Goal: Task Accomplishment & Management: Complete application form

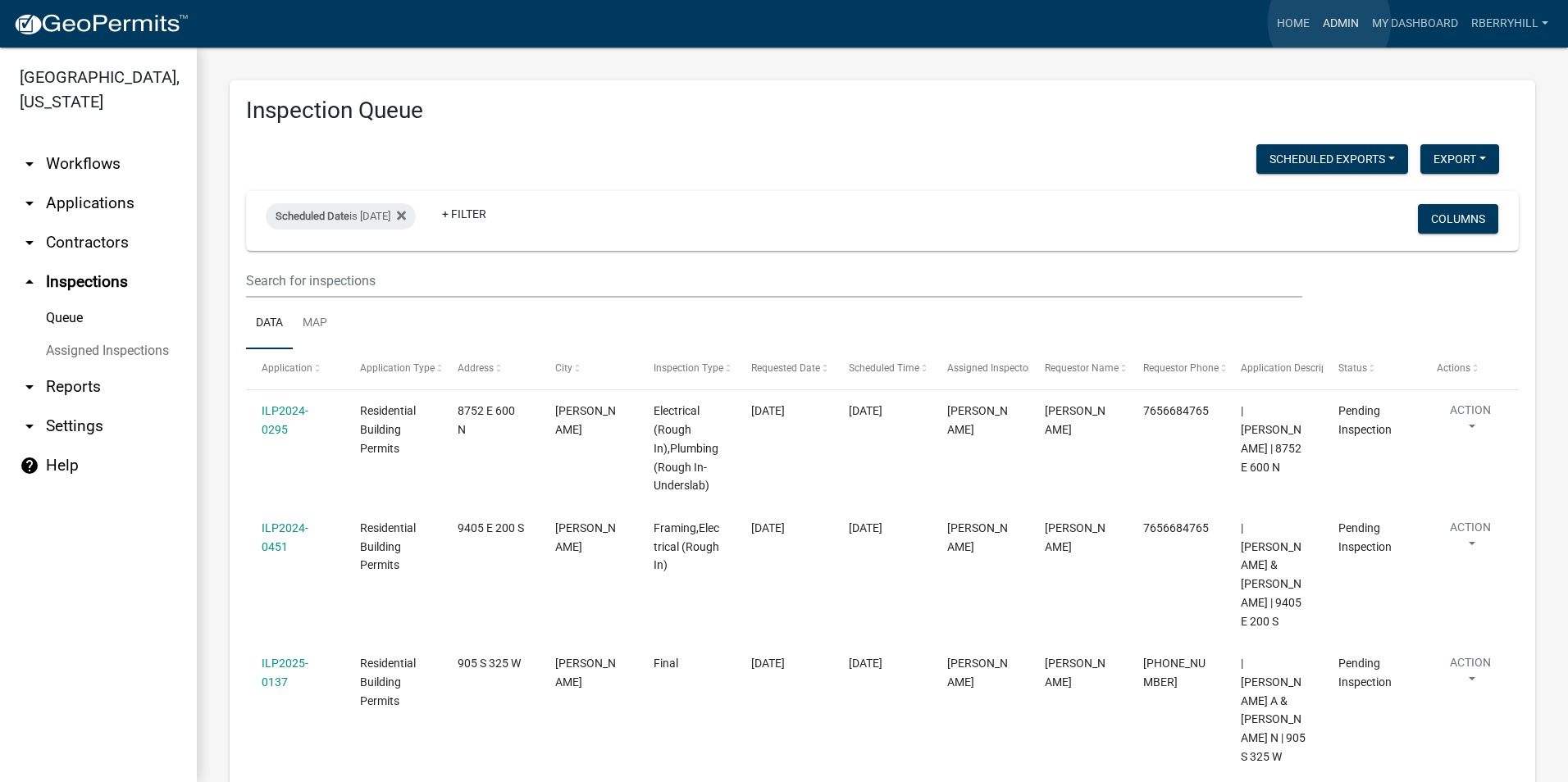
click at [1329, 22] on link "Admin" at bounding box center [1340, 24] width 49 height 31
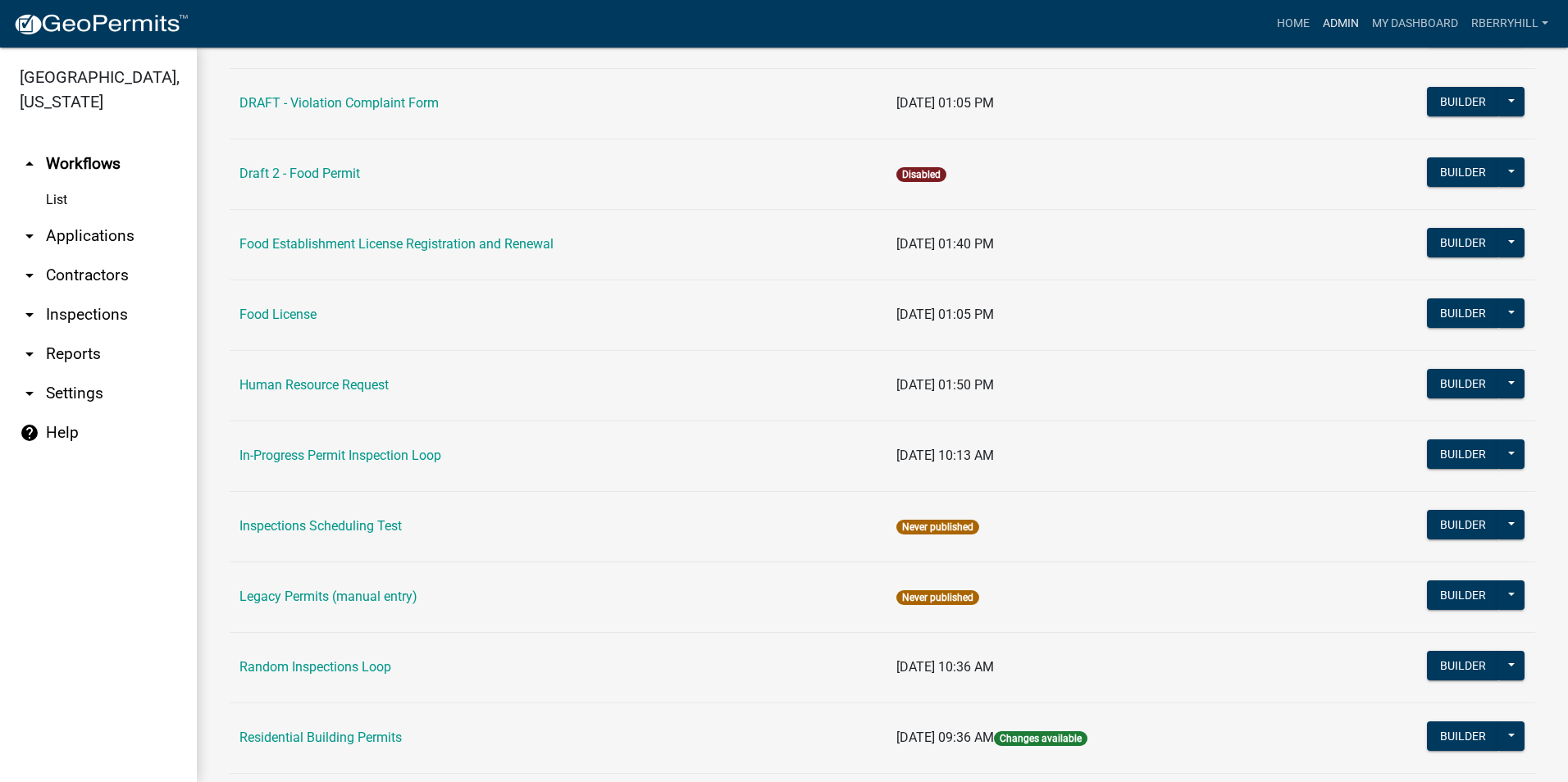
scroll to position [1147, 0]
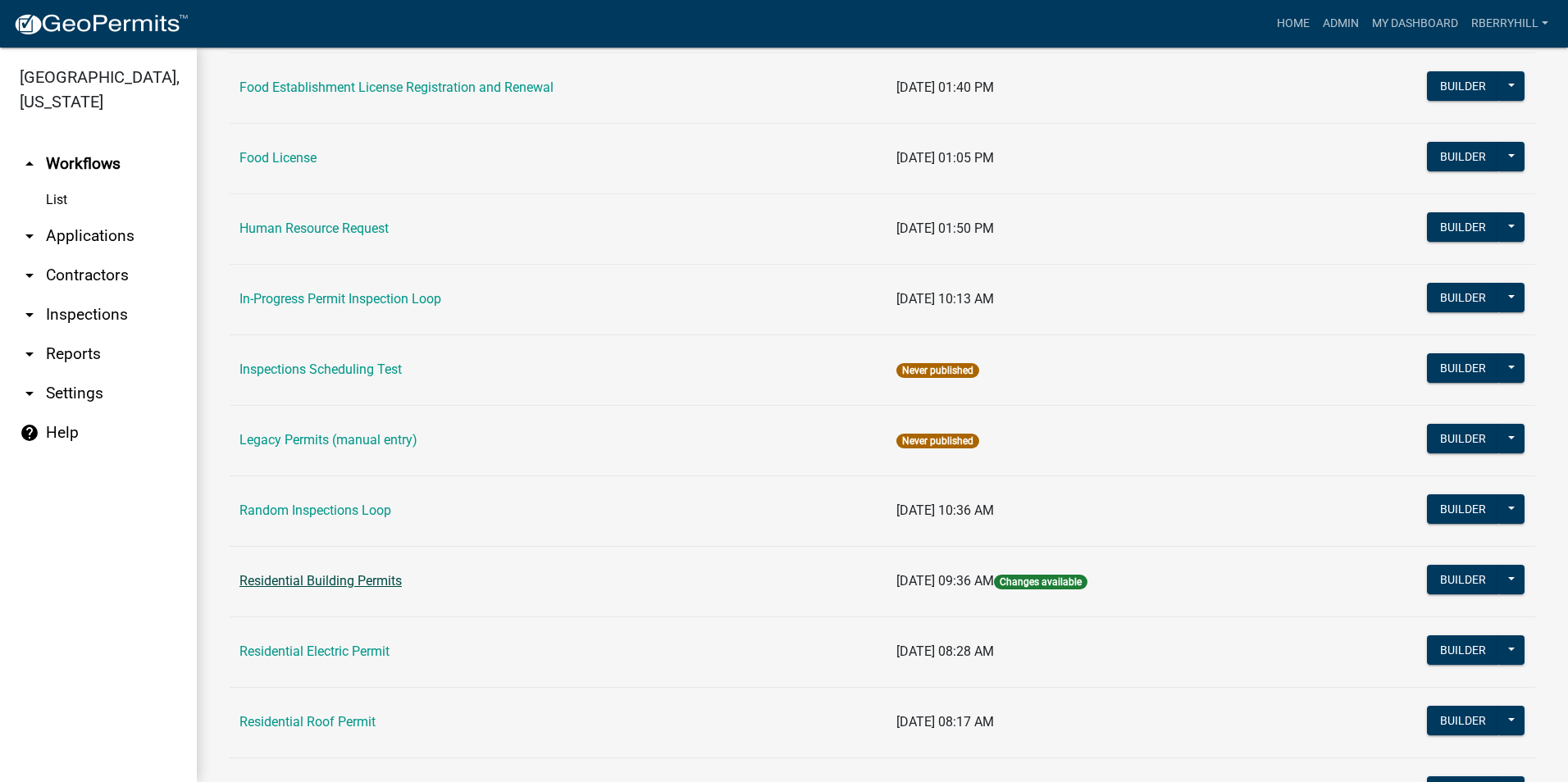
click at [351, 586] on link "Residential Building Permits" at bounding box center [321, 581] width 163 height 15
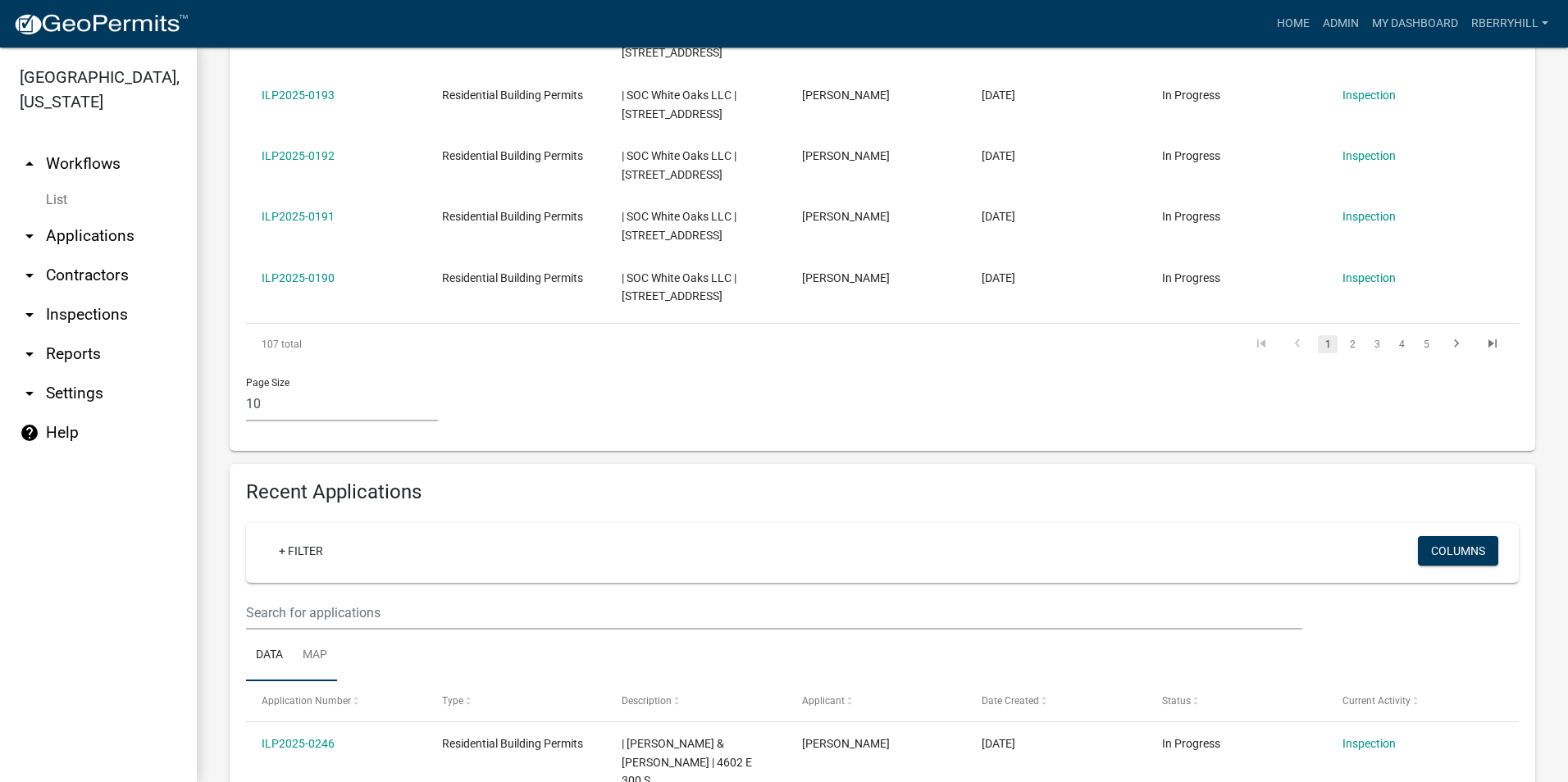
scroll to position [984, 0]
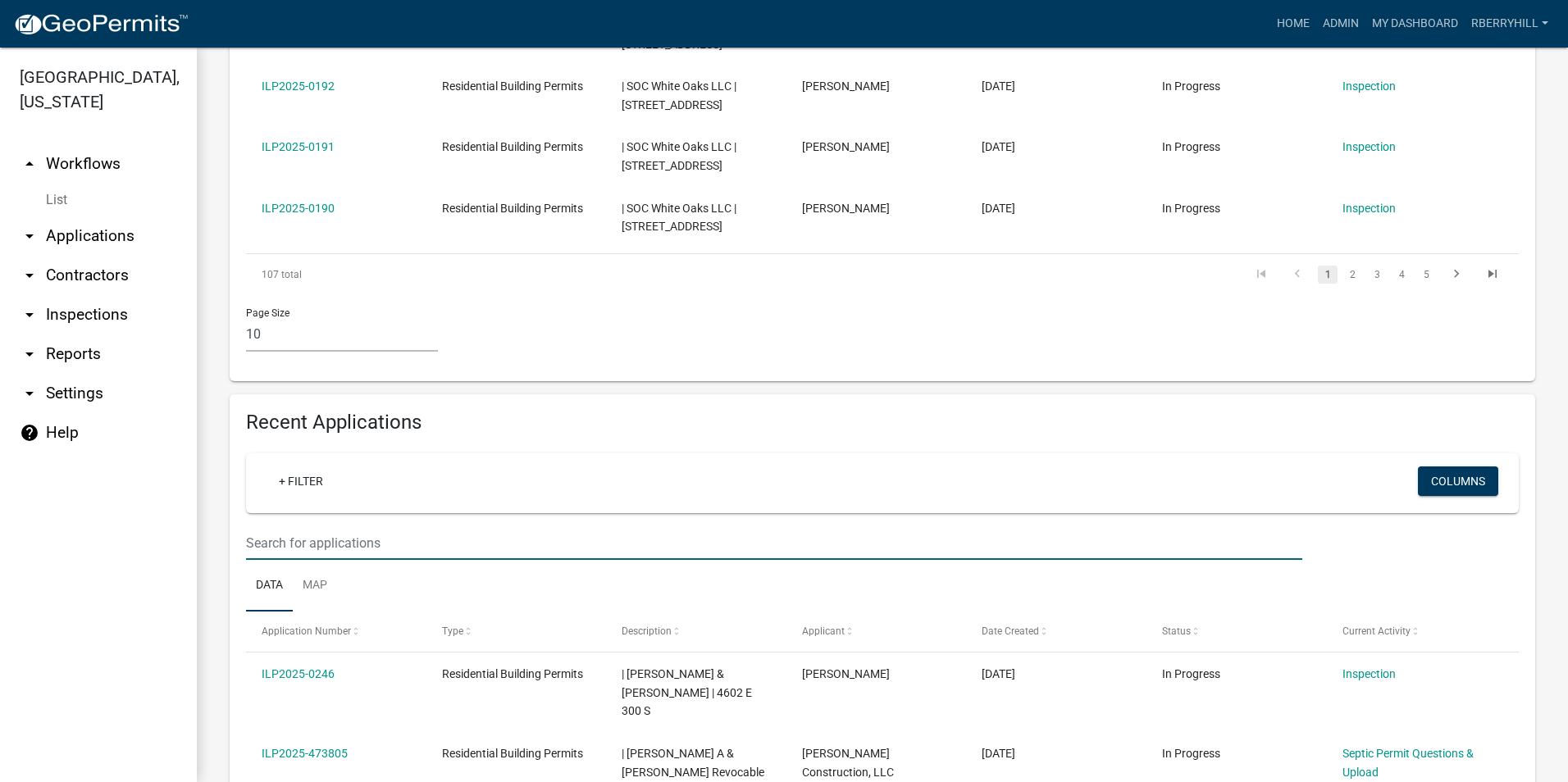
click at [262, 526] on input "text" at bounding box center [774, 542] width 1056 height 33
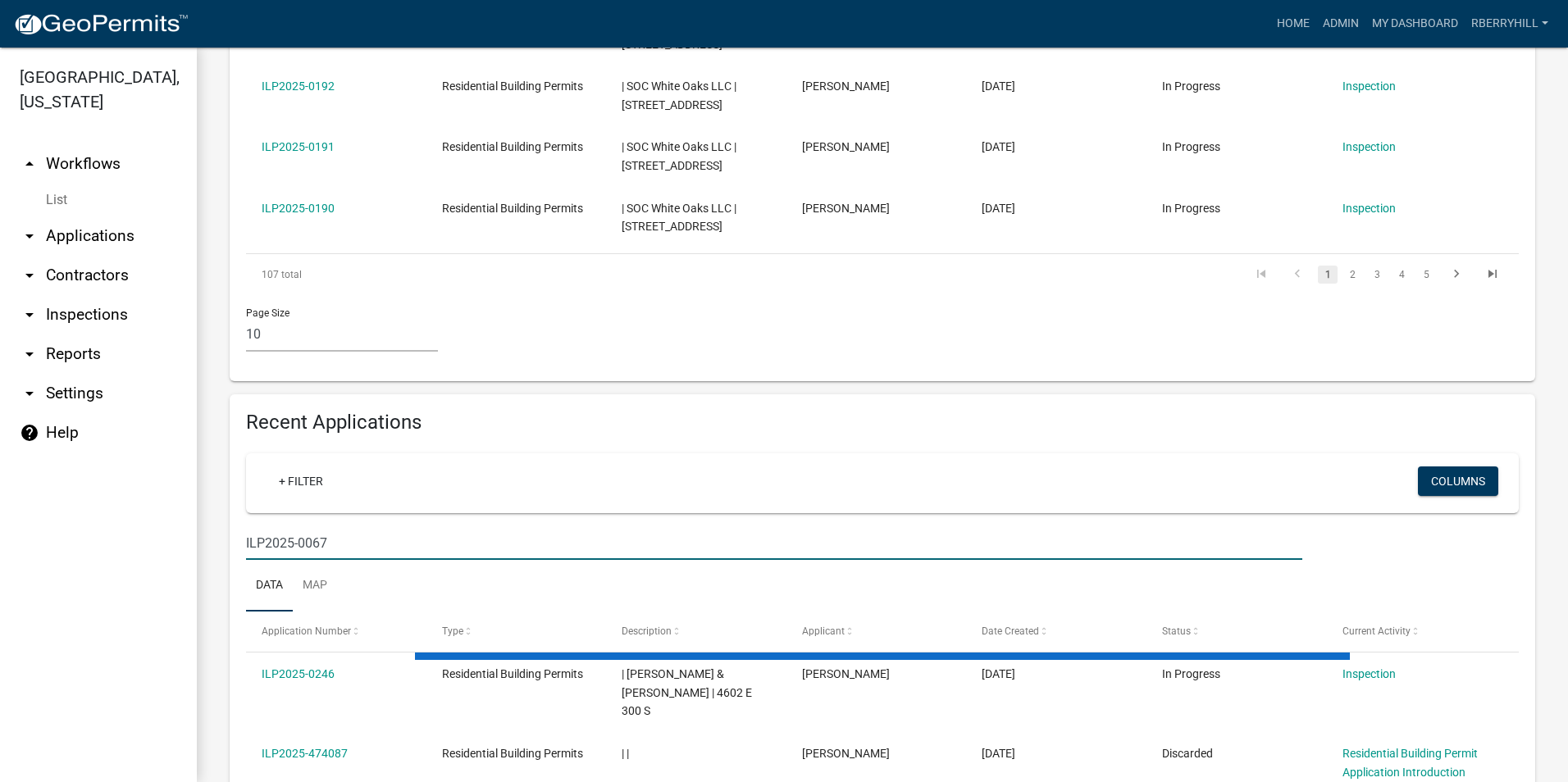
scroll to position [955, 0]
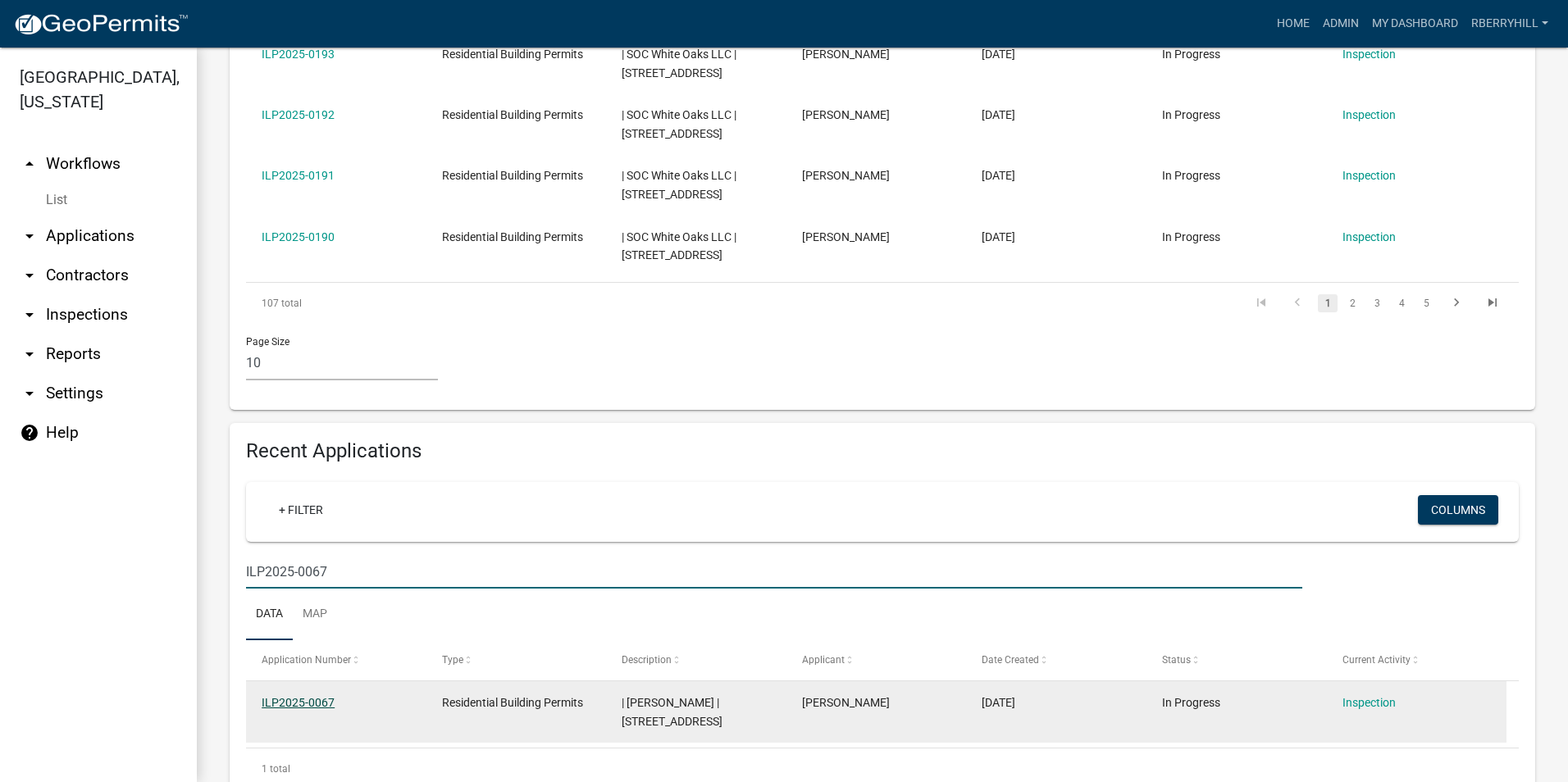
type input "ILP2025-0067"
click at [305, 696] on link "ILP2025-0067" at bounding box center [298, 702] width 73 height 13
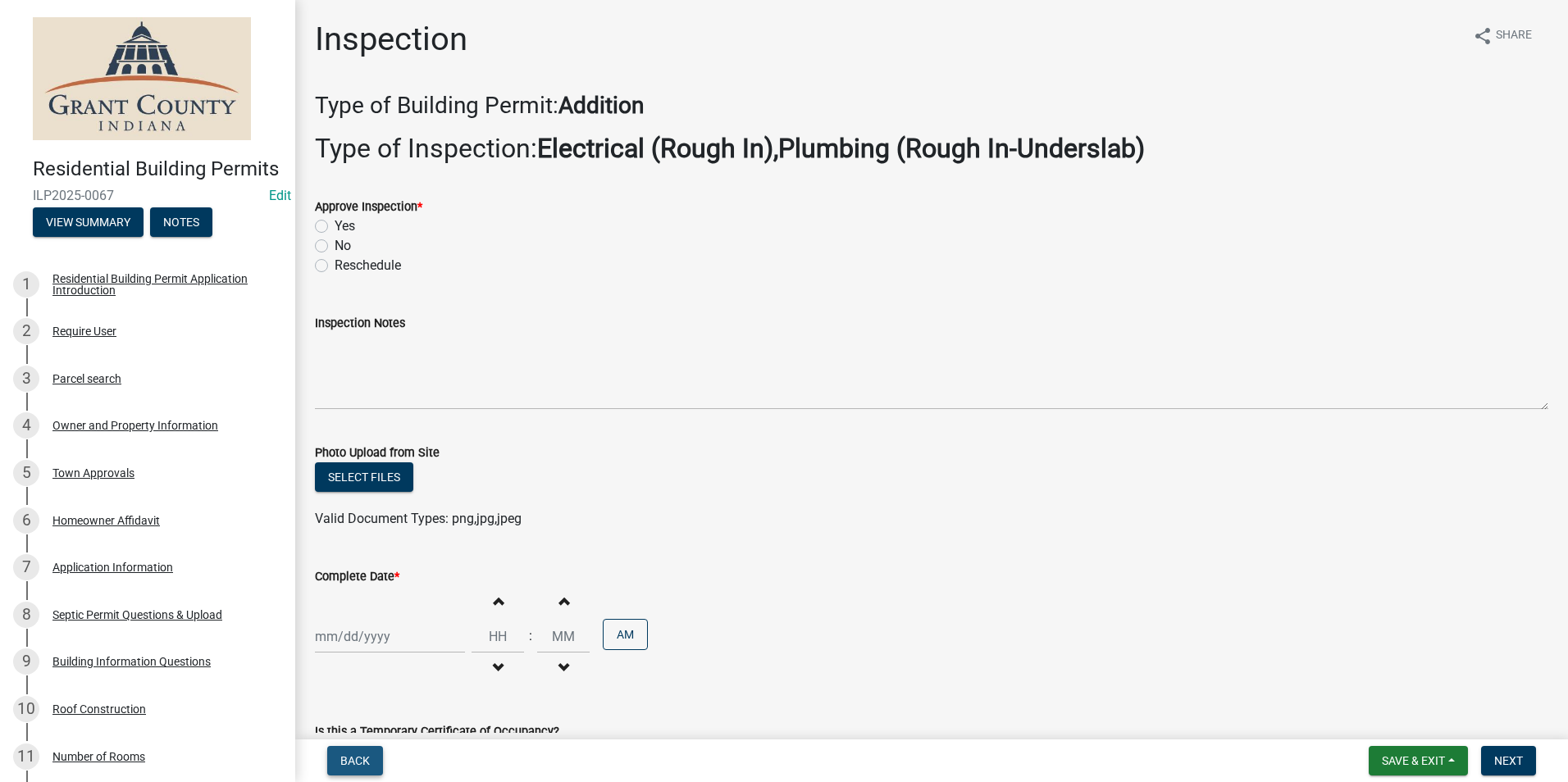
click at [355, 754] on span "Back" at bounding box center [355, 760] width 29 height 13
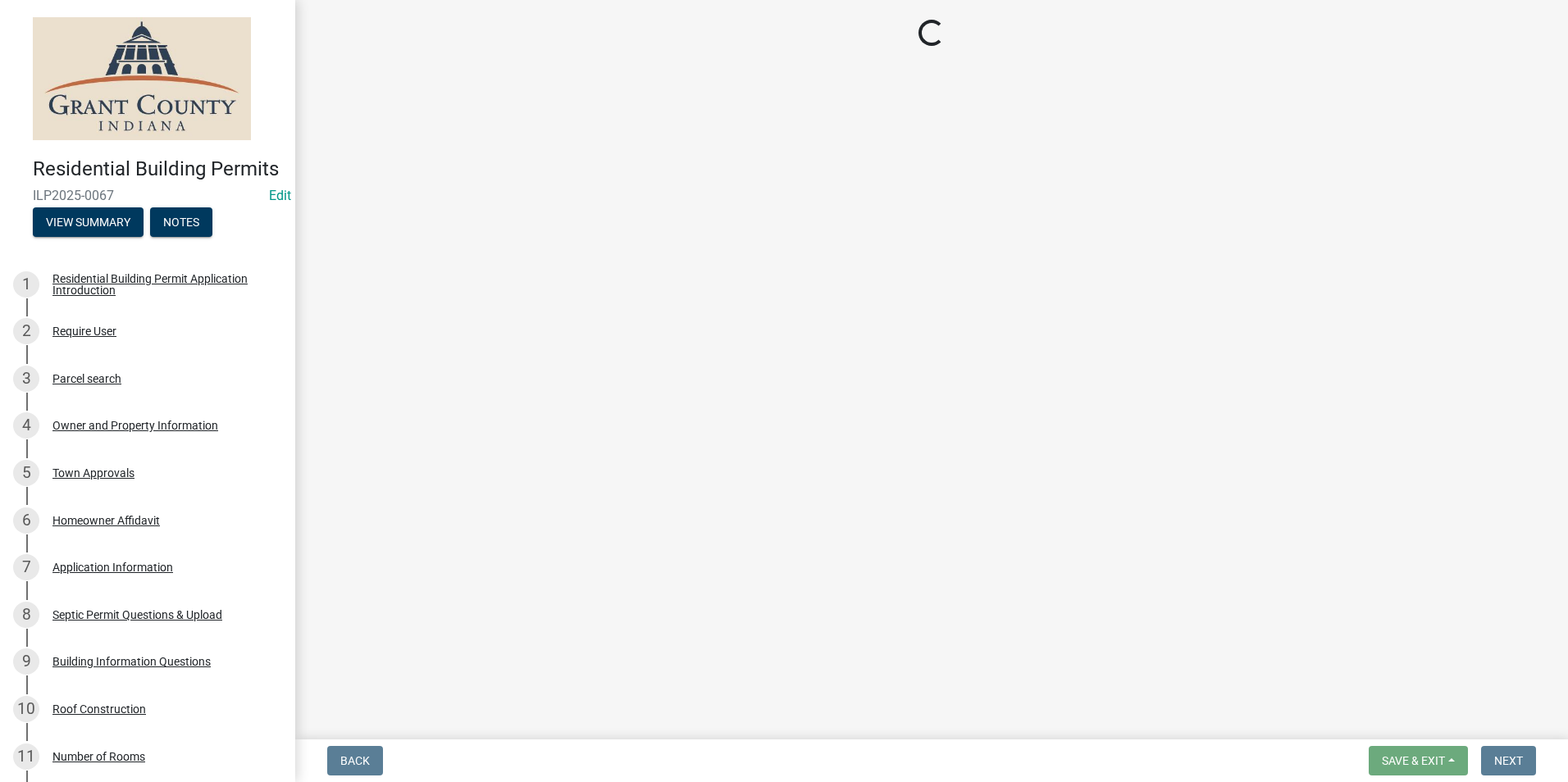
select select "d7f9a44a-d2ea-4d3c-83b3-1aa71c950bd5"
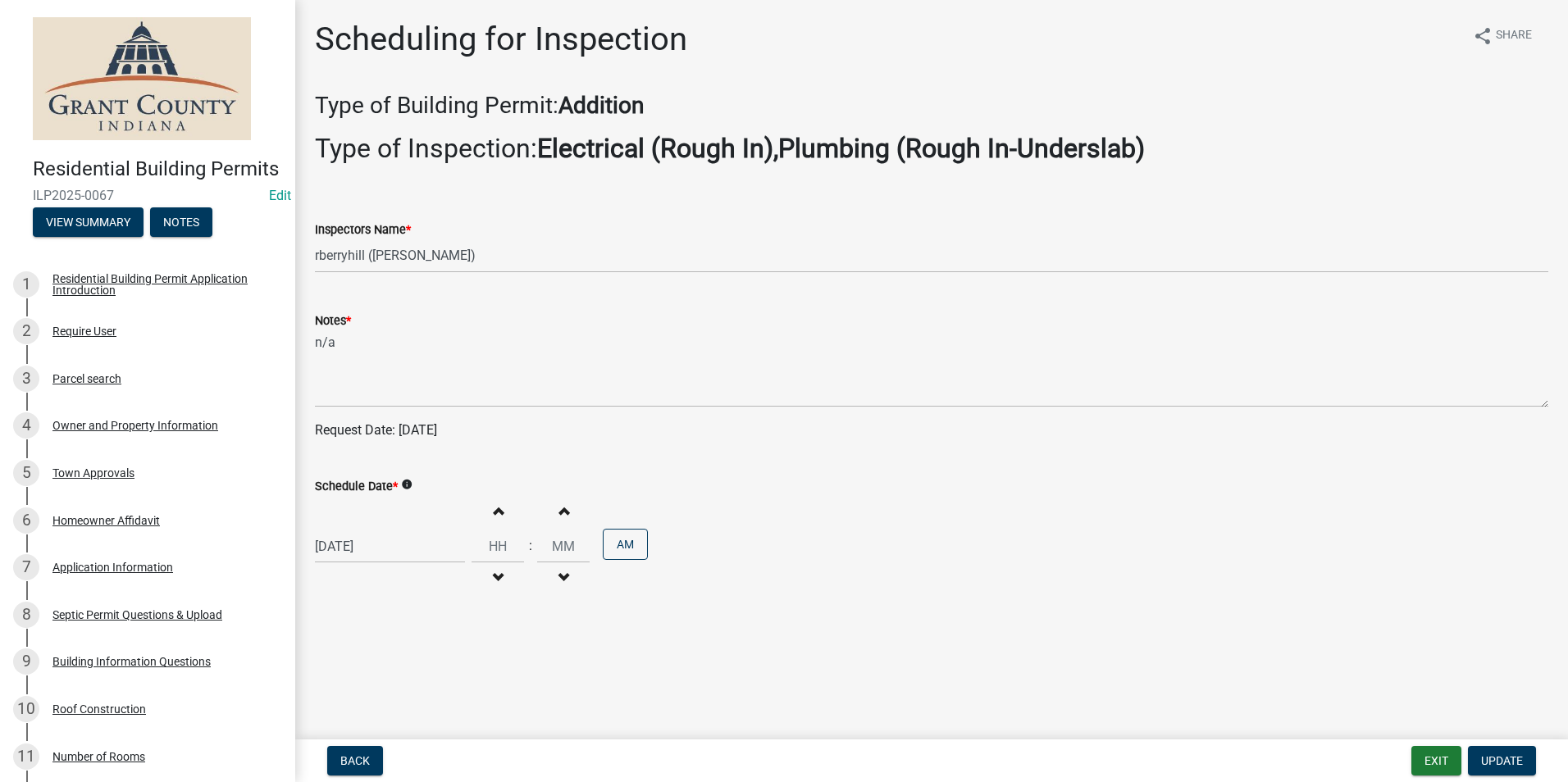
click at [373, 542] on div "[DATE]" at bounding box center [389, 546] width 150 height 33
select select "7"
select select "2025"
click at [492, 326] on span "Next month" at bounding box center [488, 328] width 12 height 12
click at [492, 329] on button "Next month" at bounding box center [488, 328] width 20 height 27
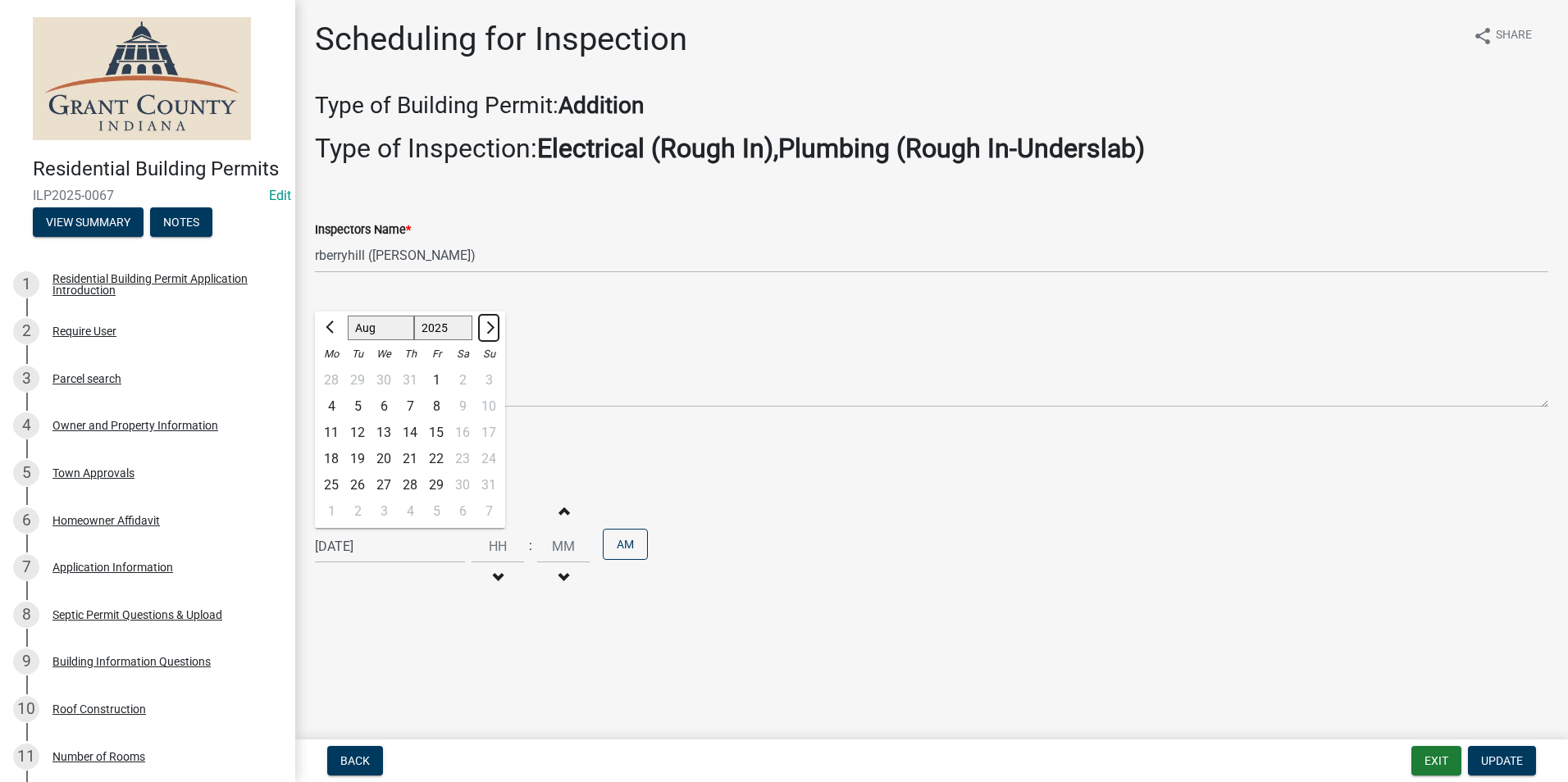
select select "9"
click at [433, 380] on div "5" at bounding box center [436, 380] width 27 height 27
type input "[DATE]"
click at [1506, 761] on span "Update" at bounding box center [1501, 760] width 42 height 13
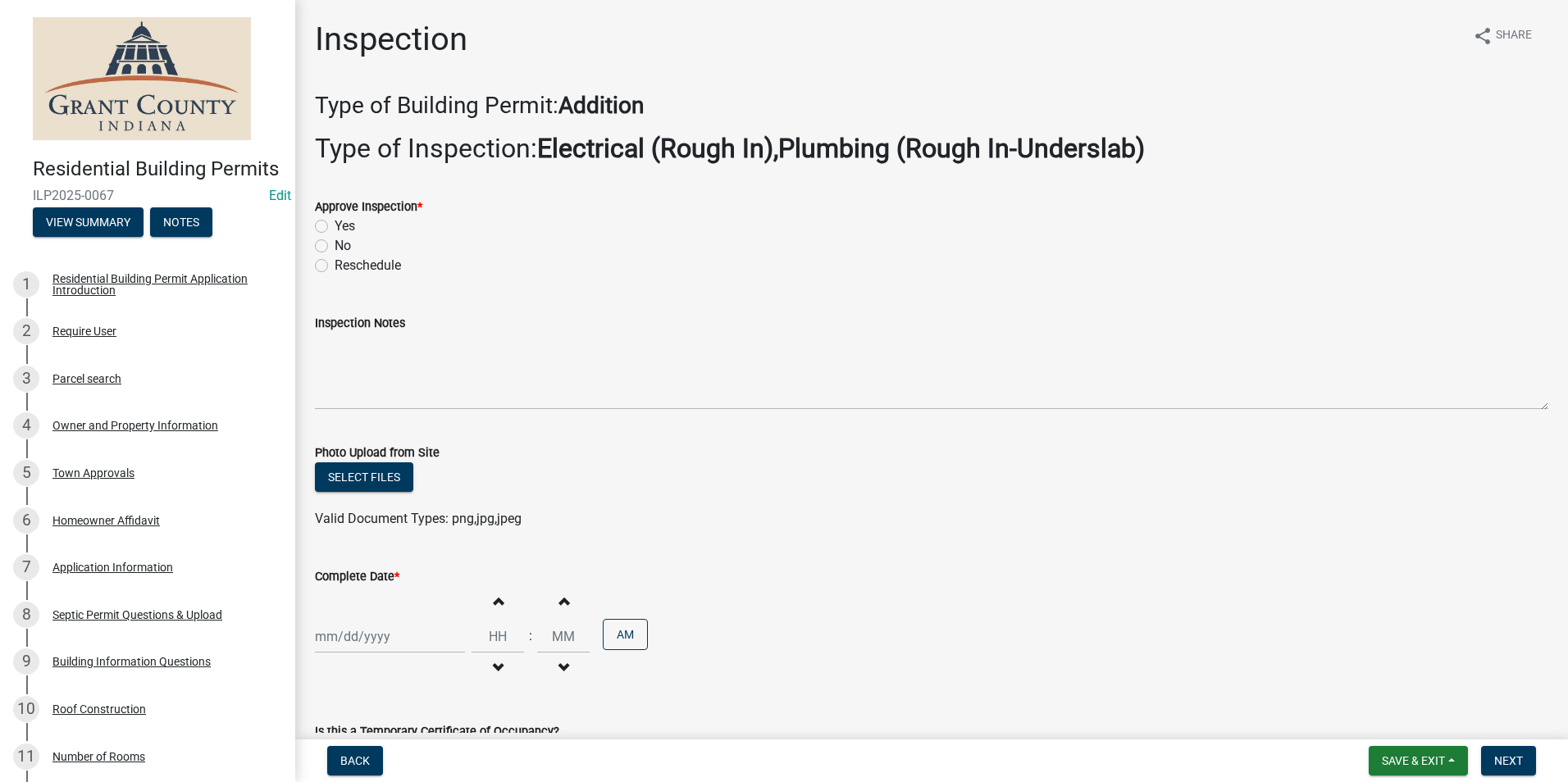
click at [335, 225] on label "Yes" at bounding box center [345, 226] width 21 height 20
click at [335, 225] on input "Yes" at bounding box center [340, 222] width 10 height 10
radio input "true"
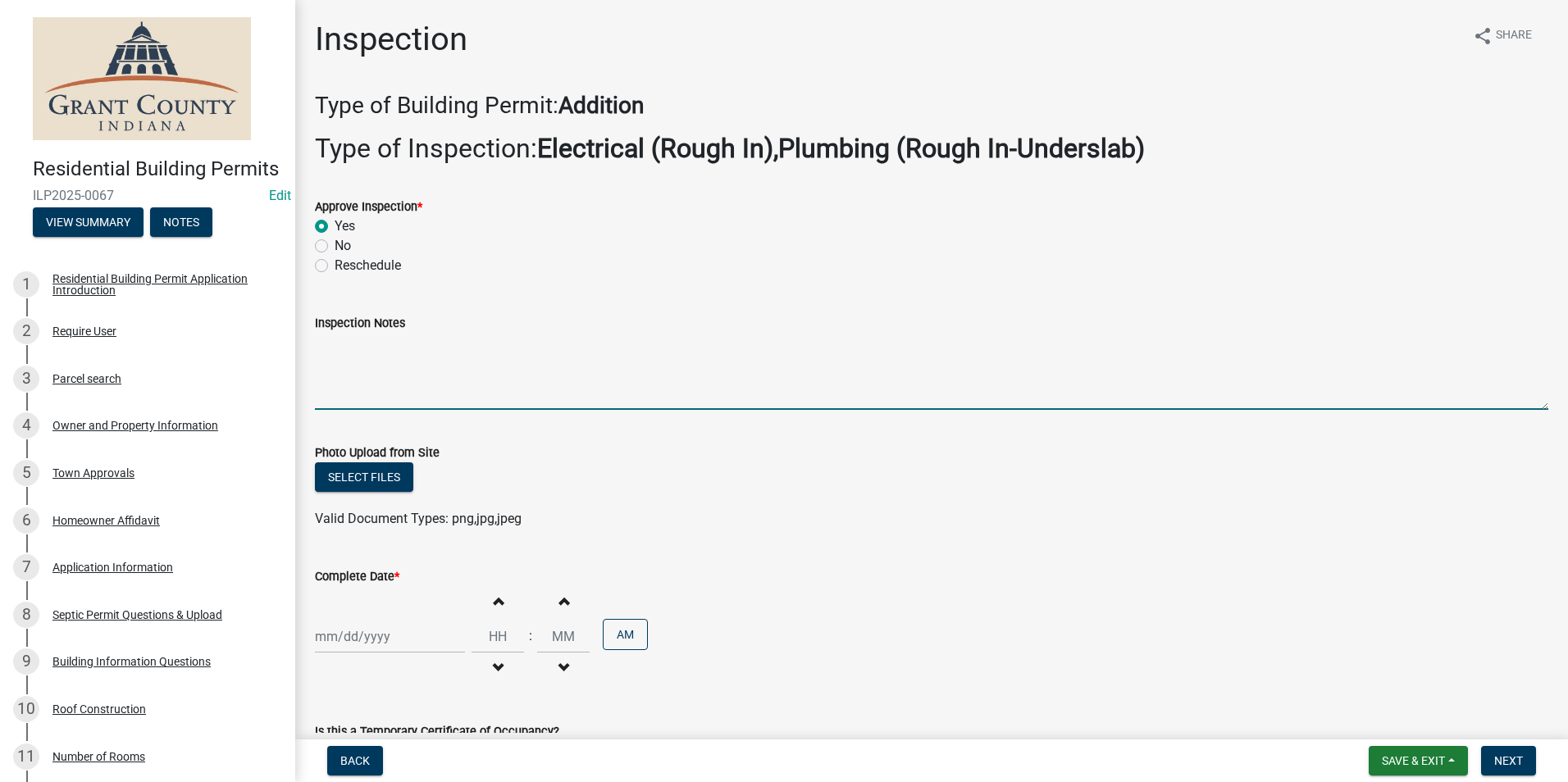
click at [333, 350] on textarea "Inspection Notes" at bounding box center [931, 371] width 1233 height 77
type textarea "Fire caulk and protector plates installed."
select select "9"
select select "2025"
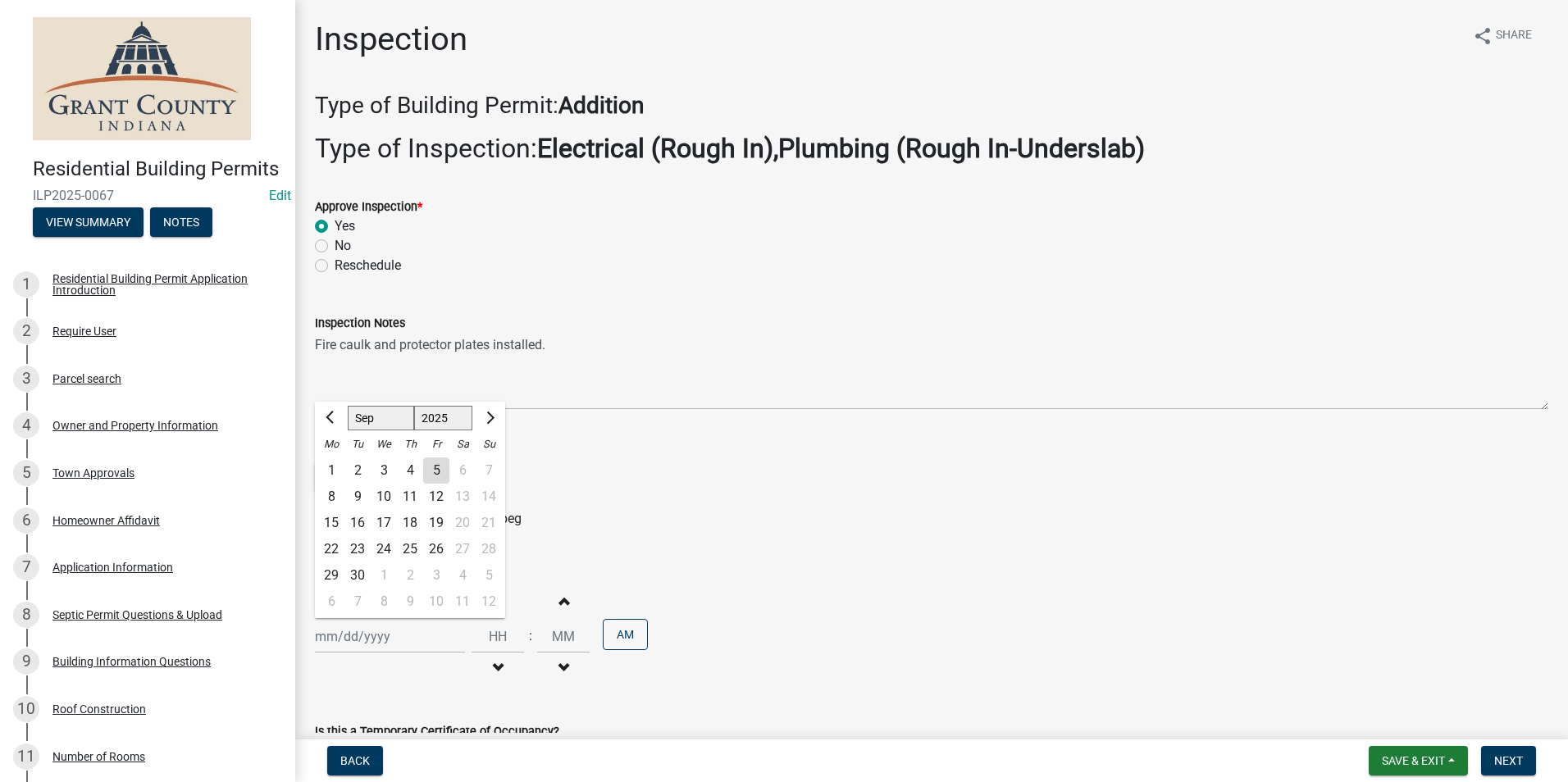
drag, startPoint x: 373, startPoint y: 643, endPoint x: 377, endPoint y: 625, distance: 18.4
click at [372, 641] on div "[PERSON_NAME] Feb Mar Apr [PERSON_NAME][DATE] Oct Nov [DATE] 1526 1527 1528 152…" at bounding box center [389, 636] width 150 height 33
click at [446, 468] on div "5" at bounding box center [436, 471] width 27 height 27
type input "[DATE]"
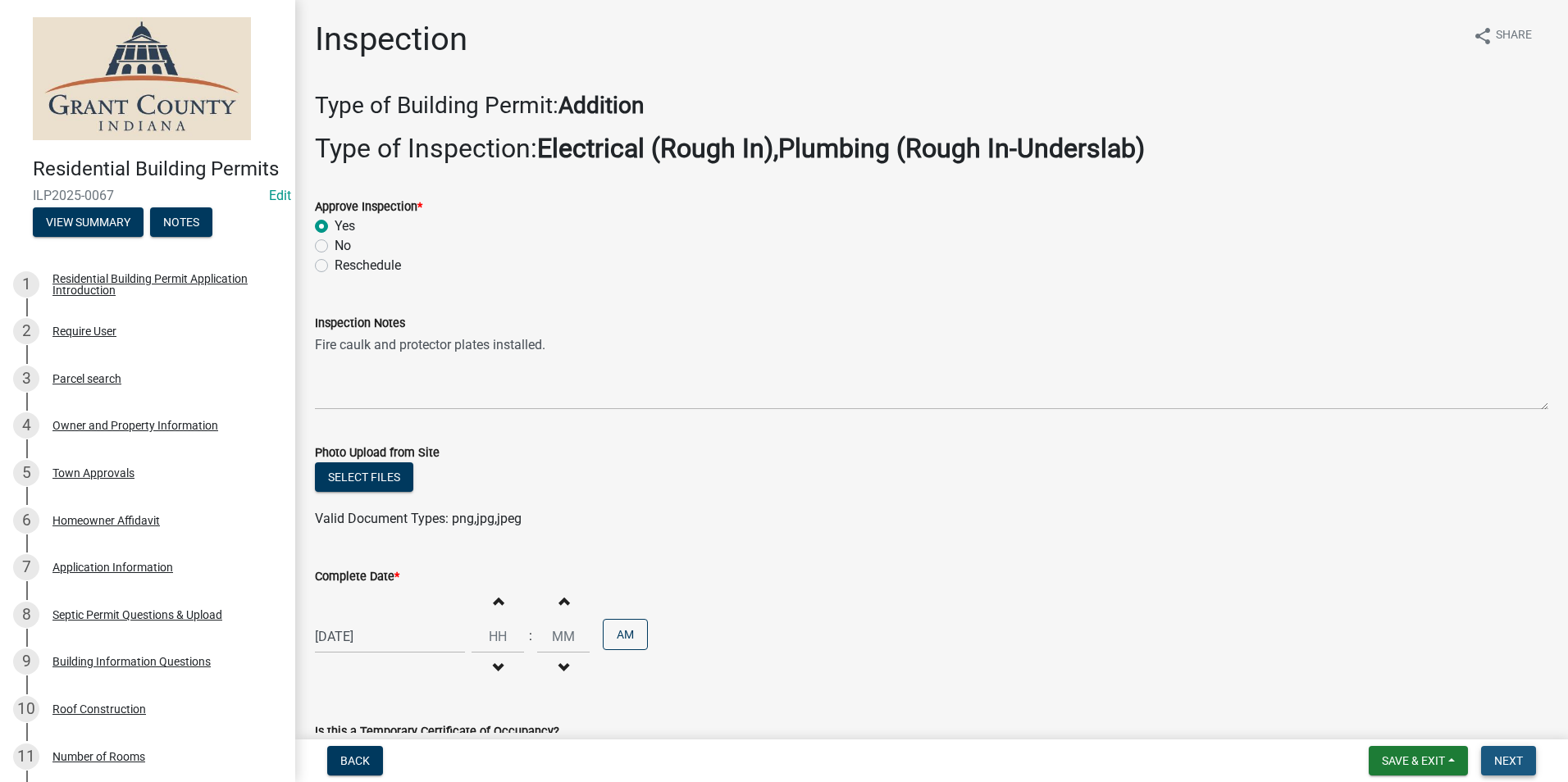
click at [1508, 760] on span "Next" at bounding box center [1508, 760] width 29 height 13
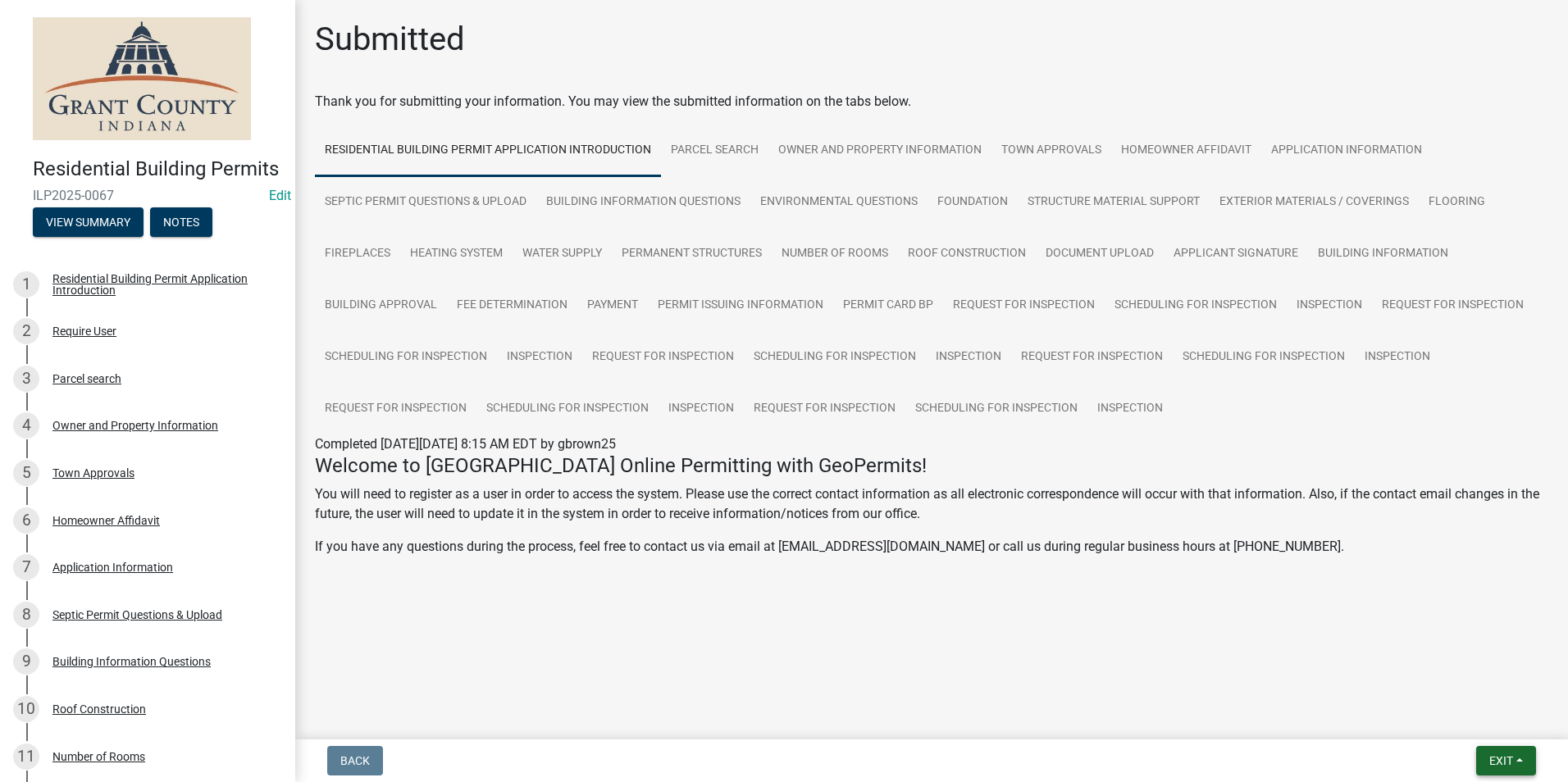
click at [1512, 758] on span "Exit" at bounding box center [1501, 760] width 24 height 13
click at [1483, 714] on button "Save & Exit" at bounding box center [1470, 718] width 131 height 39
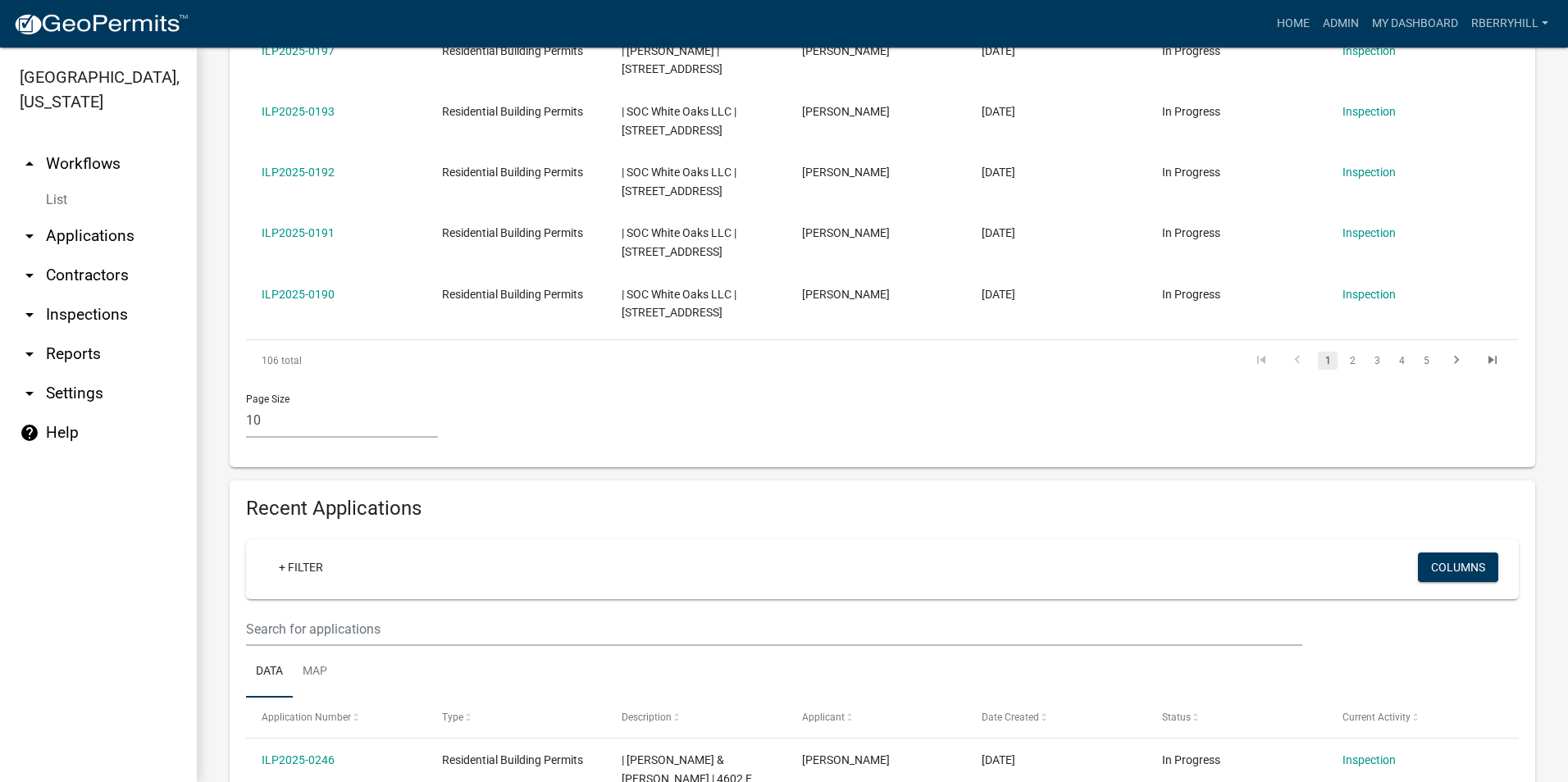
scroll to position [902, 0]
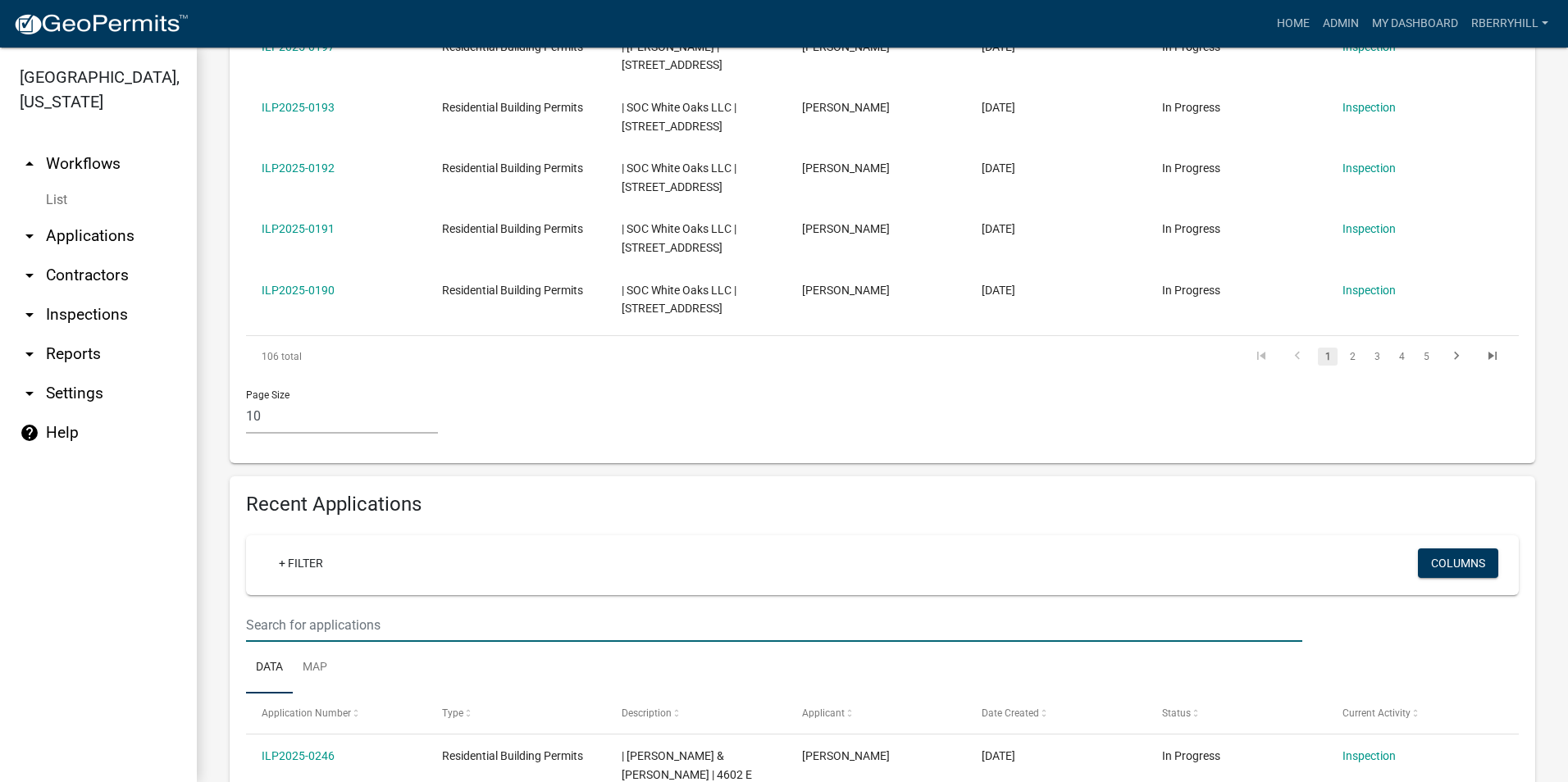
click at [258, 608] on input "text" at bounding box center [774, 625] width 1056 height 33
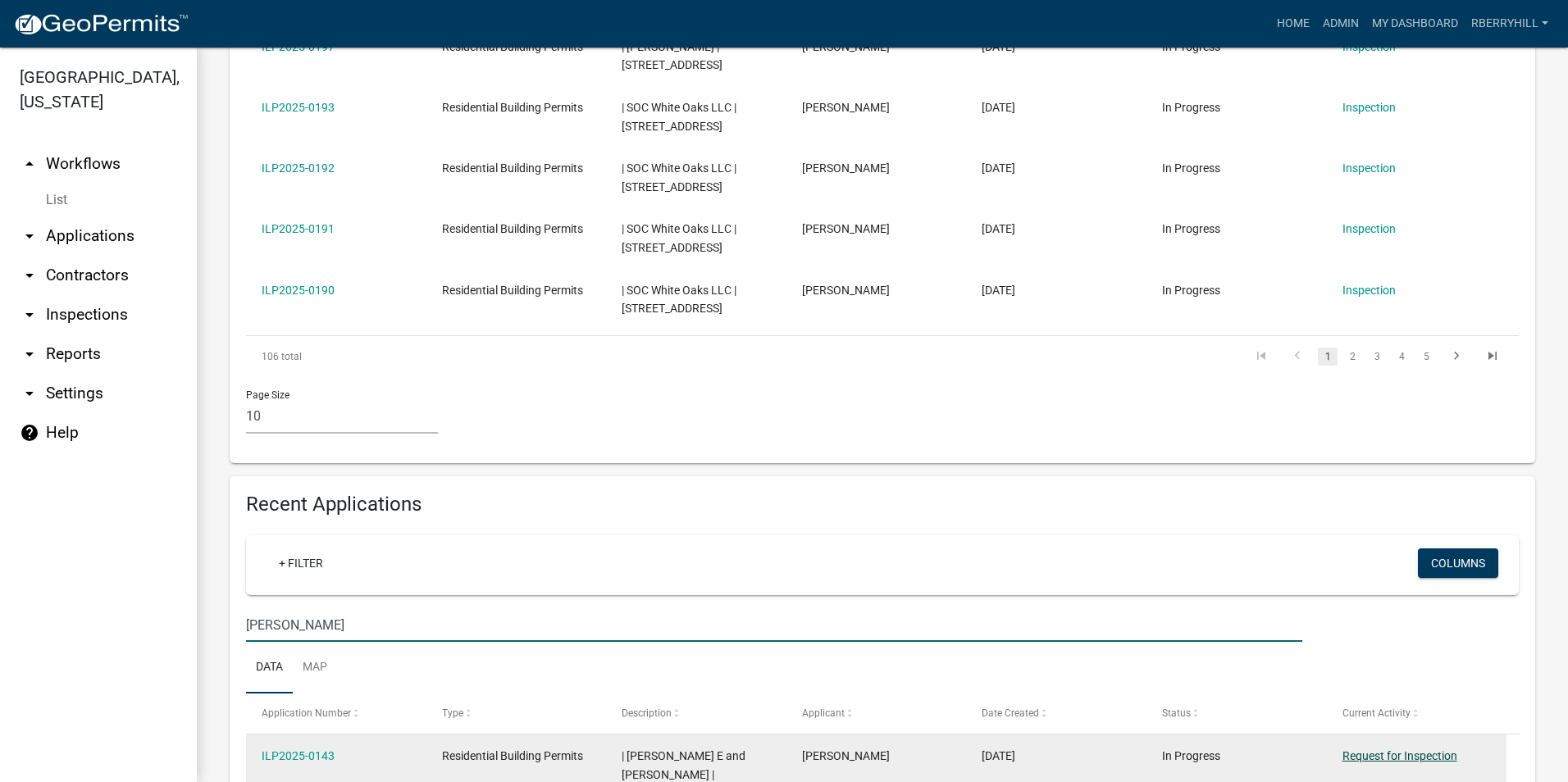
type input "[PERSON_NAME]"
click at [1395, 749] on link "Request for Inspection" at bounding box center [1399, 755] width 115 height 13
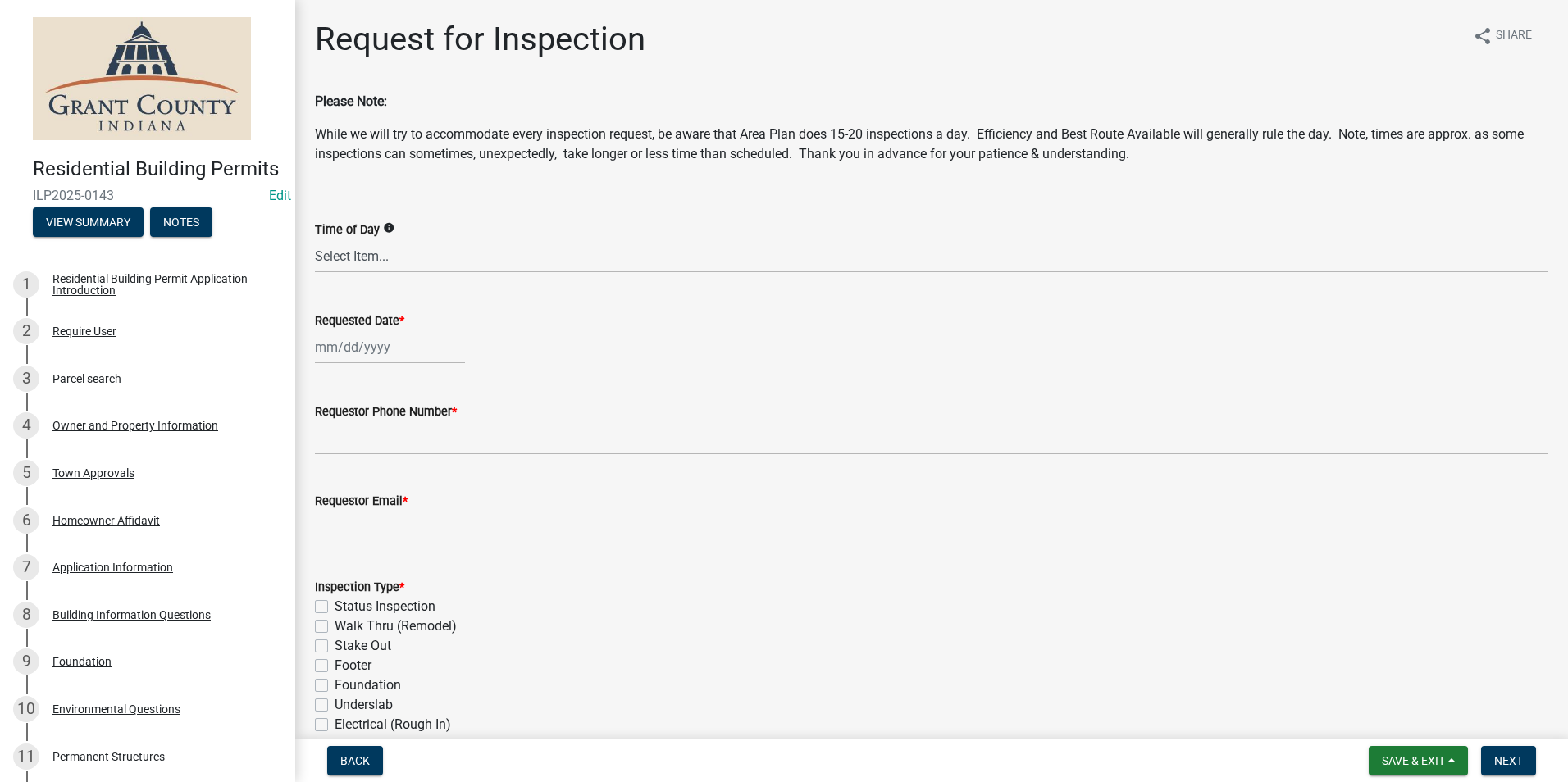
select select "9"
select select "2025"
click at [351, 351] on div "[PERSON_NAME] Feb Mar Apr [PERSON_NAME][DATE] Oct Nov [DATE] 1526 1527 1528 152…" at bounding box center [389, 347] width 150 height 33
click at [436, 434] on div "5" at bounding box center [436, 434] width 27 height 27
type input "[DATE]"
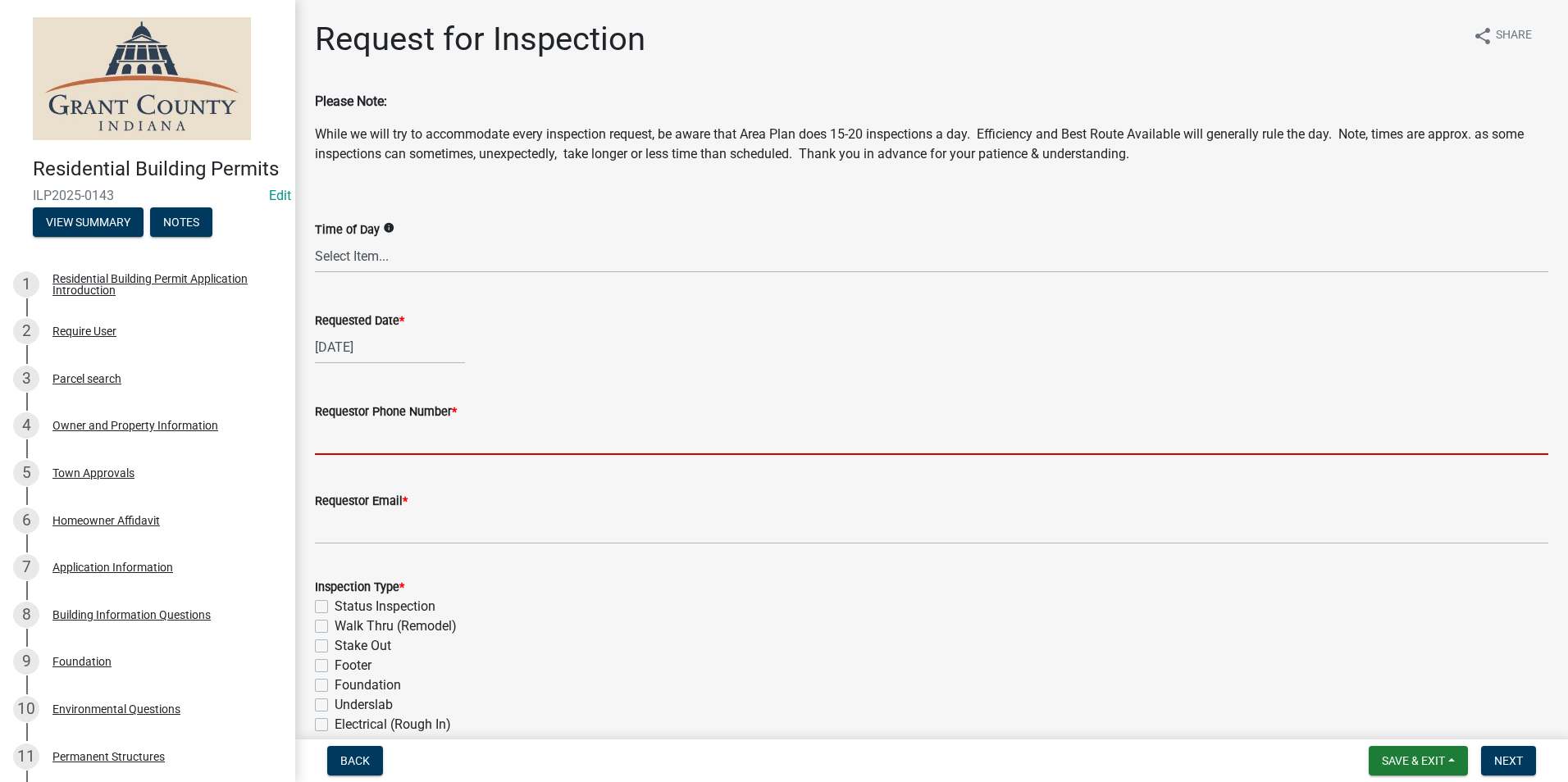
click at [354, 446] on input "Requestor Phone Number *" at bounding box center [931, 437] width 1233 height 33
type input "7656684765"
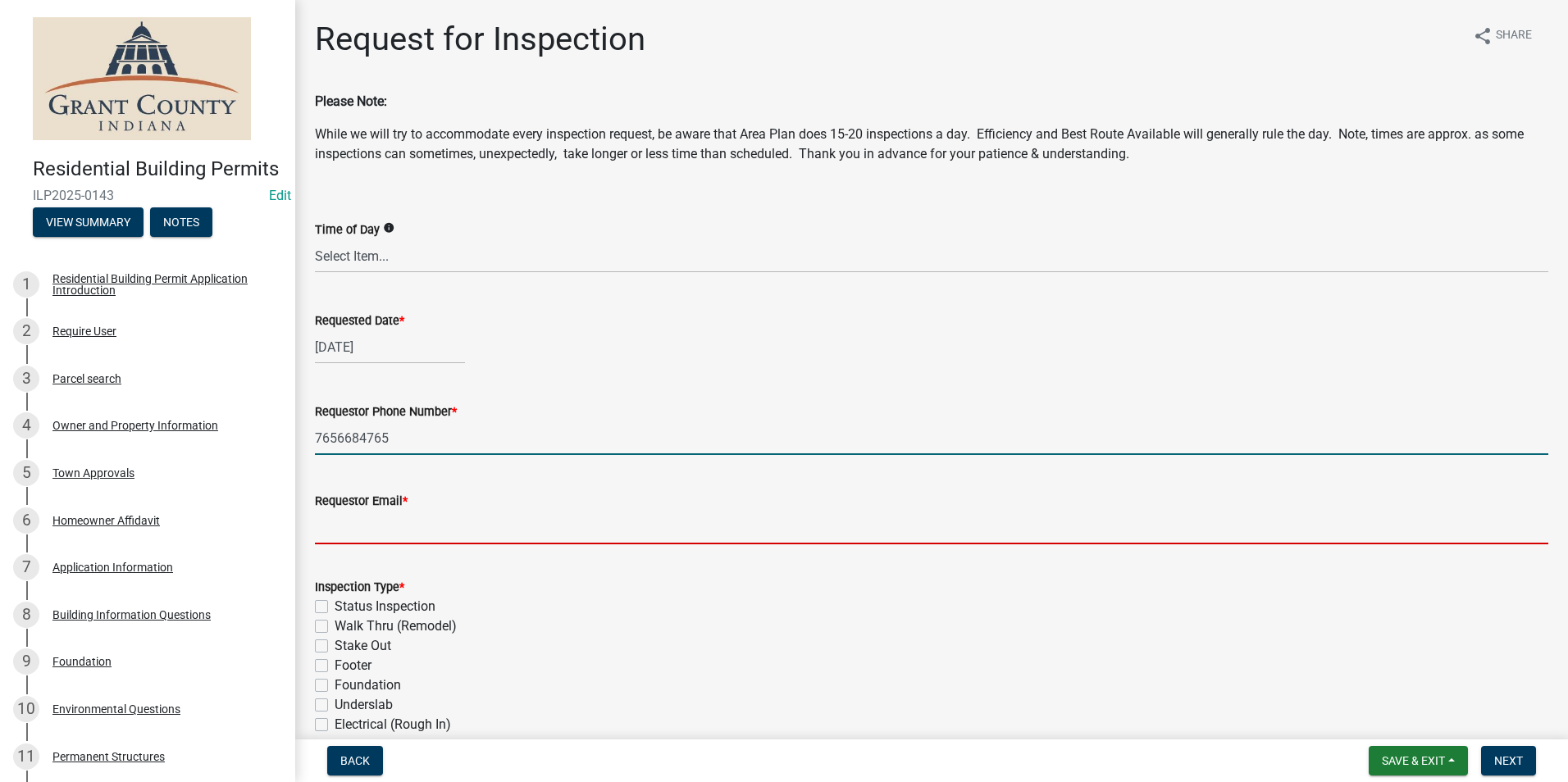
type input "[EMAIL_ADDRESS][DOMAIN_NAME]"
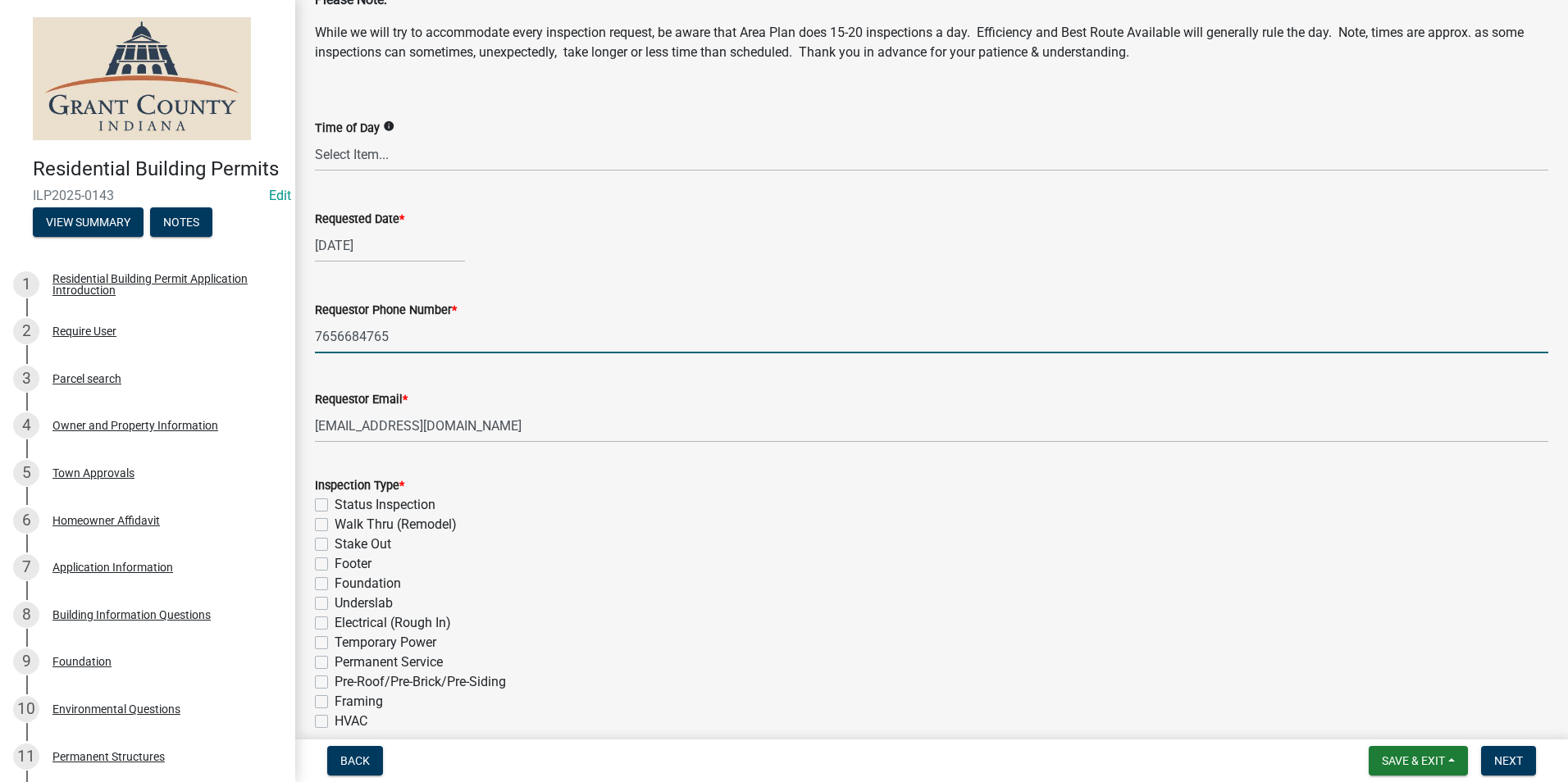
scroll to position [246, 0]
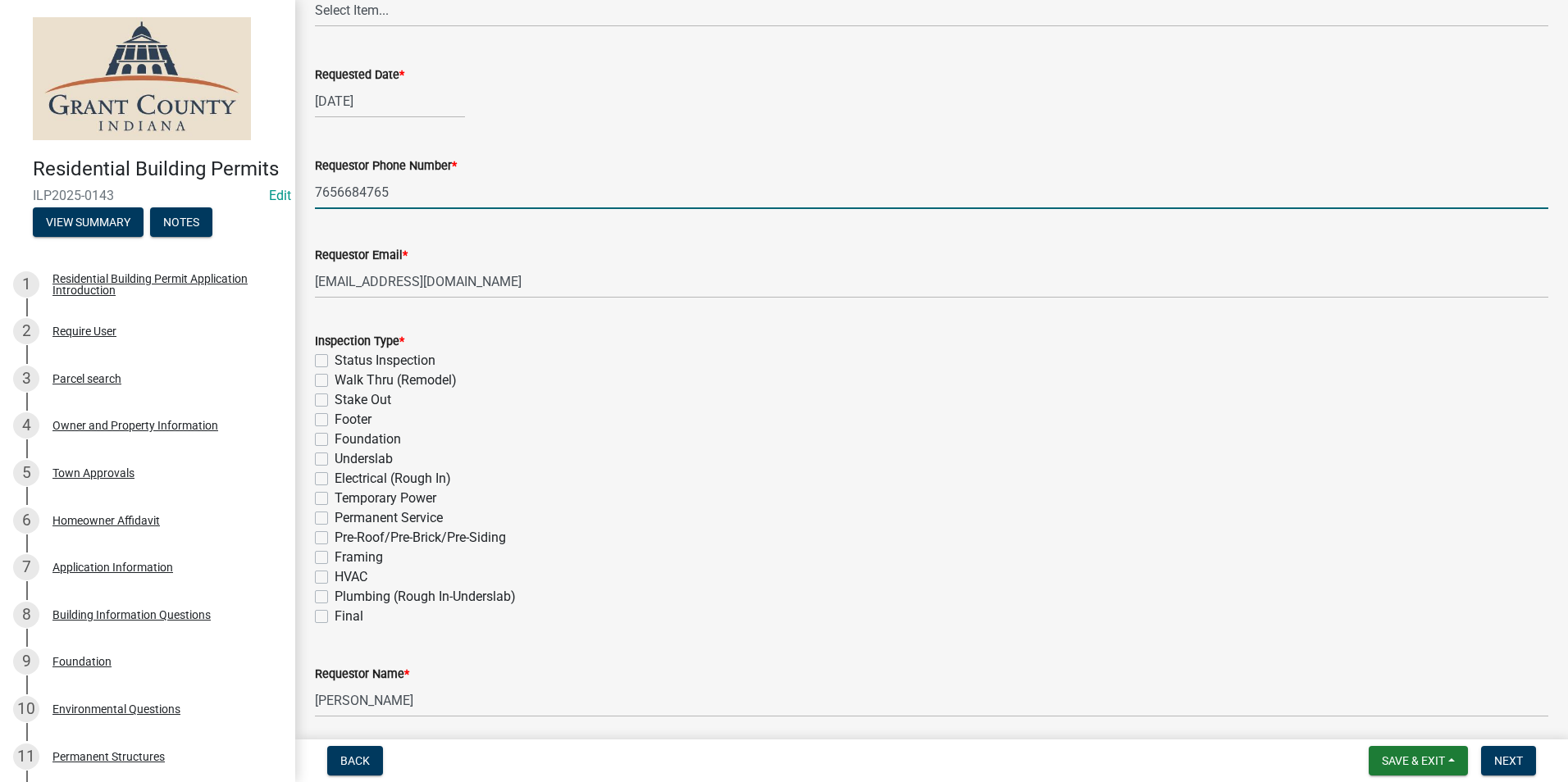
click at [335, 417] on label "Footer" at bounding box center [353, 419] width 37 height 20
click at [335, 417] on input "Footer" at bounding box center [340, 415] width 10 height 10
checkbox input "true"
checkbox input "false"
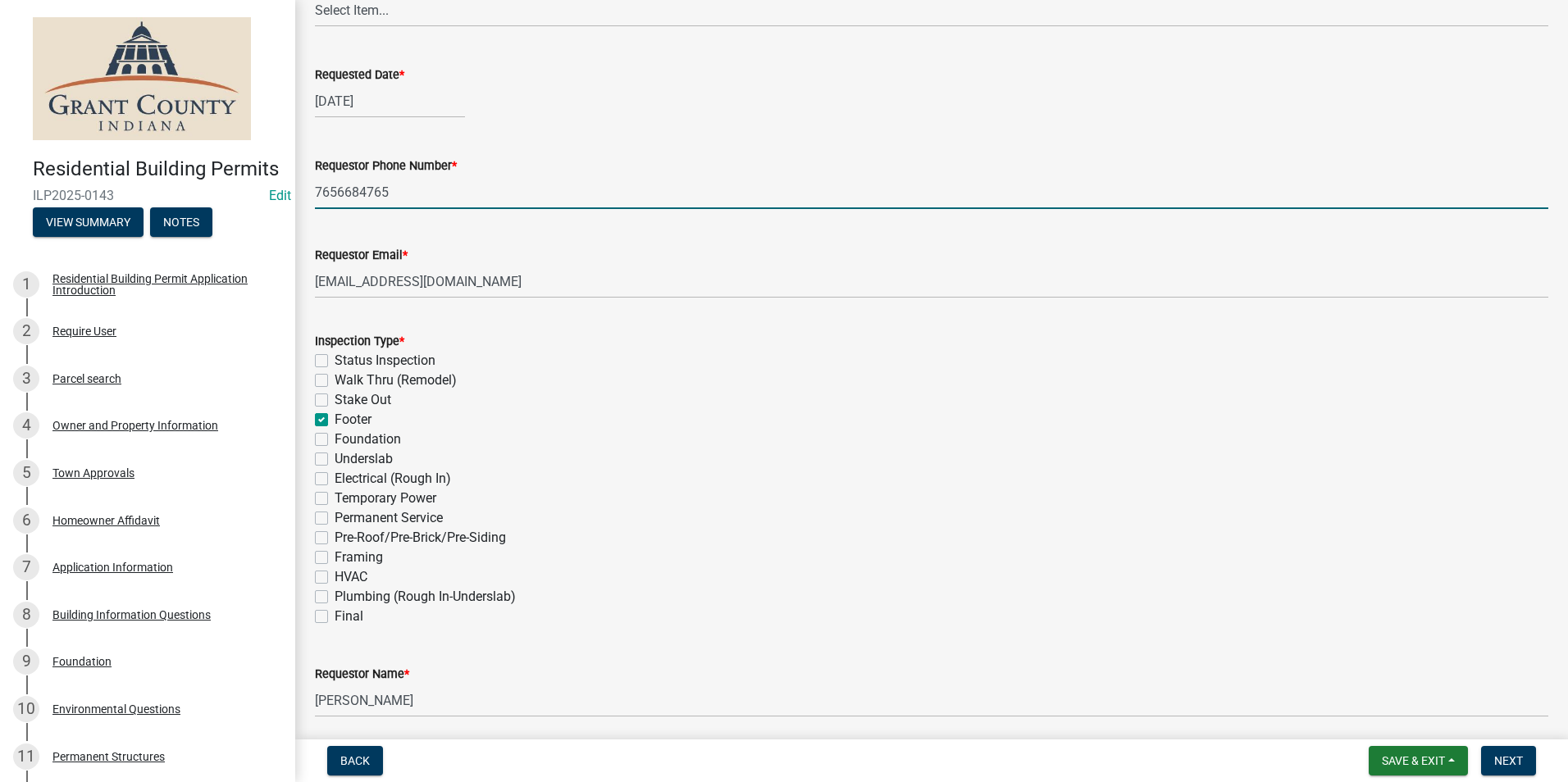
checkbox input "false"
checkbox input "true"
checkbox input "false"
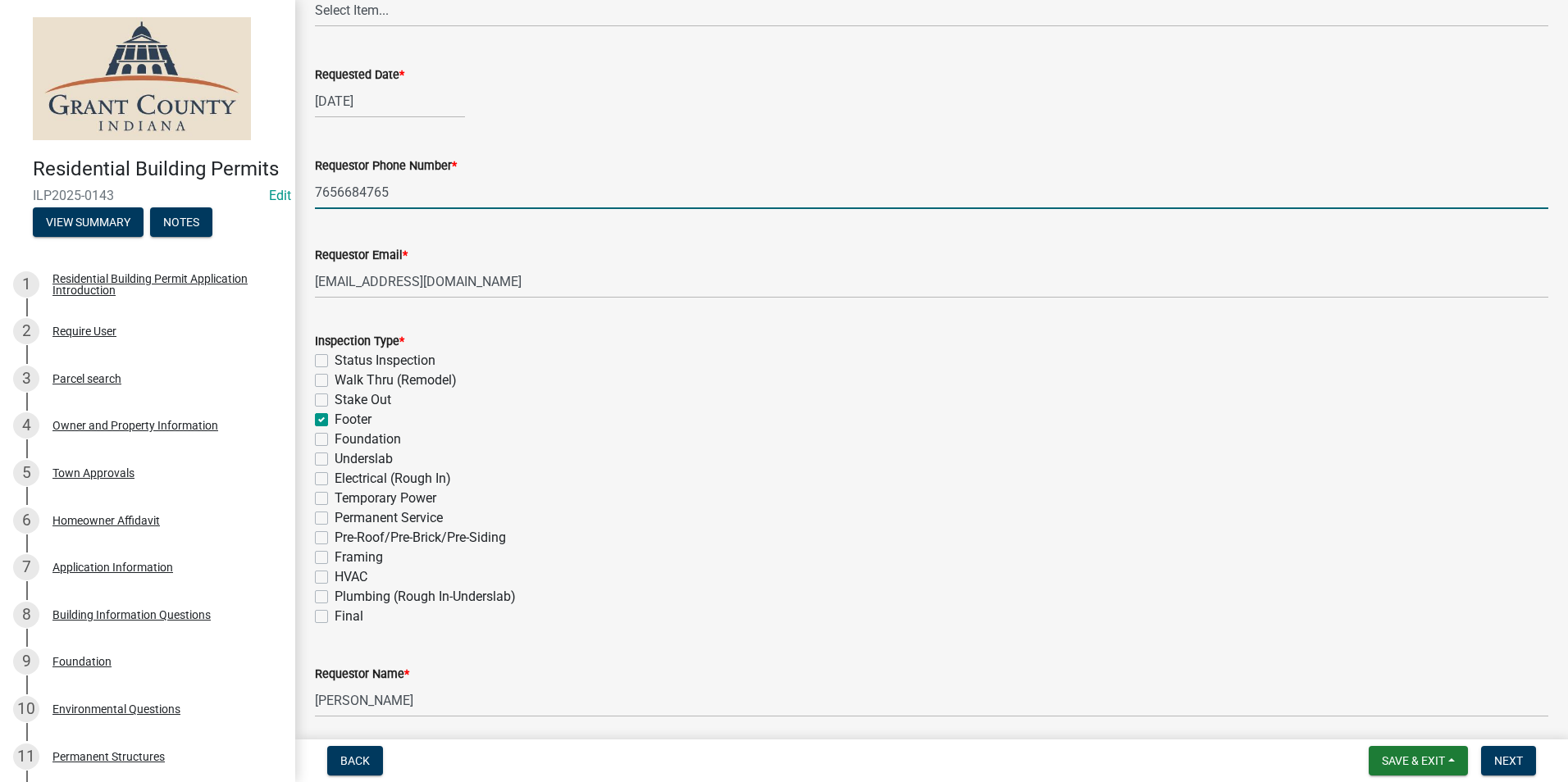
checkbox input "false"
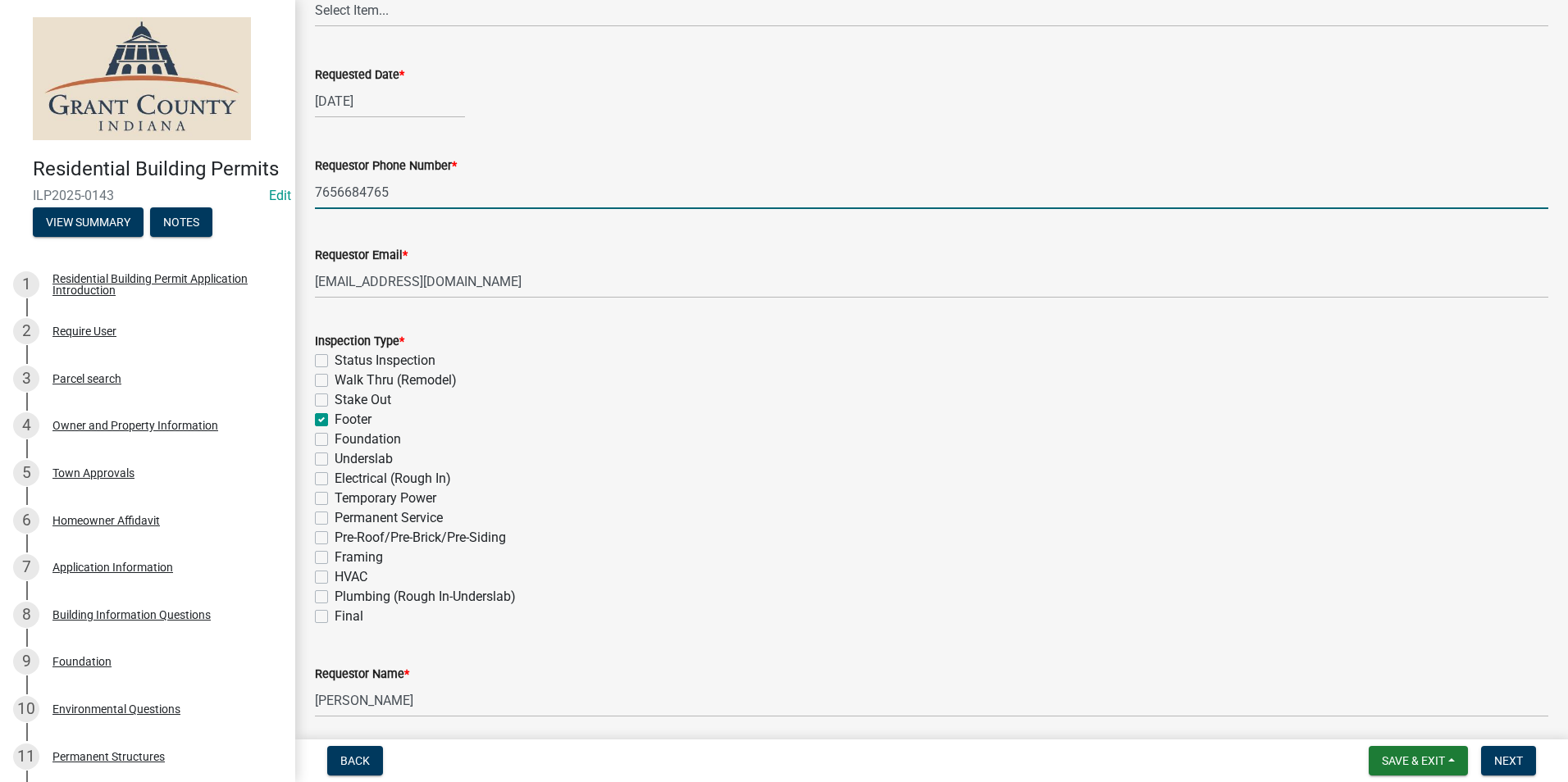
checkbox input "false"
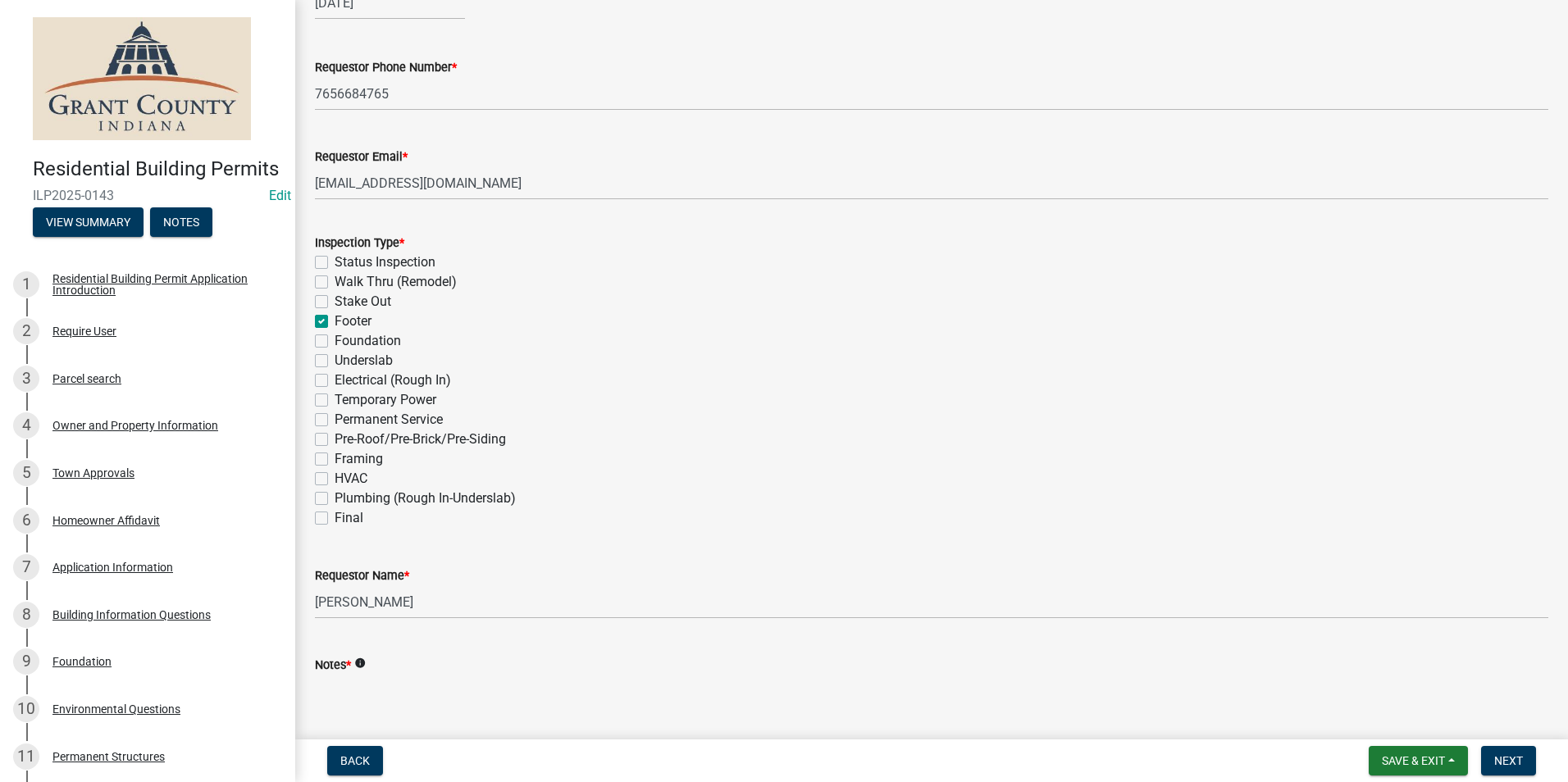
scroll to position [459, 0]
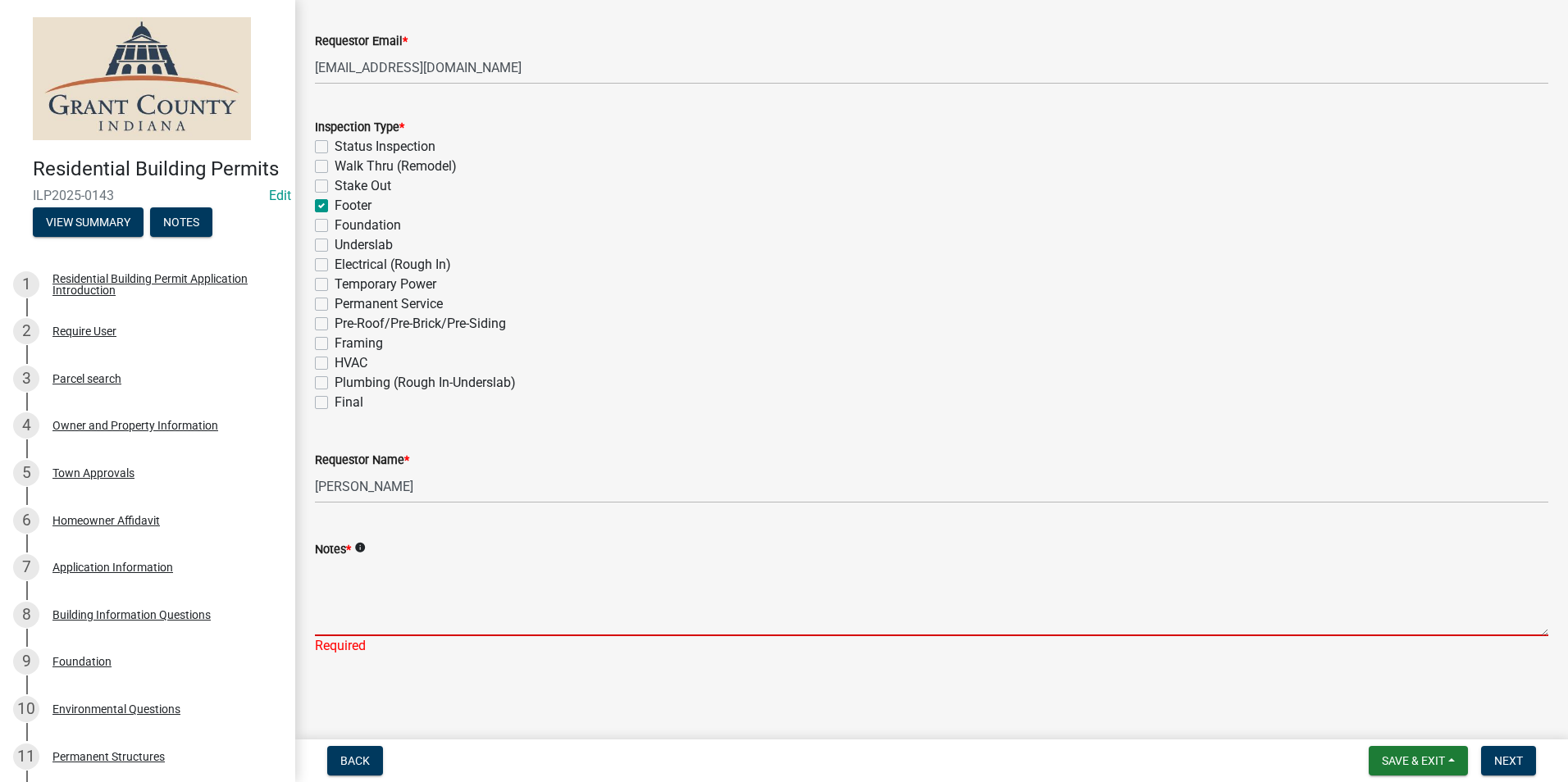
click at [331, 591] on textarea "Notes *" at bounding box center [931, 597] width 1233 height 77
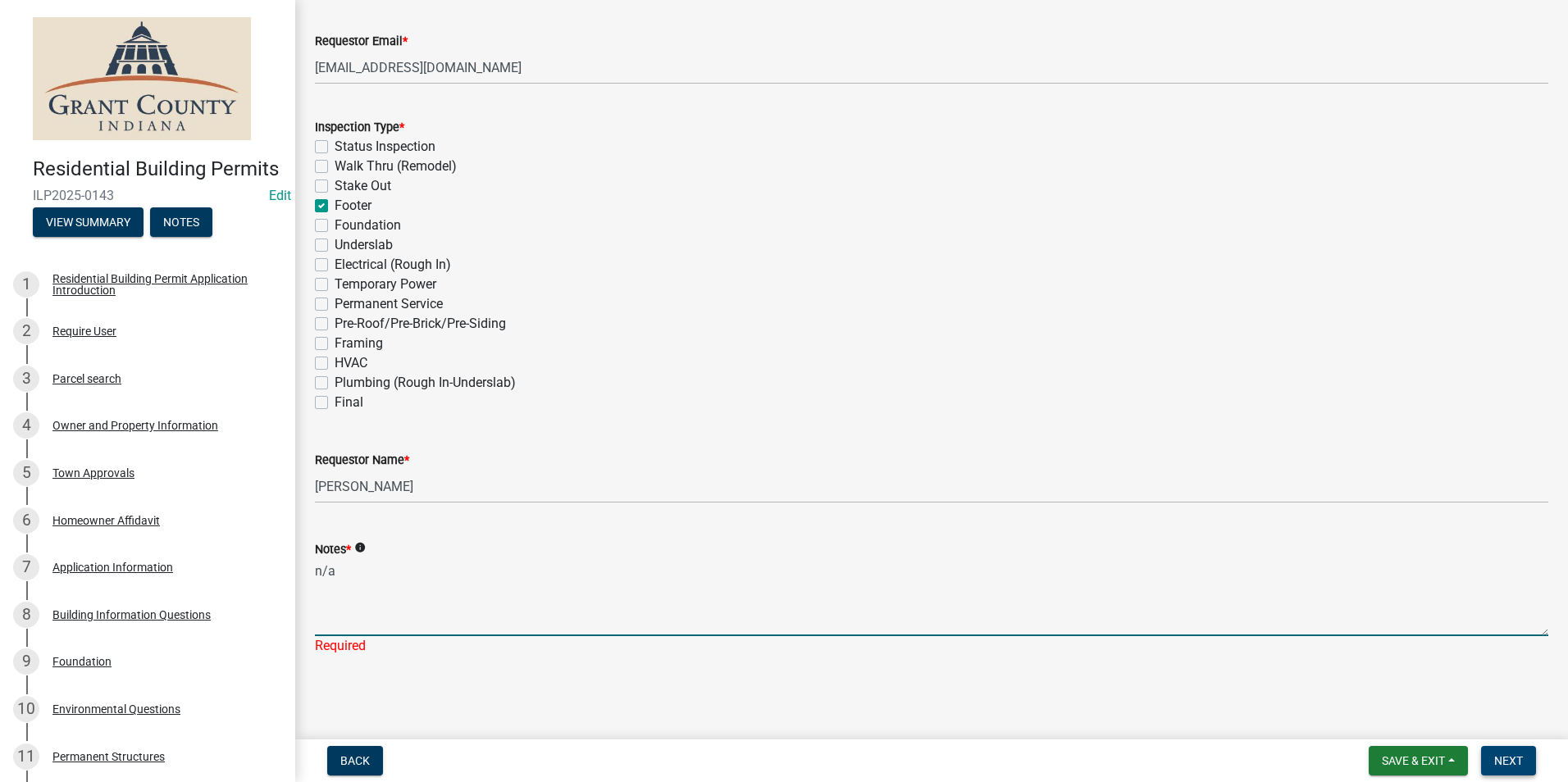
type textarea "n/a"
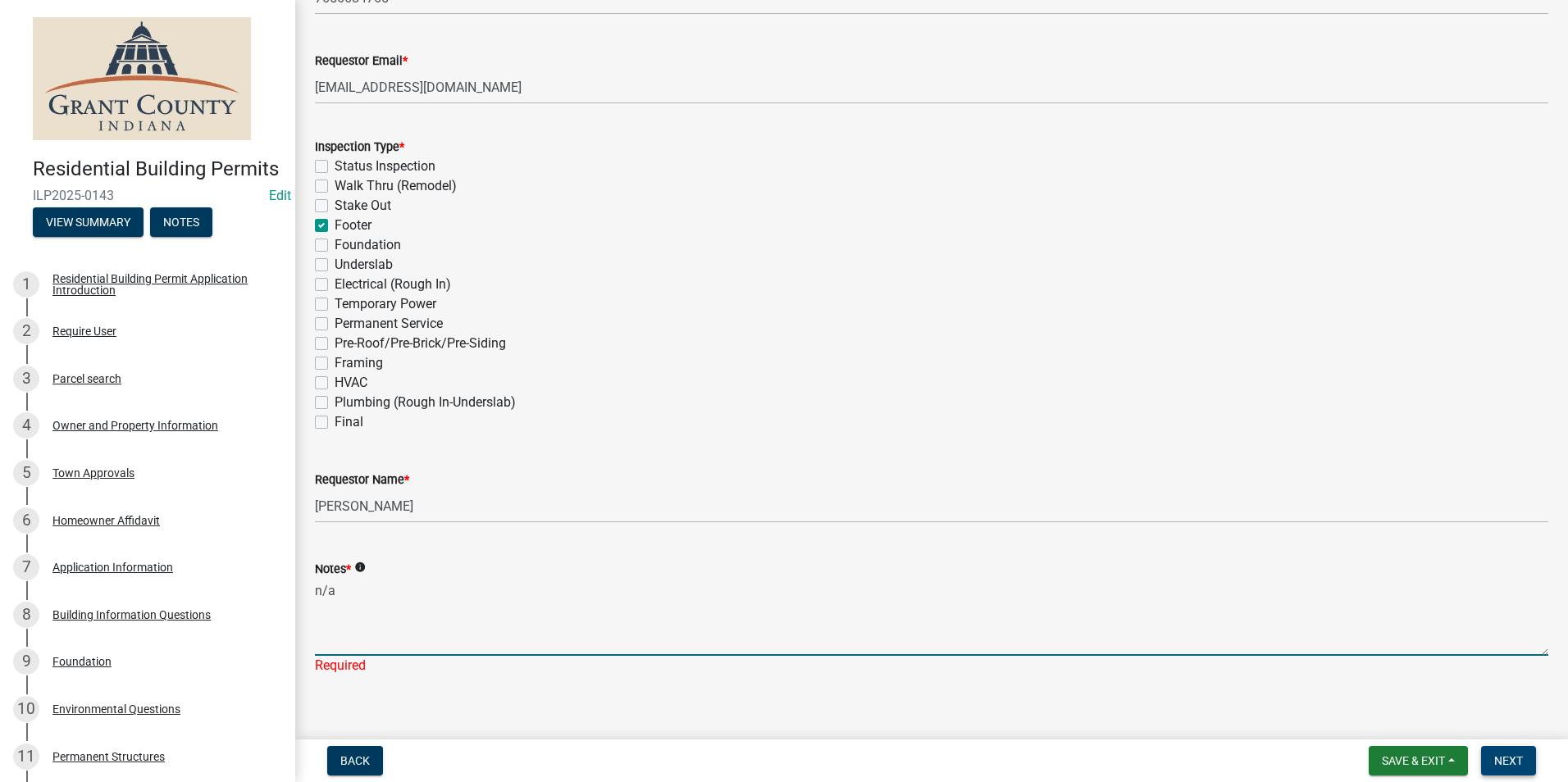
click at [1495, 761] on span "Next" at bounding box center [1508, 760] width 29 height 13
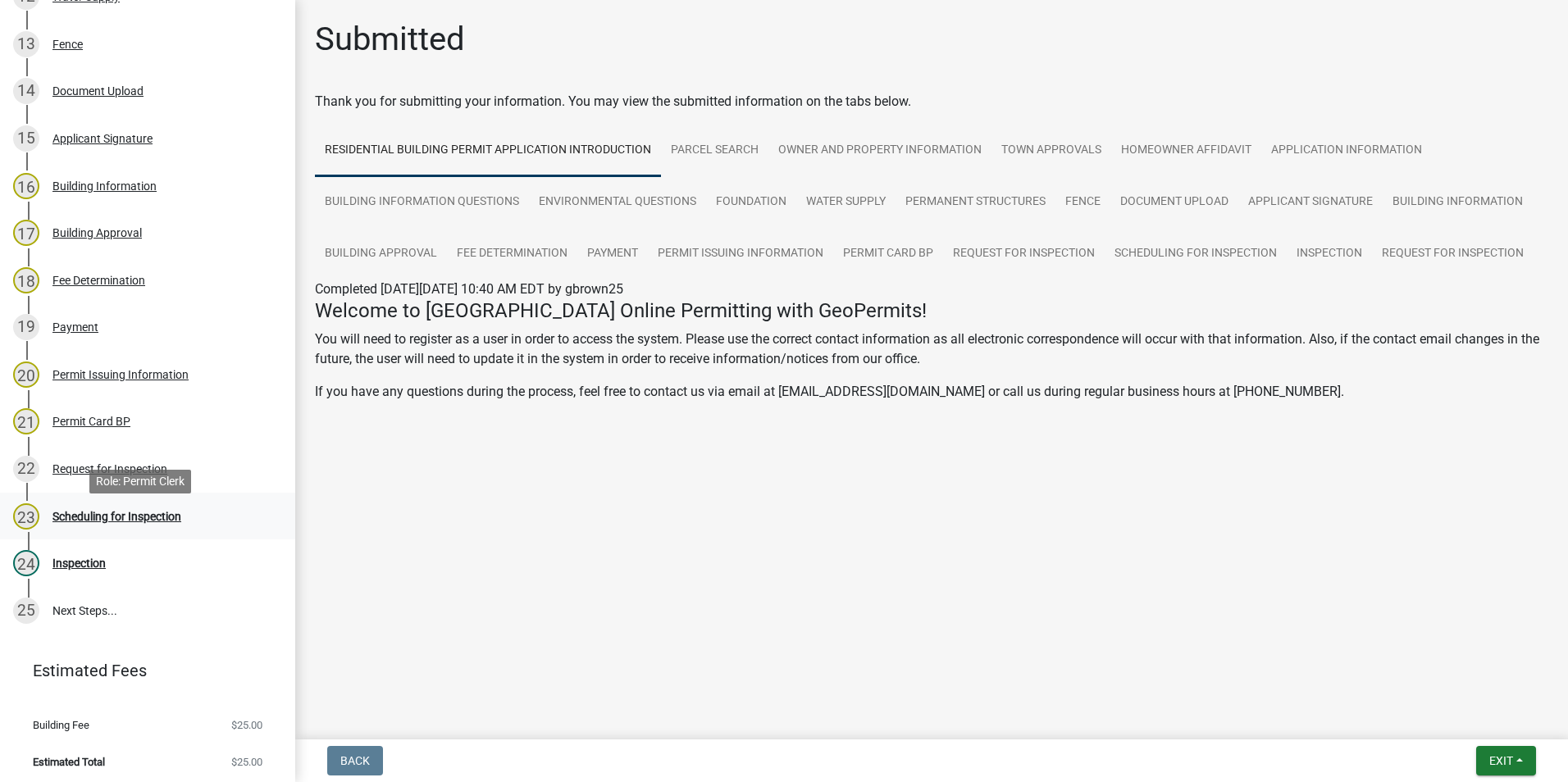
scroll to position [820, 0]
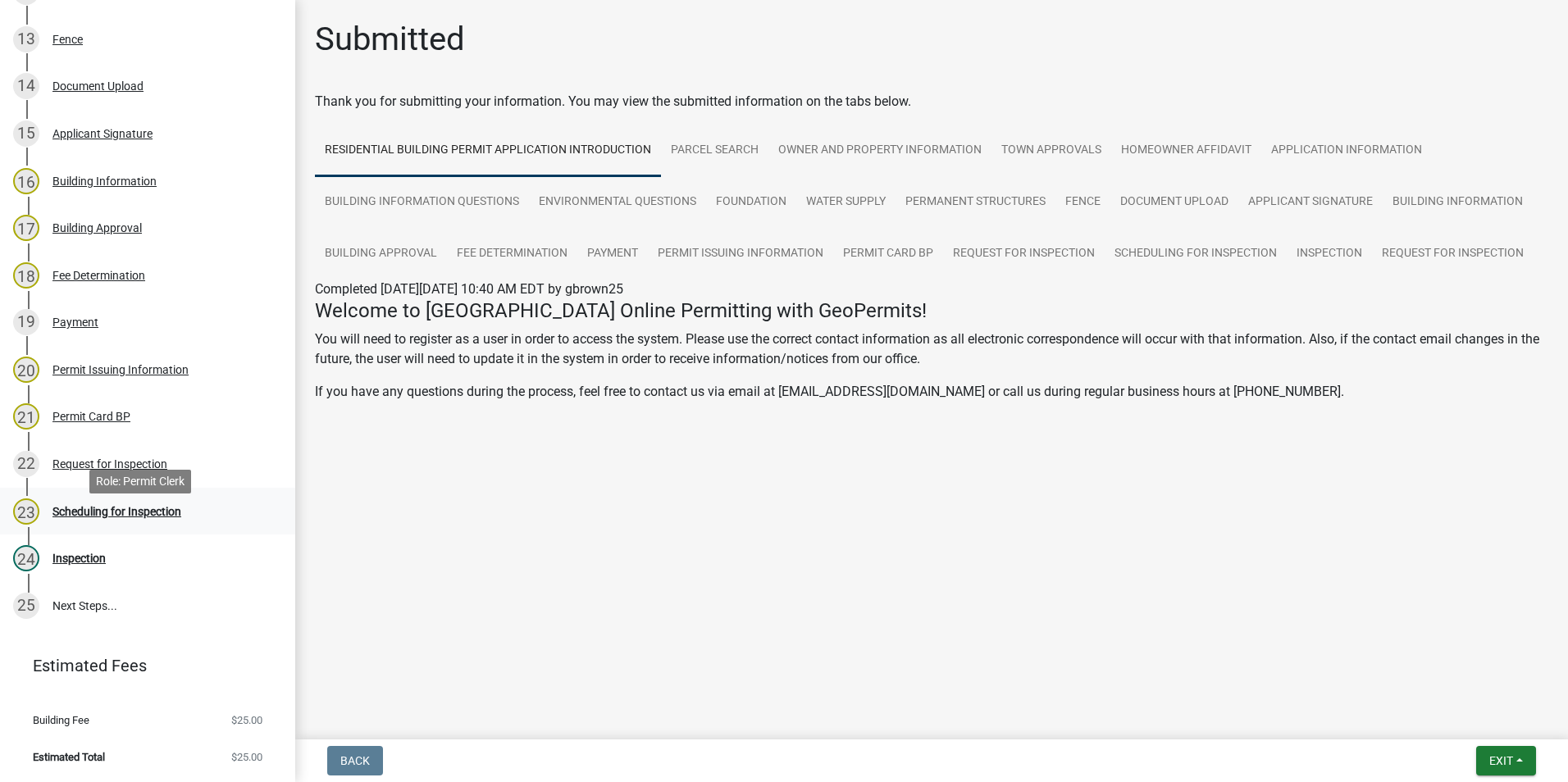
click at [102, 517] on div "Scheduling for Inspection" at bounding box center [116, 511] width 128 height 11
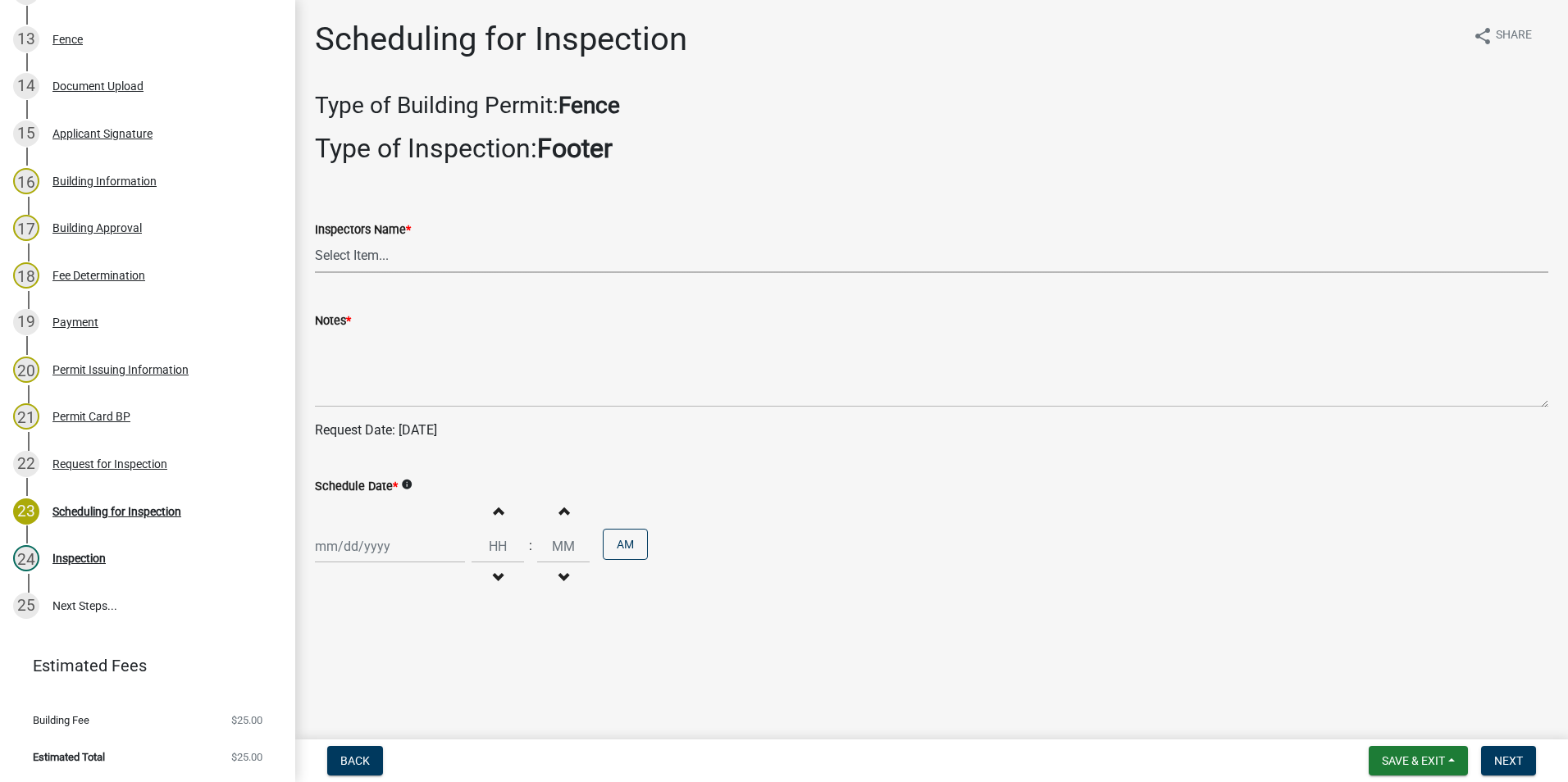
click at [353, 258] on select "Select Item... rberryhill ([PERSON_NAME]) [PERSON_NAME] ([PERSON_NAME]) BBenefi…" at bounding box center [931, 256] width 1233 height 33
select select "d7f9a44a-d2ea-4d3c-83b3-1aa71c950bd5"
click at [315, 240] on select "Select Item... rberryhill ([PERSON_NAME]) [PERSON_NAME] ([PERSON_NAME]) BBenefi…" at bounding box center [931, 256] width 1233 height 33
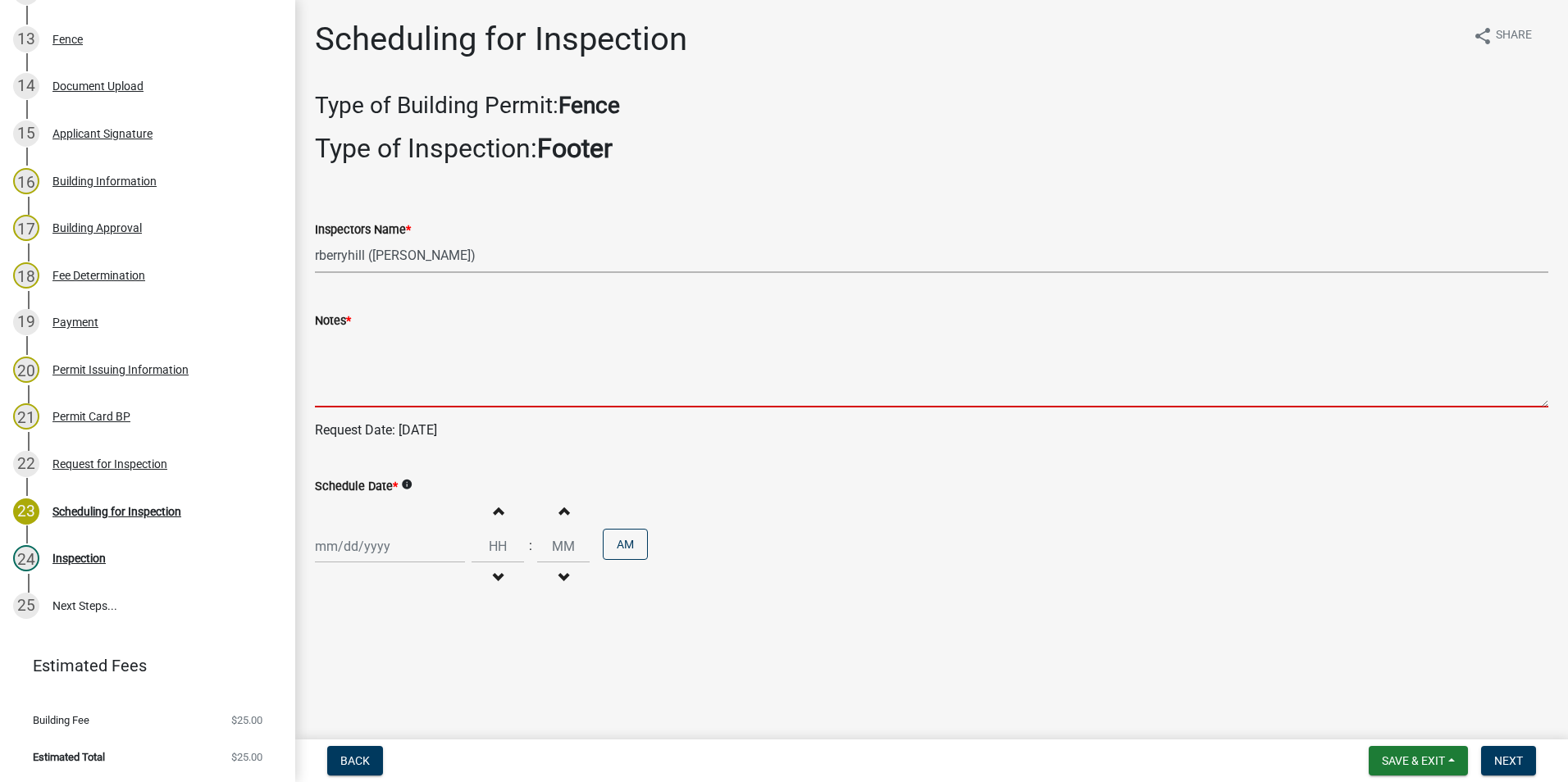
click at [337, 355] on textarea "Notes *" at bounding box center [931, 369] width 1233 height 77
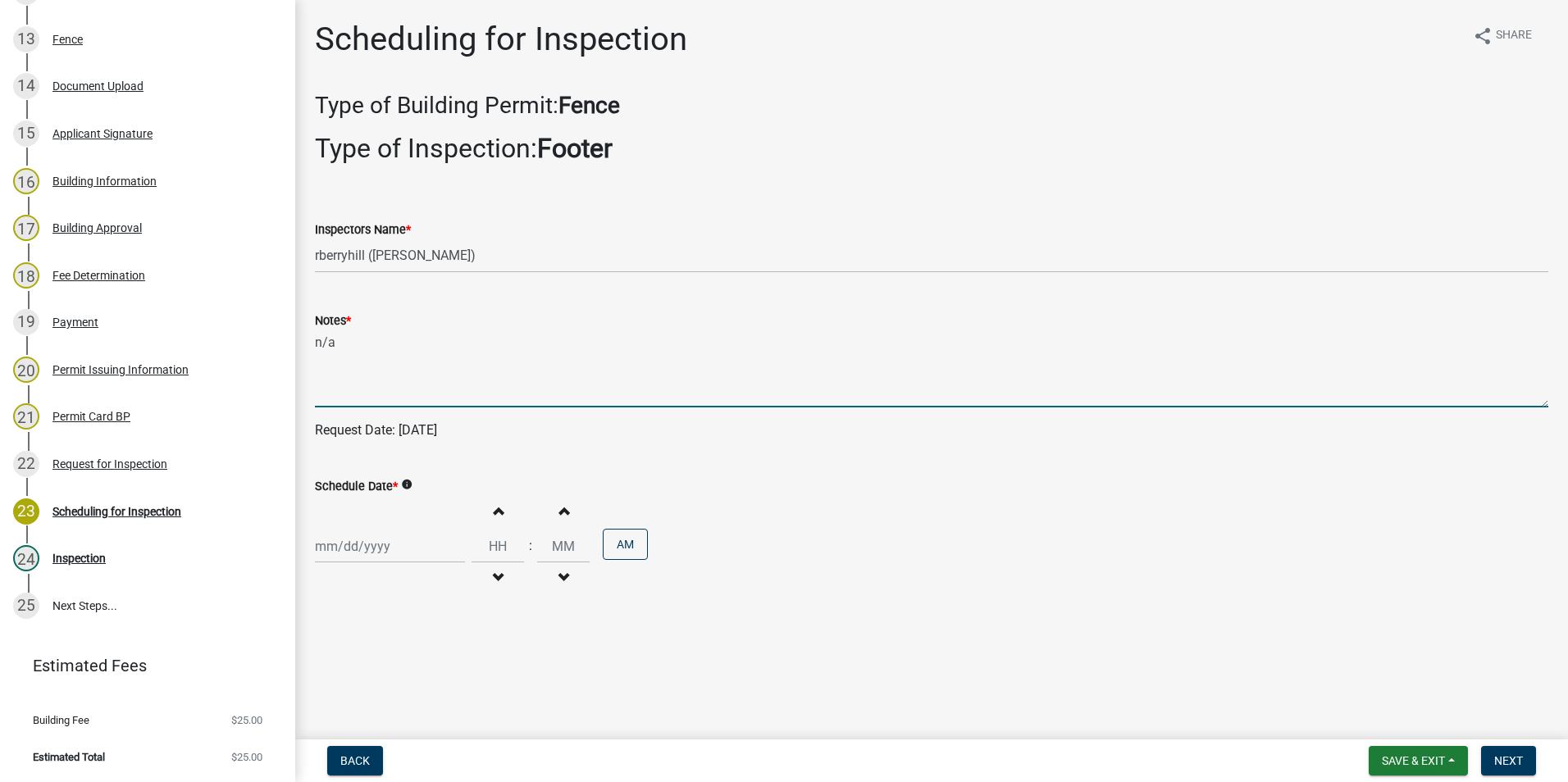
type textarea "n/a"
click at [363, 551] on div at bounding box center [389, 546] width 150 height 33
select select "9"
select select "2025"
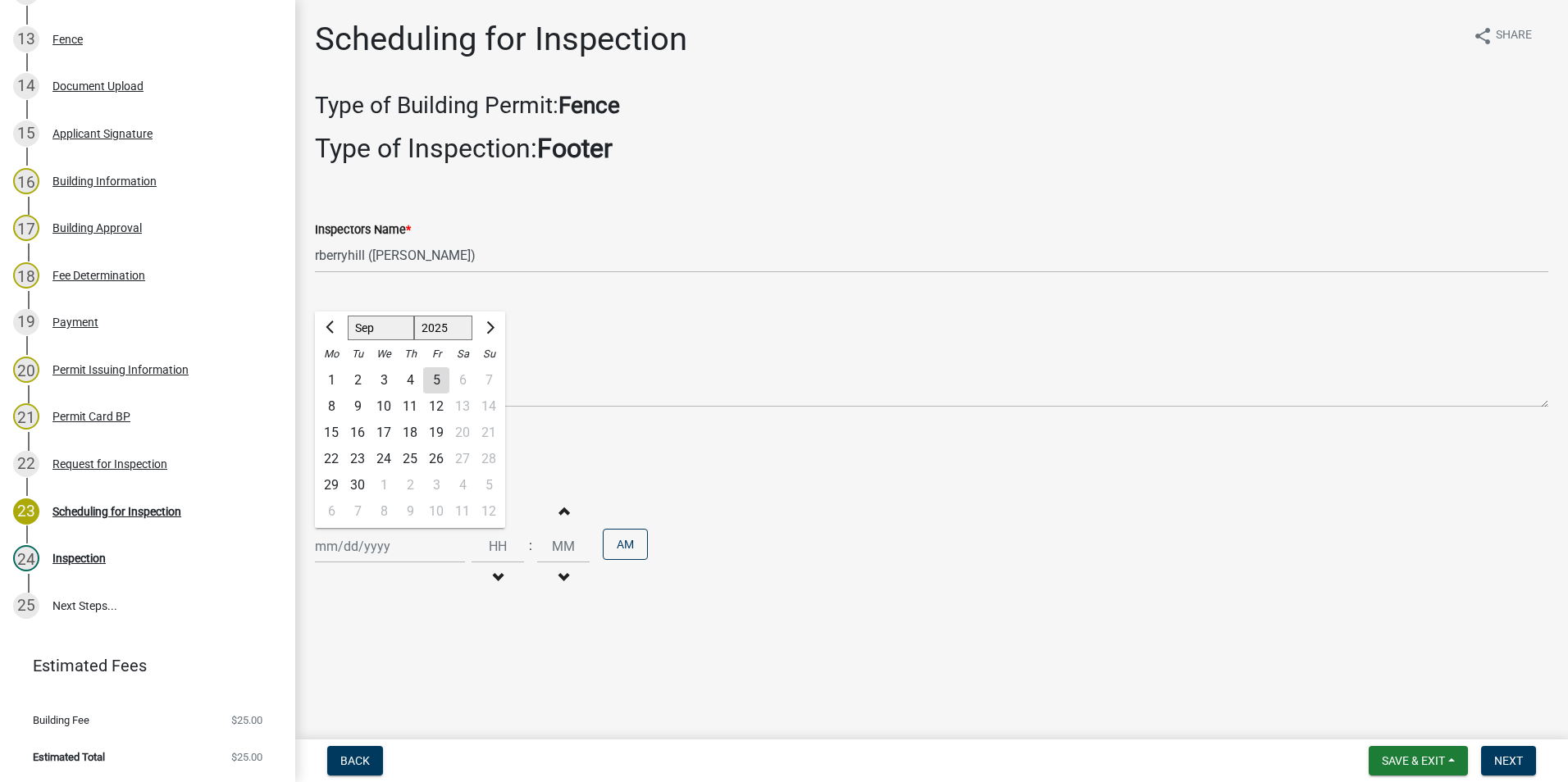
click at [432, 377] on div "5" at bounding box center [436, 380] width 27 height 27
type input "[DATE]"
click at [1498, 761] on span "Next" at bounding box center [1508, 760] width 29 height 13
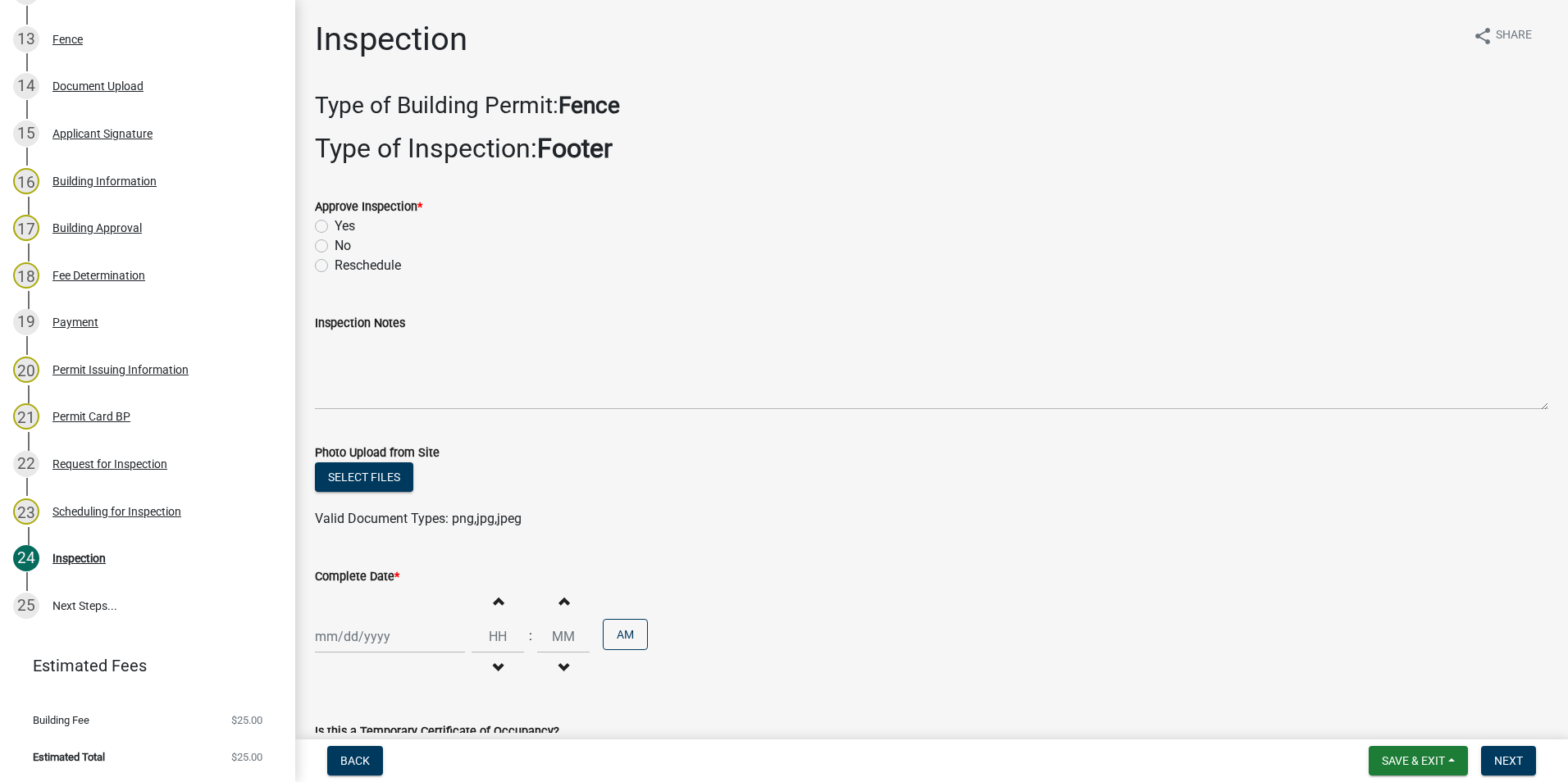
click at [335, 225] on label "Yes" at bounding box center [345, 226] width 21 height 20
click at [335, 225] on input "Yes" at bounding box center [340, 222] width 10 height 10
radio input "true"
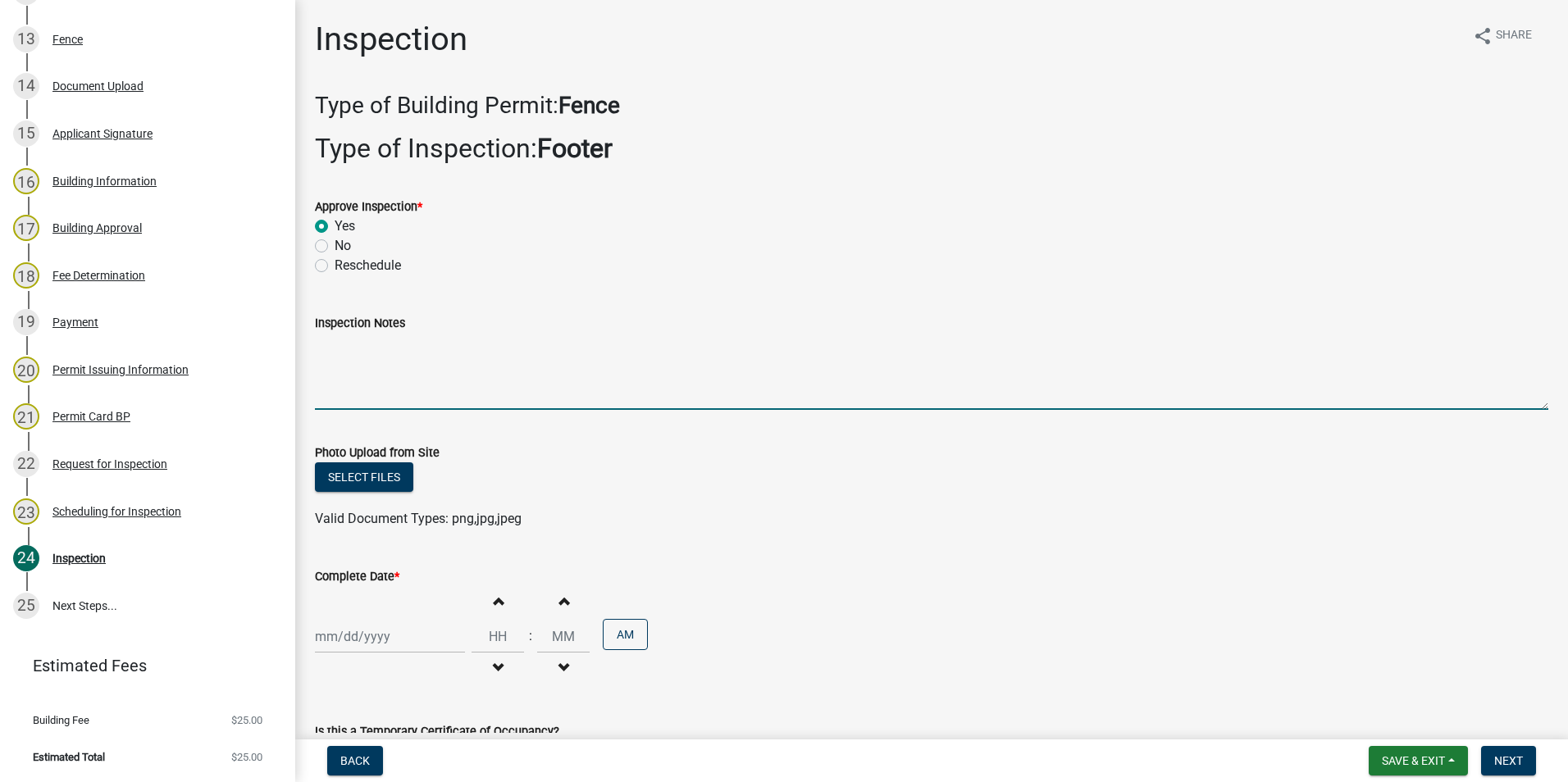
click at [330, 358] on textarea "Inspection Notes" at bounding box center [931, 371] width 1233 height 77
type textarea "Post hole depths meet code requirements."
select select "9"
select select "2025"
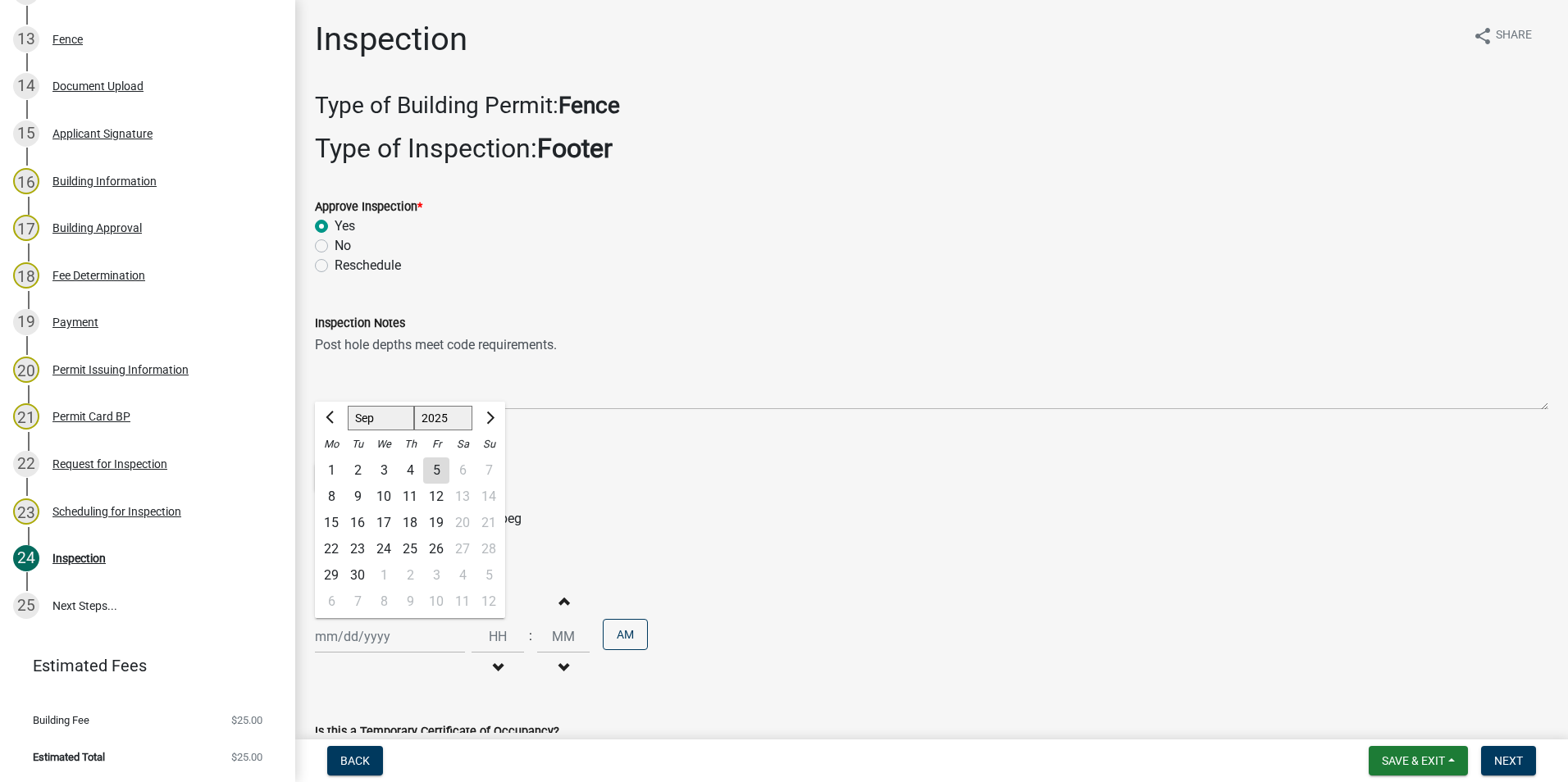
click at [357, 636] on div "[PERSON_NAME] Feb Mar Apr [PERSON_NAME][DATE] Oct Nov [DATE] 1526 1527 1528 152…" at bounding box center [389, 636] width 150 height 33
click at [432, 469] on div "5" at bounding box center [436, 471] width 27 height 27
type input "[DATE]"
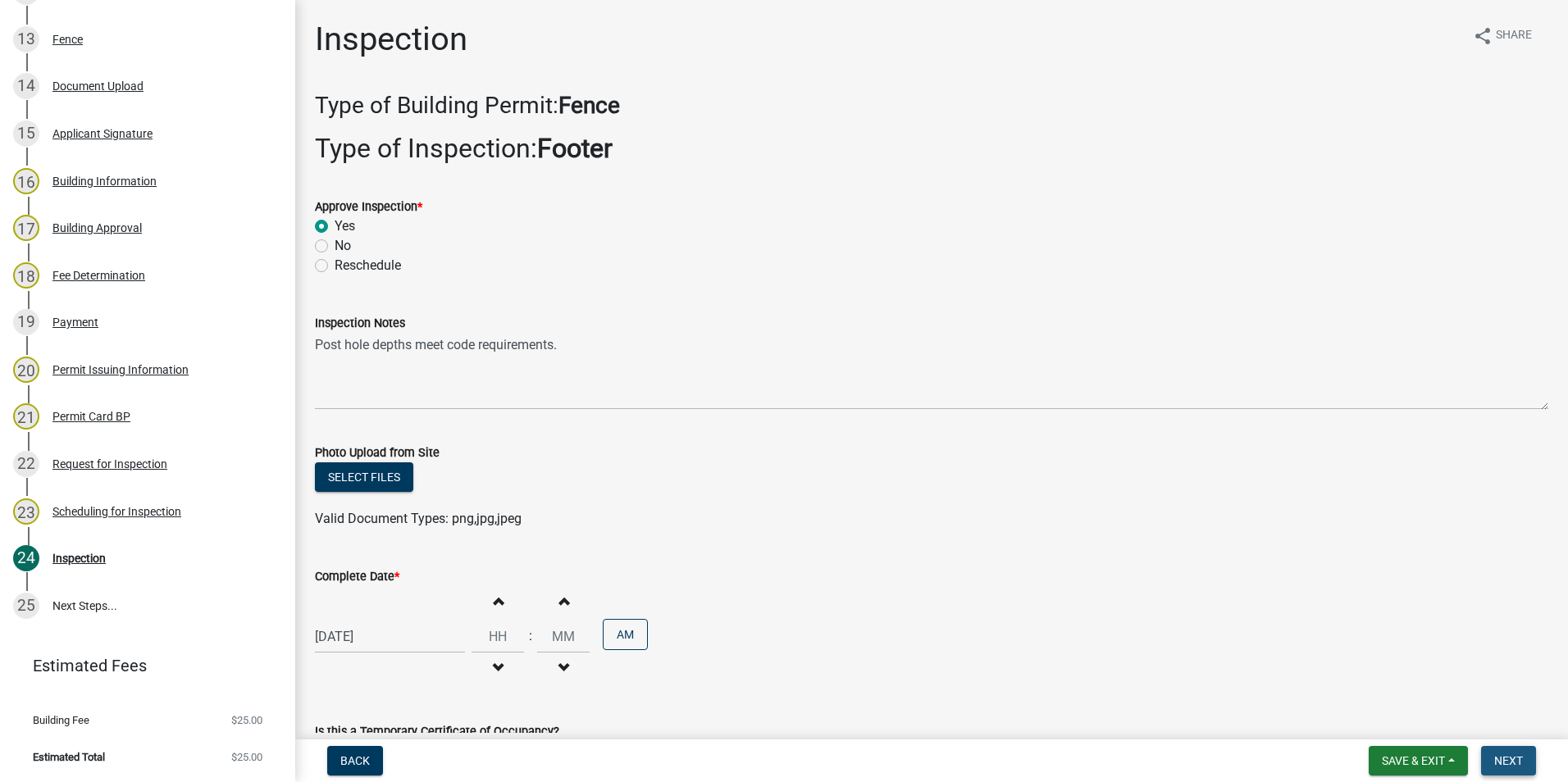
drag, startPoint x: 1507, startPoint y: 755, endPoint x: 1479, endPoint y: 737, distance: 33.3
click at [1504, 754] on span "Next" at bounding box center [1508, 760] width 29 height 13
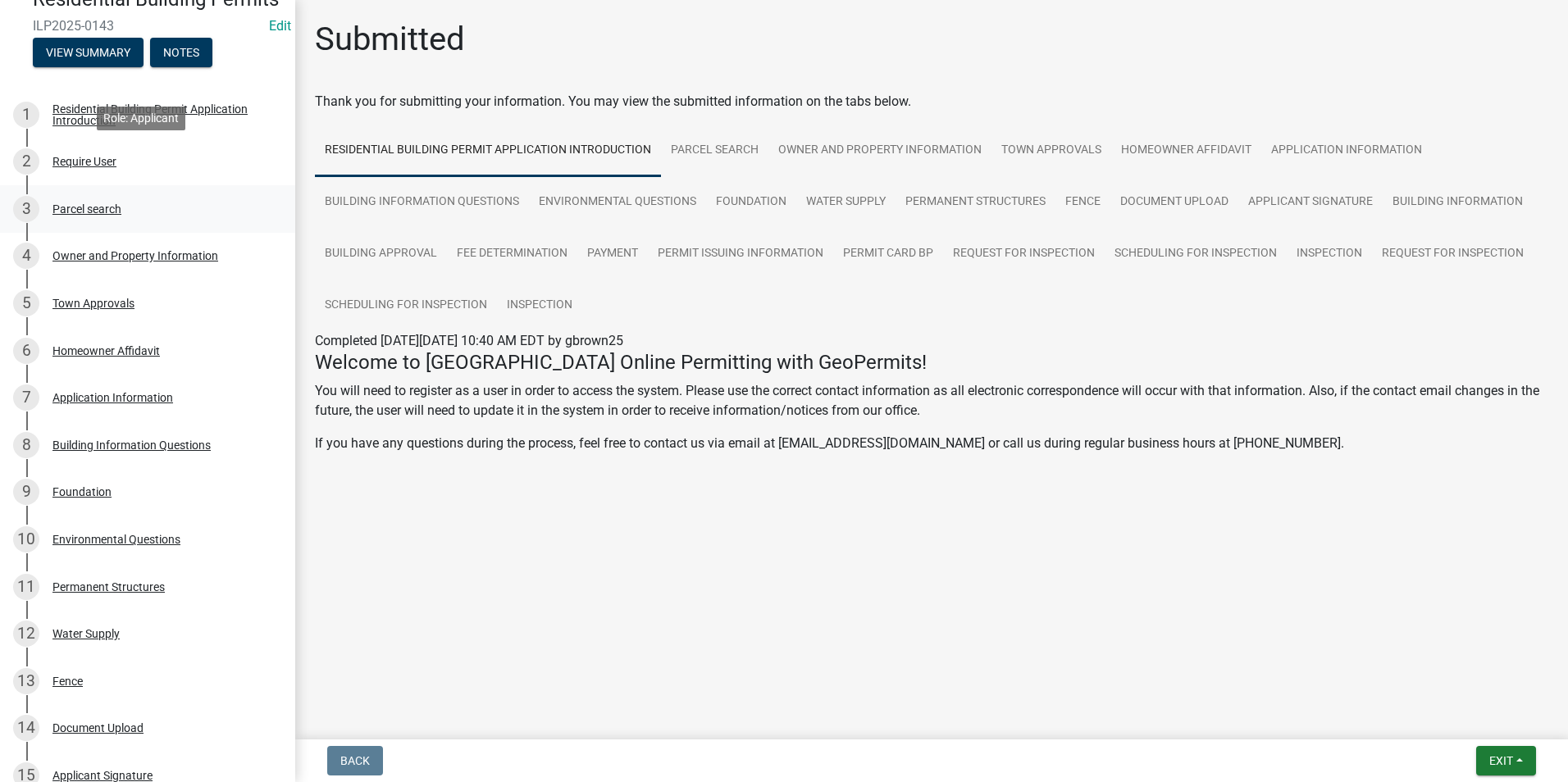
scroll to position [0, 0]
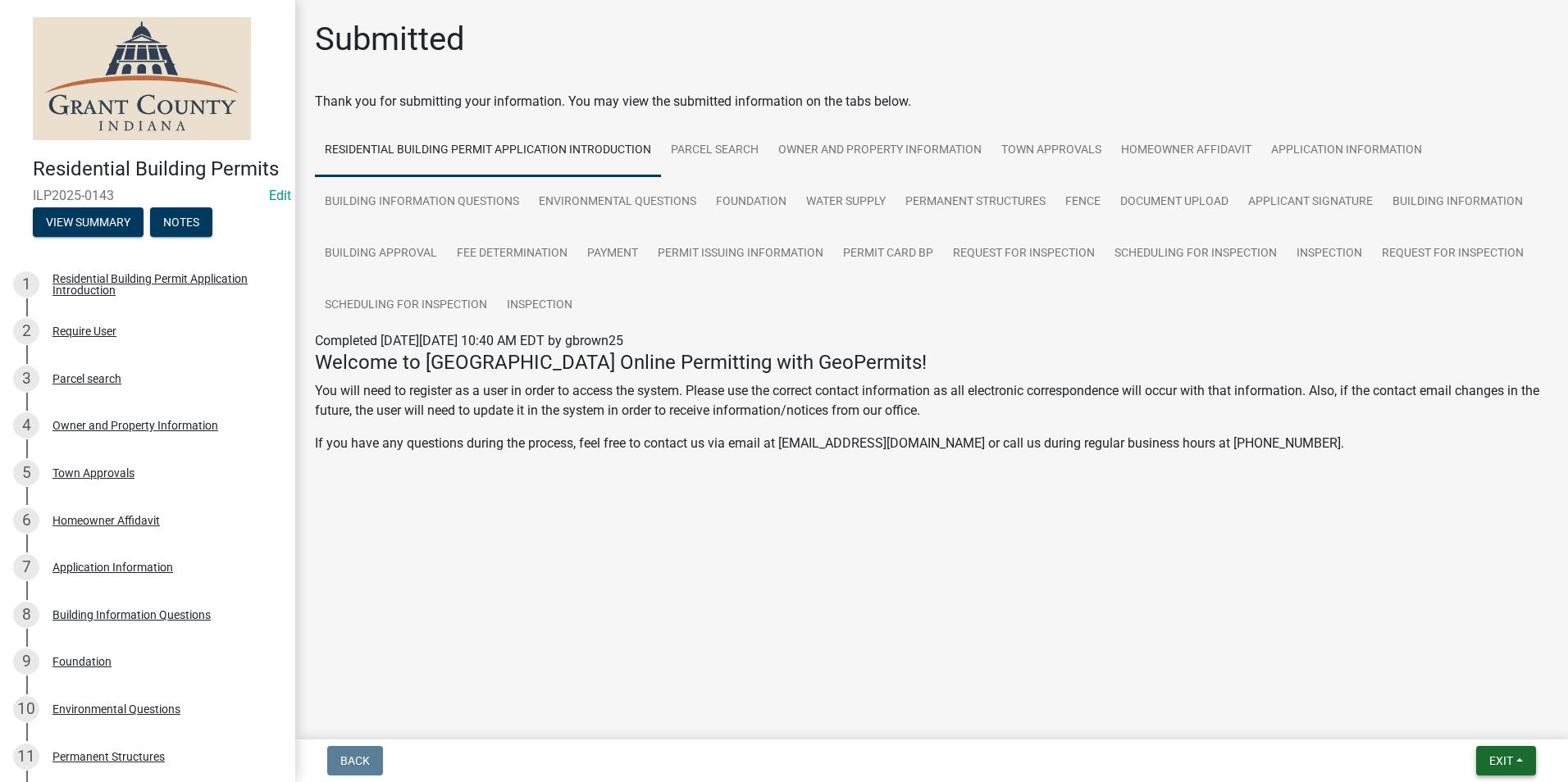
click at [1501, 763] on span "Exit" at bounding box center [1501, 760] width 24 height 13
click at [1473, 732] on button "Save & Exit" at bounding box center [1470, 718] width 131 height 39
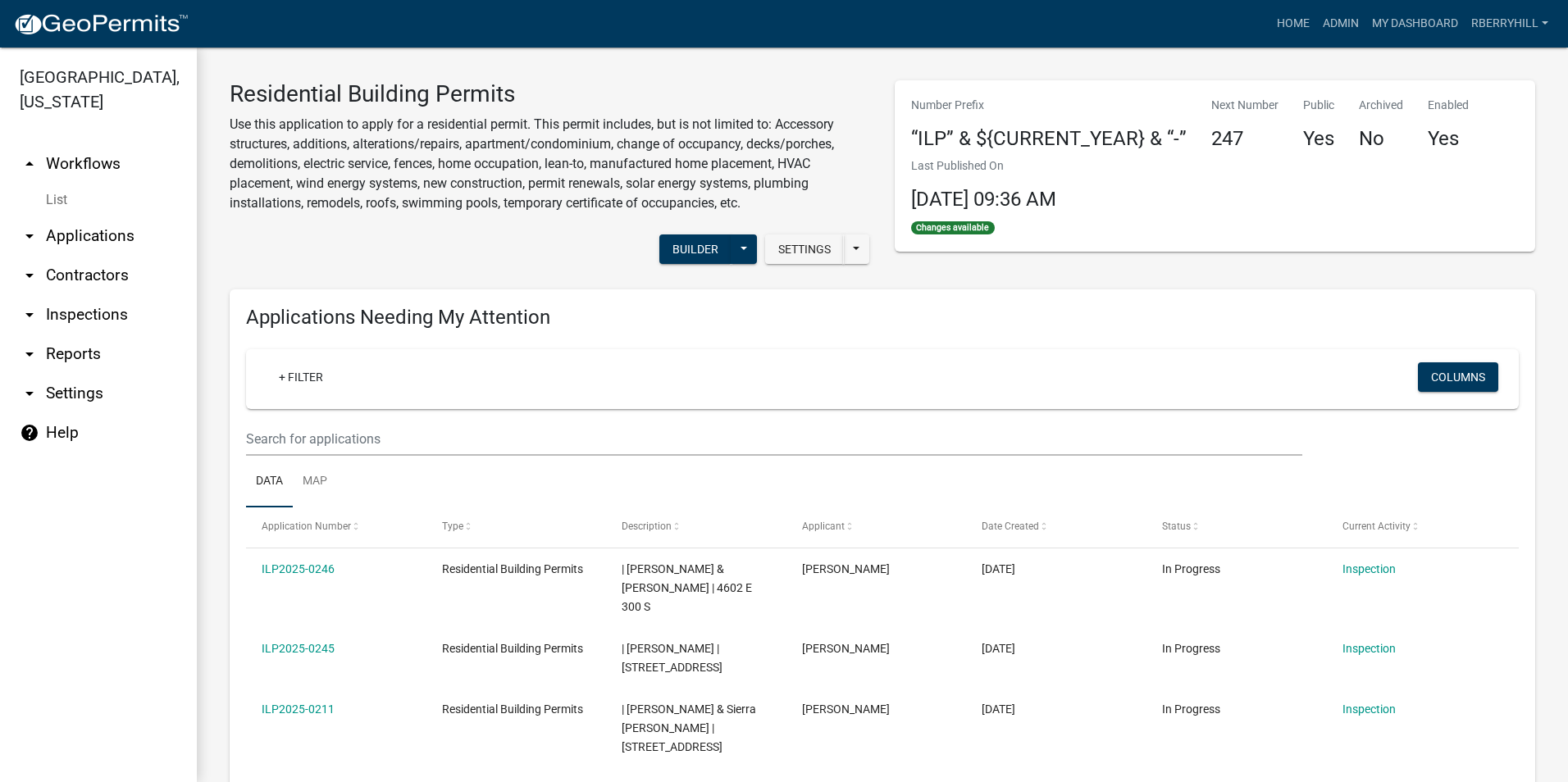
click at [109, 295] on link "arrow_drop_down Inspections" at bounding box center [98, 315] width 197 height 39
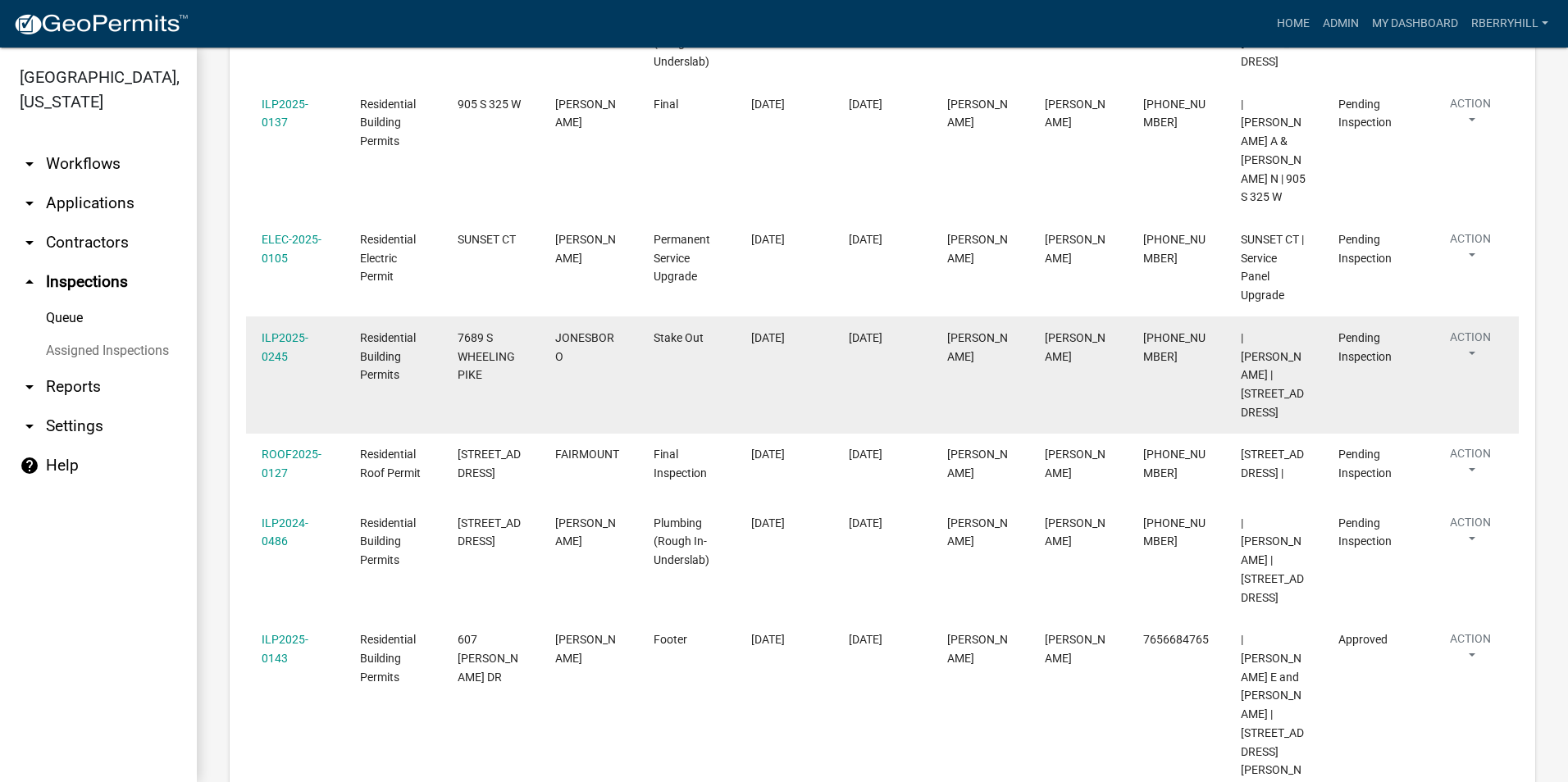
scroll to position [687, 0]
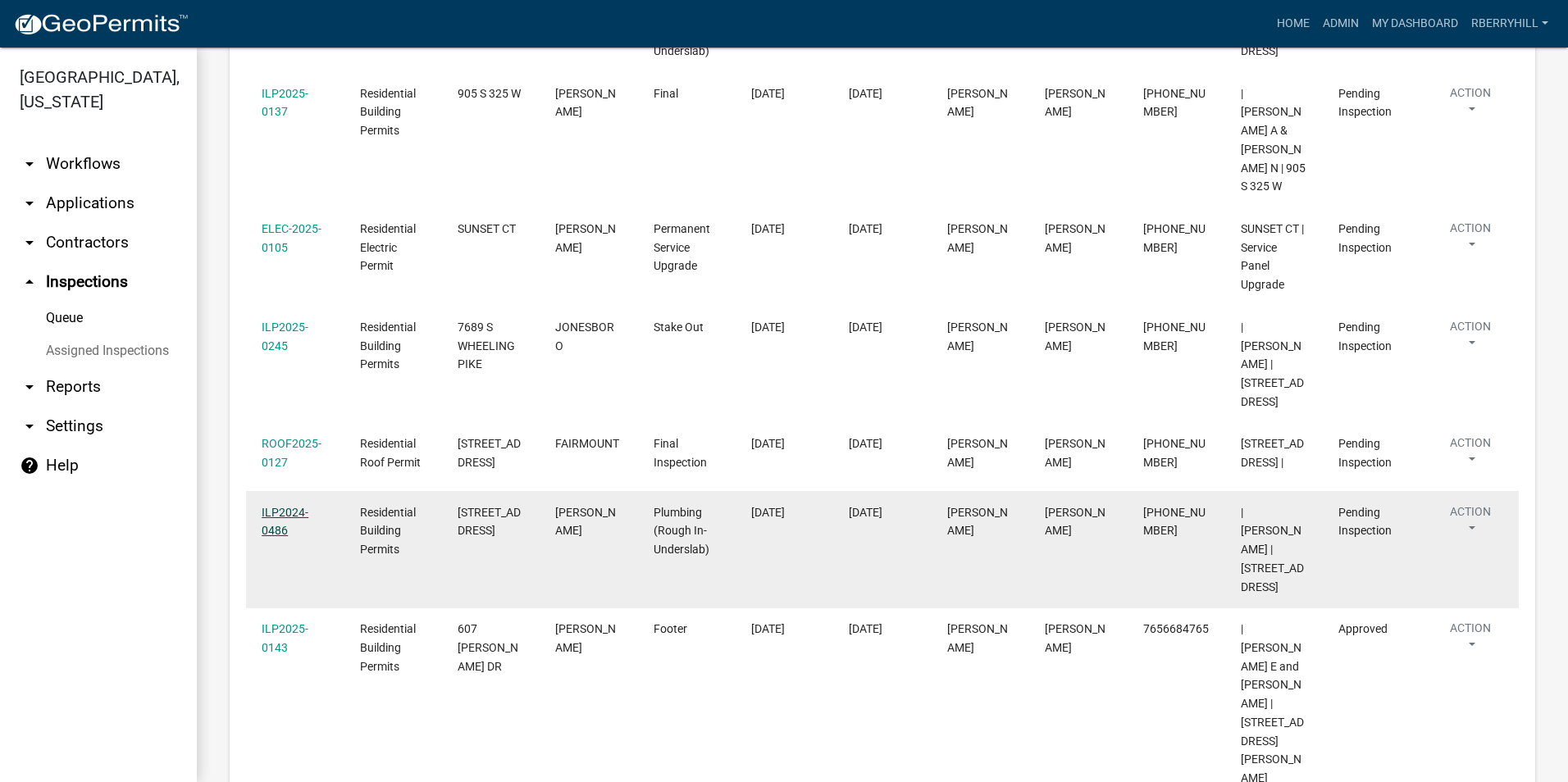
click at [282, 506] on link "ILP2024-0486" at bounding box center [285, 521] width 47 height 32
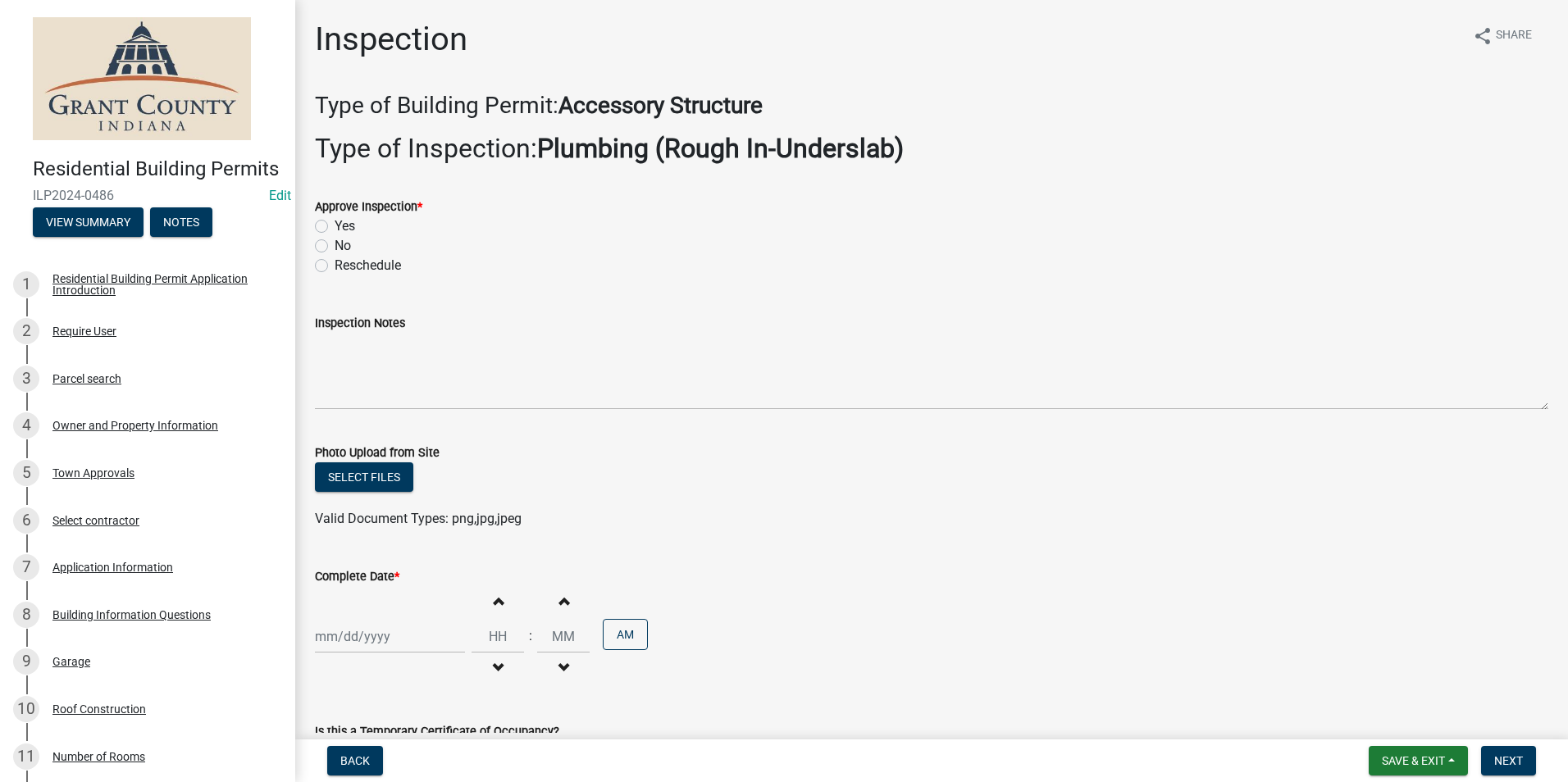
click at [335, 224] on label "Yes" at bounding box center [345, 226] width 21 height 20
click at [335, 224] on input "Yes" at bounding box center [340, 222] width 10 height 10
radio input "true"
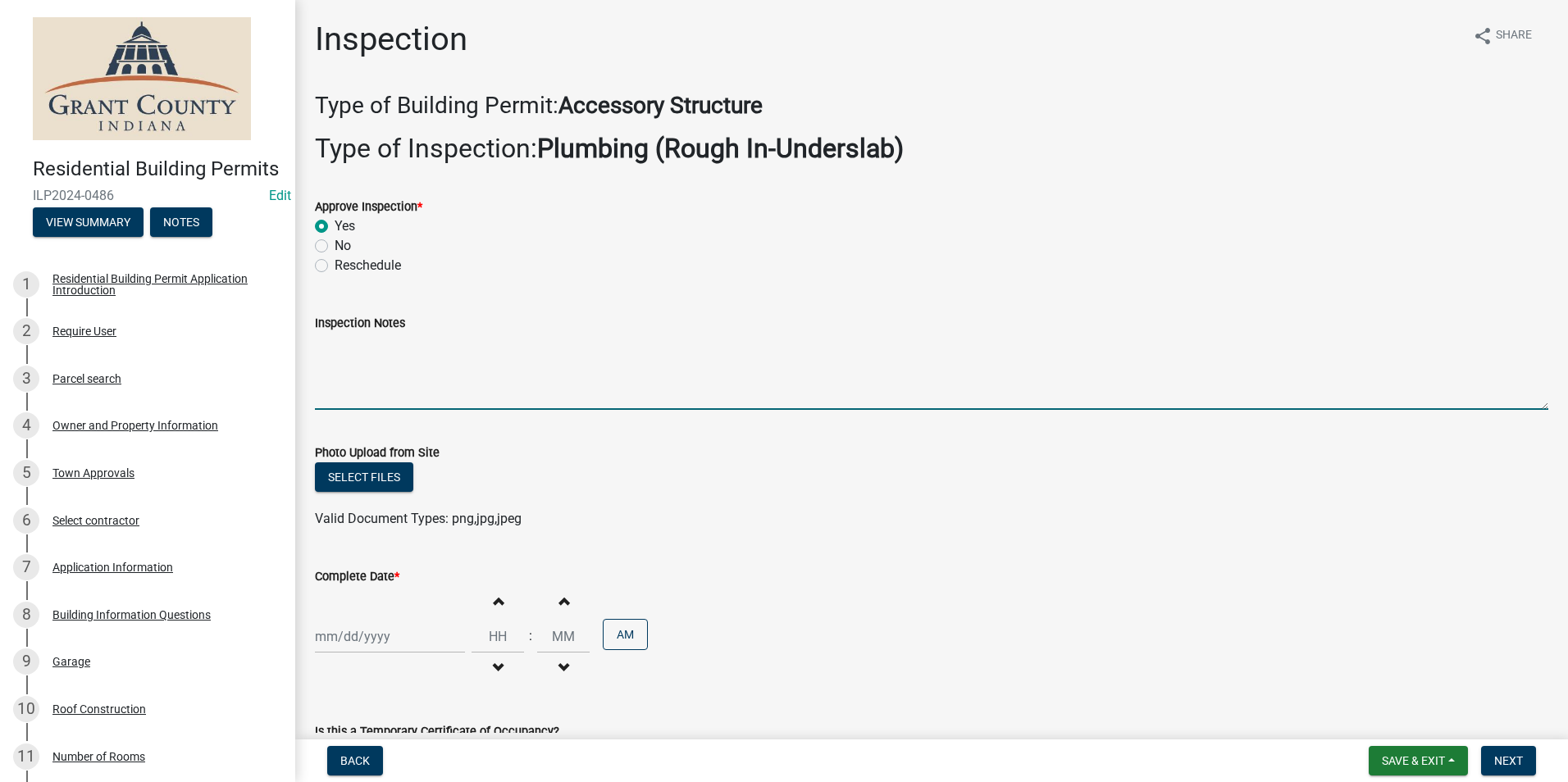
click at [330, 352] on textarea "Inspection Notes" at bounding box center [931, 371] width 1233 height 77
type textarea "Plumbing meets code requirements."
select select "9"
select select "2025"
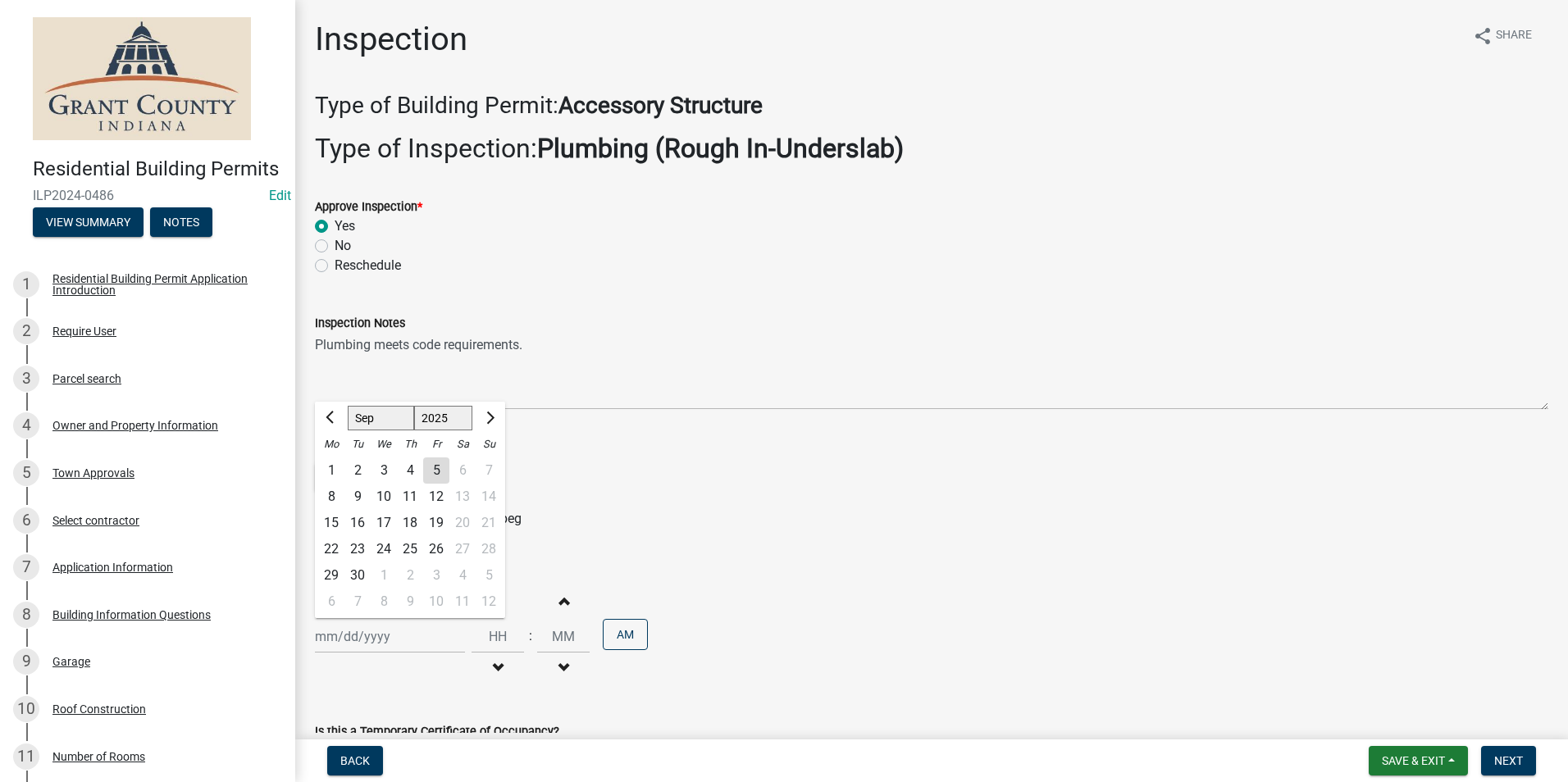
drag, startPoint x: 357, startPoint y: 635, endPoint x: 361, endPoint y: 626, distance: 9.8
click at [357, 635] on div "[PERSON_NAME] Feb Mar Apr [PERSON_NAME][DATE] Oct Nov [DATE] 1526 1527 1528 152…" at bounding box center [389, 636] width 150 height 33
drag, startPoint x: 432, startPoint y: 469, endPoint x: 564, endPoint y: 467, distance: 132.0
click at [433, 469] on div "5" at bounding box center [436, 471] width 27 height 27
type input "[DATE]"
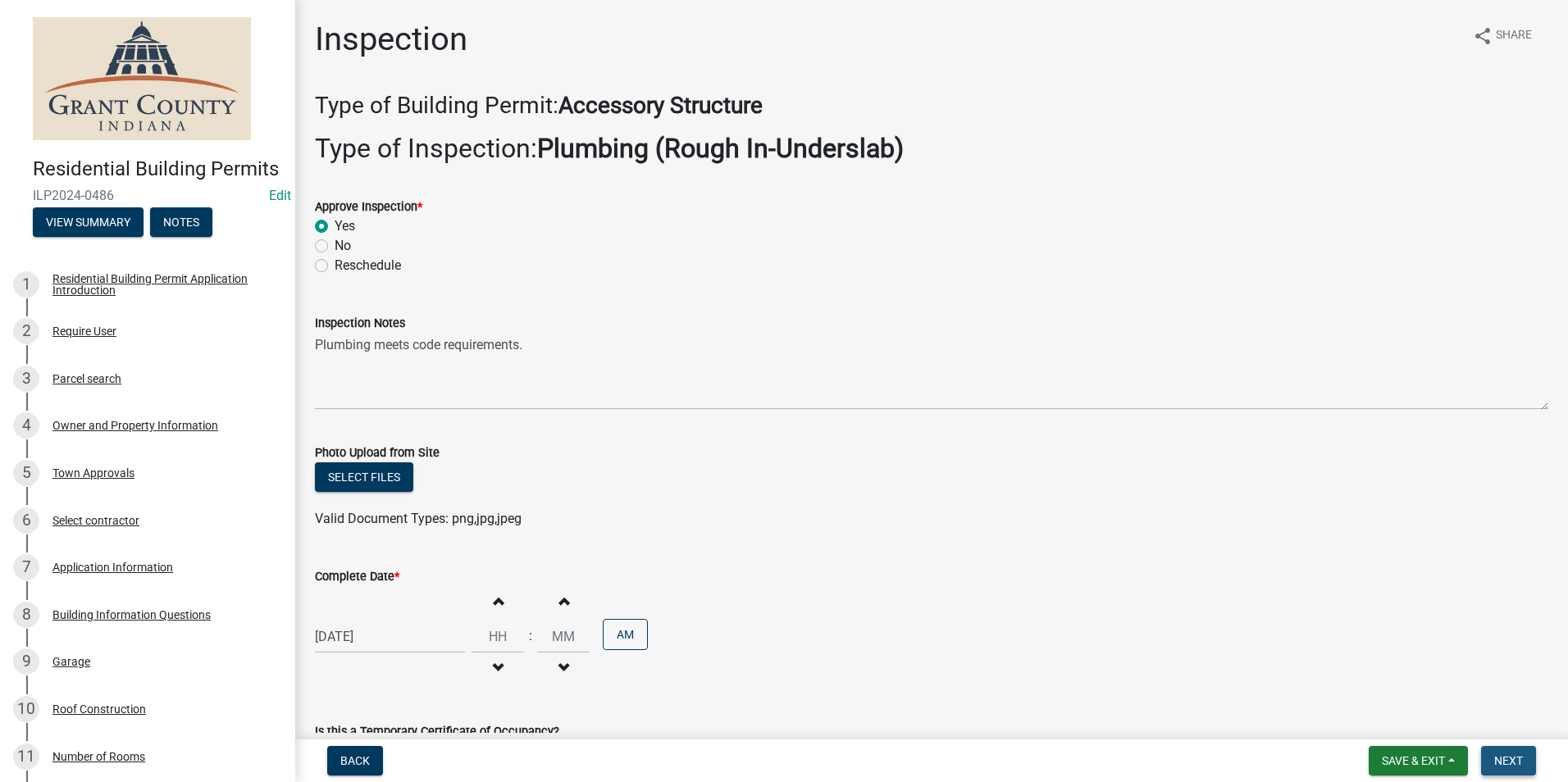
click at [1515, 755] on span "Next" at bounding box center [1508, 760] width 29 height 13
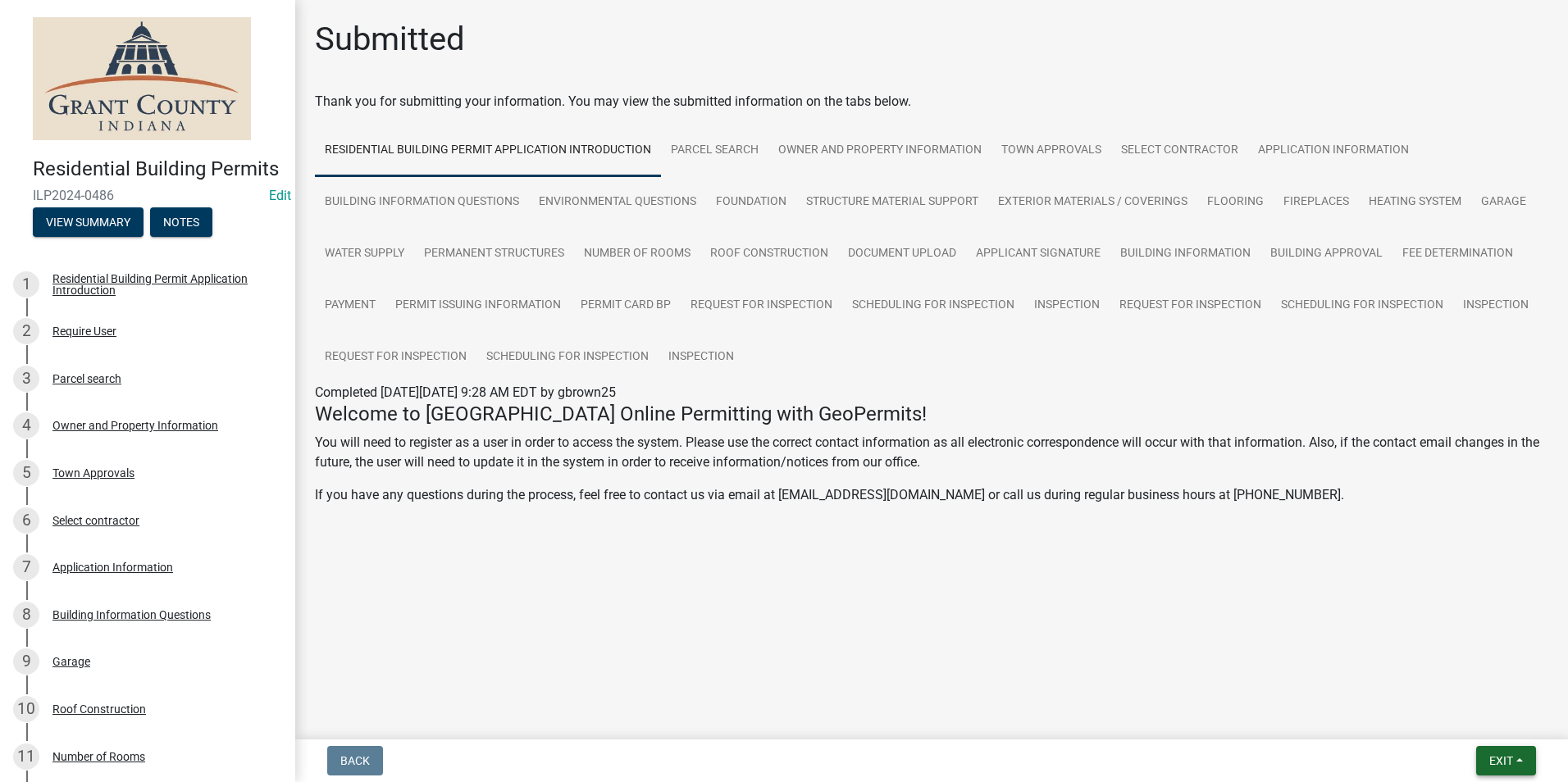
click at [1492, 756] on span "Exit" at bounding box center [1501, 760] width 24 height 13
click at [1453, 720] on button "Save & Exit" at bounding box center [1470, 718] width 131 height 39
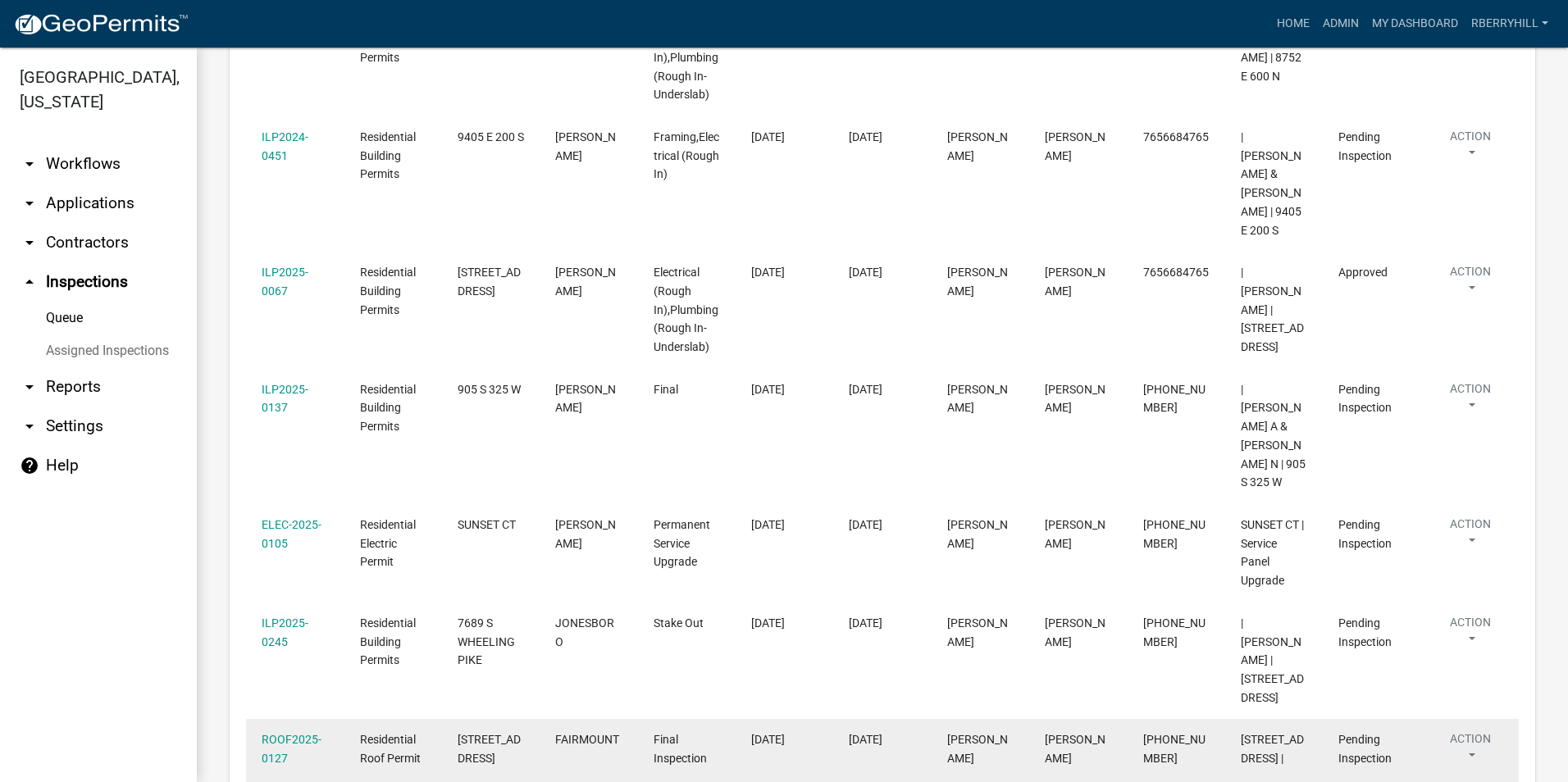
scroll to position [574, 0]
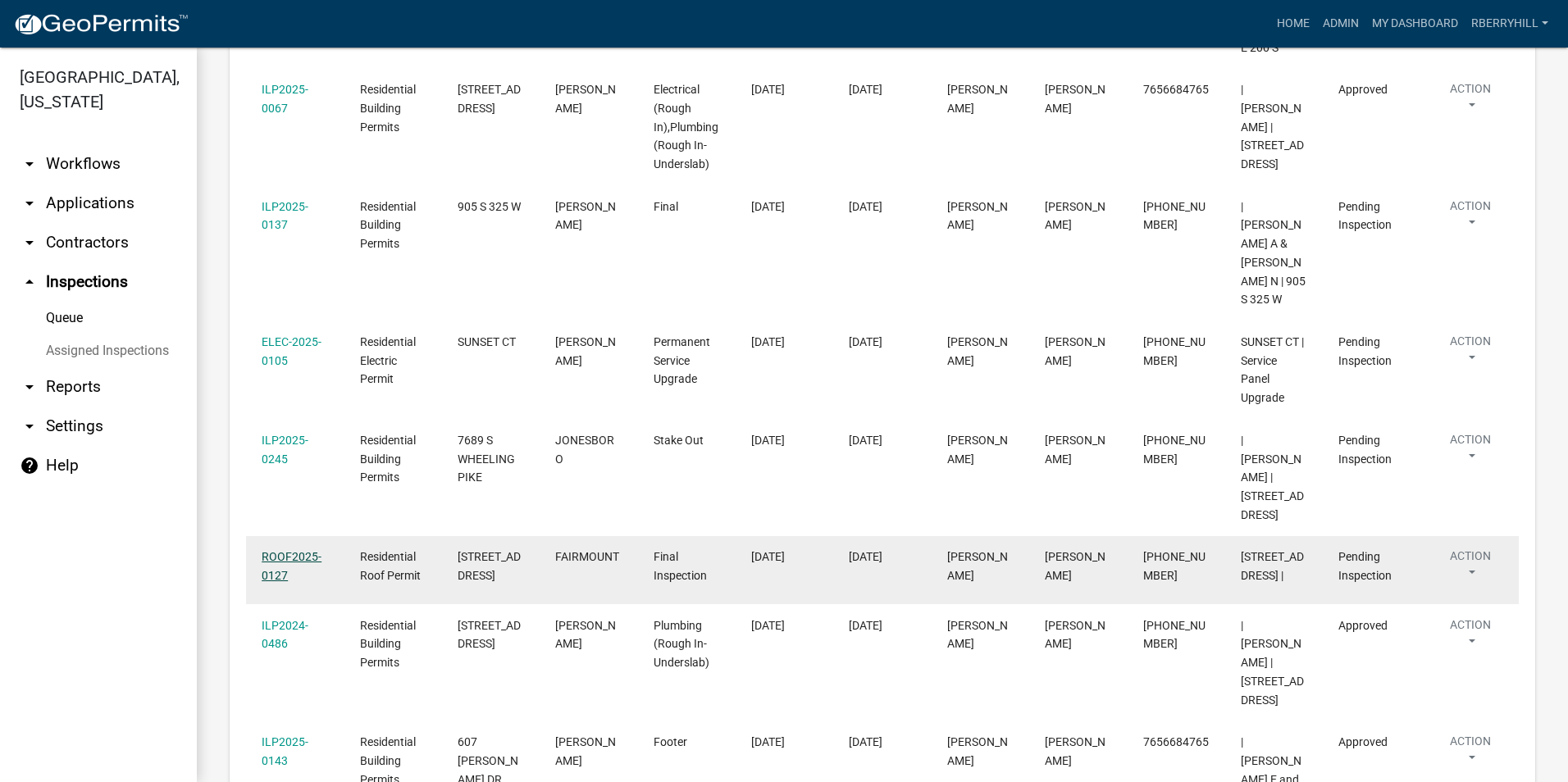
click at [294, 550] on link "ROOF2025-0127" at bounding box center [292, 566] width 60 height 32
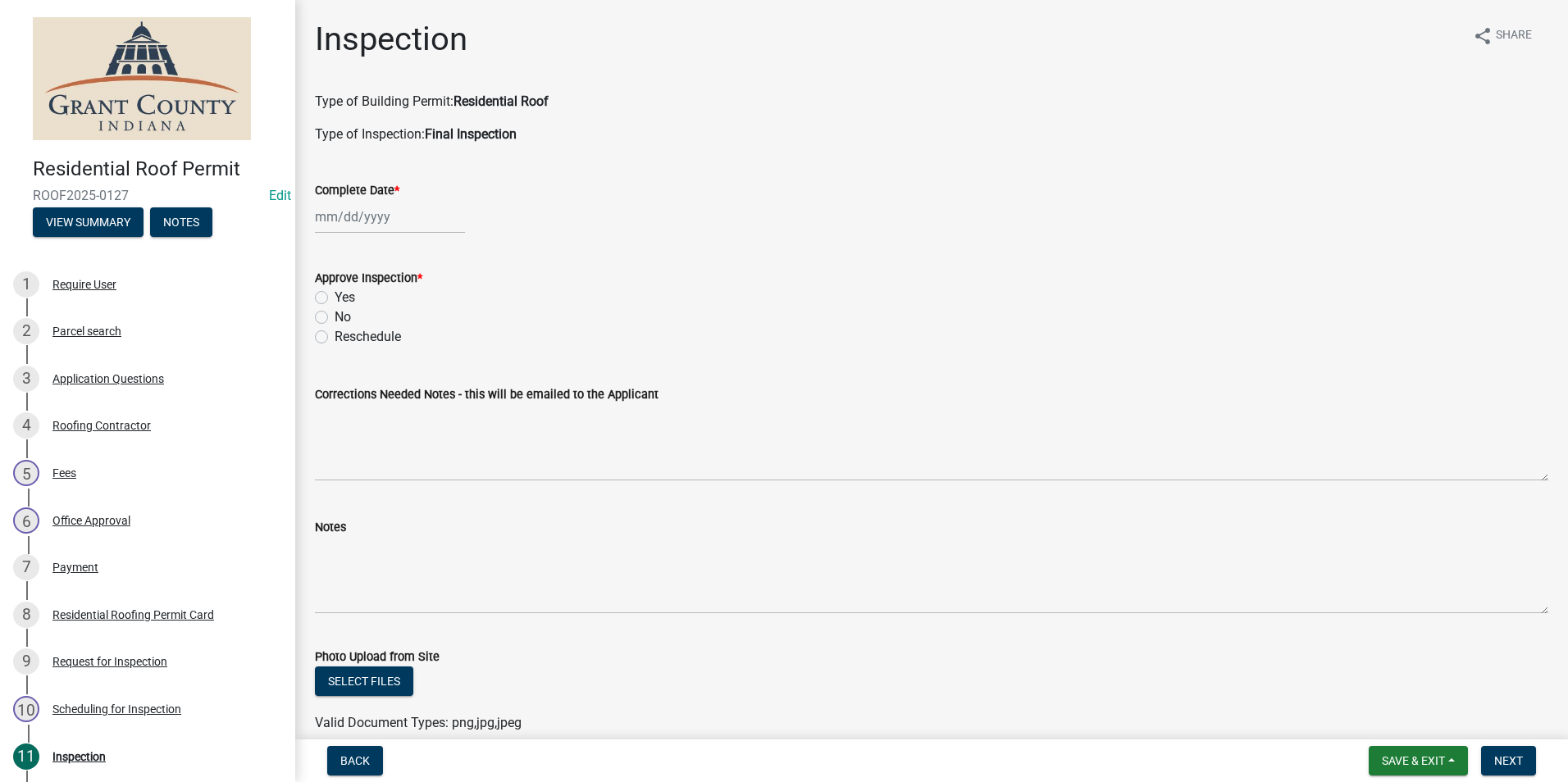
click at [345, 219] on div at bounding box center [389, 216] width 150 height 33
select select "9"
select select "2025"
click at [439, 305] on div "5" at bounding box center [436, 304] width 27 height 27
type input "[DATE]"
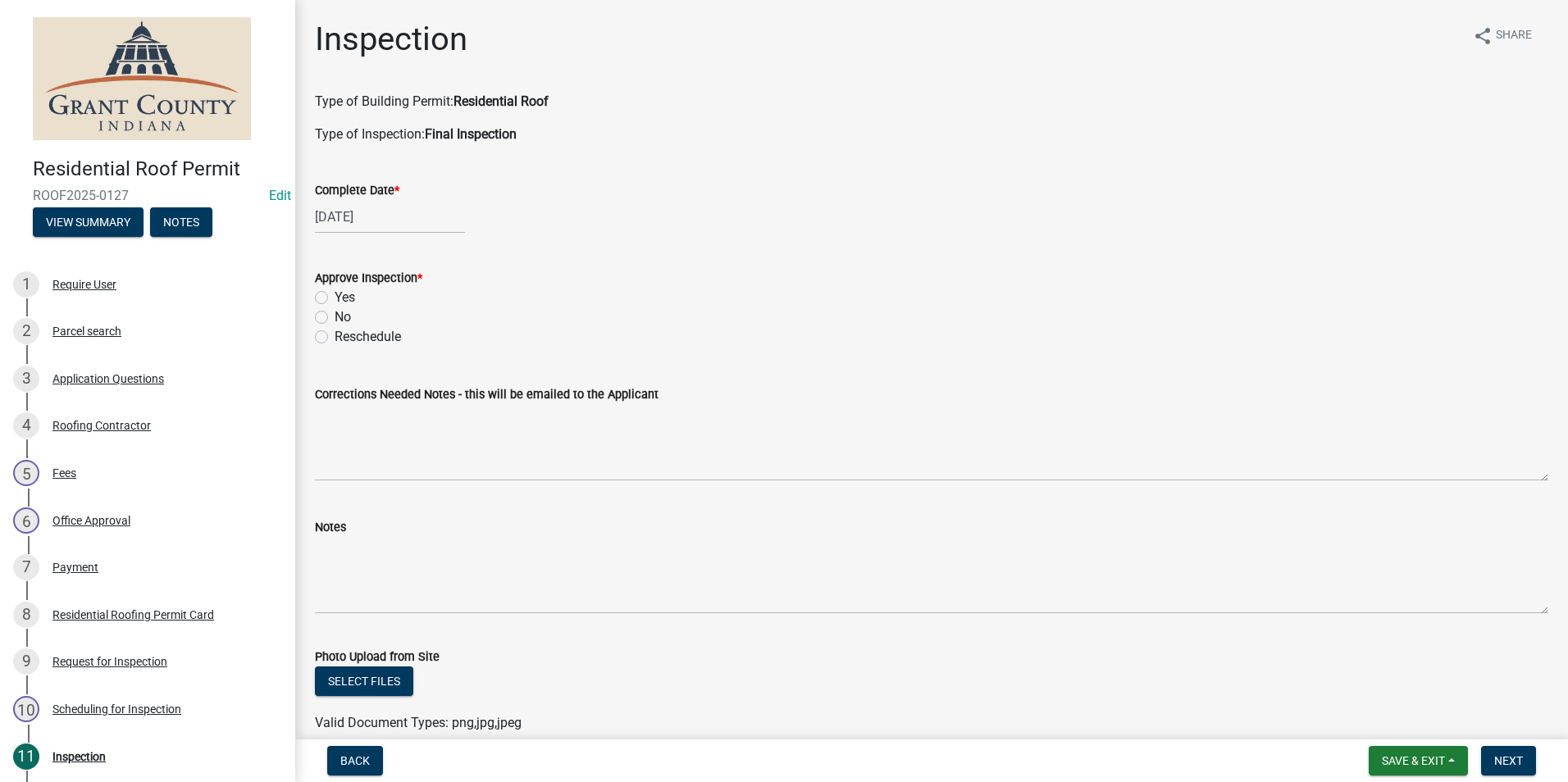
click at [335, 300] on label "Yes" at bounding box center [345, 297] width 21 height 20
click at [335, 299] on input "Yes" at bounding box center [340, 293] width 10 height 10
radio input "true"
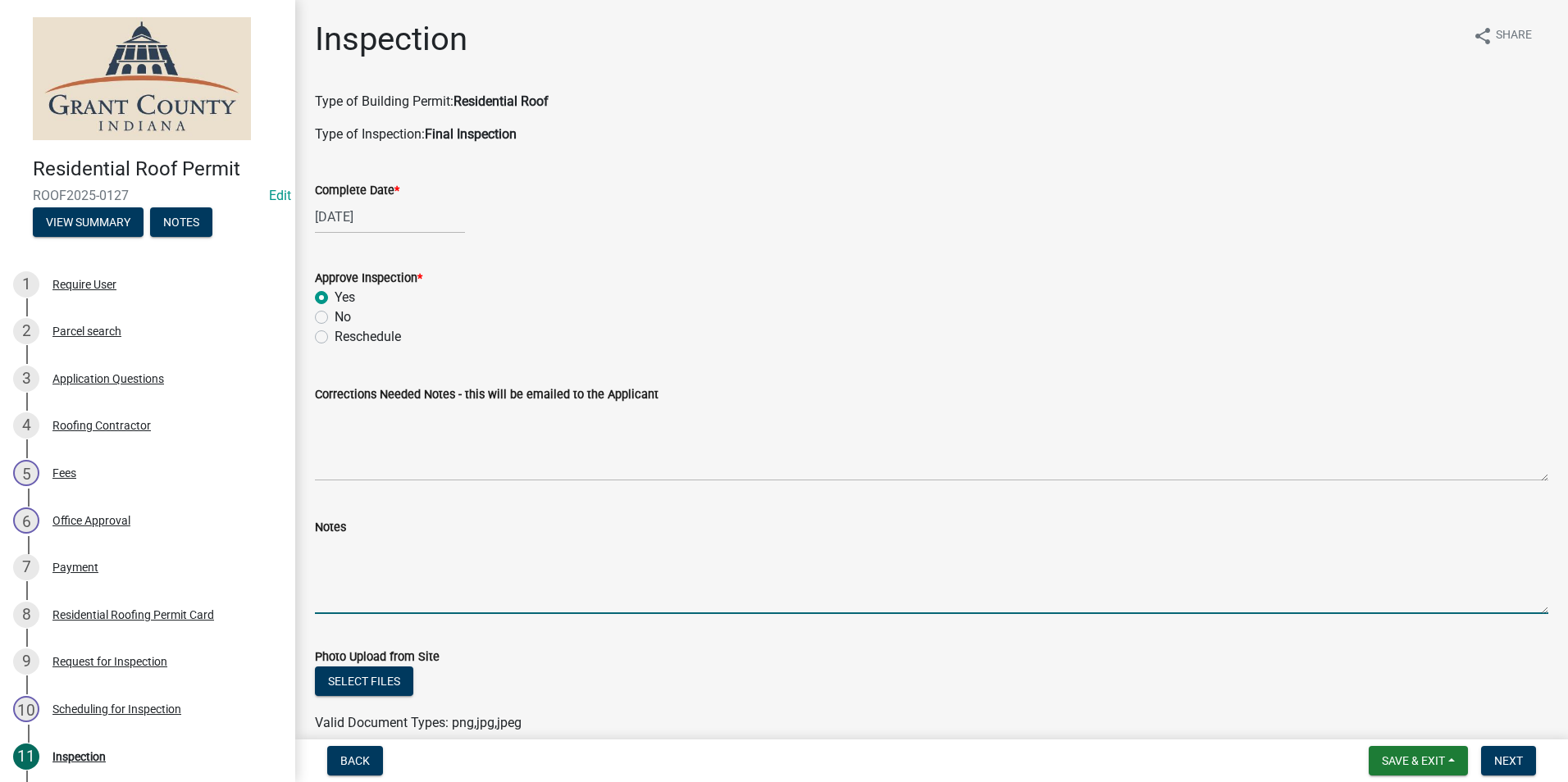
click at [329, 555] on textarea "Notes" at bounding box center [931, 575] width 1233 height 77
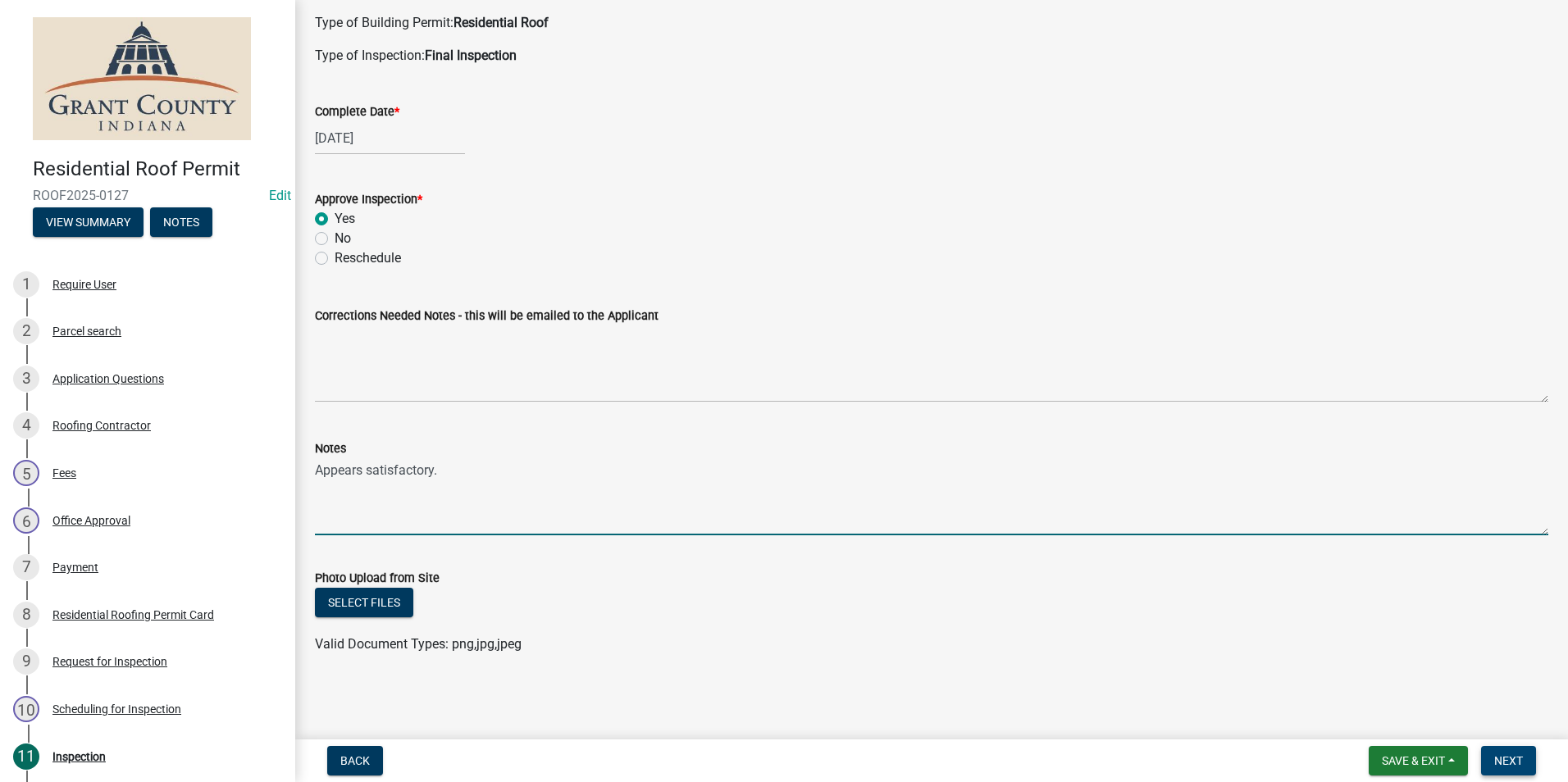
type textarea "Appears satisfactory."
click at [1514, 758] on span "Next" at bounding box center [1508, 760] width 29 height 13
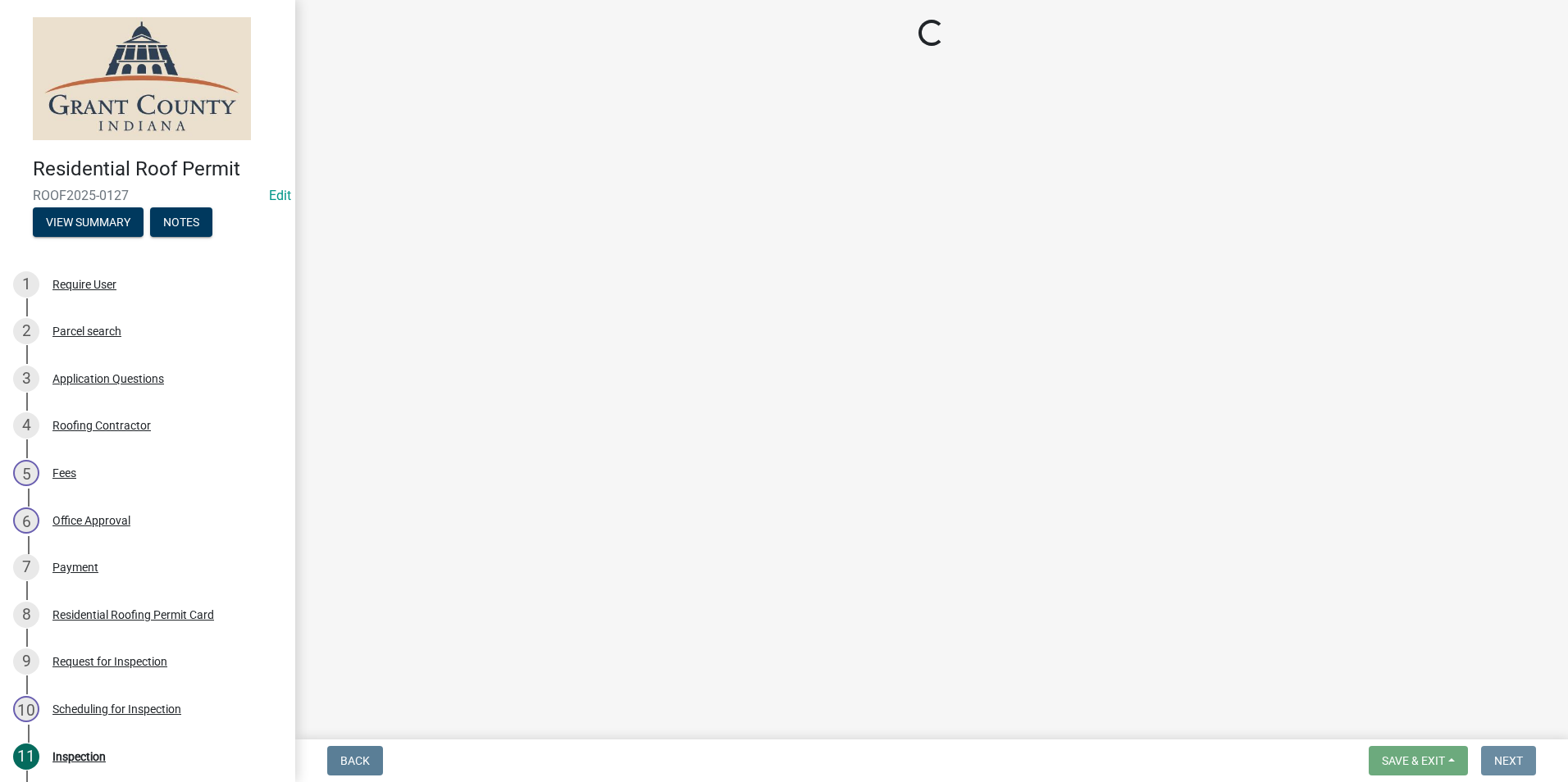
scroll to position [0, 0]
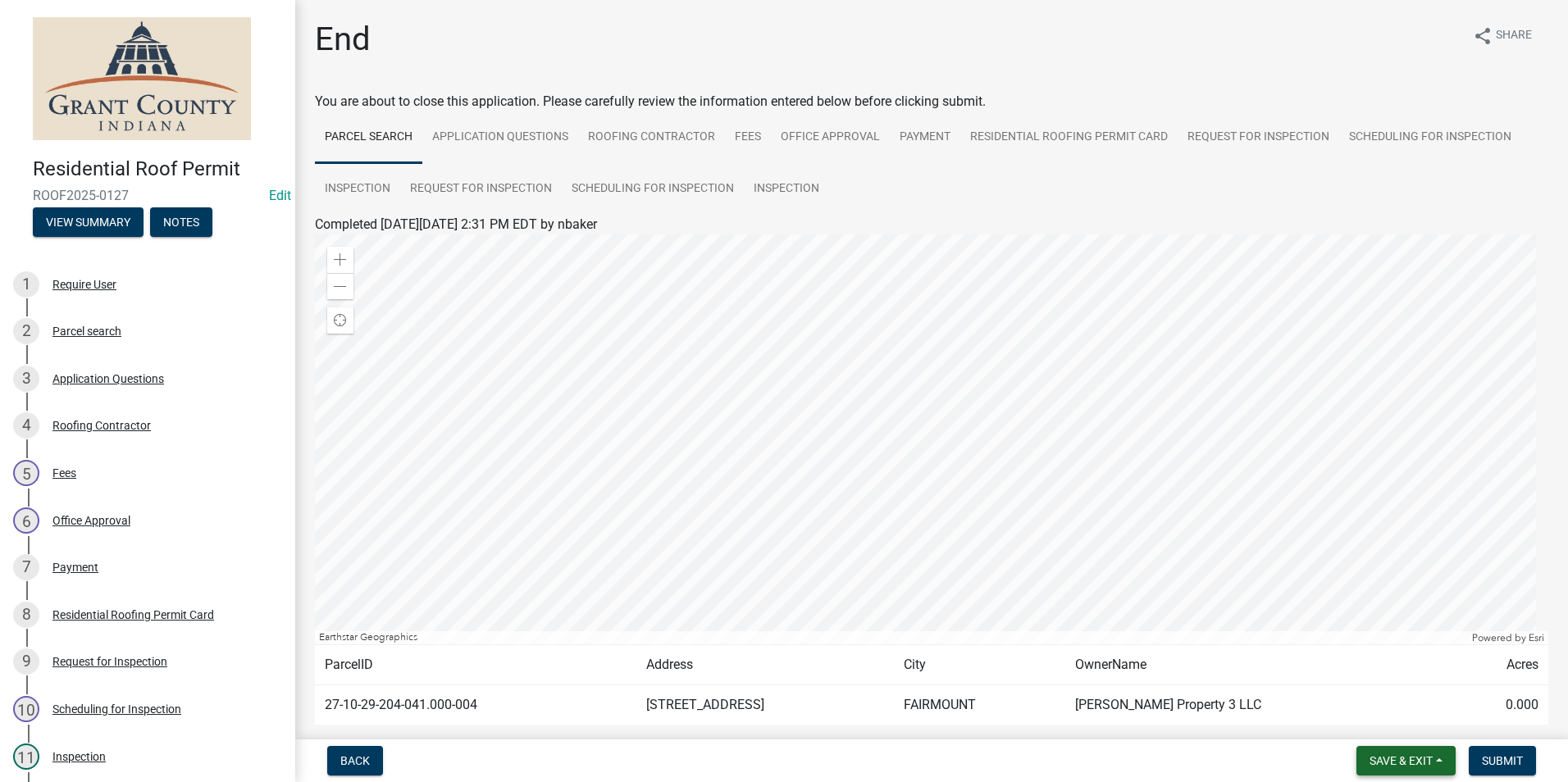
click at [1396, 759] on span "Save & Exit" at bounding box center [1401, 760] width 63 height 13
click at [1375, 725] on button "Save & Exit" at bounding box center [1389, 718] width 131 height 39
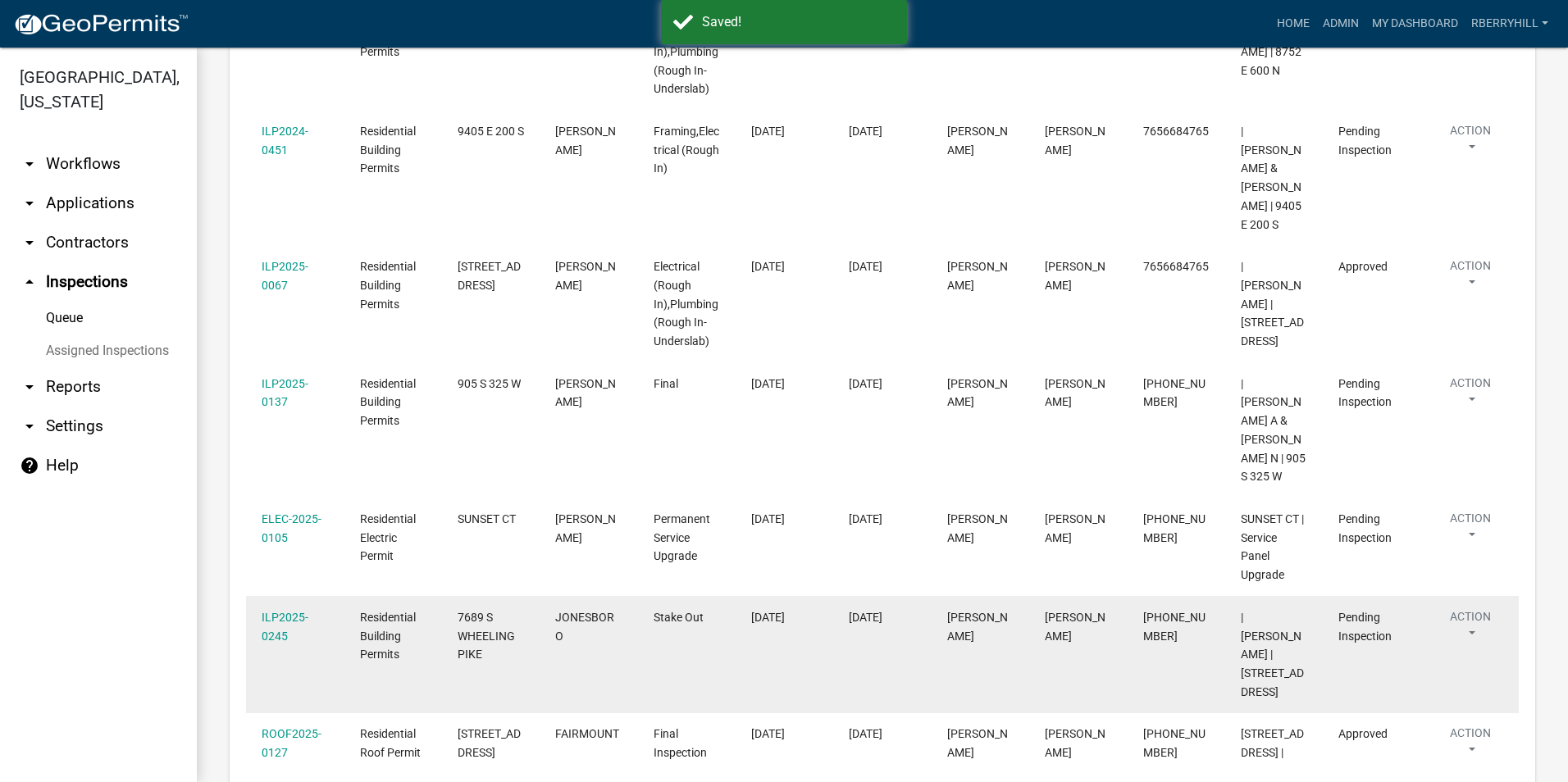
scroll to position [492, 0]
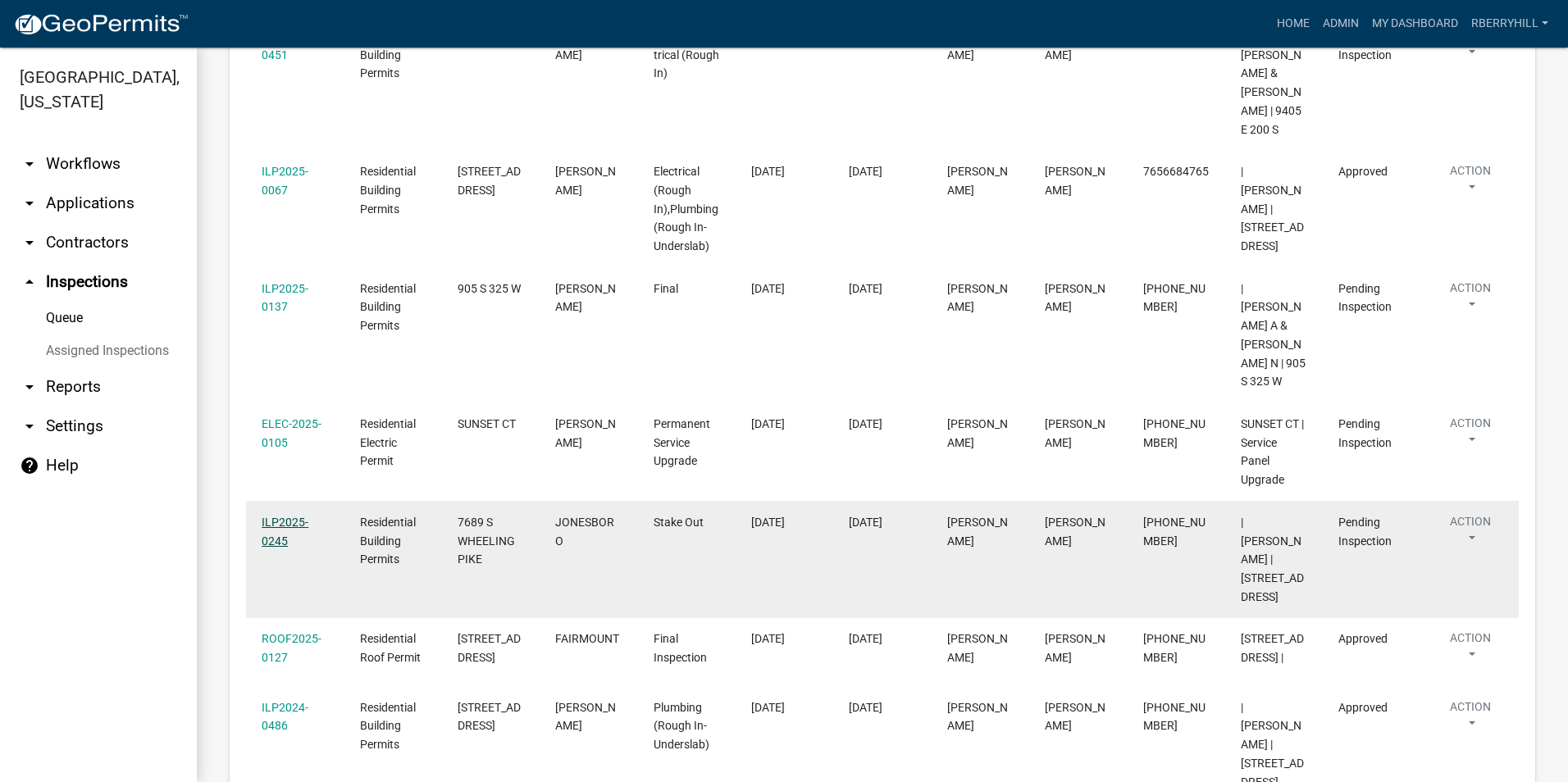
click at [286, 516] on link "ILP2025-0245" at bounding box center [285, 531] width 47 height 32
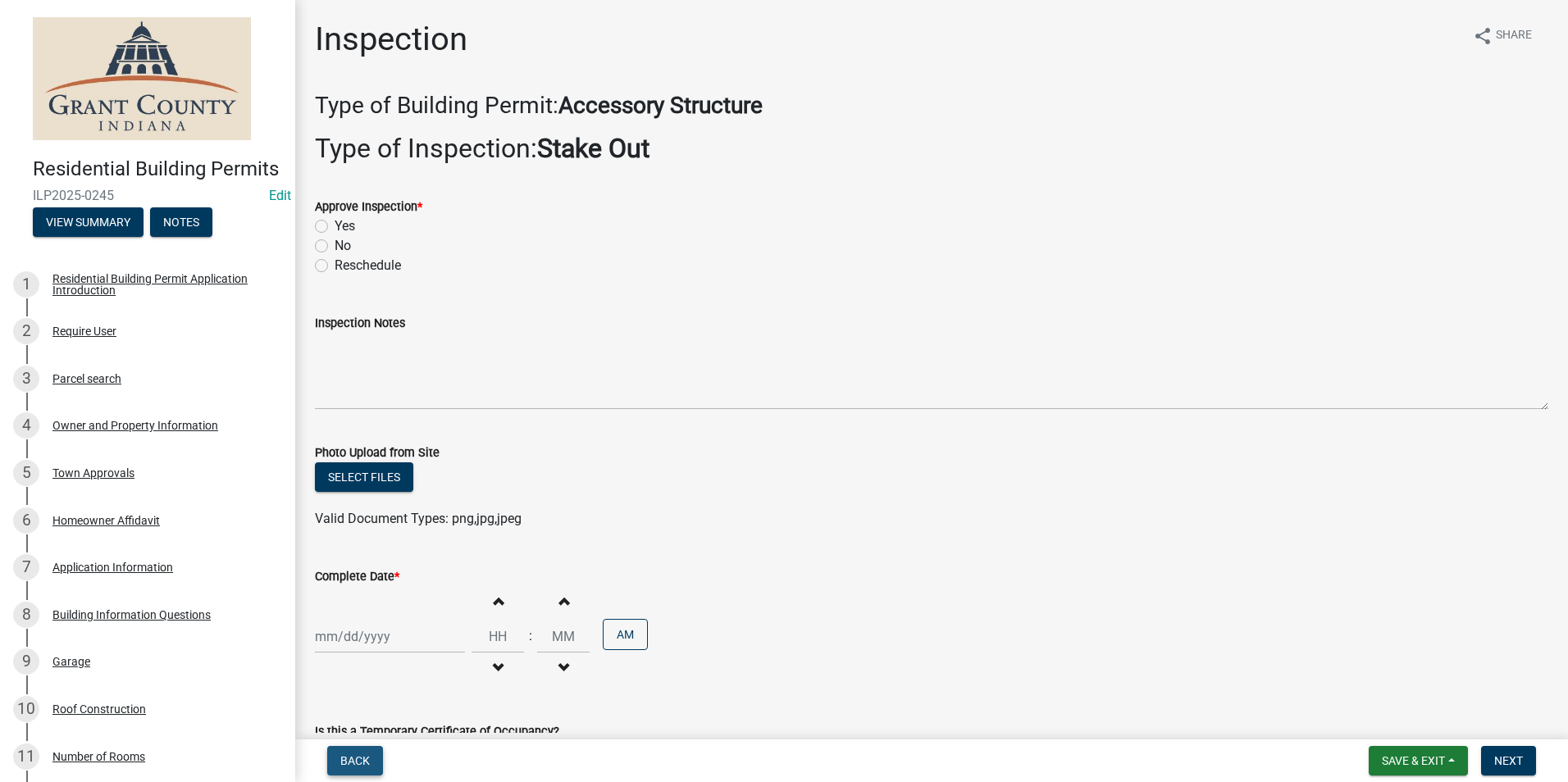
click at [358, 759] on span "Back" at bounding box center [355, 760] width 29 height 13
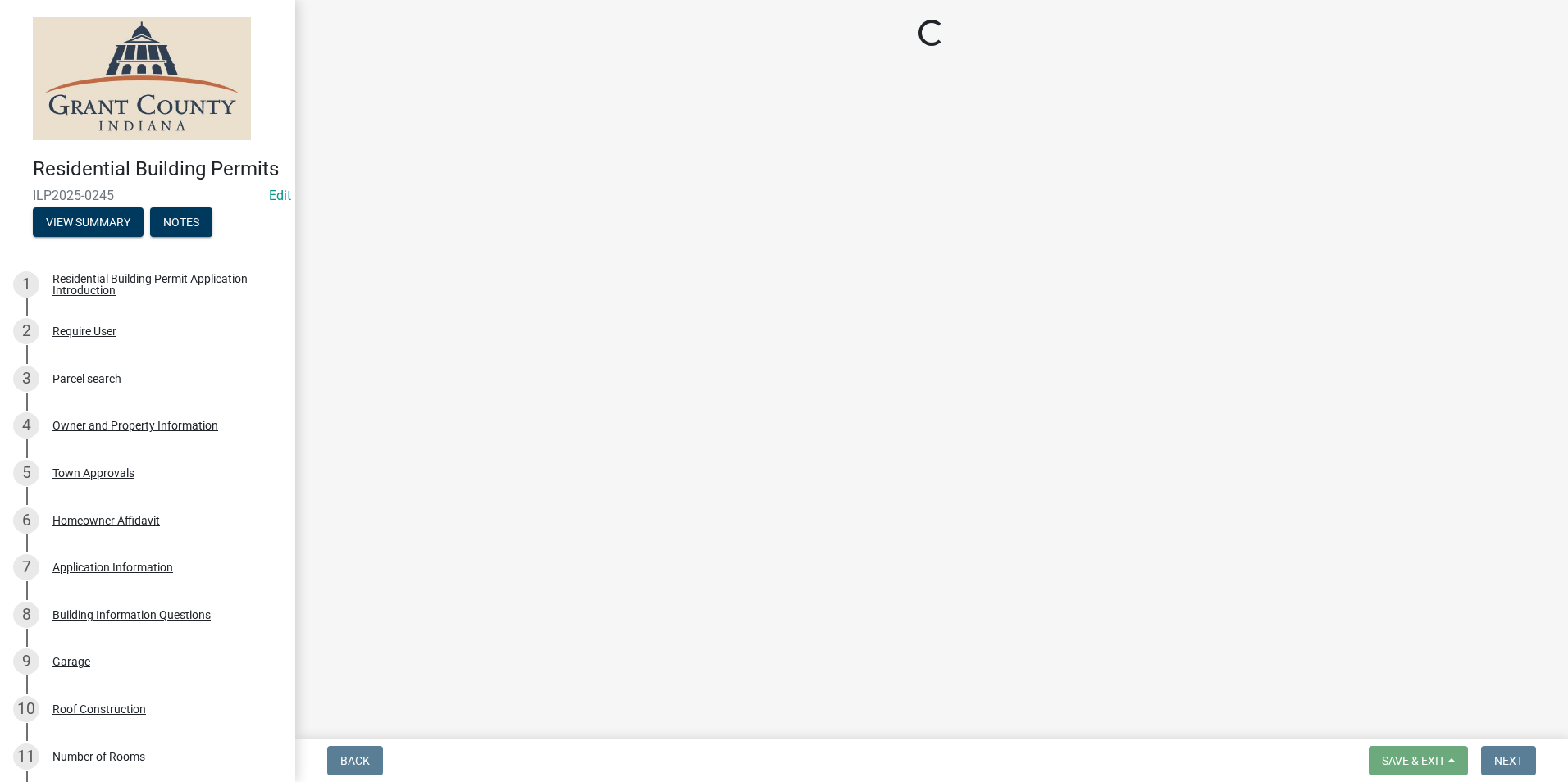
select select "d7f9a44a-d2ea-4d3c-83b3-1aa71c950bd5"
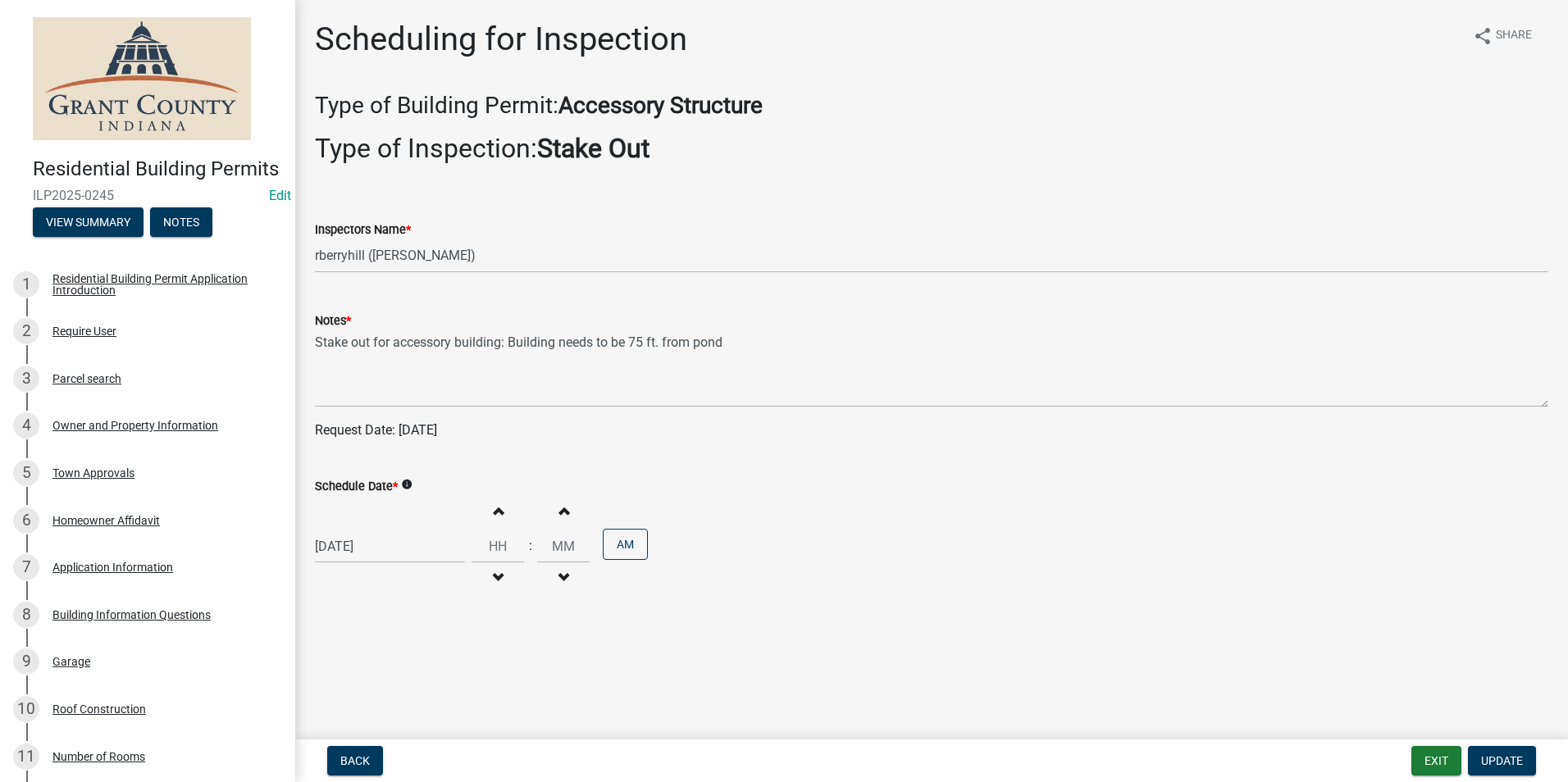
click at [347, 544] on div "[DATE]" at bounding box center [389, 546] width 150 height 33
select select "9"
select select "2025"
click at [359, 407] on div "9" at bounding box center [357, 406] width 27 height 27
type input "[DATE]"
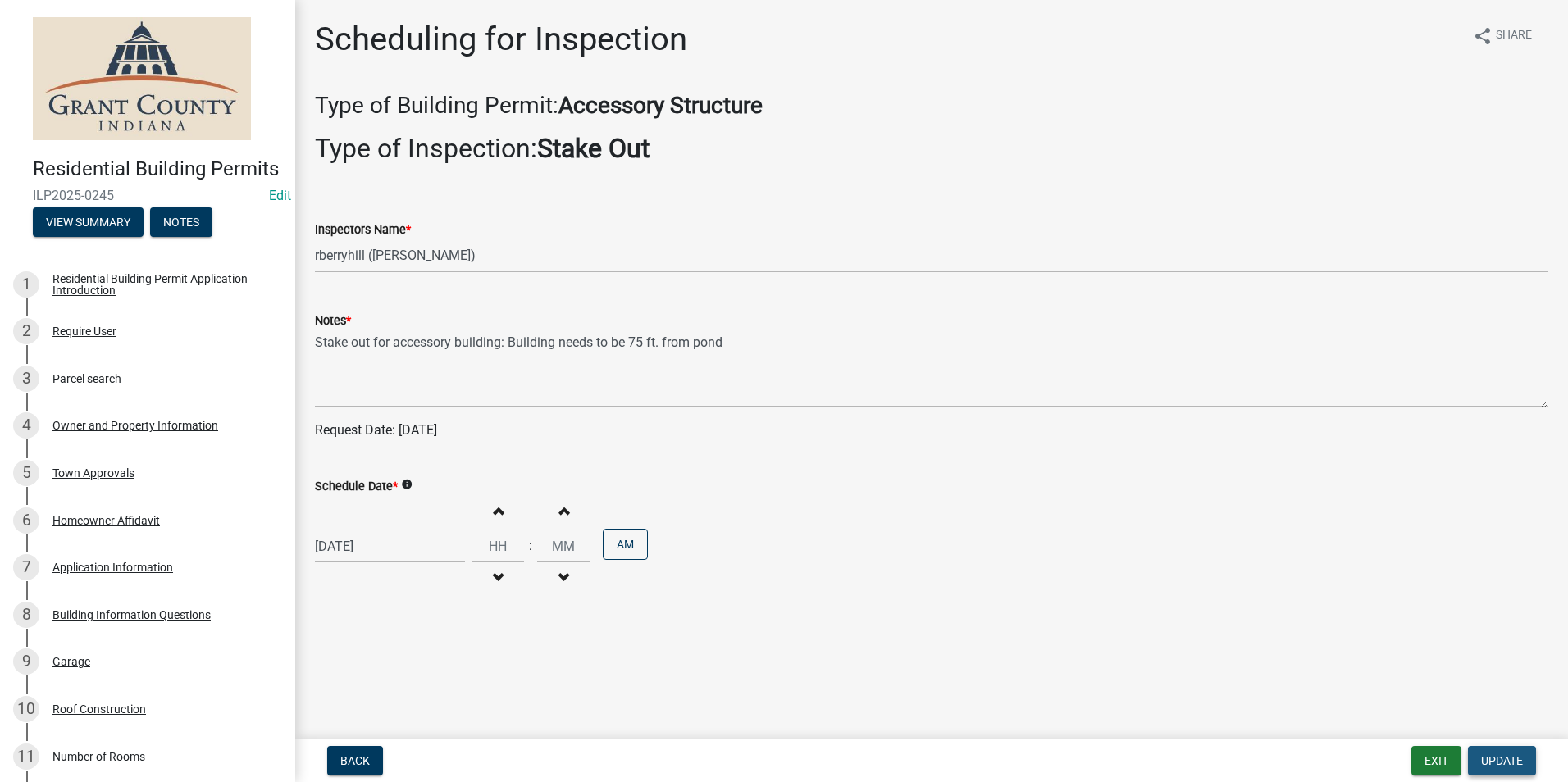
click at [1506, 762] on span "Update" at bounding box center [1501, 760] width 42 height 13
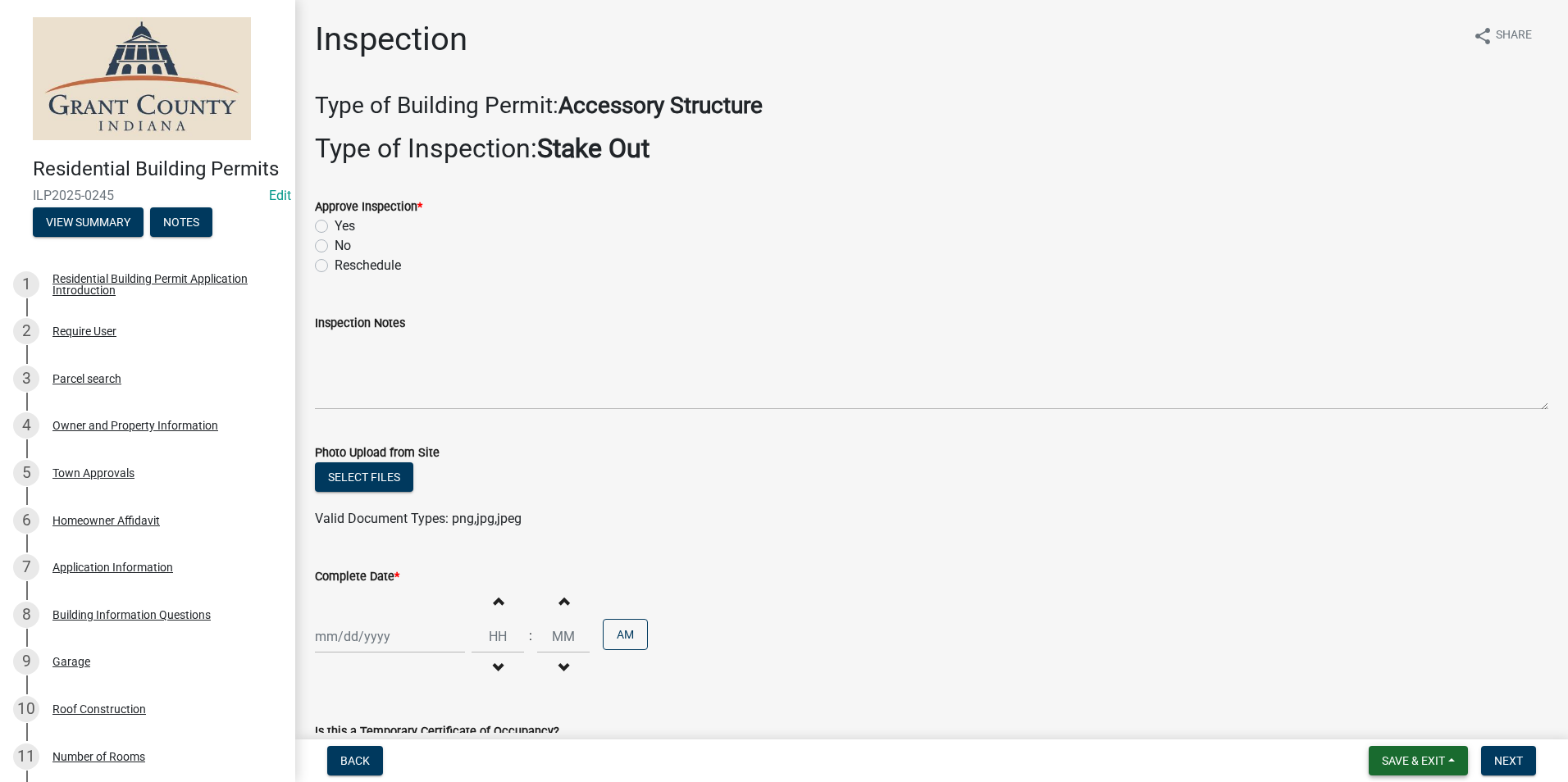
click at [1421, 760] on span "Save & Exit" at bounding box center [1413, 760] width 63 height 13
click at [1381, 718] on button "Save & Exit" at bounding box center [1402, 718] width 131 height 39
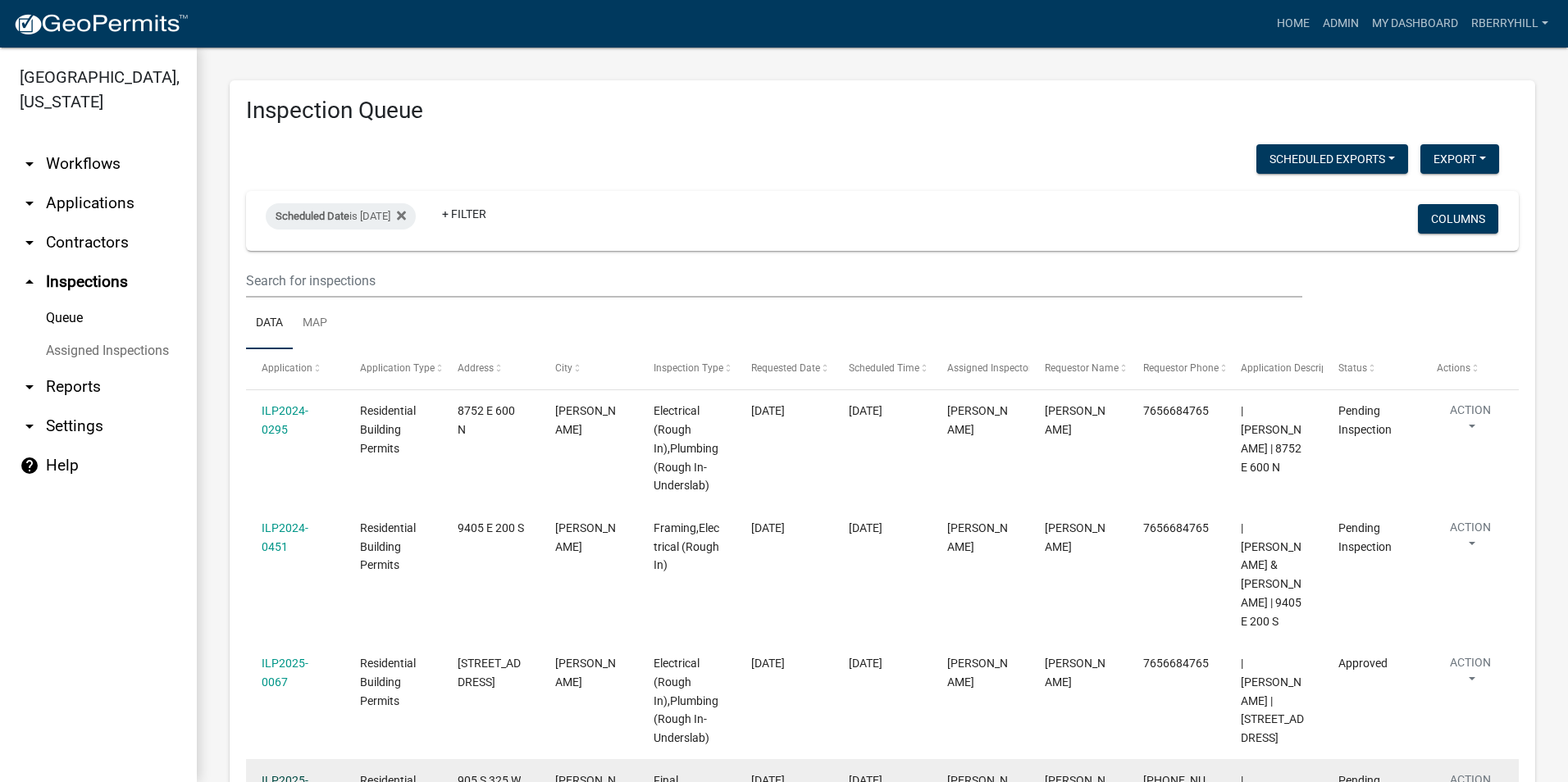
click at [289, 773] on link "ILP2025-0137" at bounding box center [285, 789] width 47 height 32
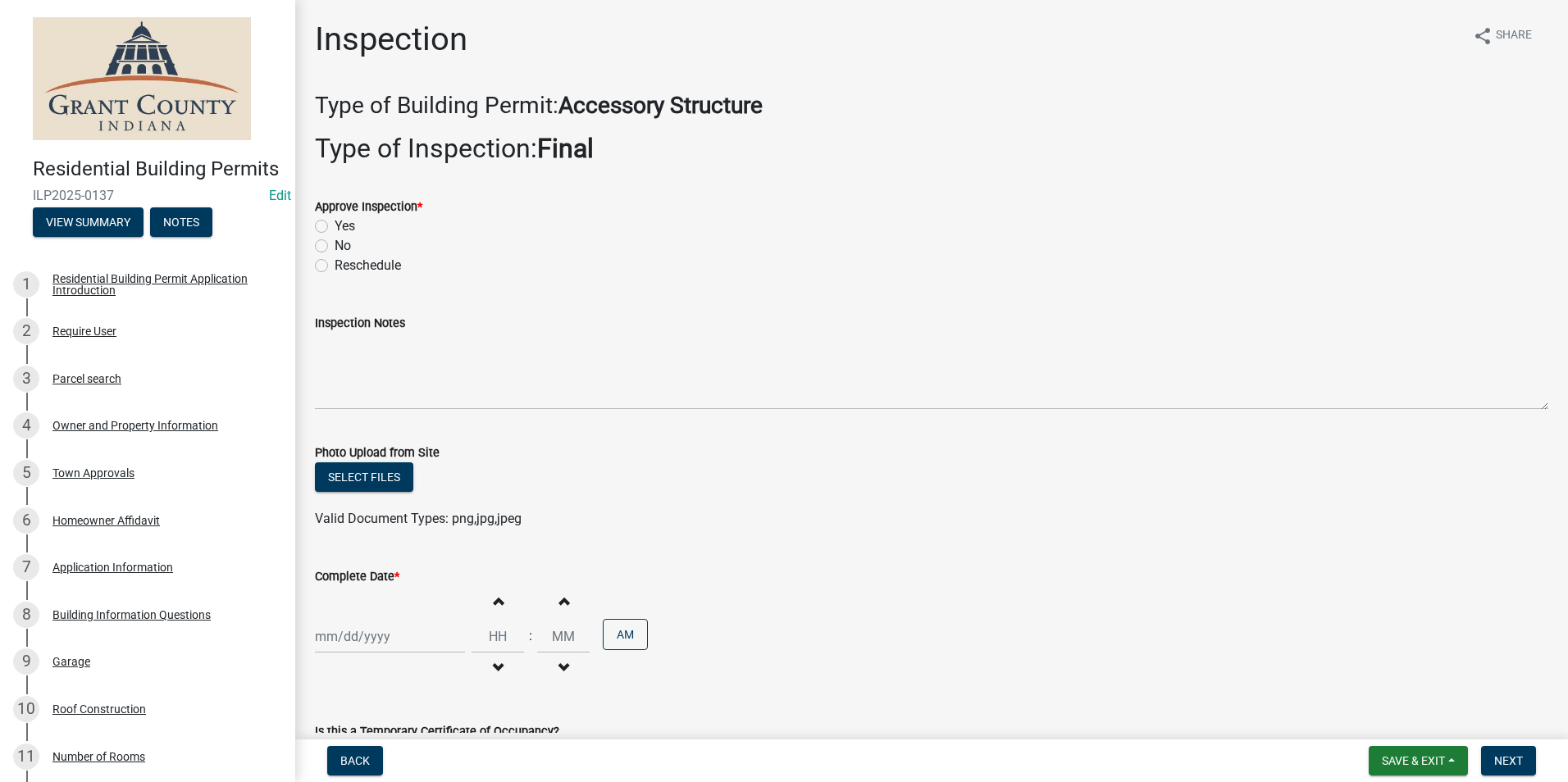
click at [335, 227] on label "Yes" at bounding box center [345, 226] width 21 height 20
click at [335, 227] on input "Yes" at bounding box center [340, 222] width 10 height 10
radio input "true"
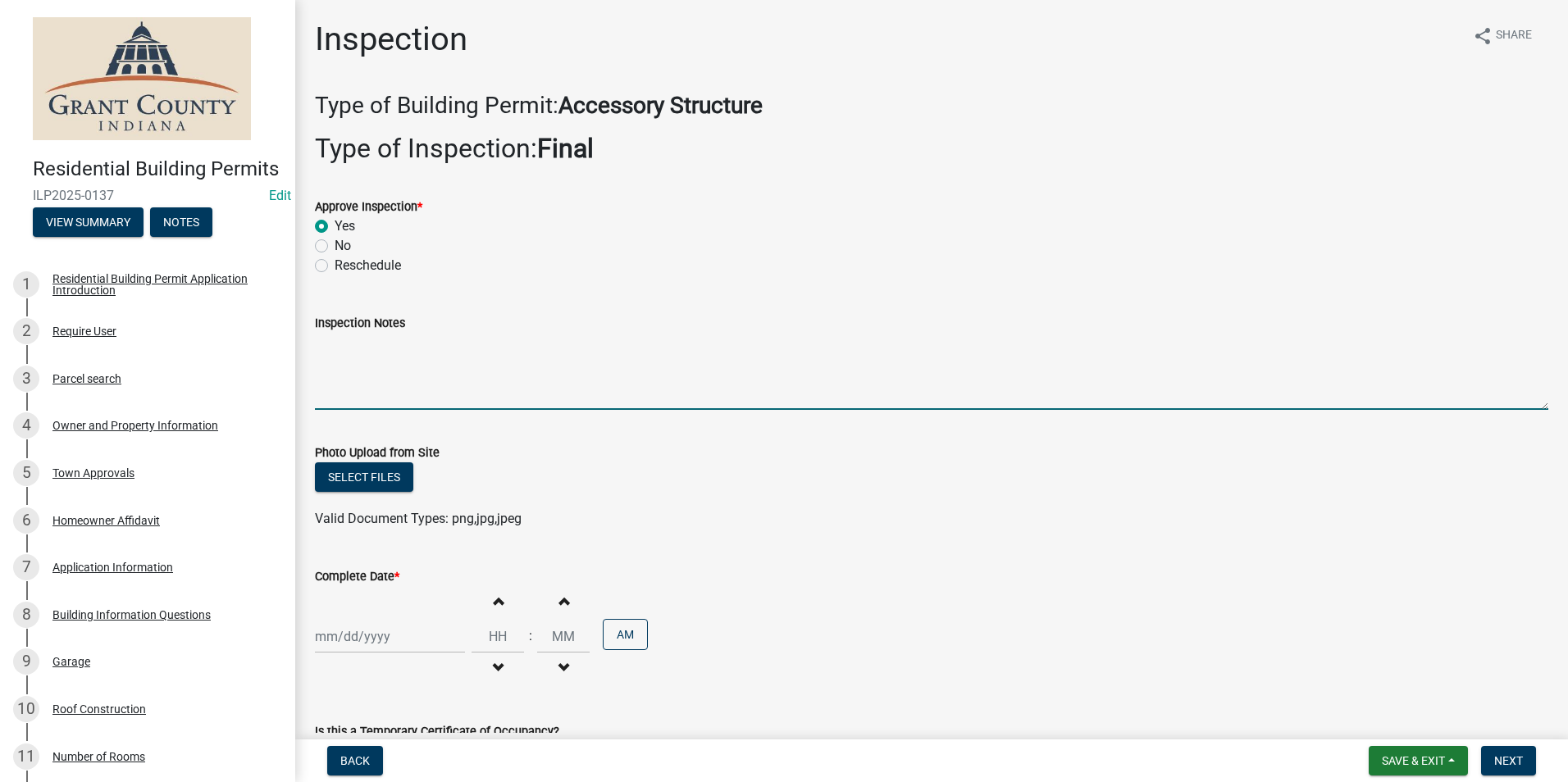
click at [347, 353] on textarea "Inspection Notes" at bounding box center [931, 371] width 1233 height 77
type textarea "Building is anchored correctly."
click at [354, 640] on div at bounding box center [389, 636] width 150 height 33
select select "9"
select select "2025"
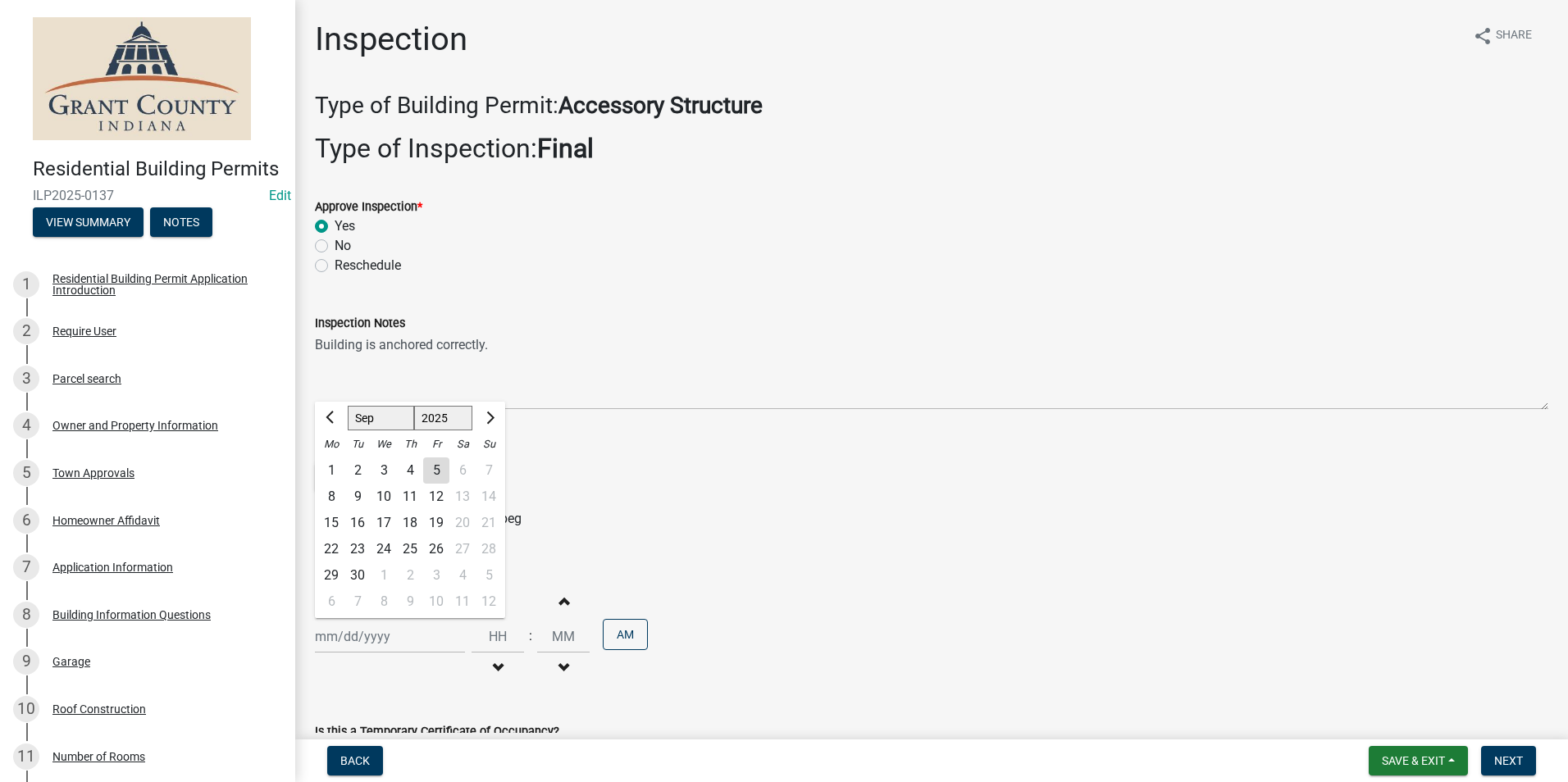
click at [440, 471] on div "5" at bounding box center [436, 471] width 27 height 27
type input "[DATE]"
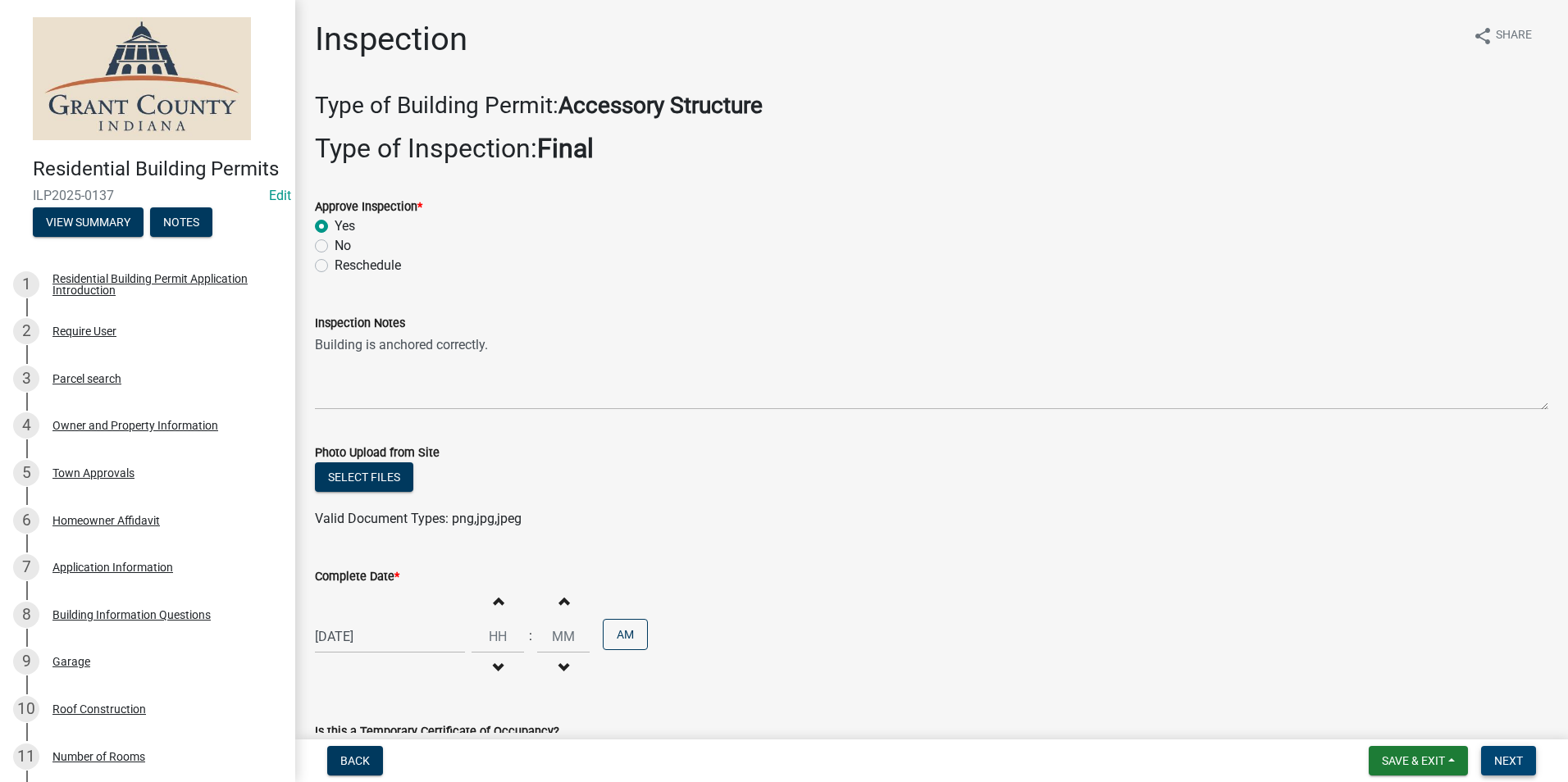
click at [1514, 762] on span "Next" at bounding box center [1508, 760] width 29 height 13
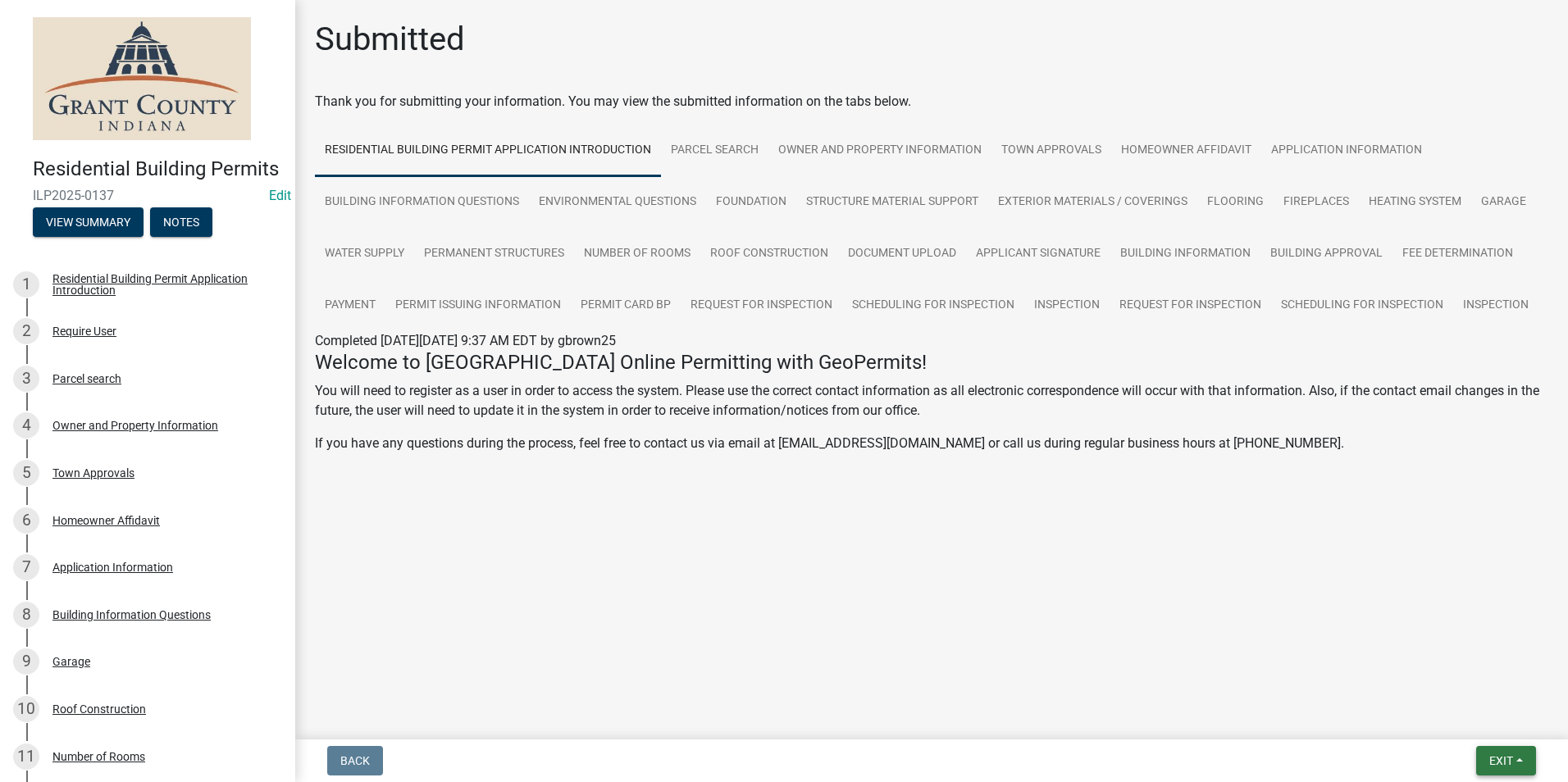
click at [1503, 761] on span "Exit" at bounding box center [1501, 760] width 24 height 13
click at [1472, 720] on button "Save & Exit" at bounding box center [1470, 718] width 131 height 39
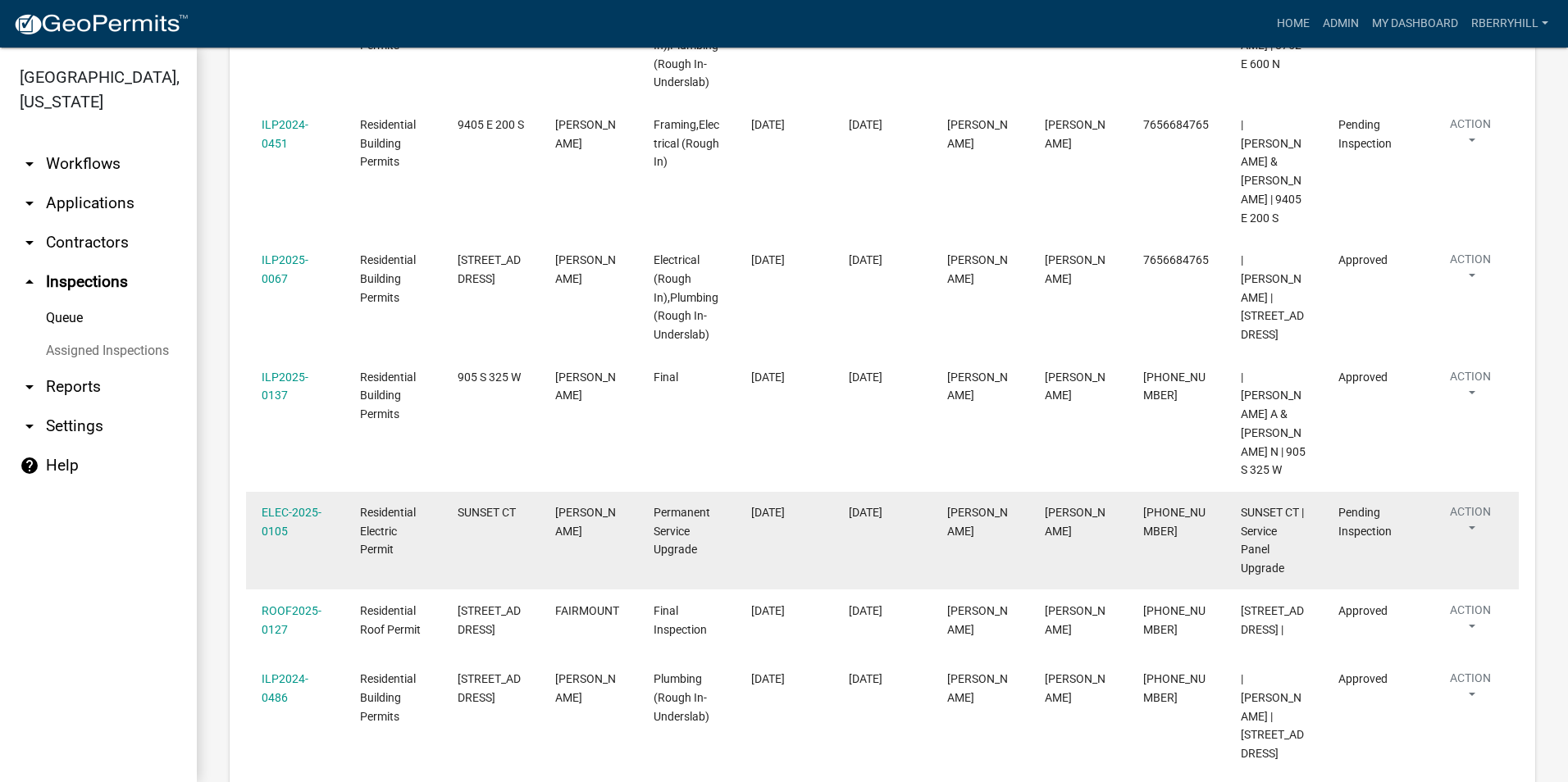
scroll to position [410, 0]
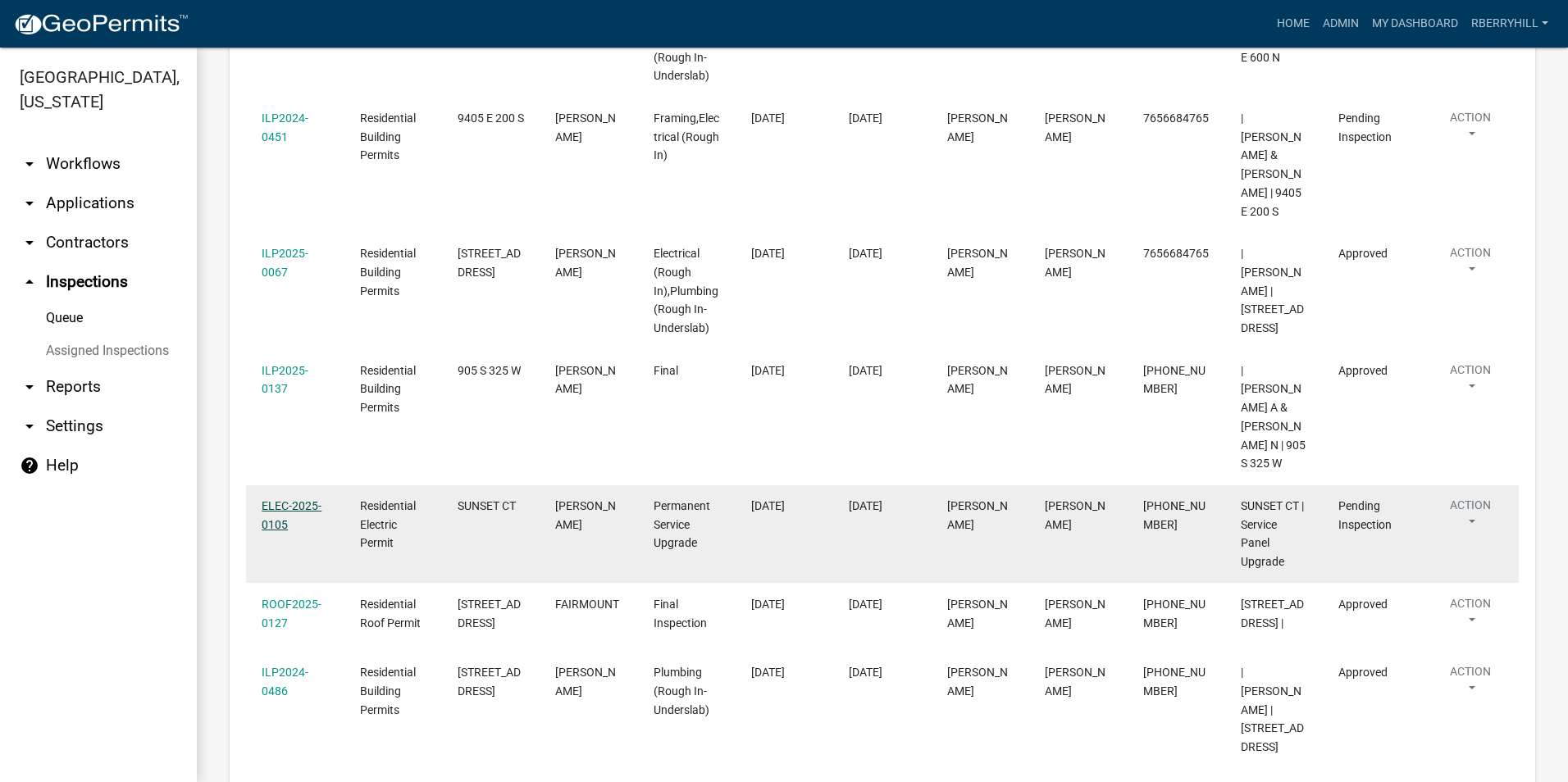
click at [284, 499] on link "ELEC-2025-0105" at bounding box center [292, 514] width 60 height 32
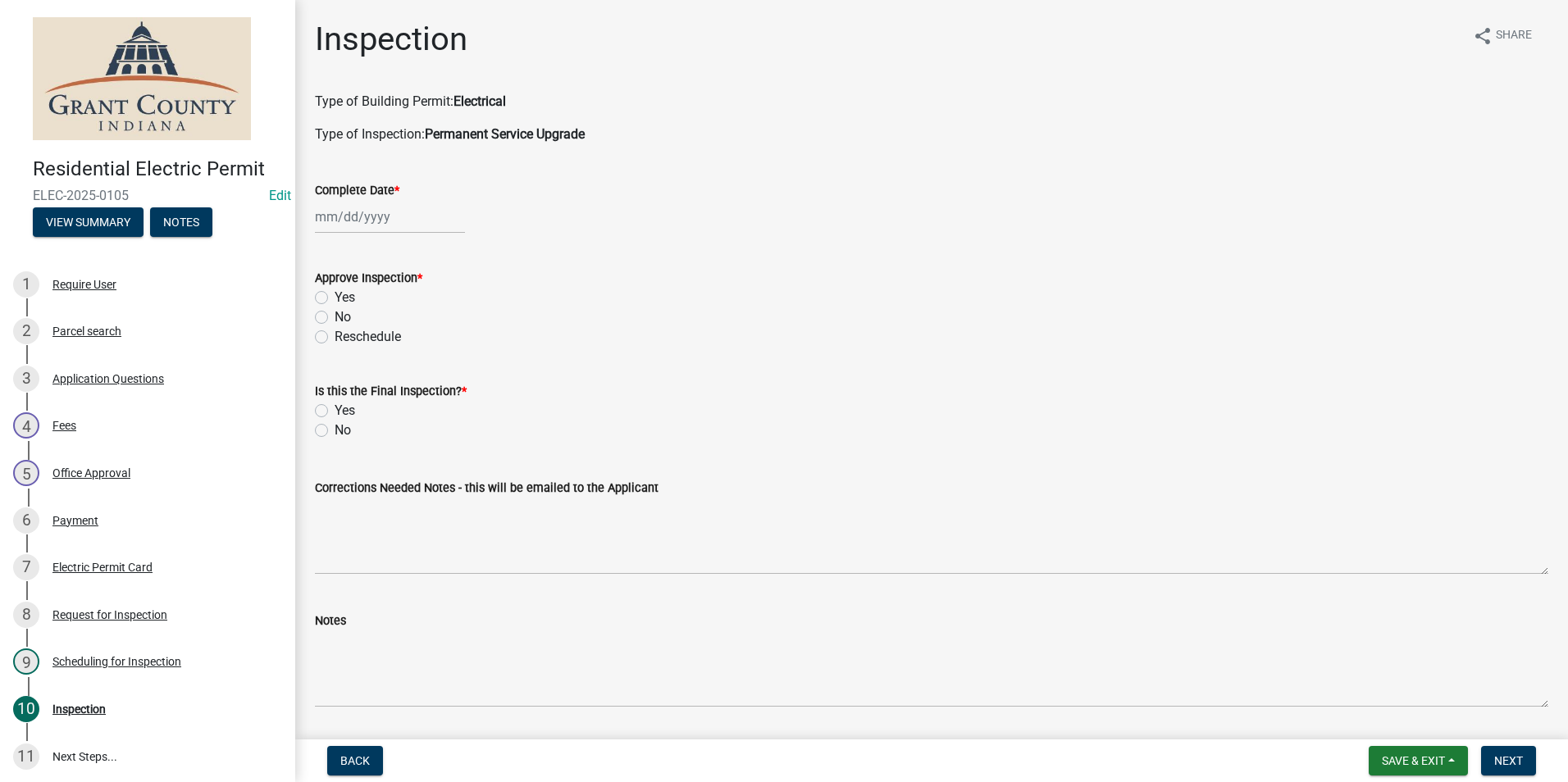
click at [346, 219] on div at bounding box center [389, 216] width 150 height 33
select select "9"
select select "2025"
click at [437, 304] on div "5" at bounding box center [436, 304] width 27 height 27
type input "[DATE]"
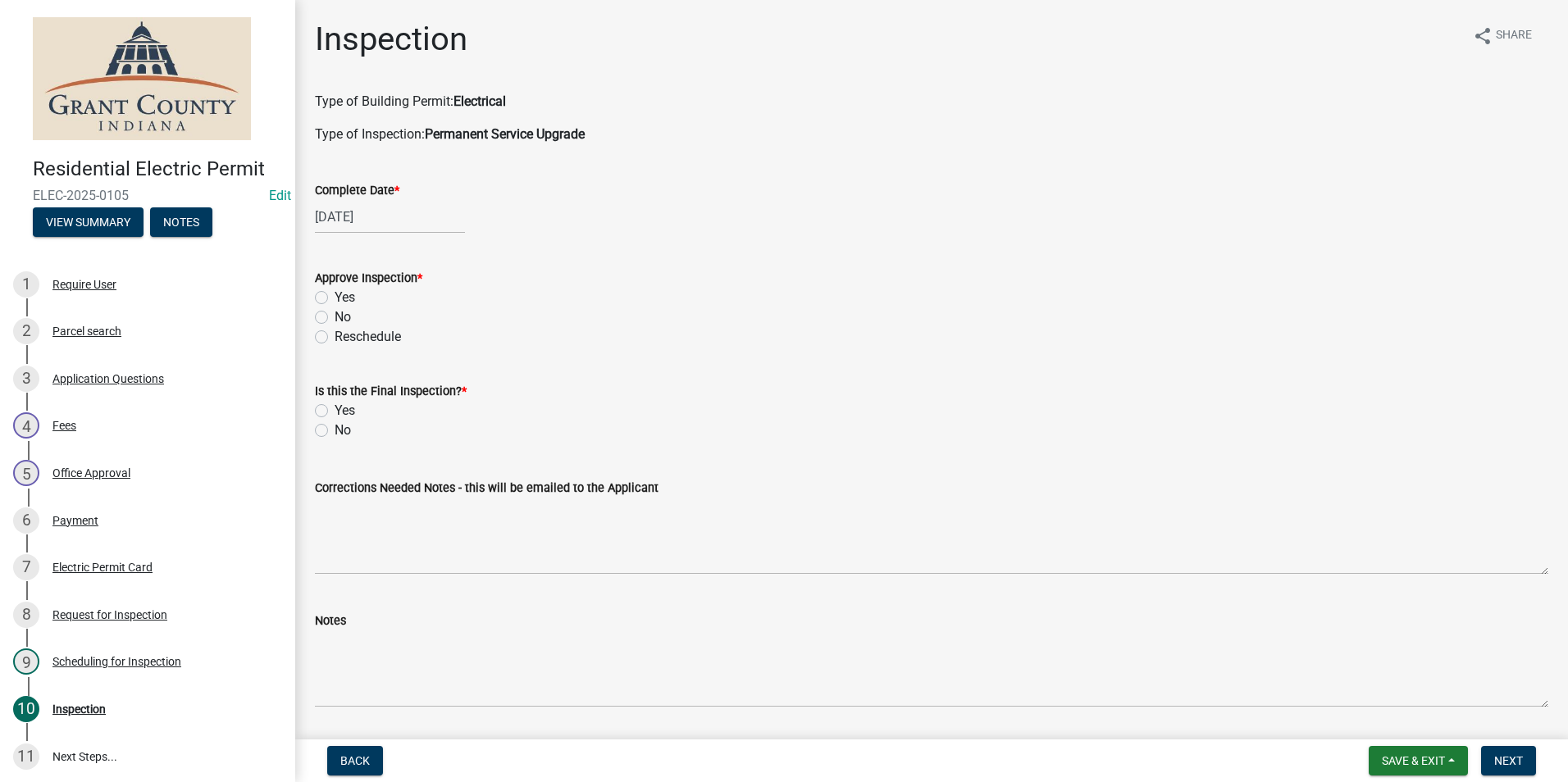
click at [335, 300] on label "Yes" at bounding box center [345, 297] width 21 height 20
click at [335, 299] on input "Yes" at bounding box center [340, 293] width 10 height 10
radio input "true"
click at [335, 435] on label "No" at bounding box center [342, 430] width 16 height 20
click at [335, 431] on input "No" at bounding box center [340, 425] width 10 height 10
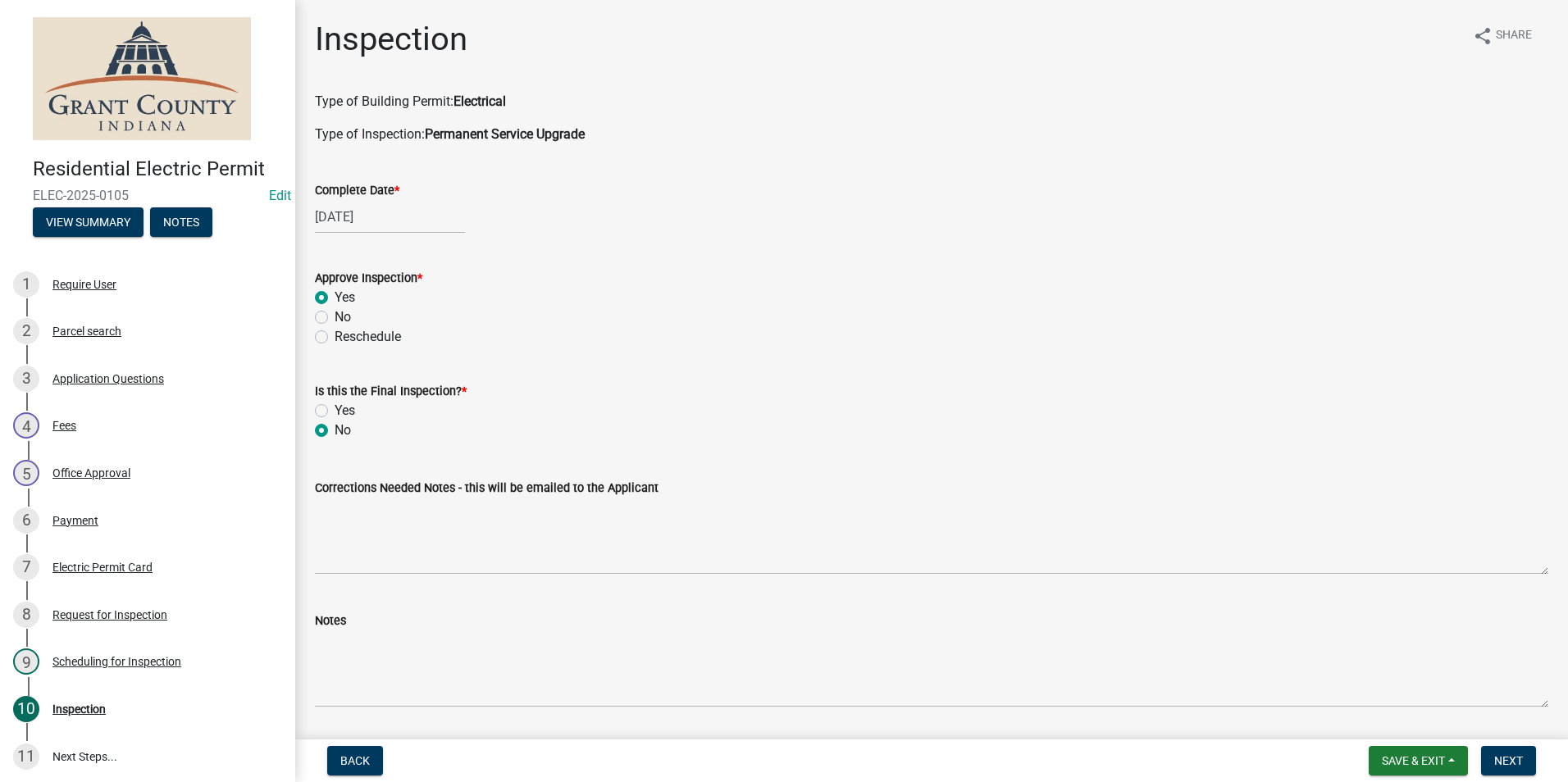
radio input "true"
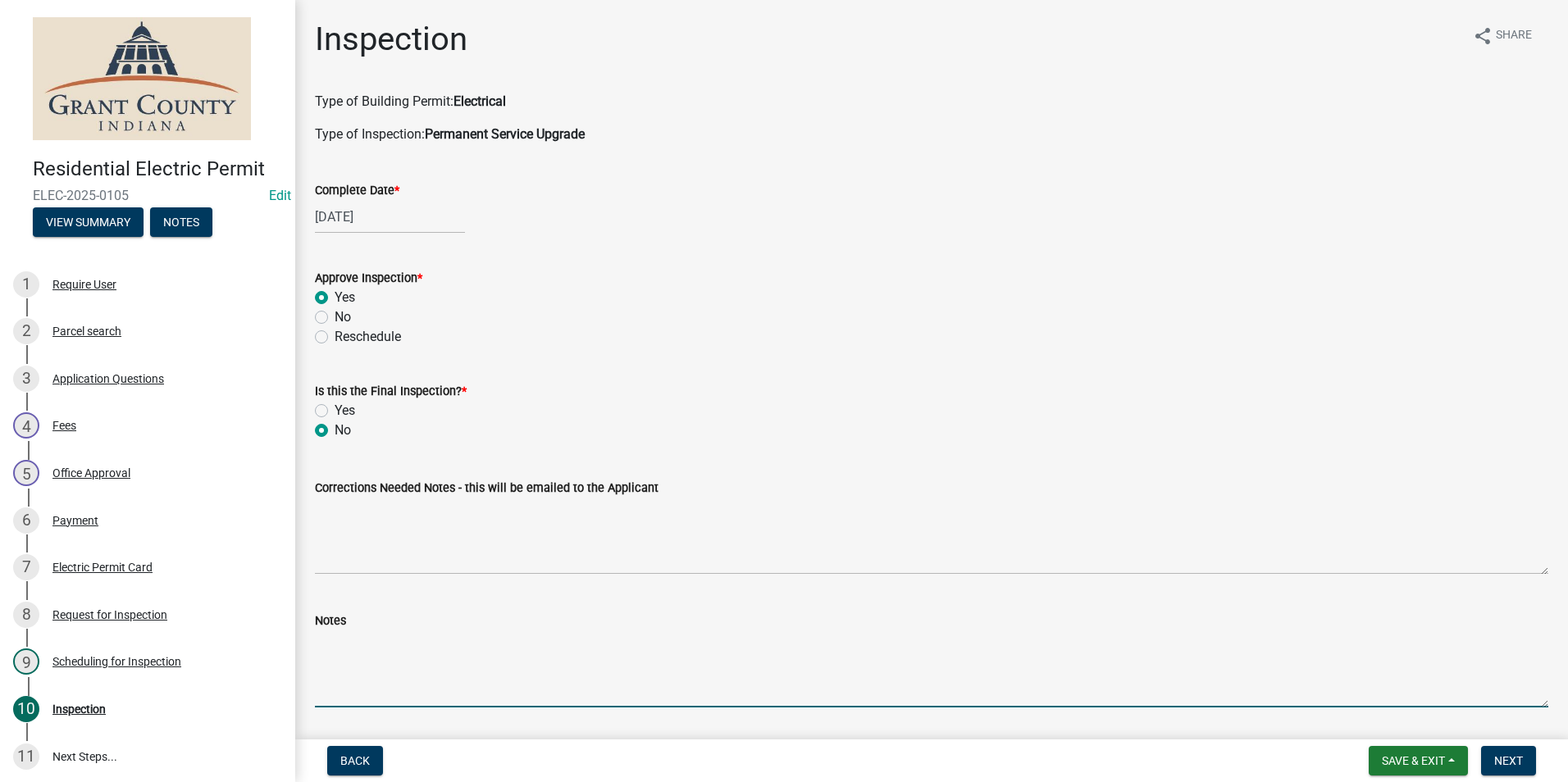
click at [321, 649] on textarea "Notes" at bounding box center [931, 669] width 1233 height 77
type textarea "Posted permit."
click at [1513, 763] on span "Next" at bounding box center [1508, 760] width 29 height 13
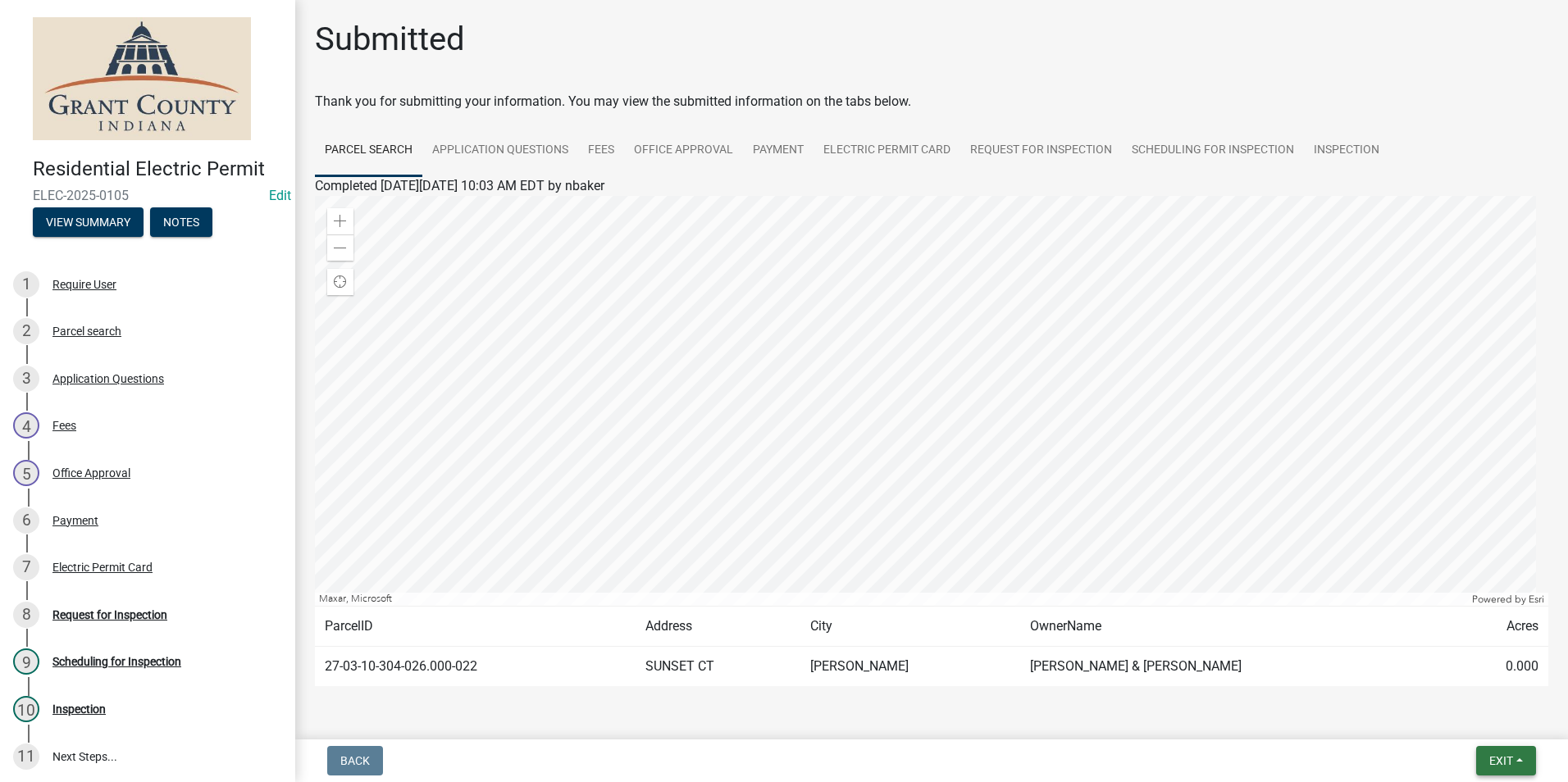
click at [1494, 761] on span "Exit" at bounding box center [1501, 760] width 24 height 13
click at [1451, 718] on button "Save & Exit" at bounding box center [1470, 718] width 131 height 39
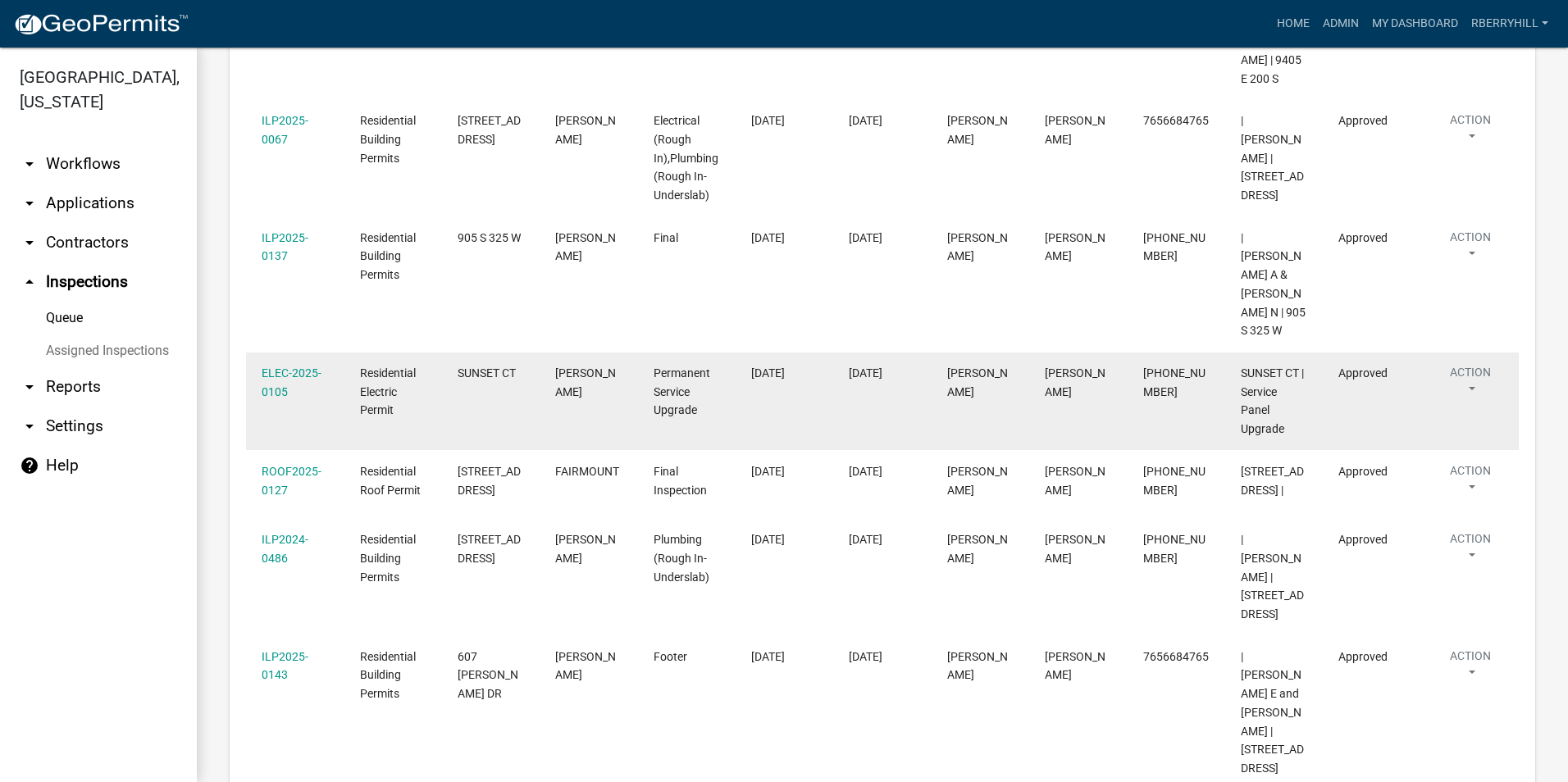
scroll to position [570, 0]
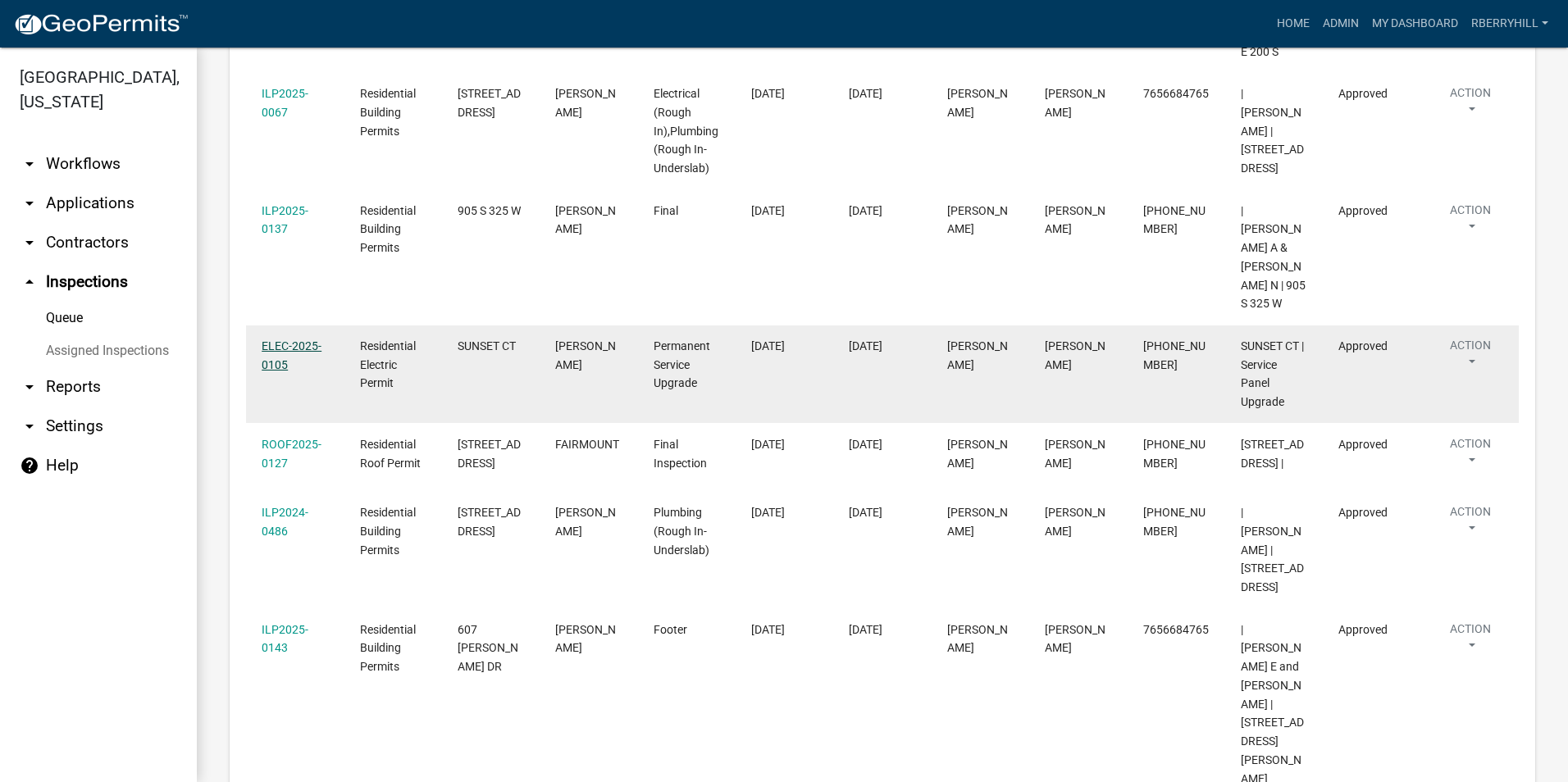
click at [295, 340] on link "ELEC-2025-0105" at bounding box center [292, 355] width 60 height 32
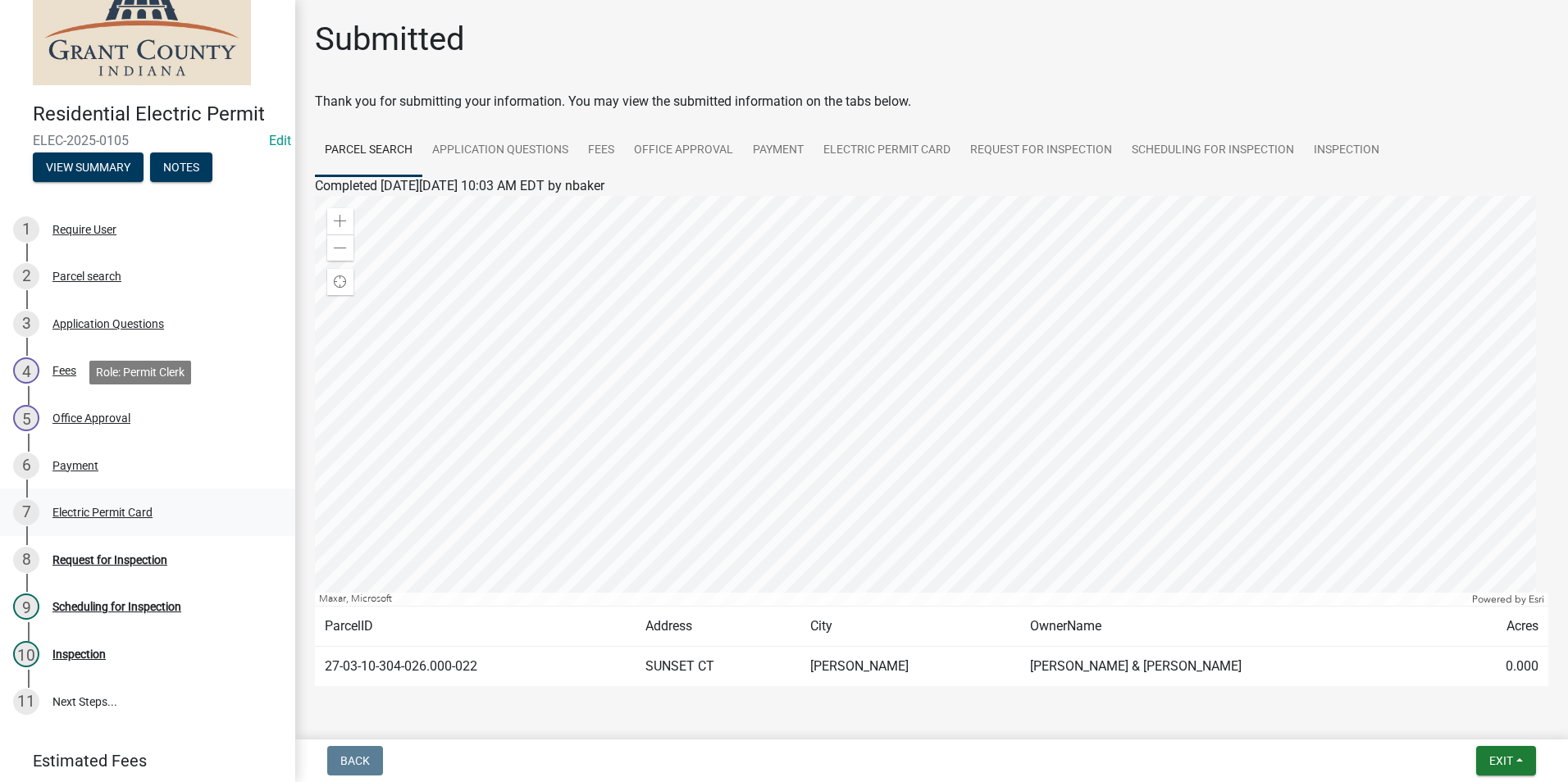
scroll to position [150, 0]
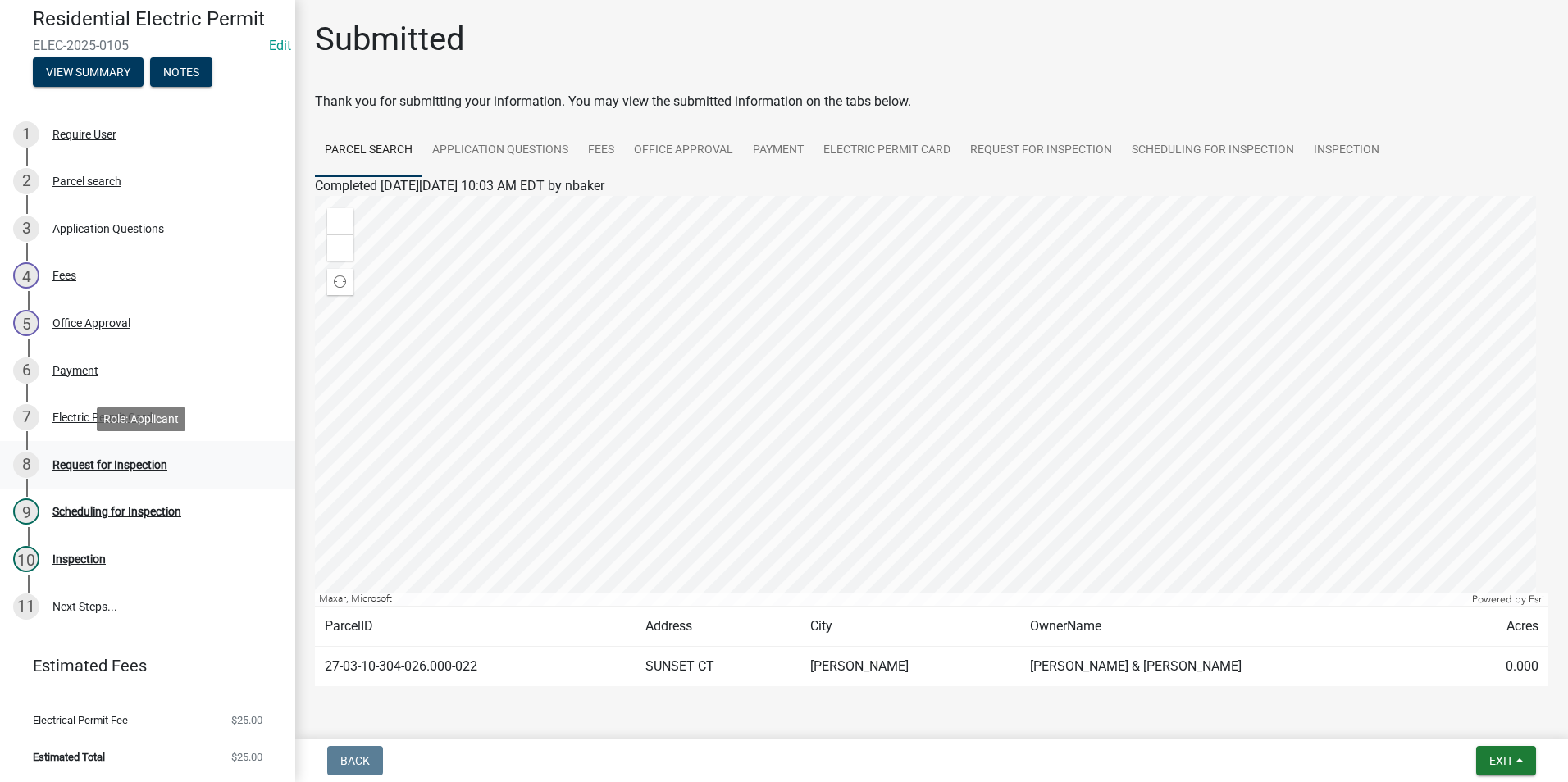
click at [128, 462] on div "Request for Inspection" at bounding box center [110, 464] width 115 height 11
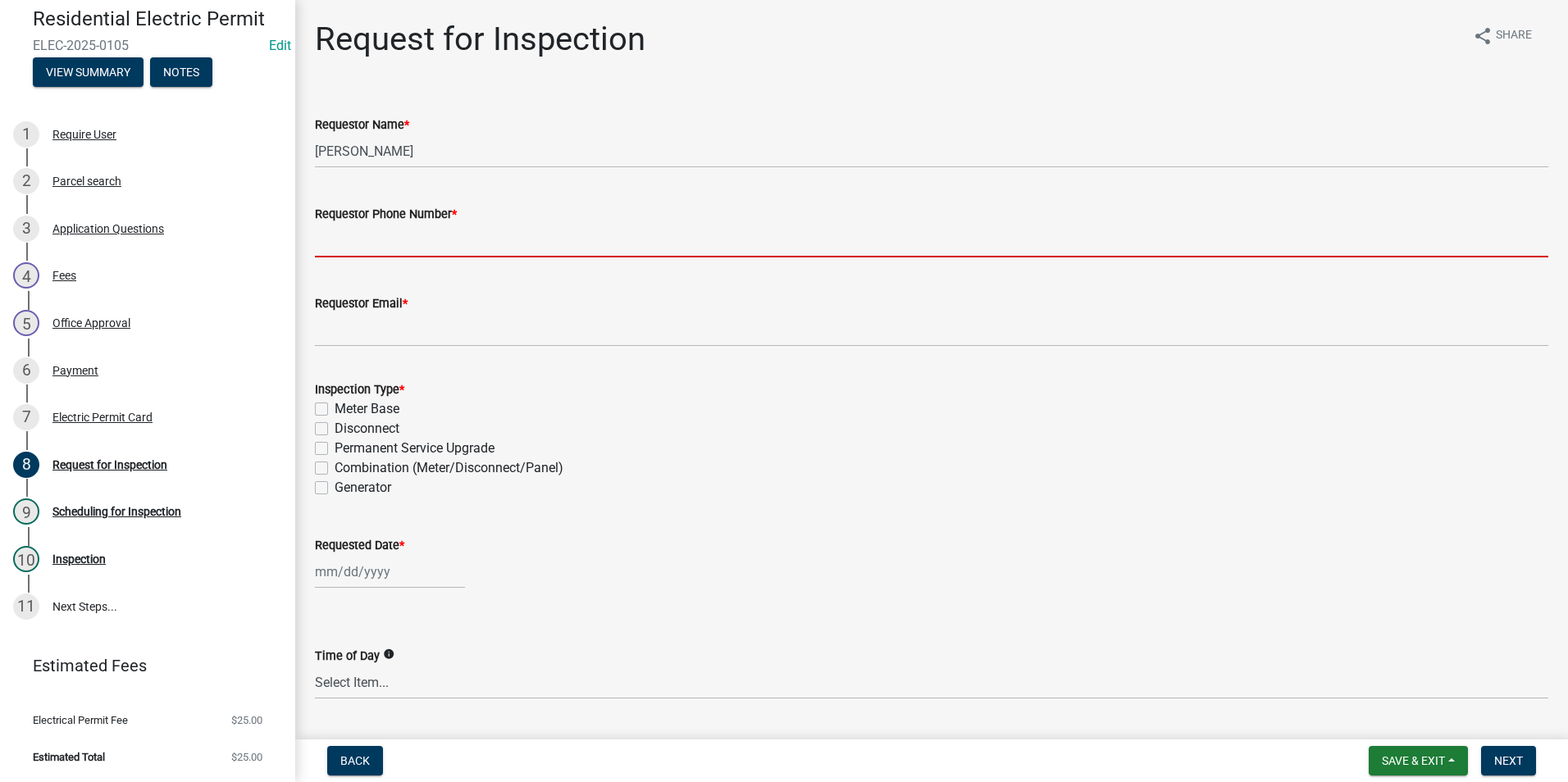
click at [365, 245] on input "Requestor Phone Number *" at bounding box center [931, 240] width 1233 height 33
type input "7652518207"
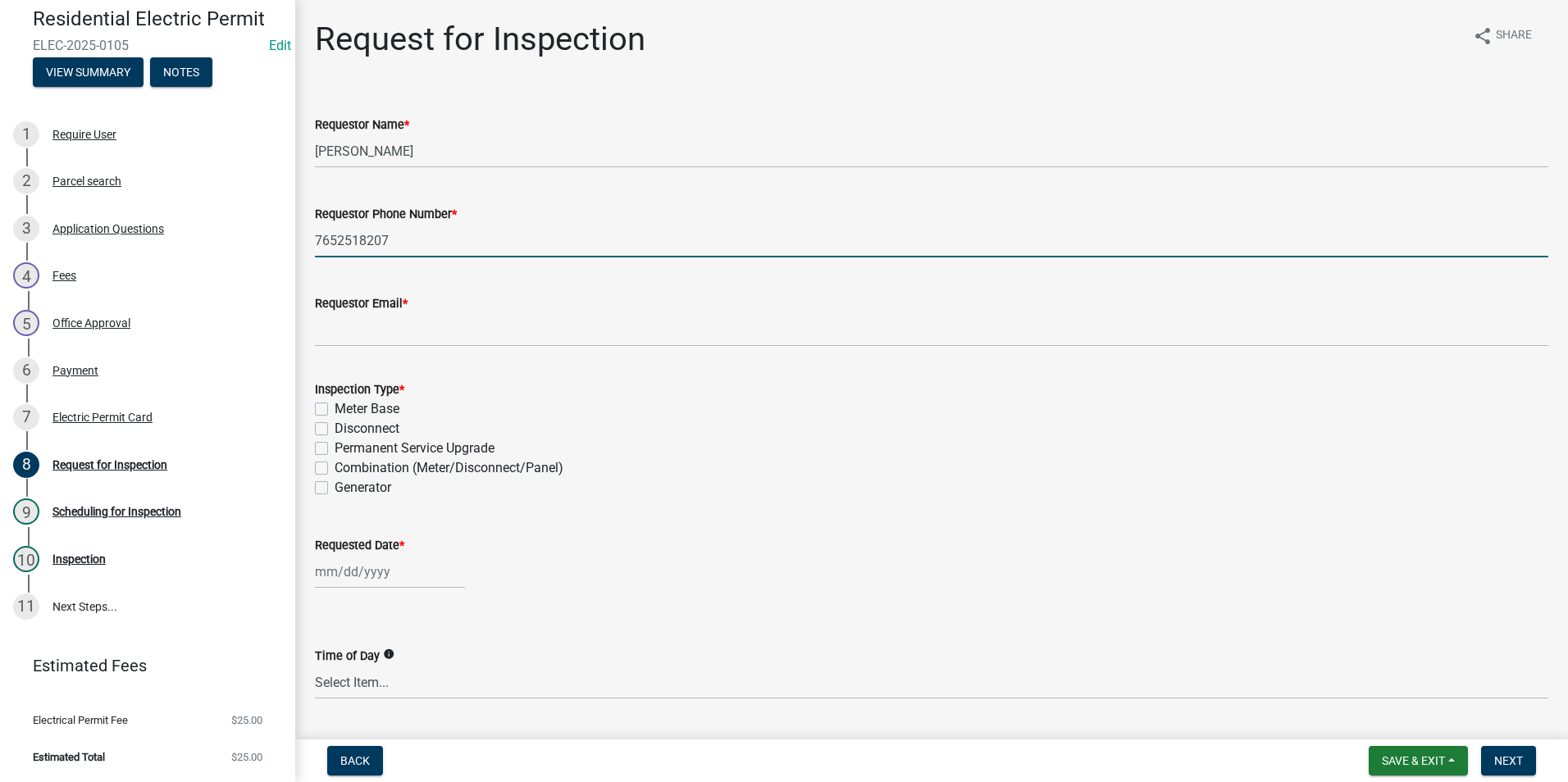
type input "[DOMAIN_NAME]"
type input "[DATE]"
select select "9"
select select "2025"
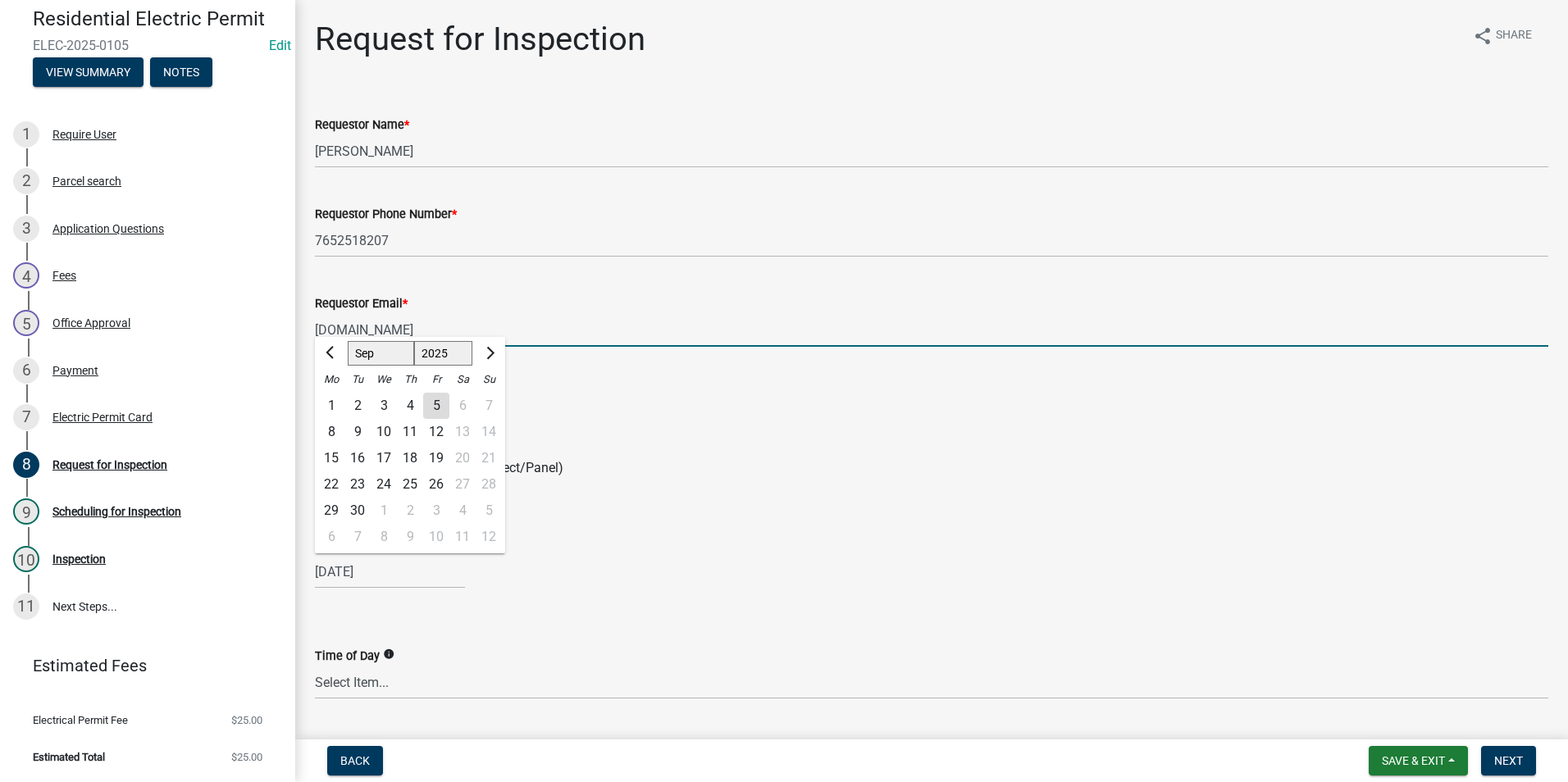
click at [457, 327] on input "[DOMAIN_NAME]" at bounding box center [931, 329] width 1233 height 33
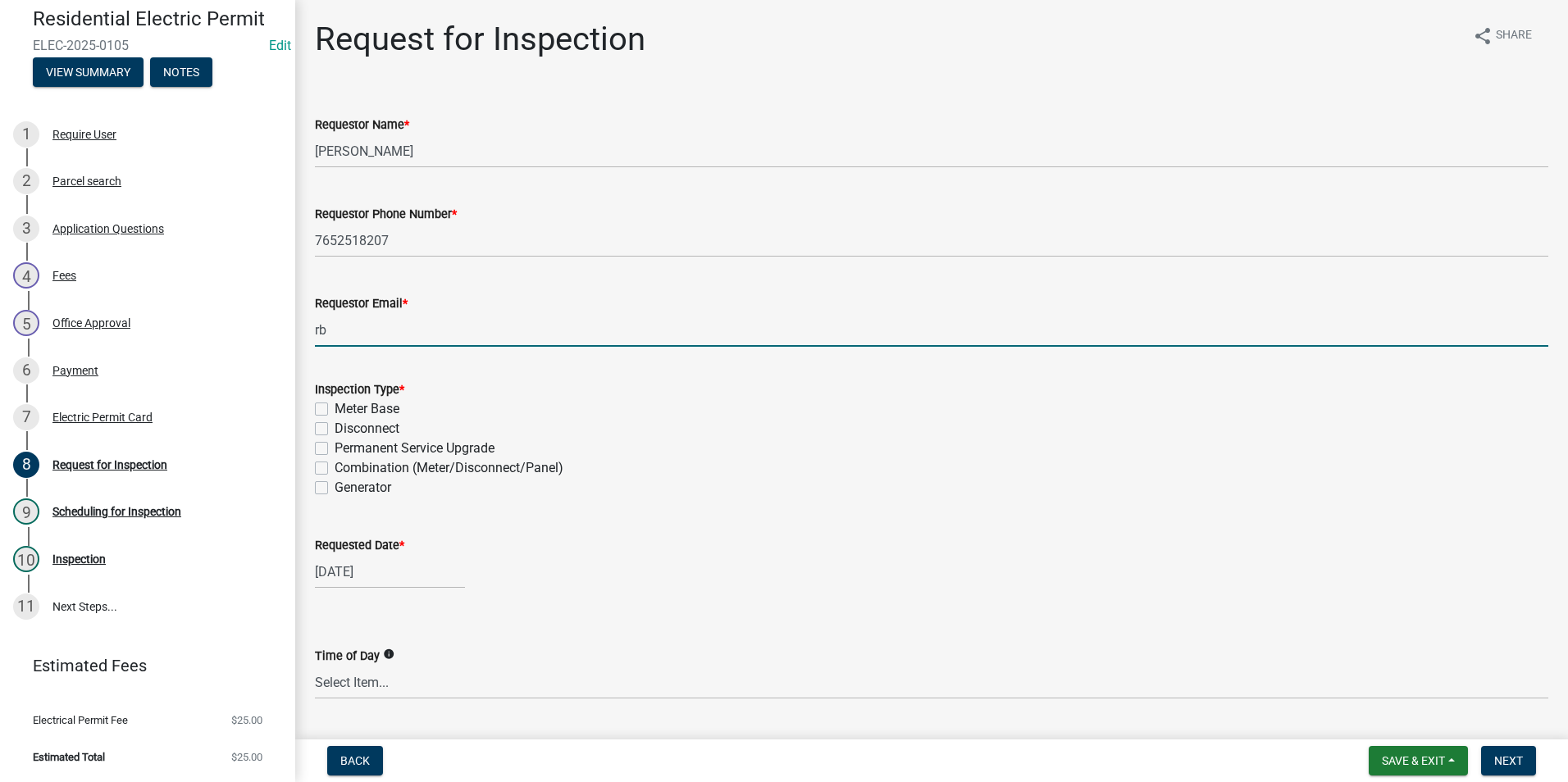
type input "r"
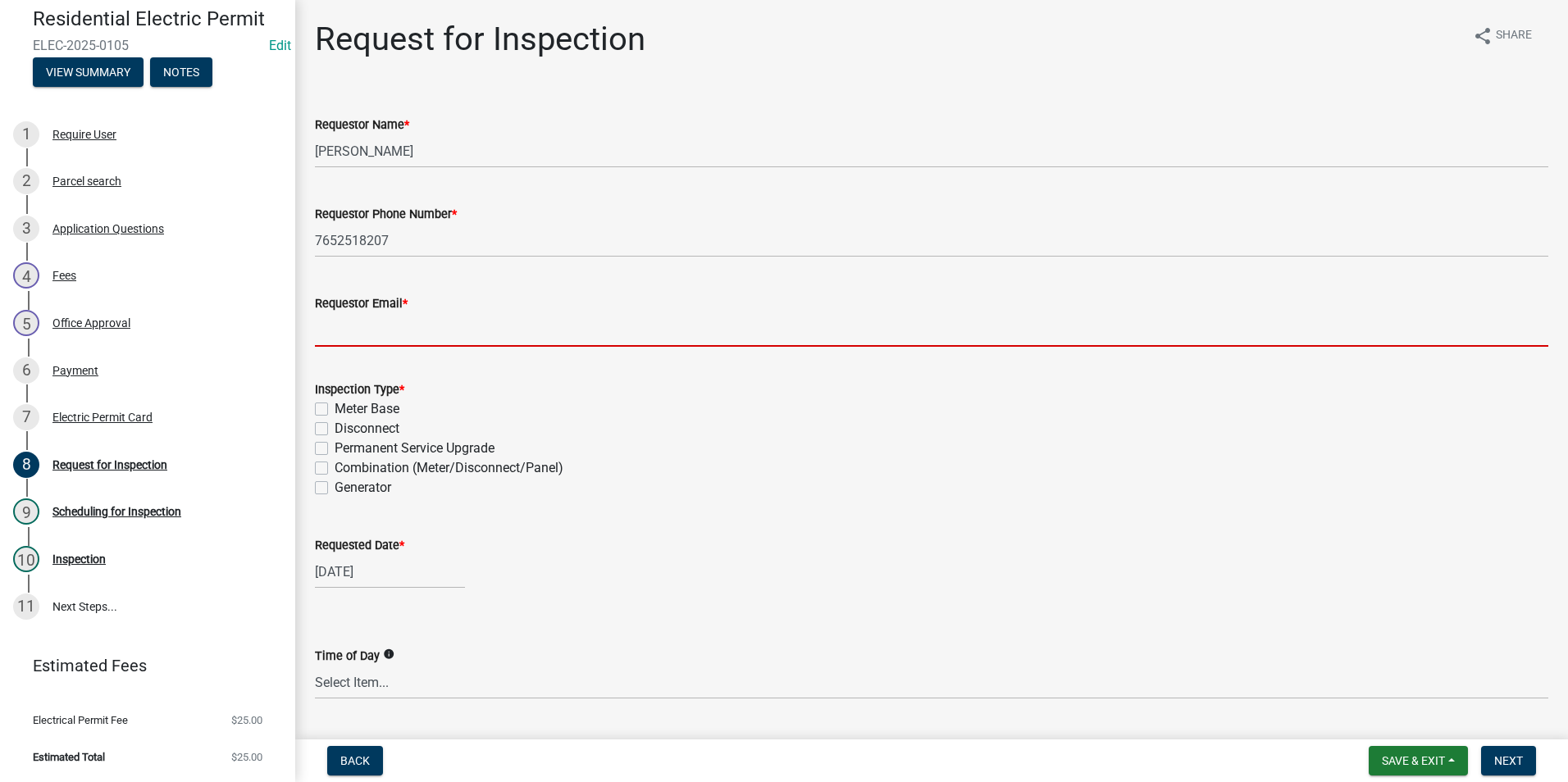
click at [369, 329] on input "Requestor Email *" at bounding box center [931, 329] width 1233 height 33
type input "[EMAIL_ADDRESS][DOMAIN_NAME]"
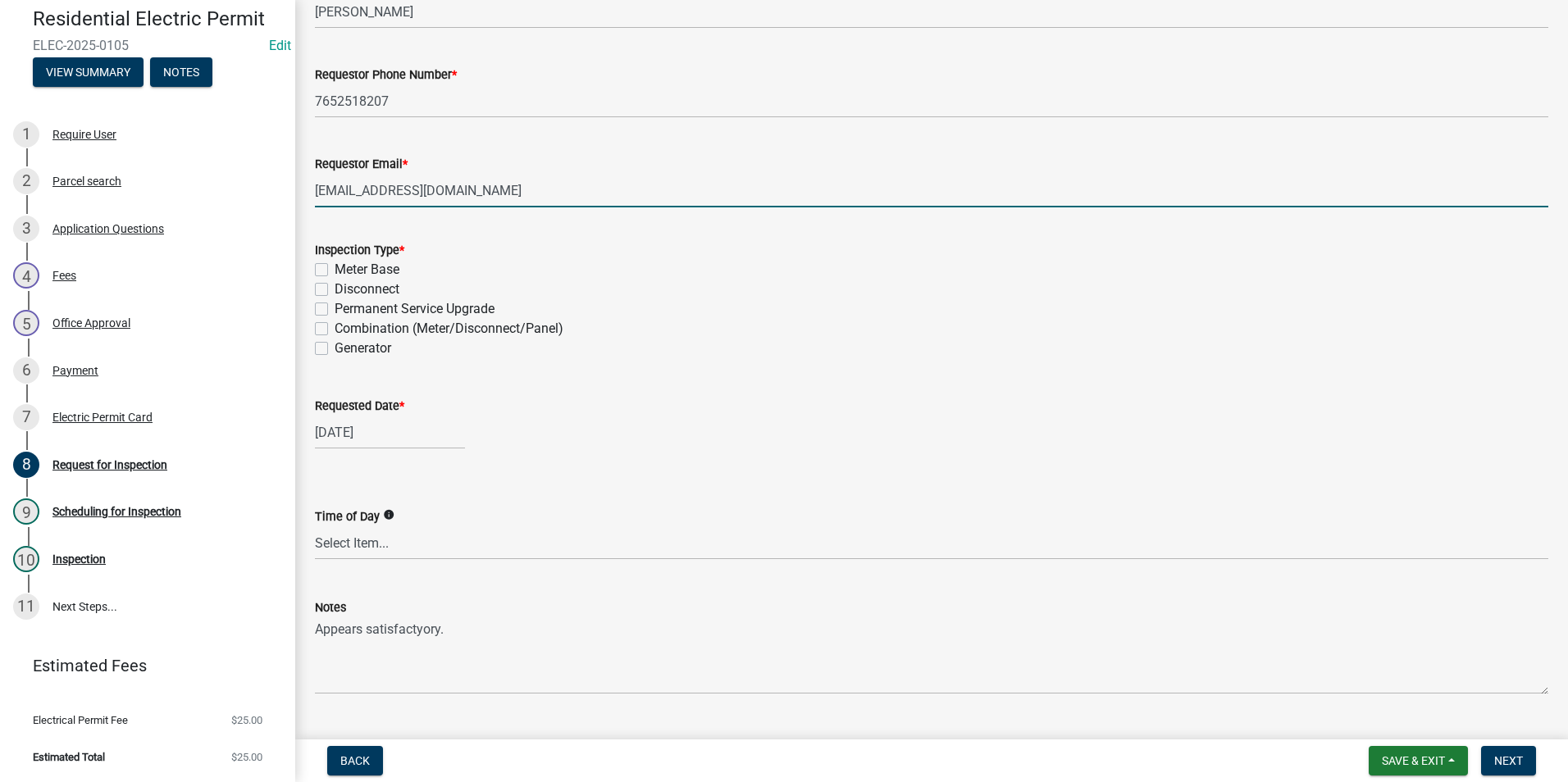
scroll to position [178, 0]
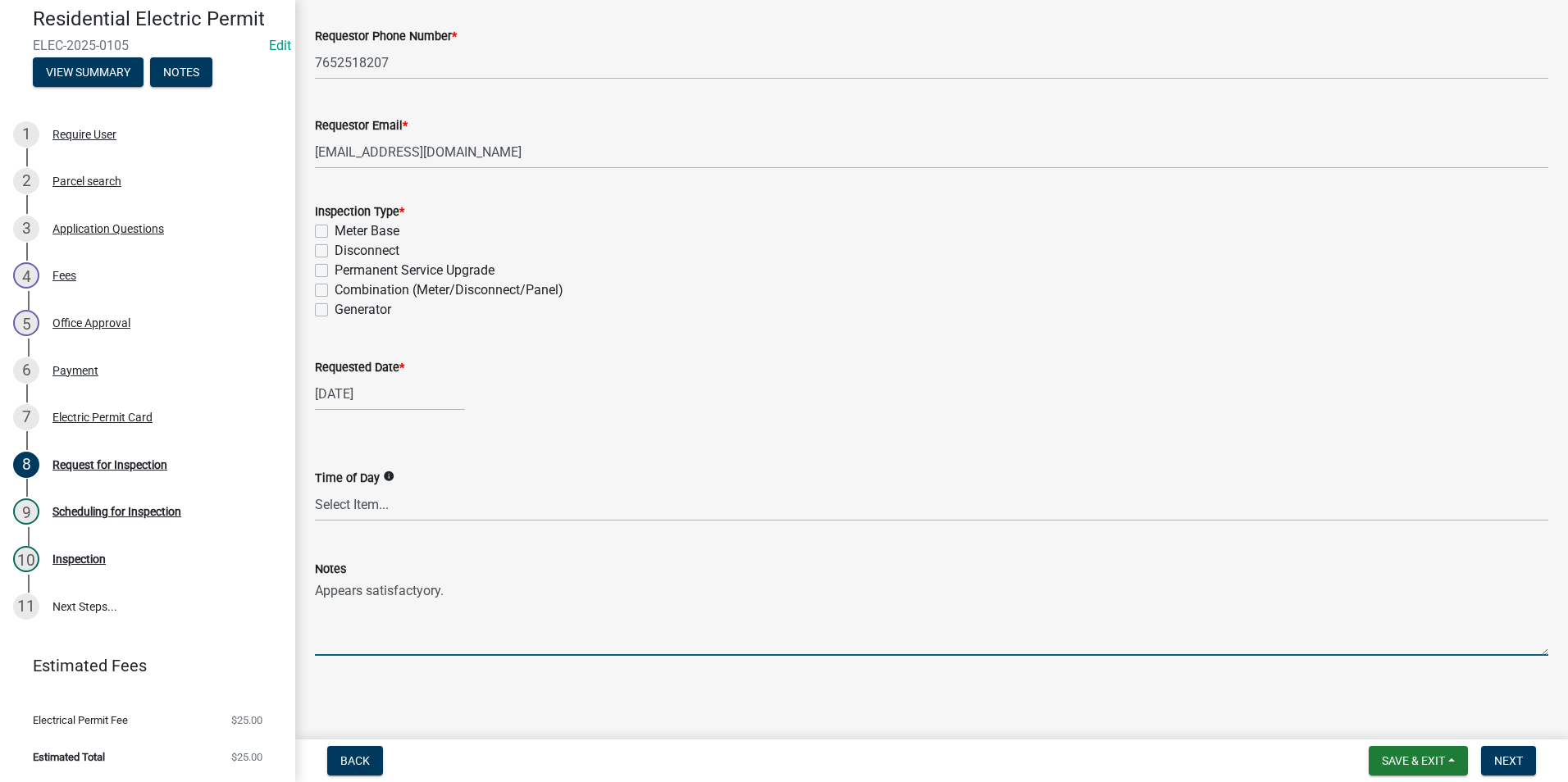
click at [448, 589] on textarea "Appears satisfactyory." at bounding box center [931, 617] width 1233 height 77
type textarea "Appears satisfactyory"
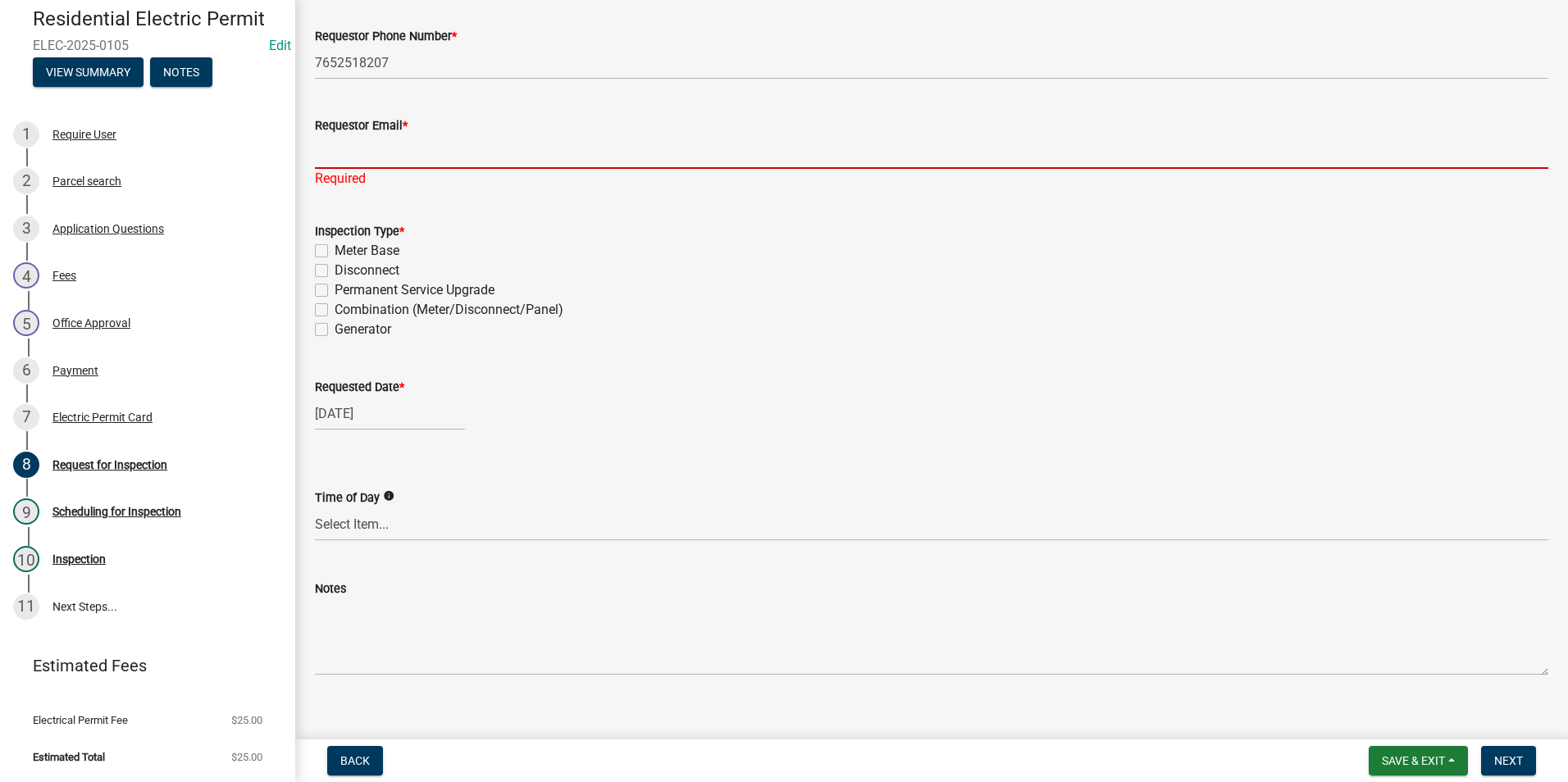
click at [342, 146] on input "Requestor Email *" at bounding box center [931, 151] width 1233 height 33
type input "[EMAIL_ADDRESS][DOMAIN_NAME]"
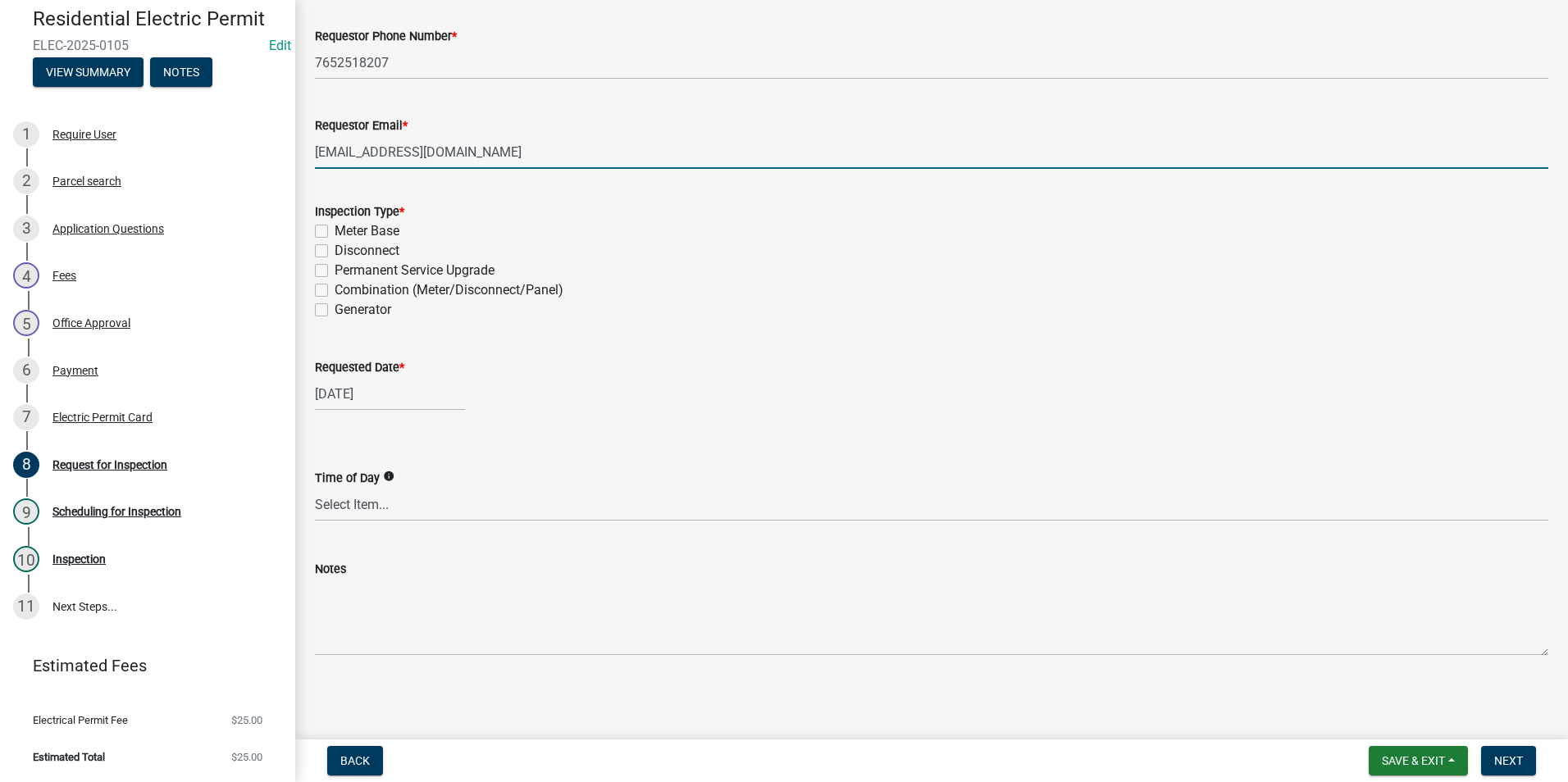
click at [335, 268] on label "Permanent Service Upgrade" at bounding box center [414, 270] width 160 height 20
click at [335, 268] on input "Permanent Service Upgrade" at bounding box center [340, 266] width 10 height 10
checkbox input "true"
checkbox input "false"
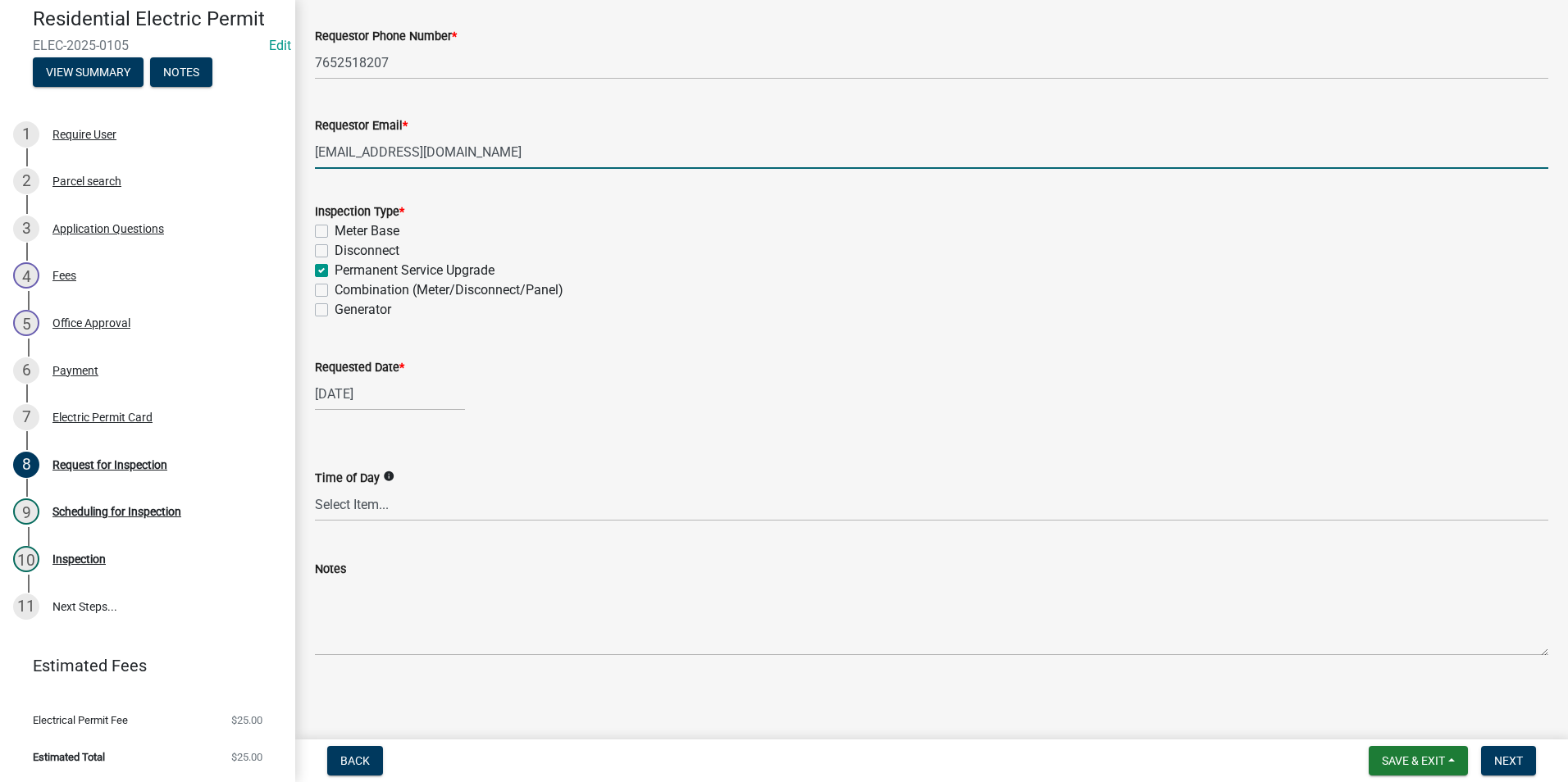
checkbox input "true"
checkbox input "false"
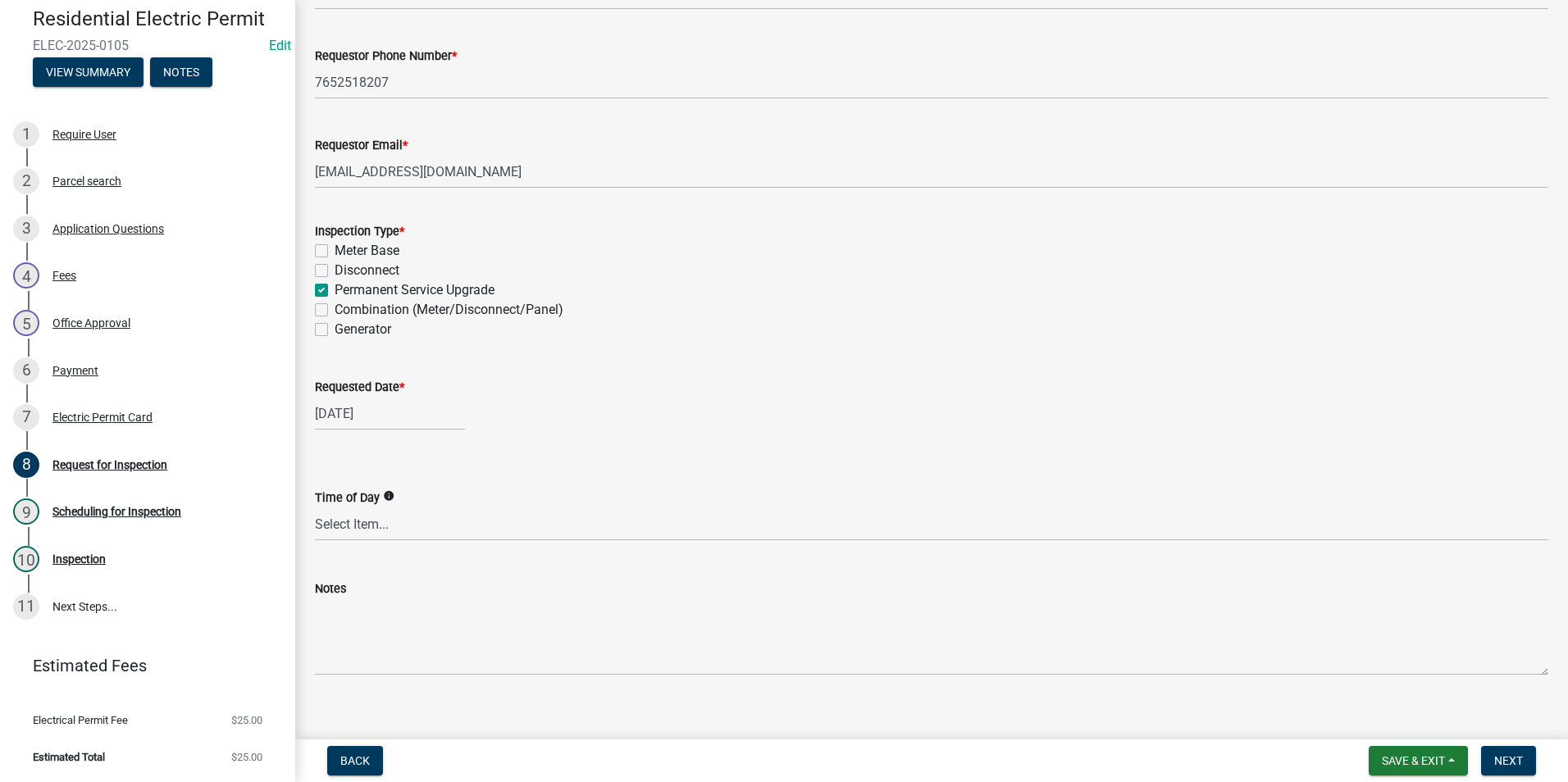
scroll to position [164, 0]
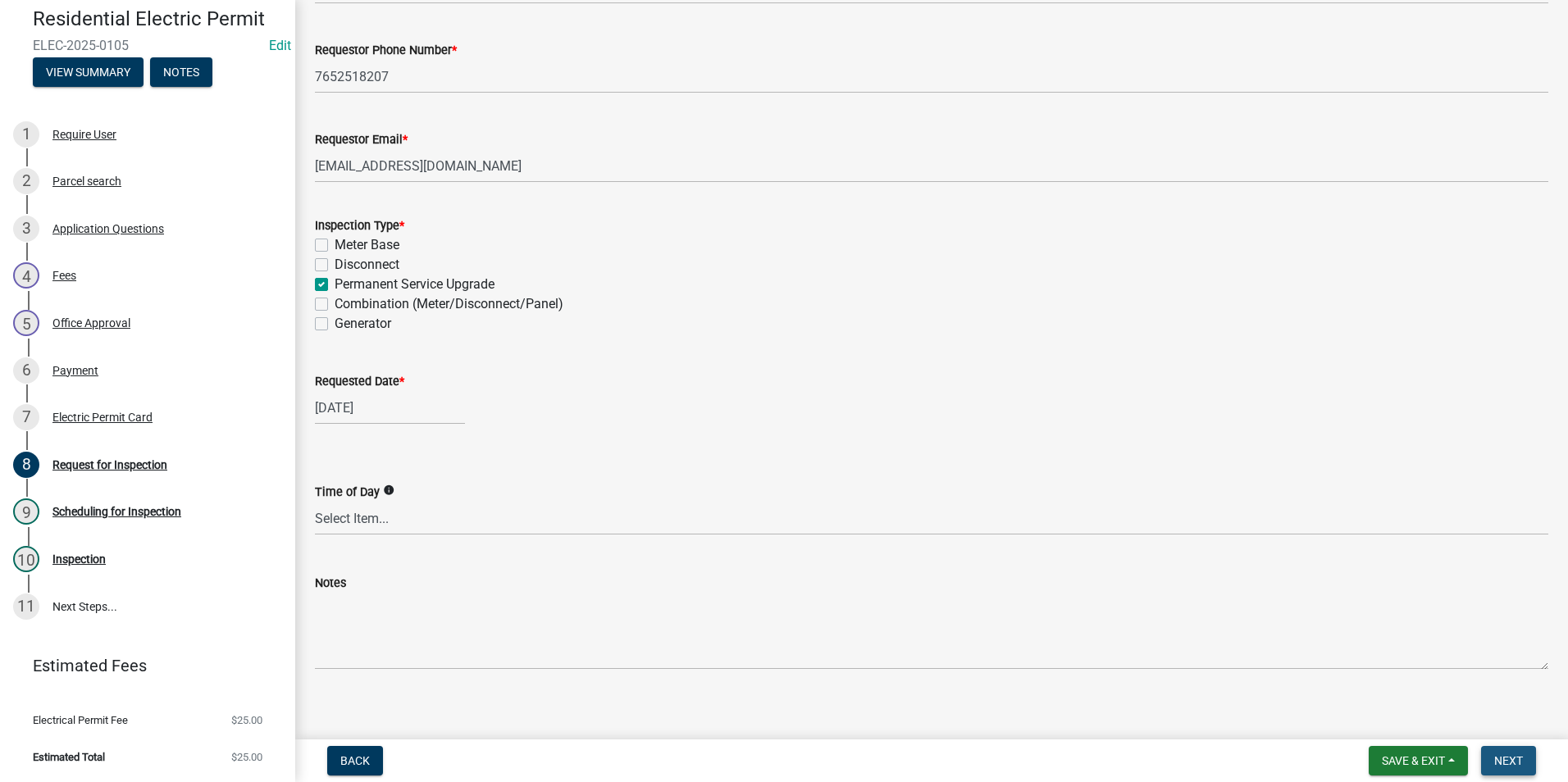
click at [1505, 755] on span "Next" at bounding box center [1508, 760] width 29 height 13
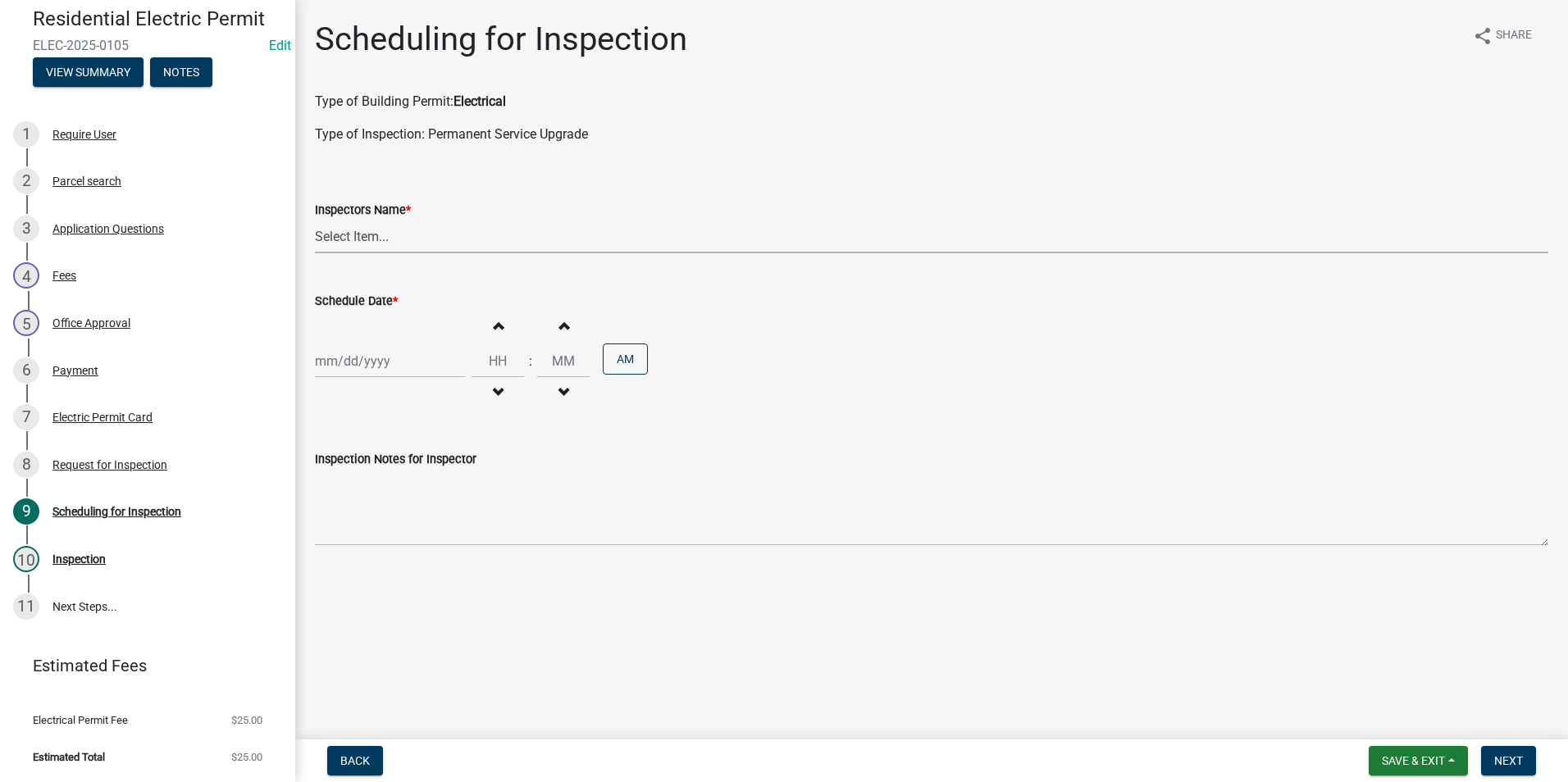
click at [343, 235] on select "Select Item... rberryhill ([PERSON_NAME]) [PERSON_NAME] ([PERSON_NAME]) BBenefi…" at bounding box center [931, 236] width 1233 height 33
select select "d7f9a44a-d2ea-4d3c-83b3-1aa71c950bd5"
click at [315, 220] on select "Select Item... rberryhill ([PERSON_NAME]) [PERSON_NAME] ([PERSON_NAME]) BBenefi…" at bounding box center [931, 236] width 1233 height 33
click at [353, 371] on div at bounding box center [389, 360] width 150 height 33
select select "9"
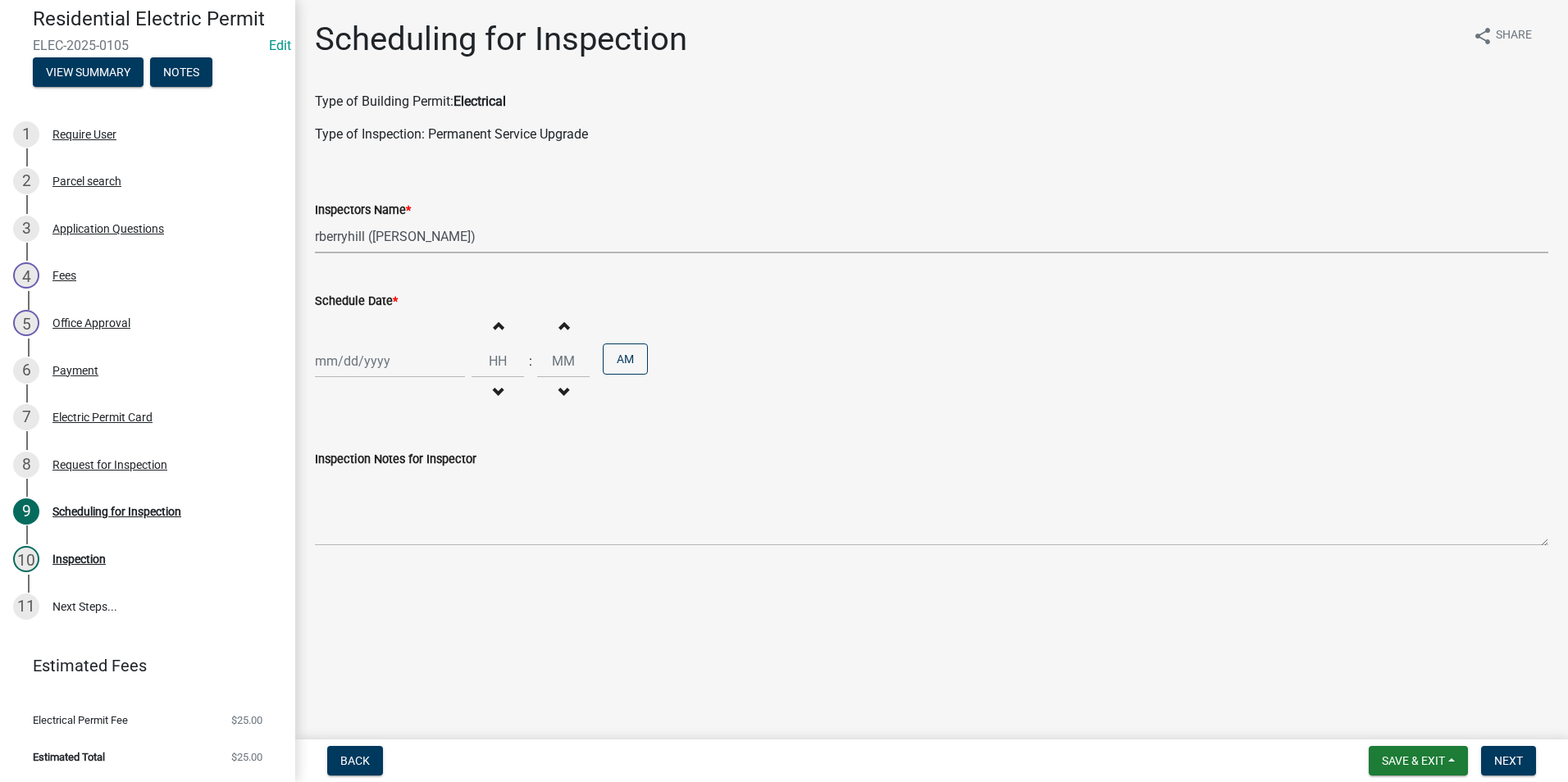
select select "2025"
click at [332, 474] on div "8" at bounding box center [331, 474] width 27 height 27
type input "[DATE]"
click at [1512, 760] on span "Next" at bounding box center [1508, 760] width 29 height 13
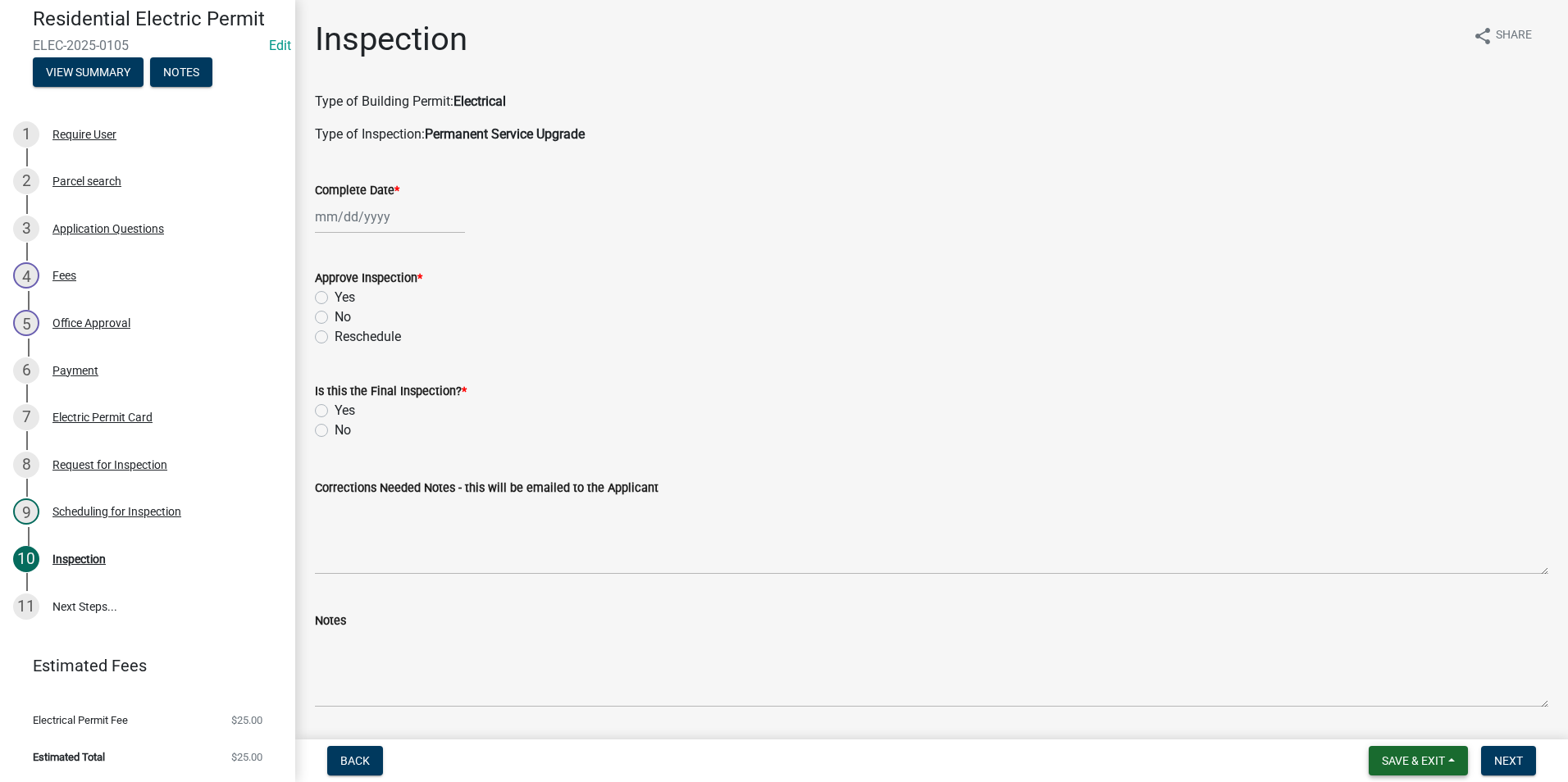
click at [1387, 764] on span "Save & Exit" at bounding box center [1413, 760] width 63 height 13
click at [1374, 719] on button "Save & Exit" at bounding box center [1402, 718] width 131 height 39
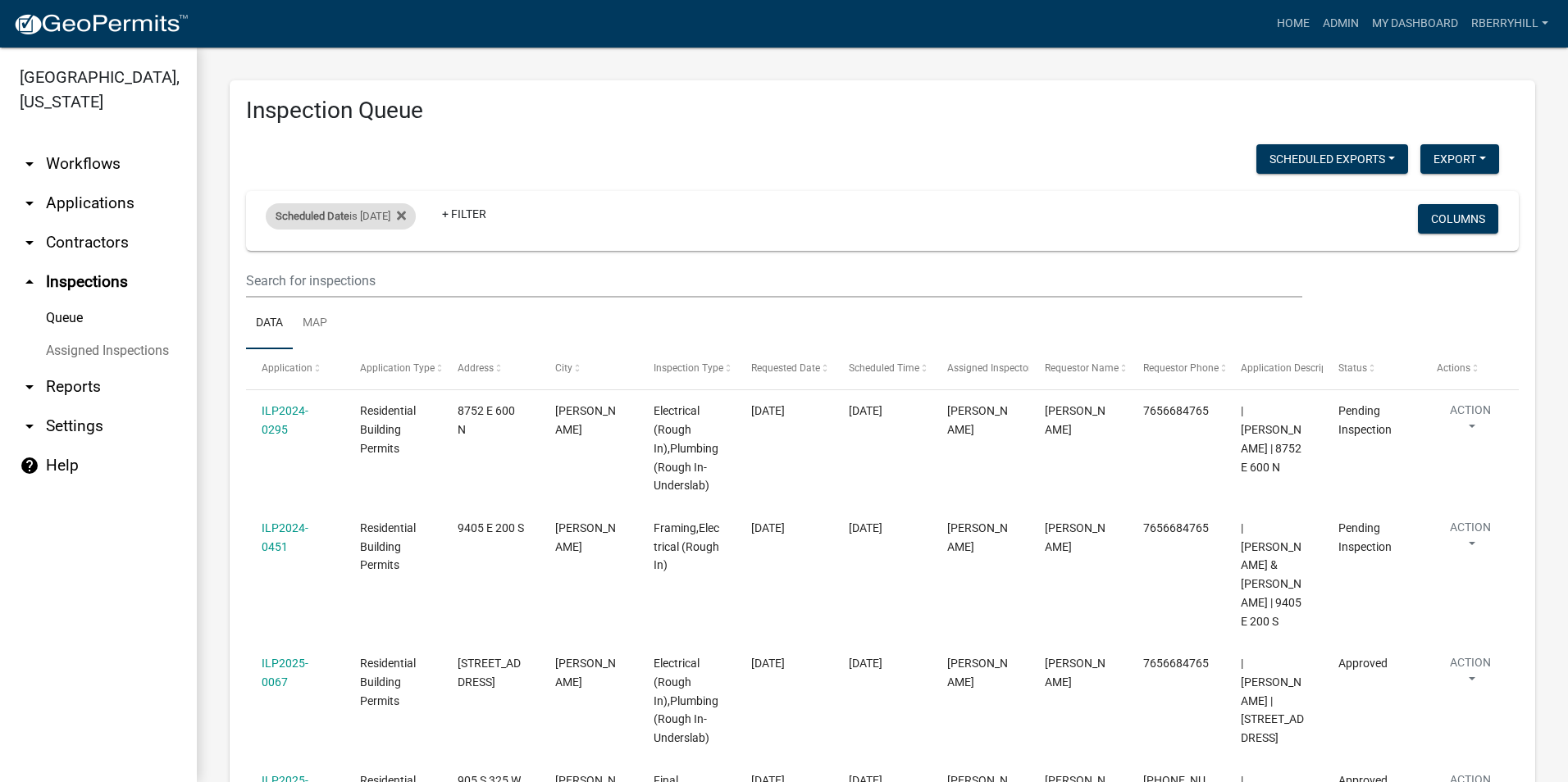
click at [381, 220] on div "Scheduled Date is [DATE]" at bounding box center [340, 216] width 150 height 27
click at [406, 281] on input "[DATE]" at bounding box center [355, 277] width 115 height 33
type input "[DATE]"
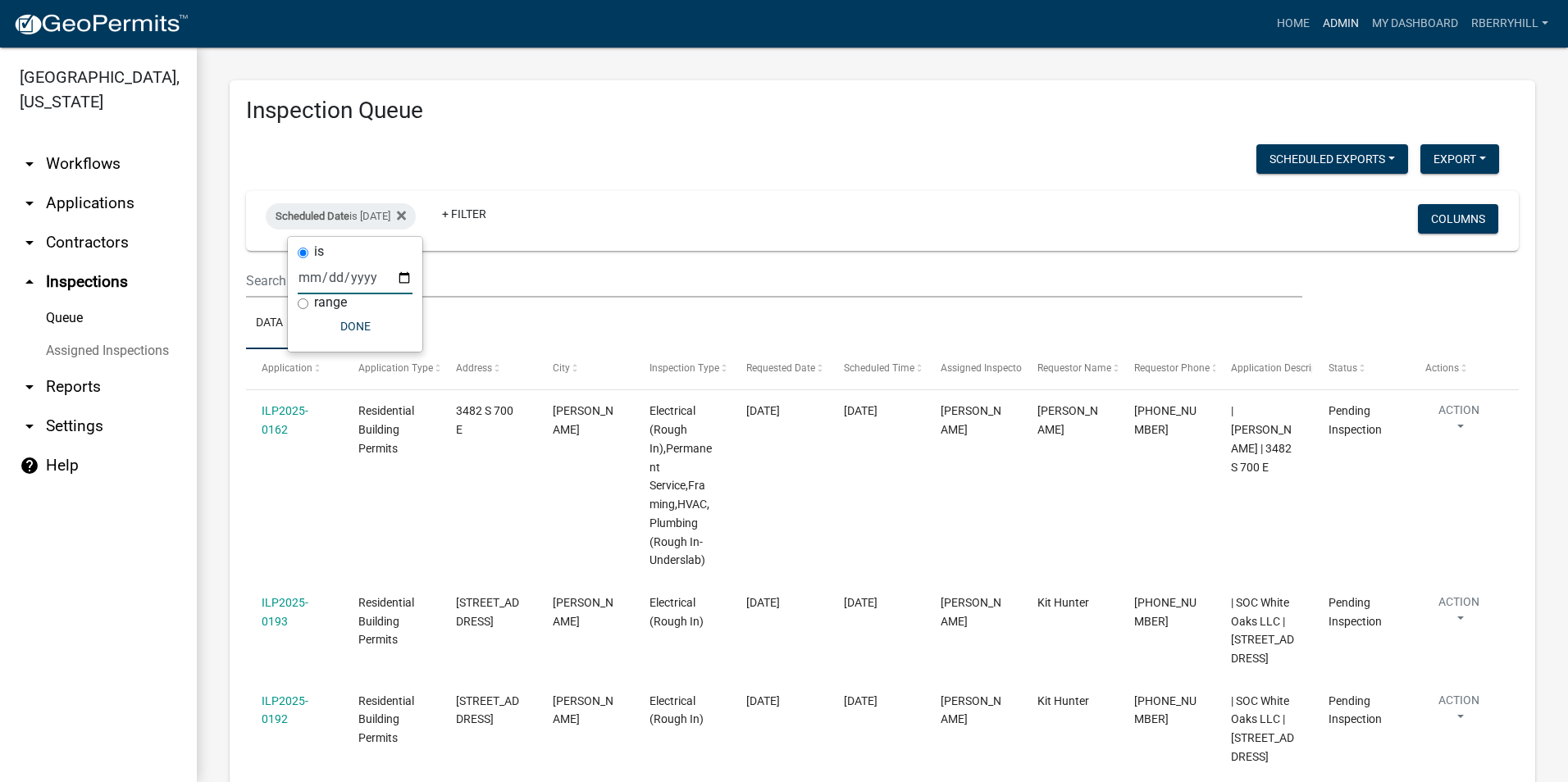
click at [1350, 24] on link "Admin" at bounding box center [1340, 24] width 49 height 31
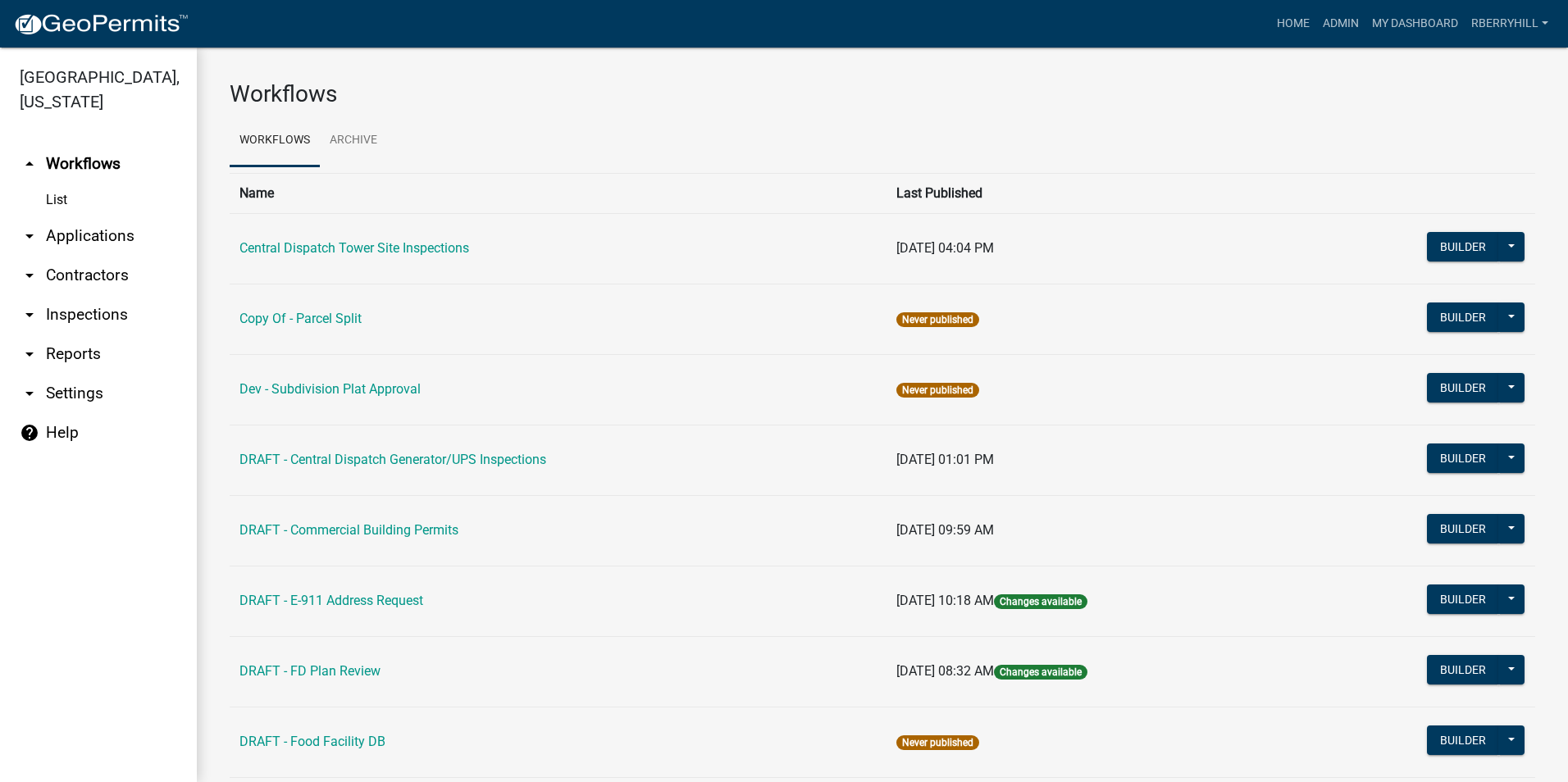
click at [298, 528] on link "DRAFT - Commercial Building Permits" at bounding box center [349, 530] width 219 height 15
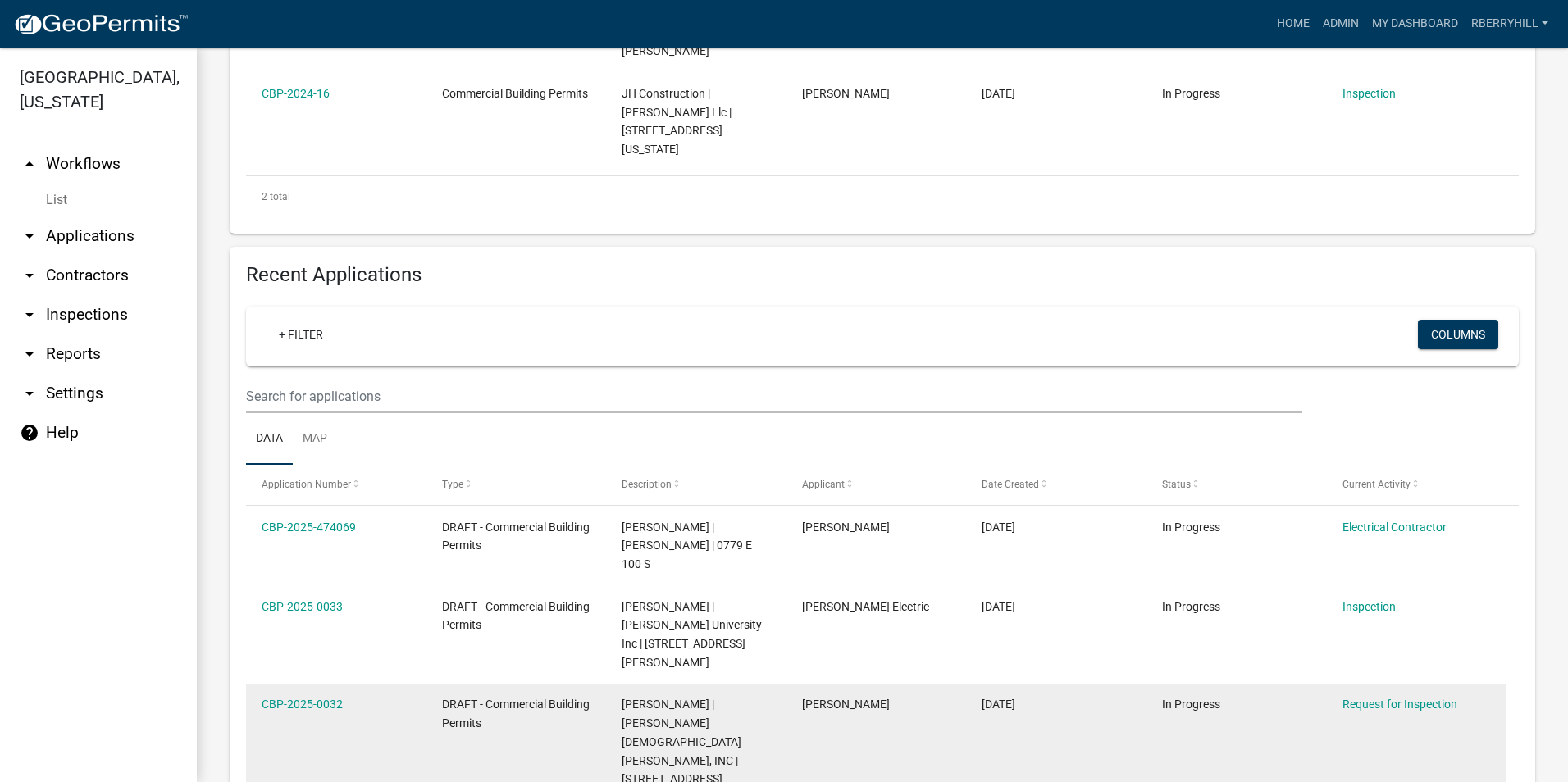
scroll to position [655, 0]
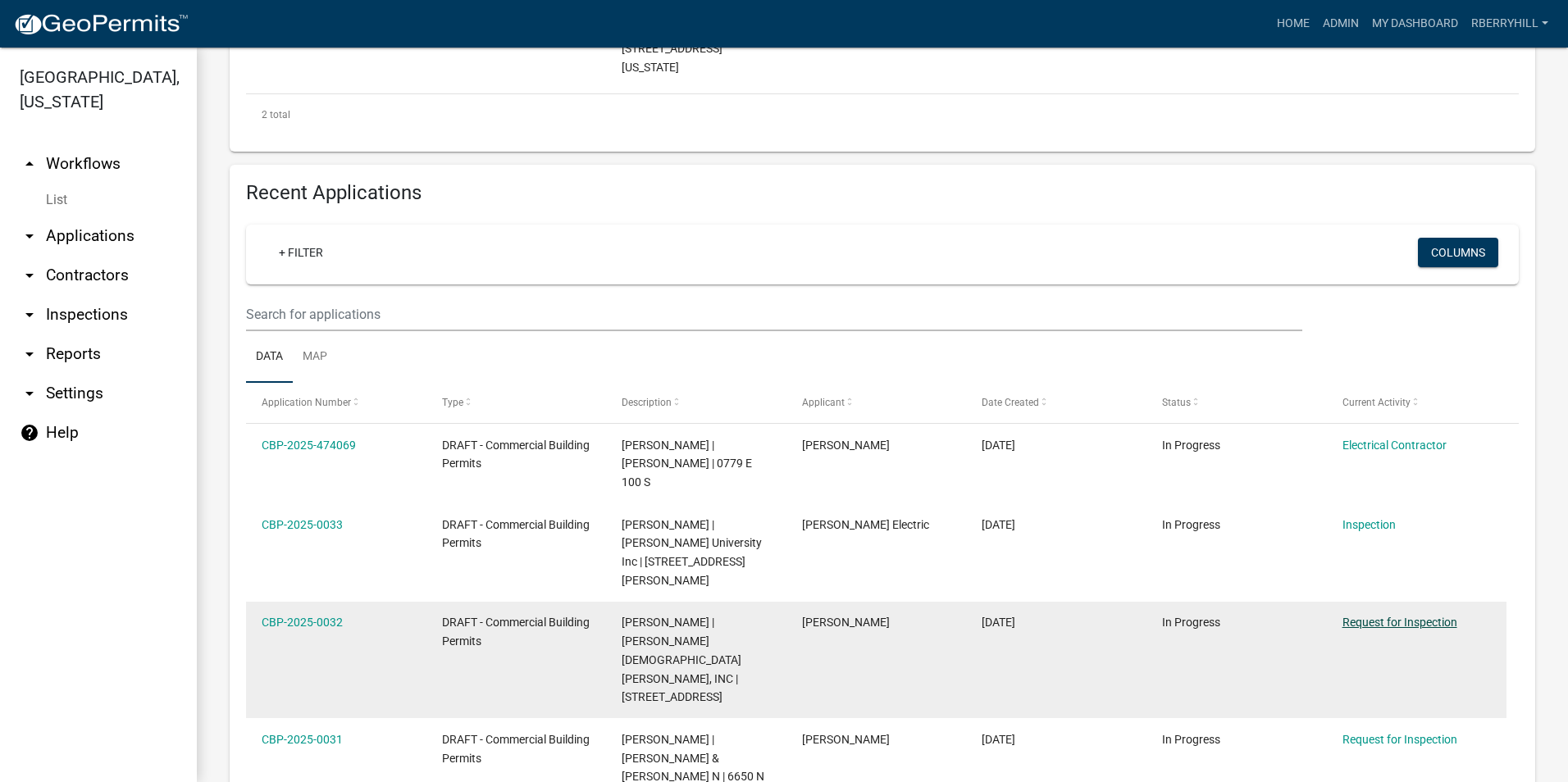
click at [1369, 615] on link "Request for Inspection" at bounding box center [1399, 621] width 115 height 13
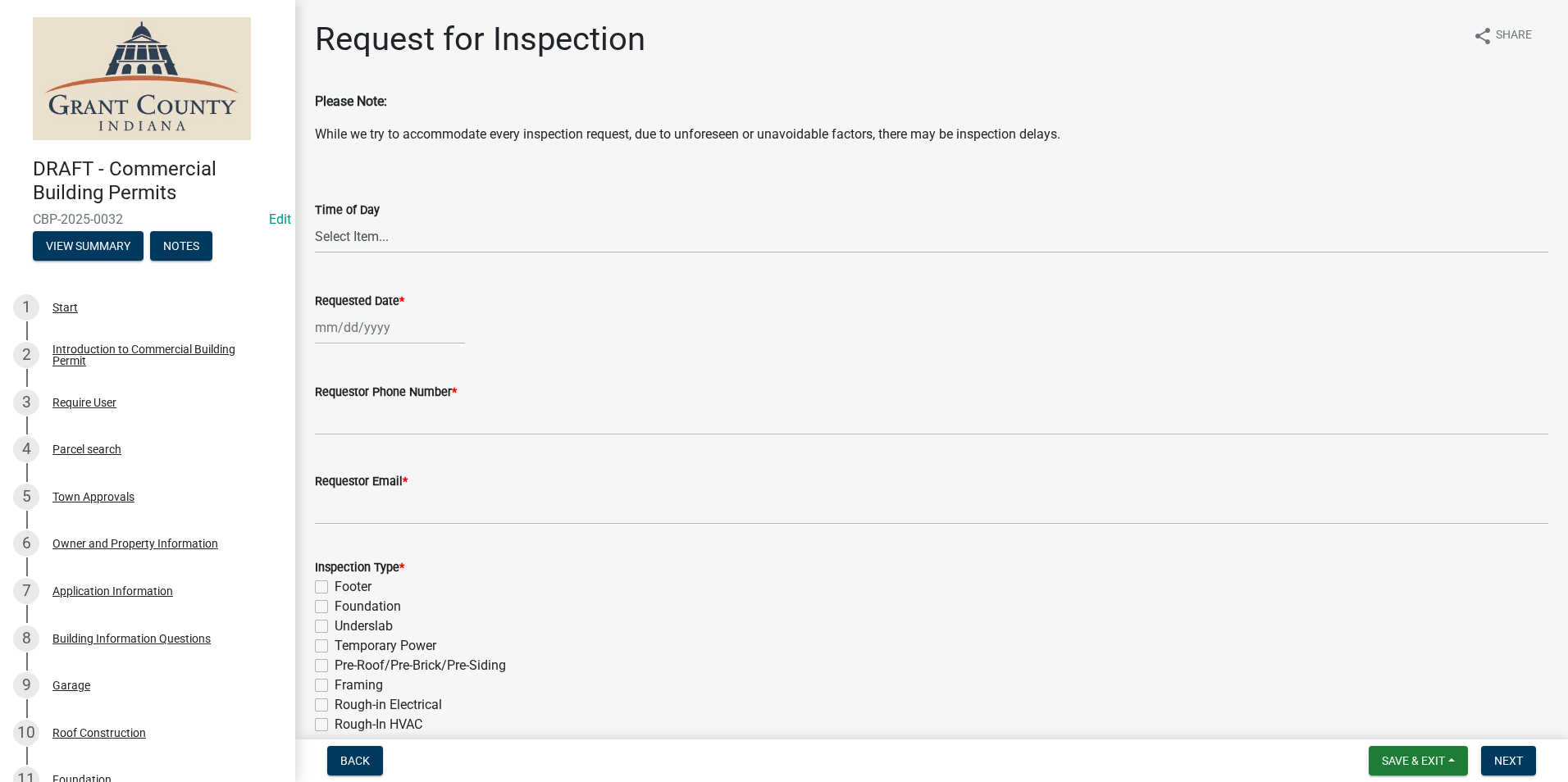
click at [370, 329] on div at bounding box center [389, 327] width 150 height 33
select select "9"
select select "2025"
click at [433, 415] on div "5" at bounding box center [436, 414] width 27 height 27
type input "[DATE]"
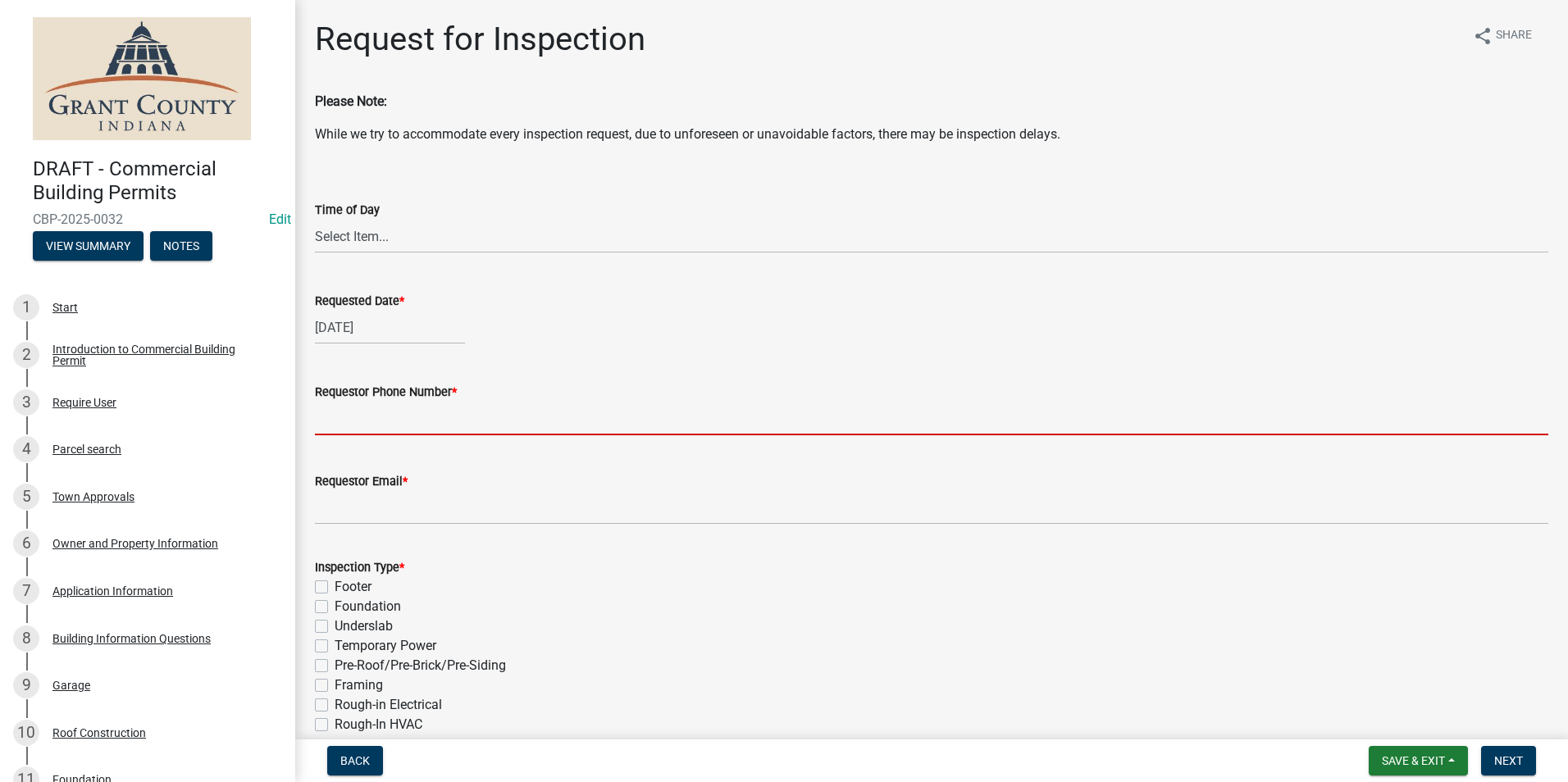
click at [423, 427] on input "Requestor Phone Number *" at bounding box center [931, 418] width 1233 height 33
type input "7652518207"
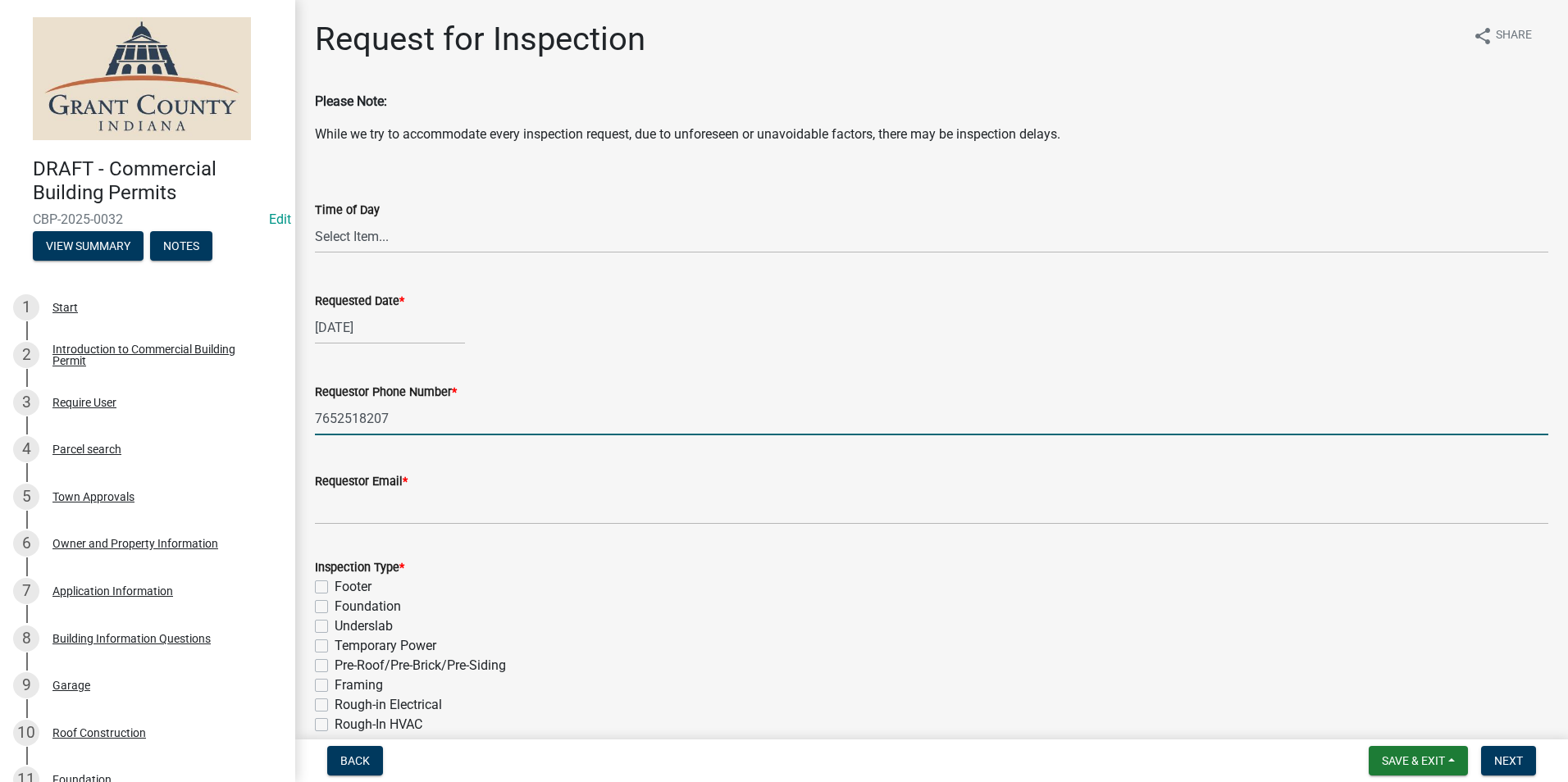
type input "[EMAIL_ADDRESS][DOMAIN_NAME]"
type input "7"
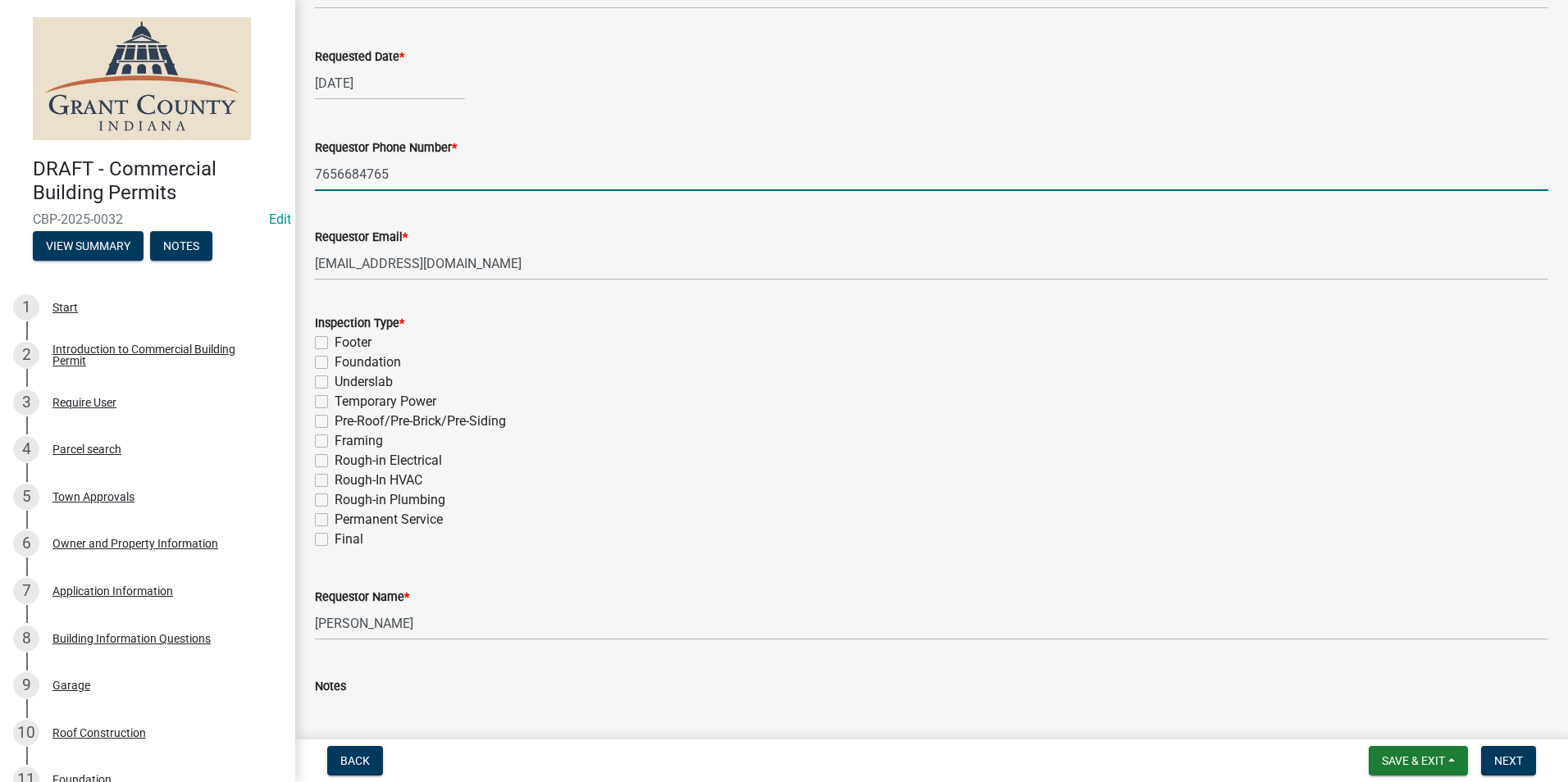
scroll to position [246, 0]
type input "7656684765"
click at [335, 537] on label "Final" at bounding box center [349, 537] width 29 height 20
click at [335, 537] on input "Final" at bounding box center [340, 533] width 10 height 10
checkbox input "true"
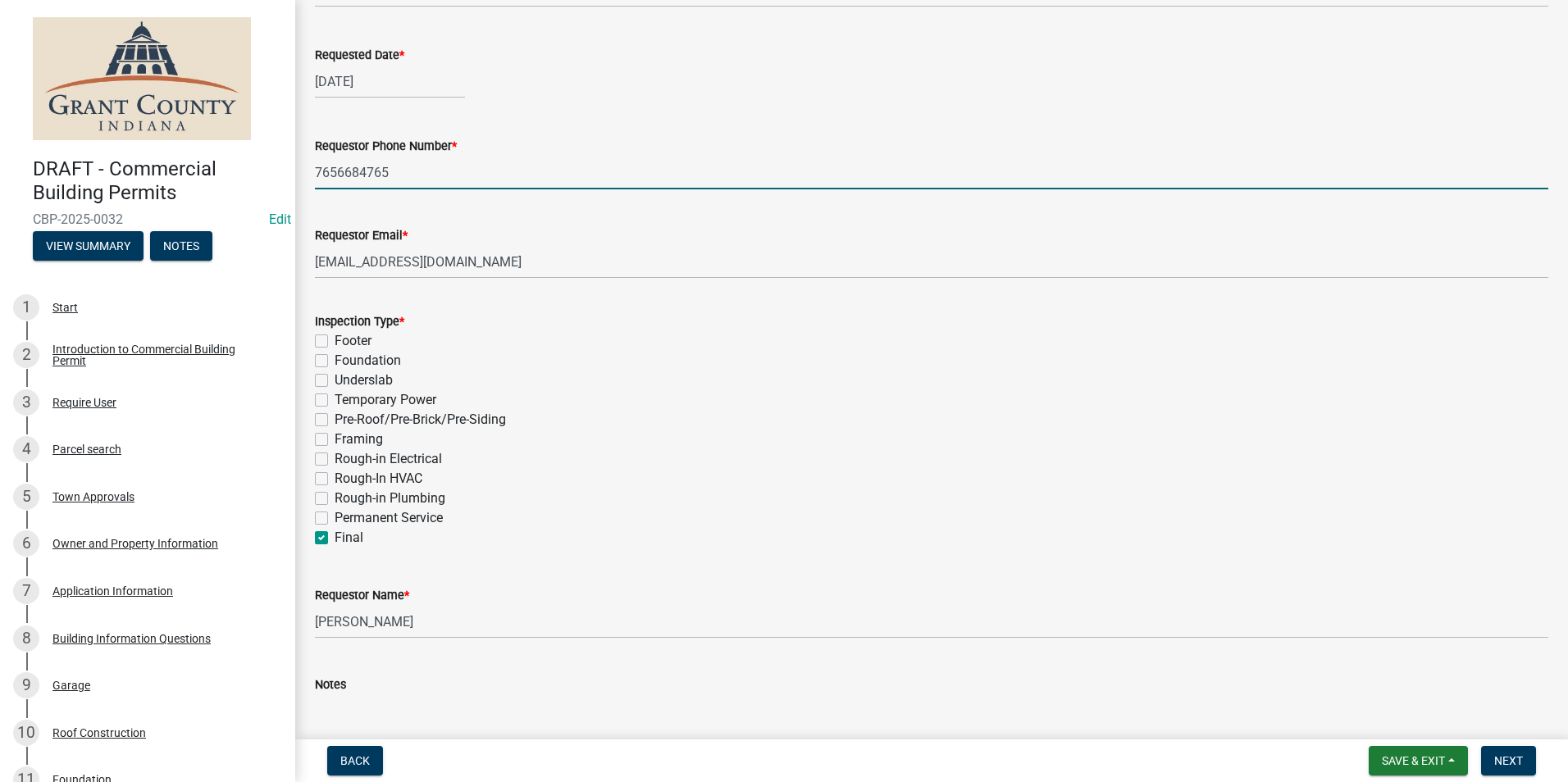
checkbox input "false"
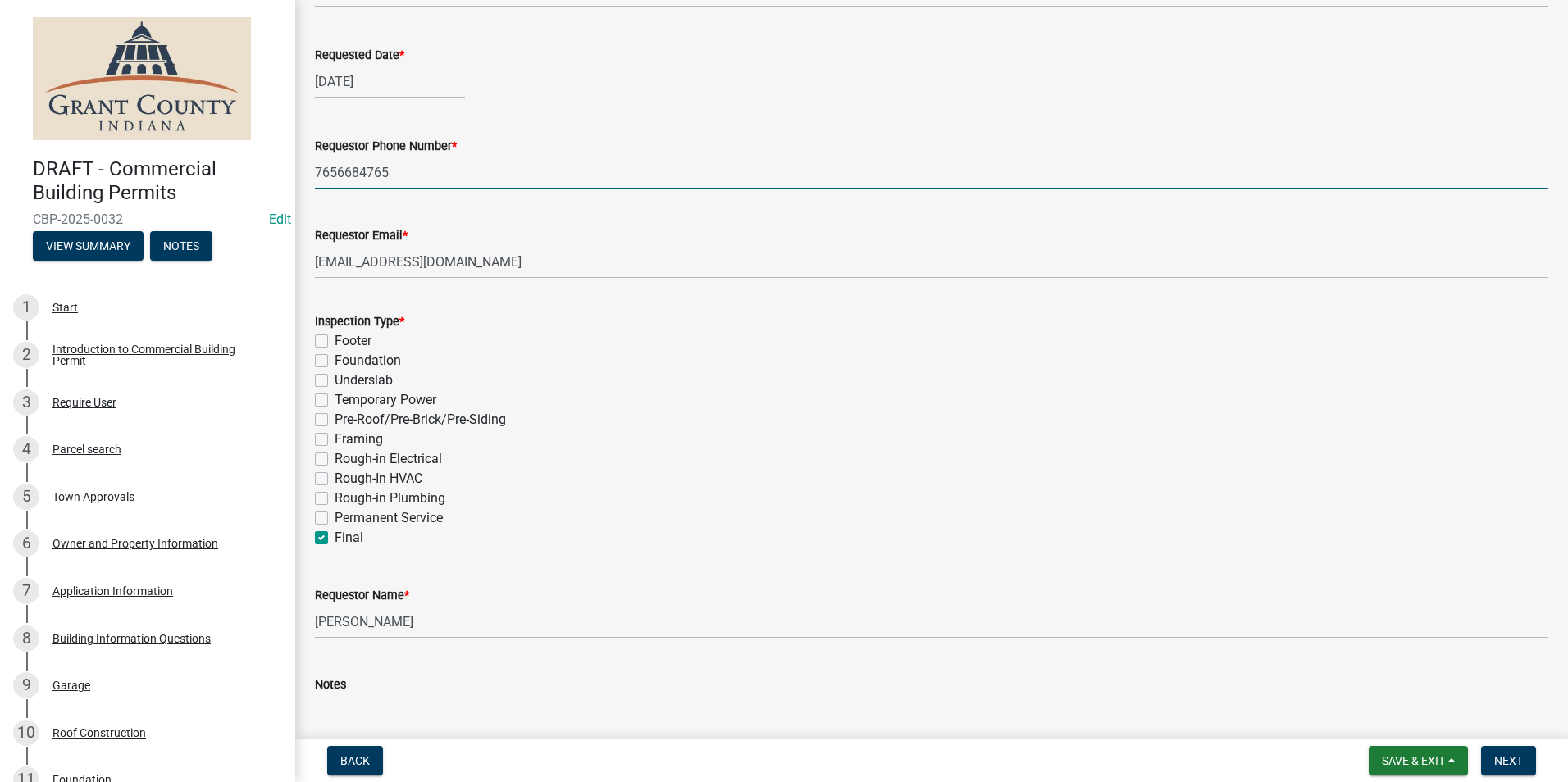
checkbox input "false"
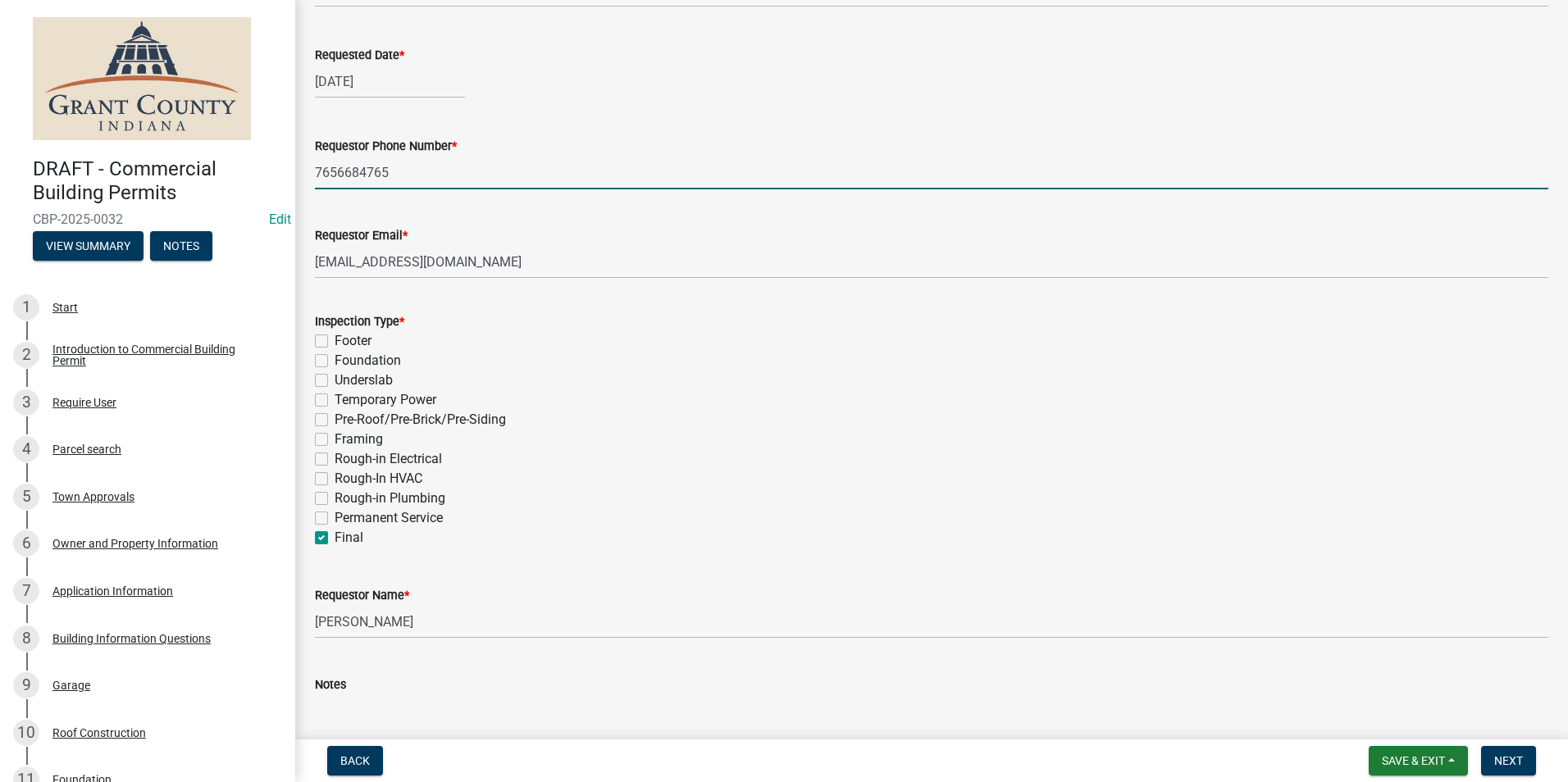
checkbox input "true"
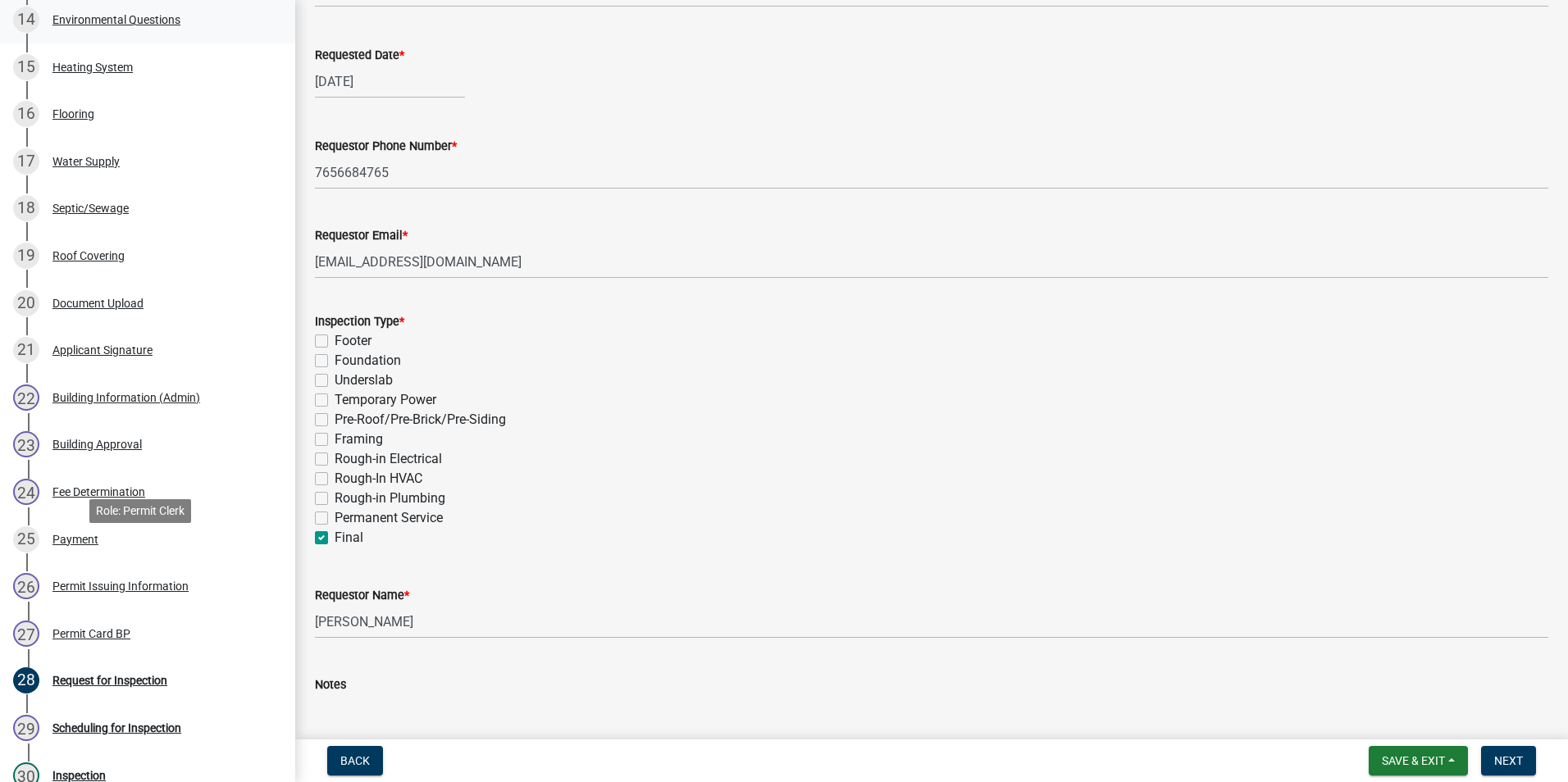
scroll to position [984, 0]
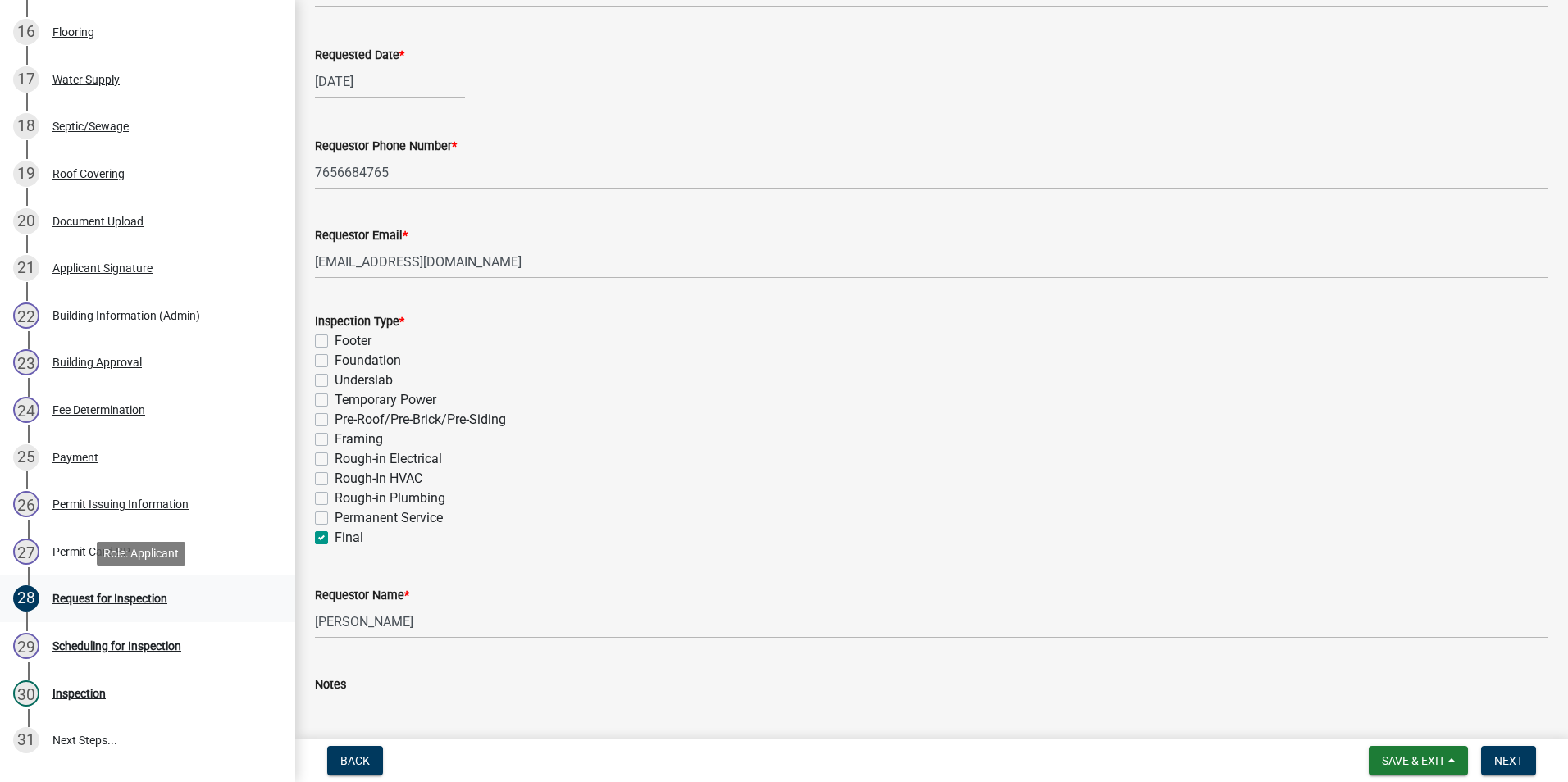
click at [119, 596] on div "Request for Inspection" at bounding box center [110, 598] width 115 height 11
click at [1523, 763] on button "Next" at bounding box center [1508, 761] width 55 height 29
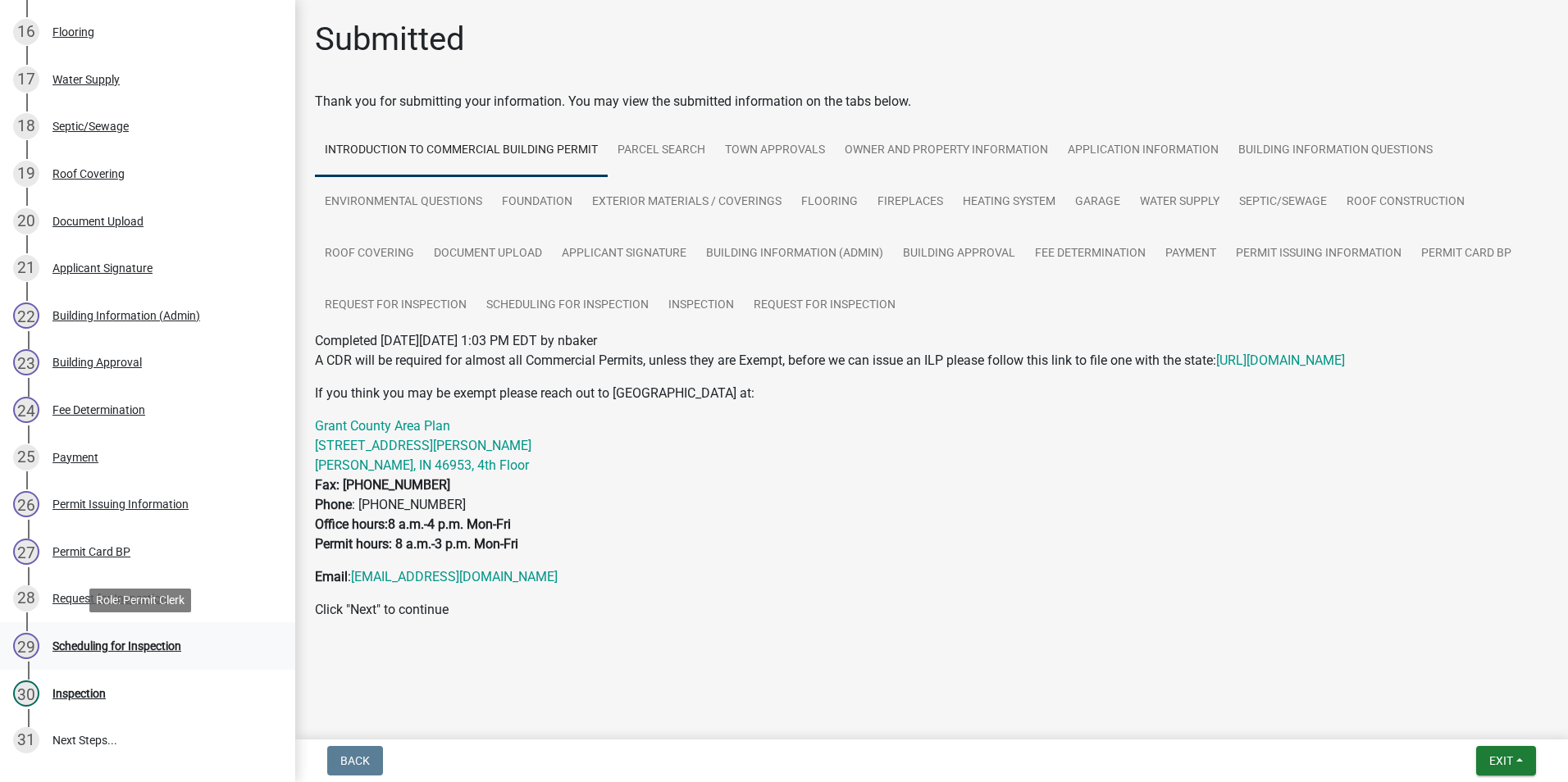
click at [116, 646] on div "Scheduling for Inspection" at bounding box center [116, 645] width 128 height 11
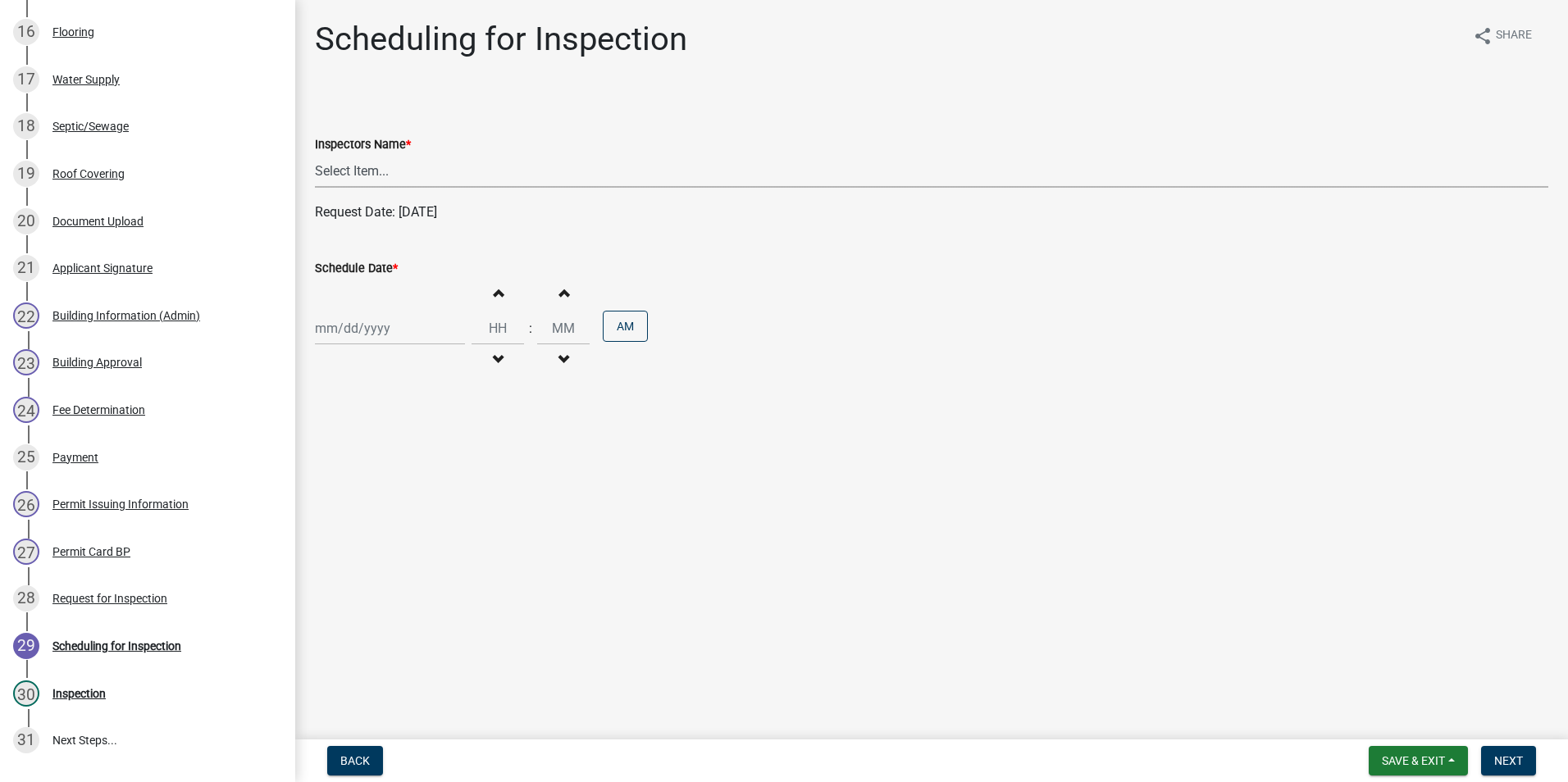
click at [347, 167] on select "Select Item... rberryhill ([PERSON_NAME]) [PERSON_NAME] ([PERSON_NAME]) BBenefi…" at bounding box center [931, 170] width 1233 height 33
select select "d7f9a44a-d2ea-4d3c-83b3-1aa71c950bd5"
click at [315, 154] on select "Select Item... rberryhill ([PERSON_NAME]) [PERSON_NAME] ([PERSON_NAME]) BBenefi…" at bounding box center [931, 170] width 1233 height 33
click at [359, 331] on div at bounding box center [389, 328] width 150 height 33
select select "9"
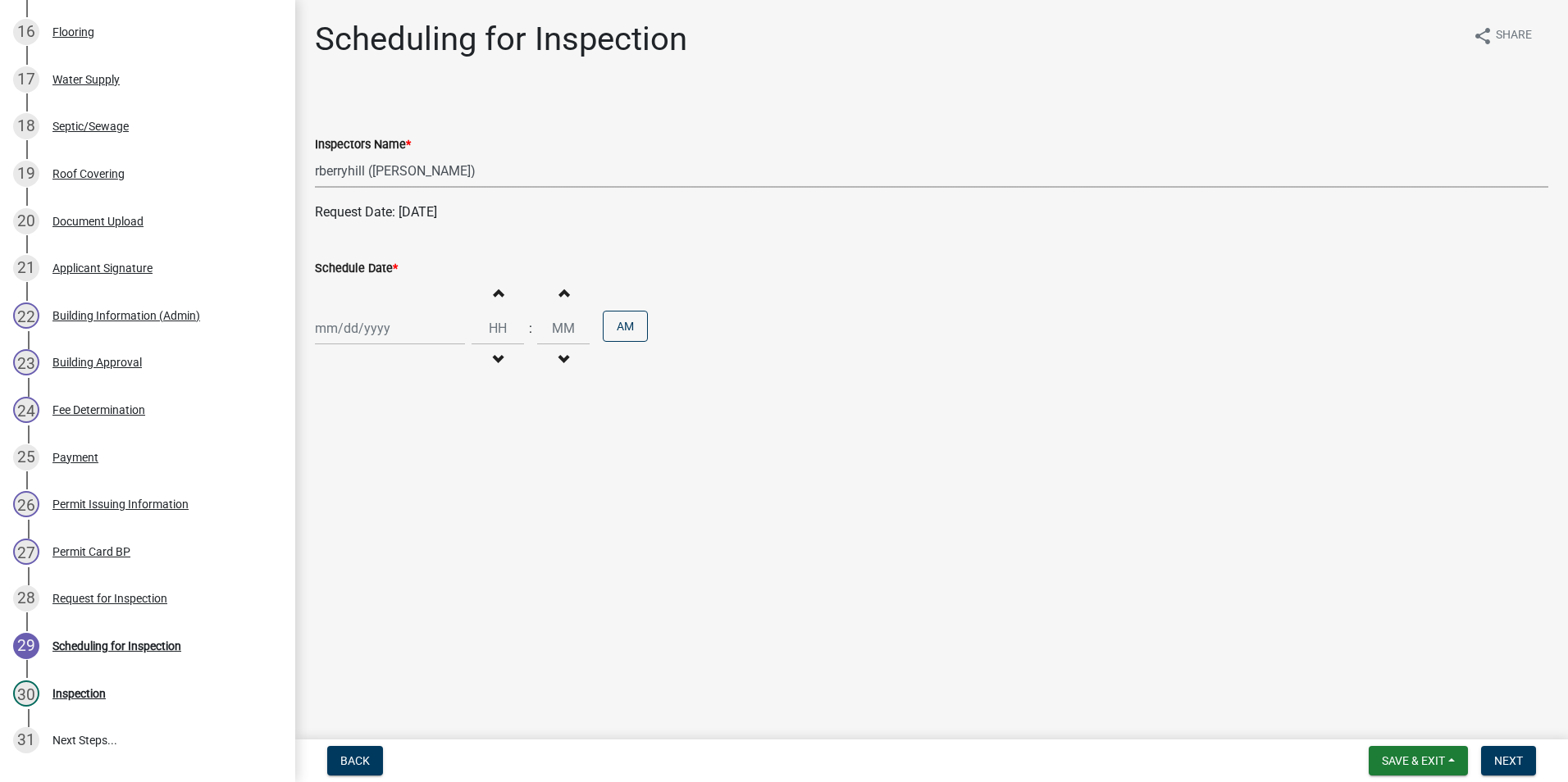
select select "2025"
click at [328, 441] on div "8" at bounding box center [331, 441] width 27 height 27
type input "[DATE]"
click at [1509, 761] on span "Next" at bounding box center [1508, 760] width 29 height 13
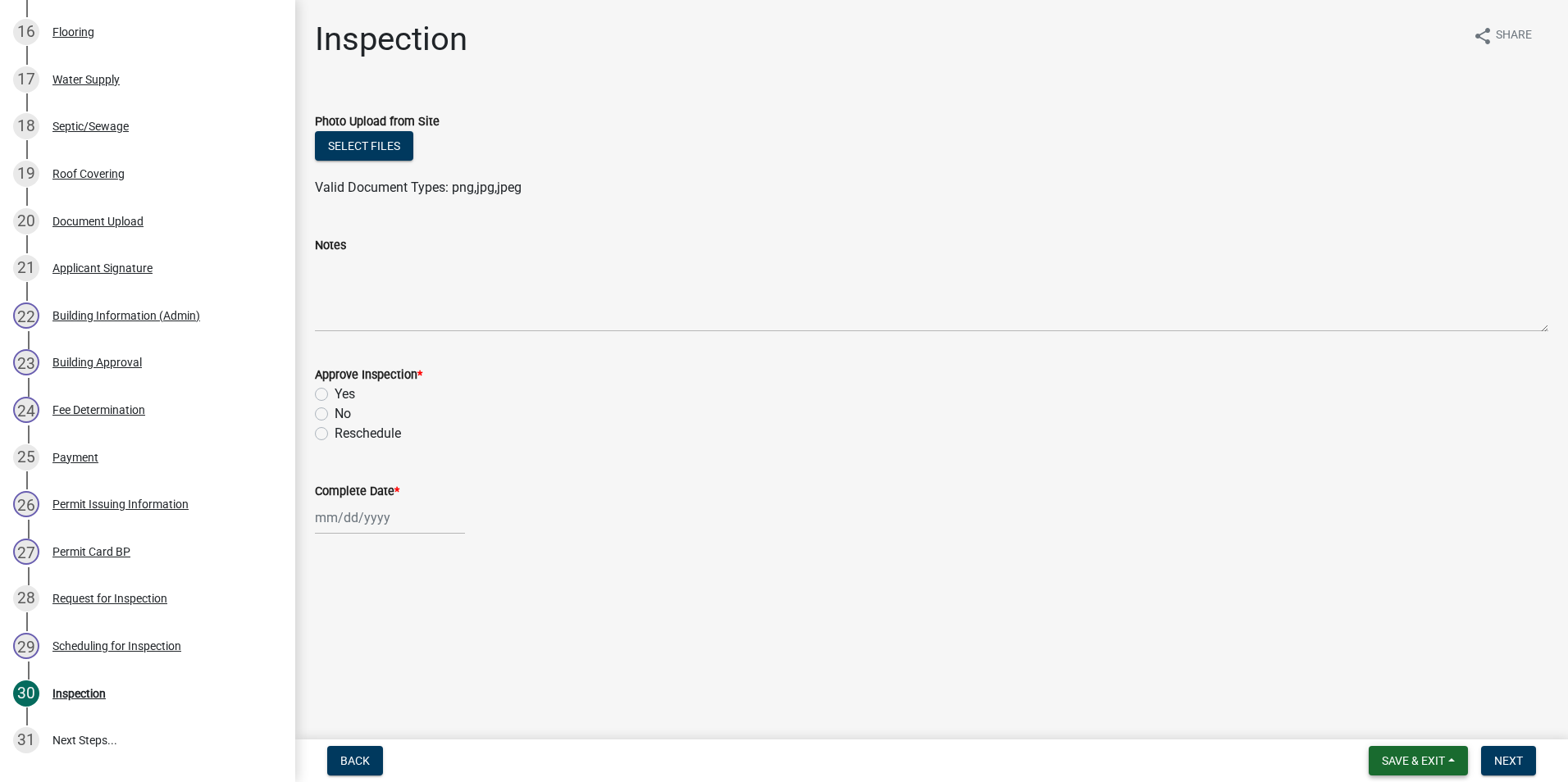
click at [1445, 755] on span "Save & Exit" at bounding box center [1413, 760] width 63 height 13
click at [1427, 720] on button "Save & Exit" at bounding box center [1402, 718] width 131 height 39
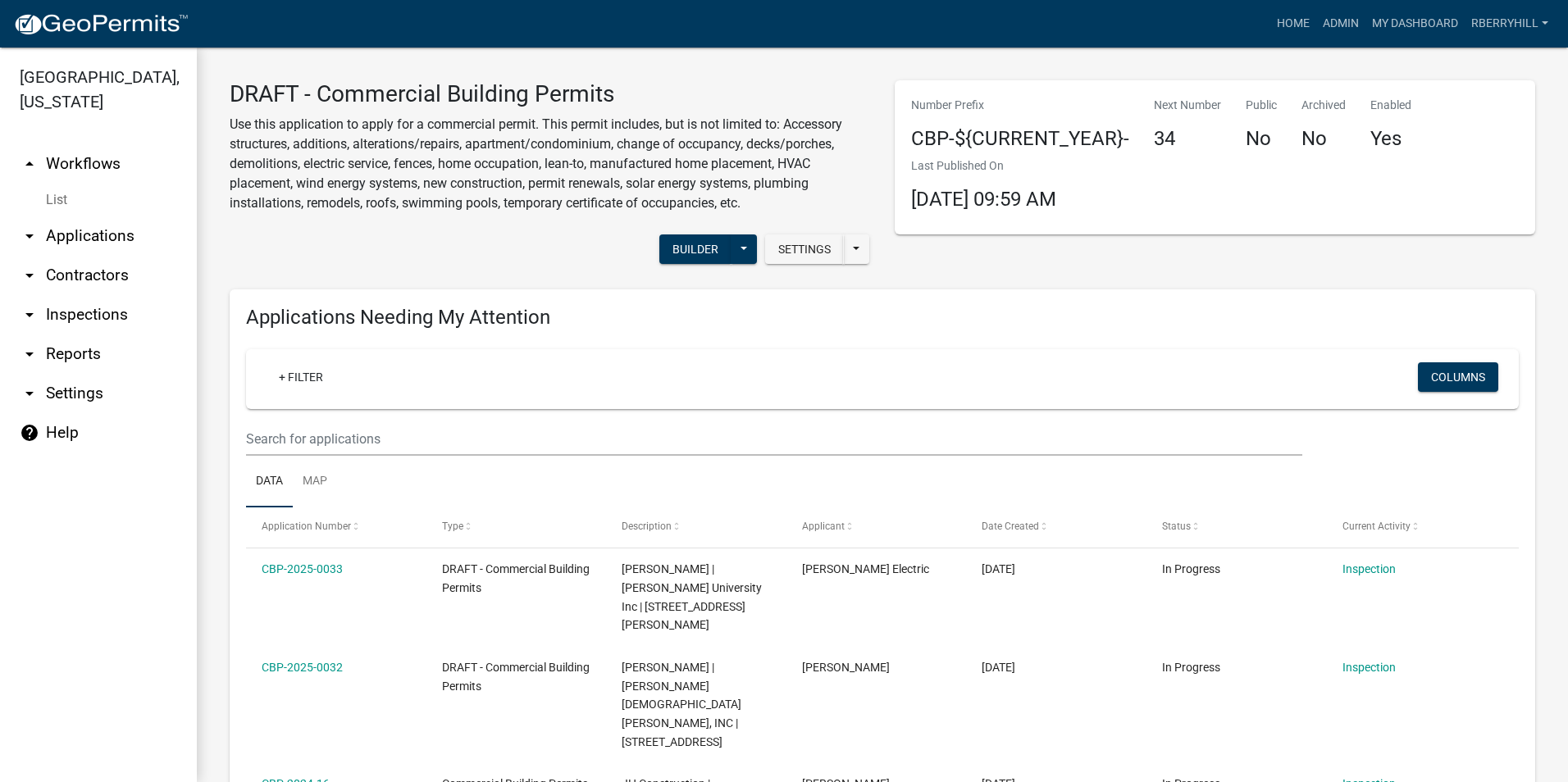
click at [74, 295] on link "arrow_drop_down Inspections" at bounding box center [98, 315] width 197 height 39
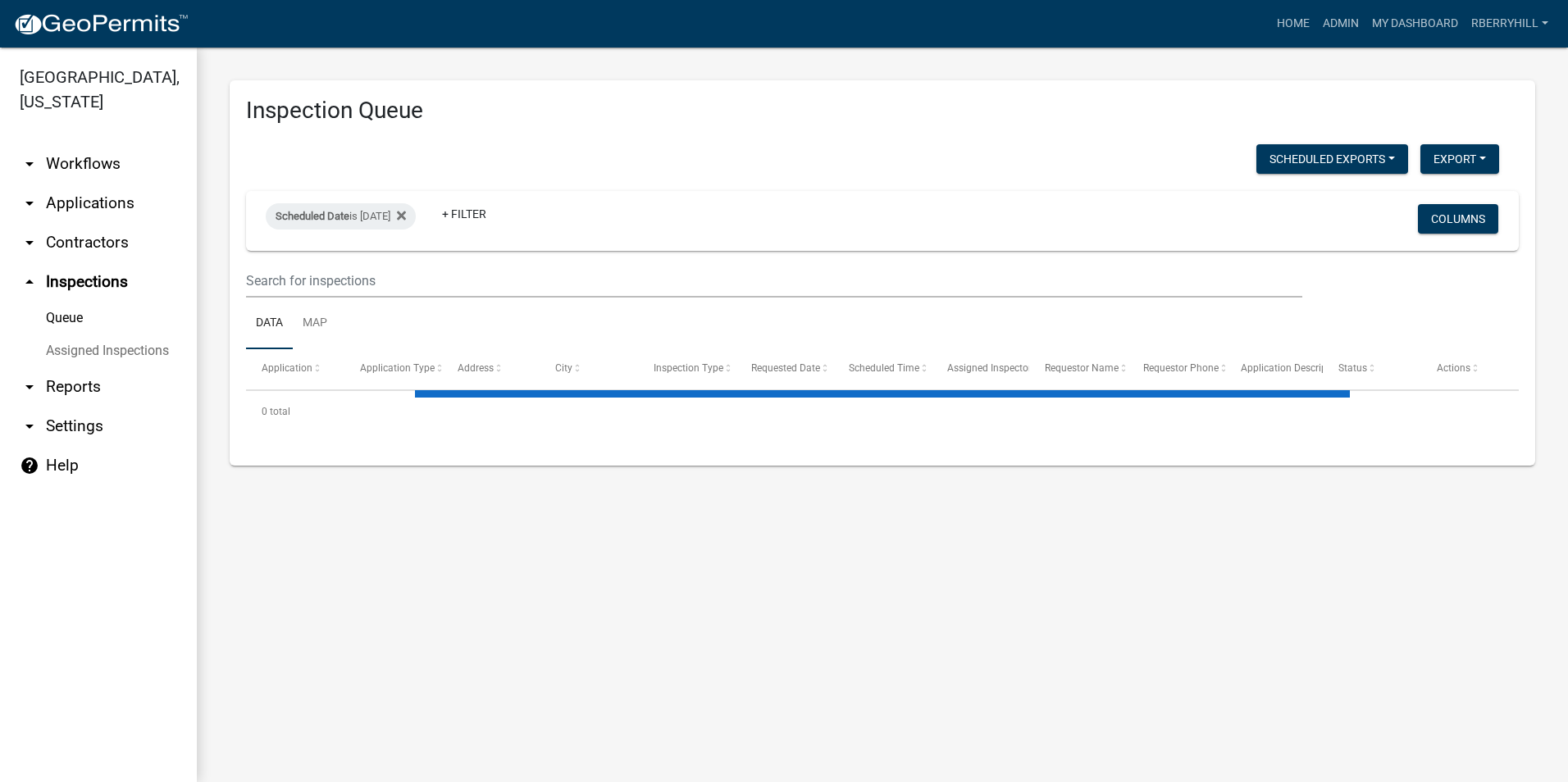
select select "1: 25"
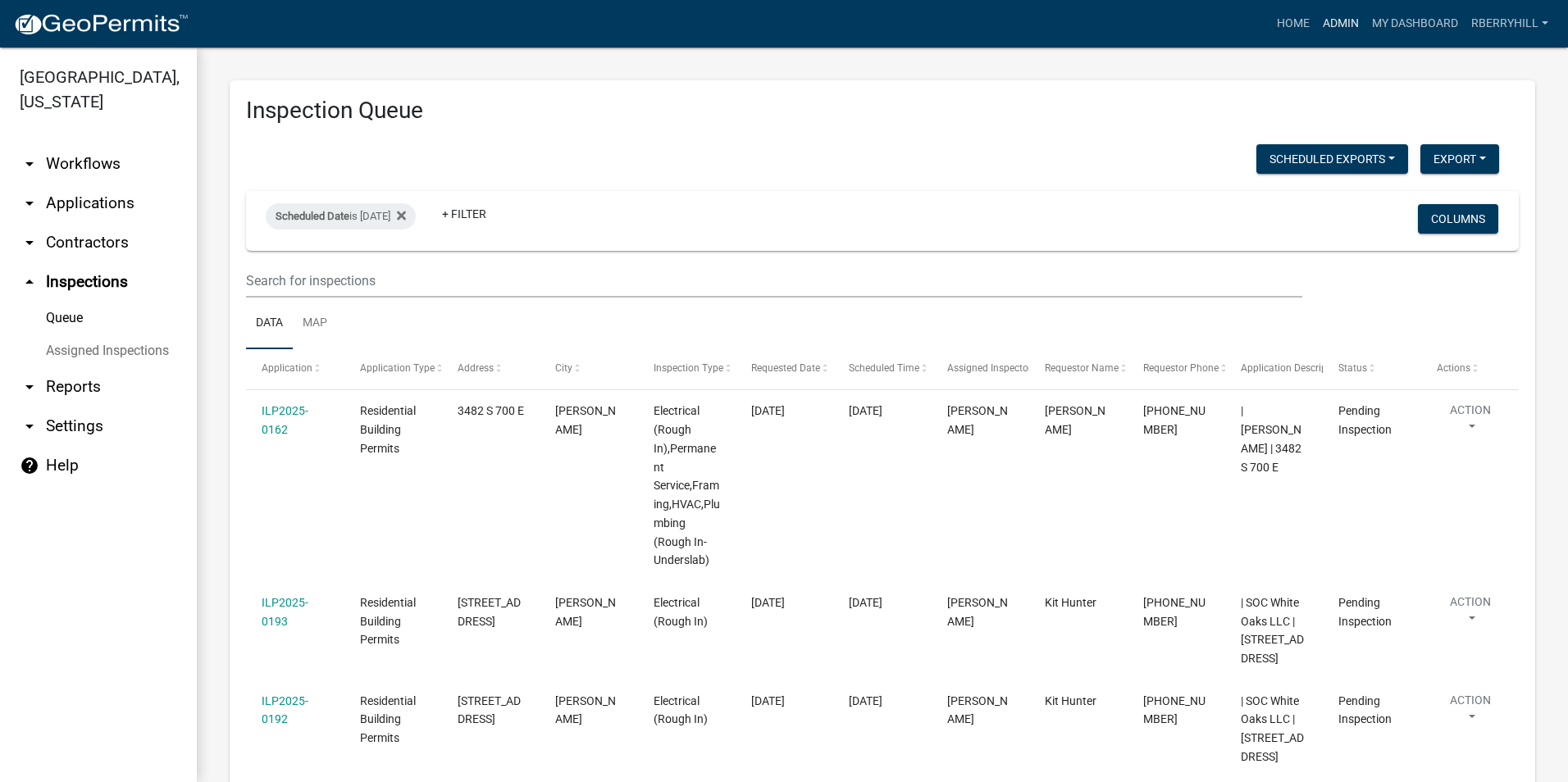
click at [1345, 19] on link "Admin" at bounding box center [1340, 24] width 49 height 31
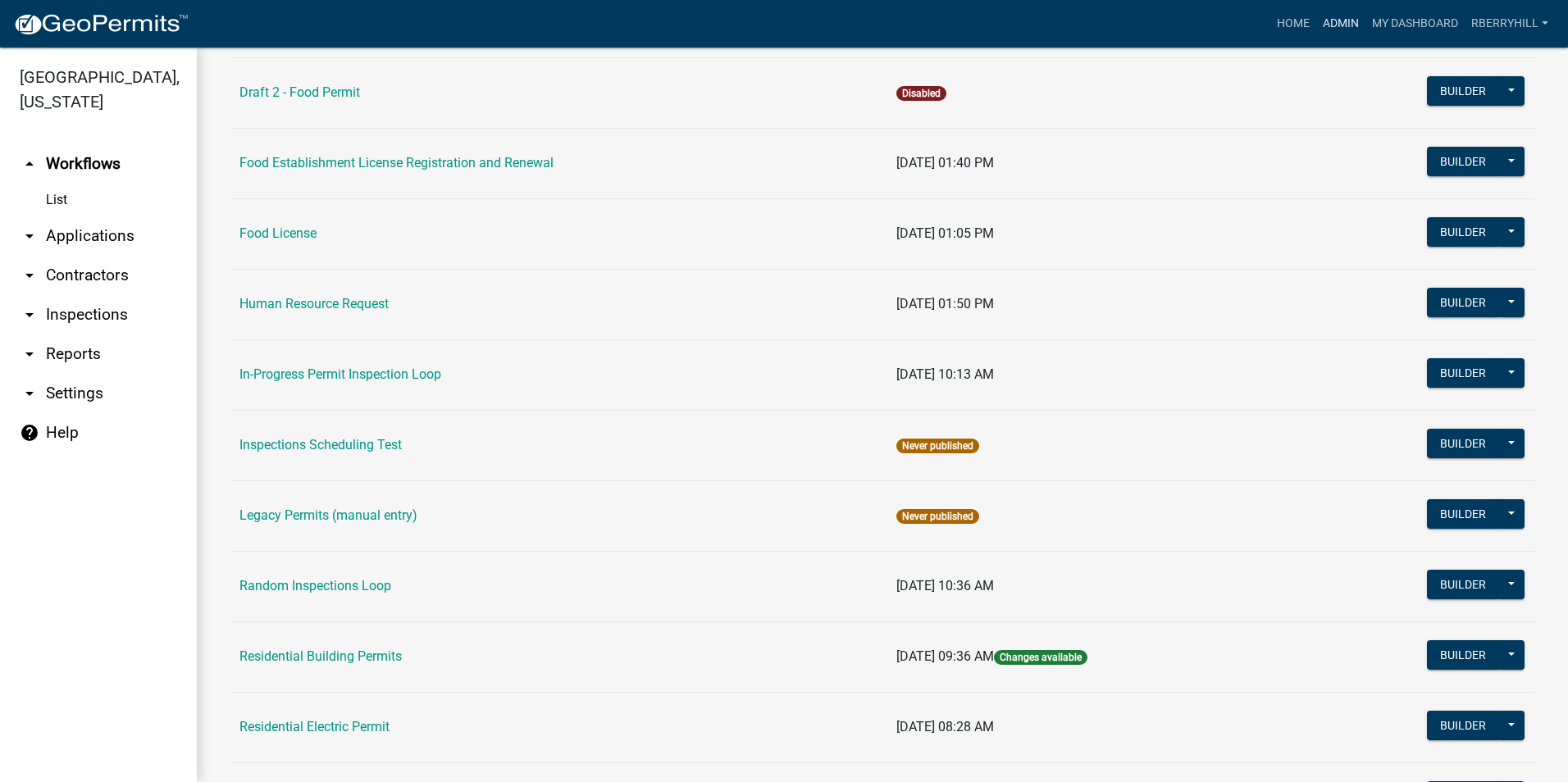
scroll to position [1229, 0]
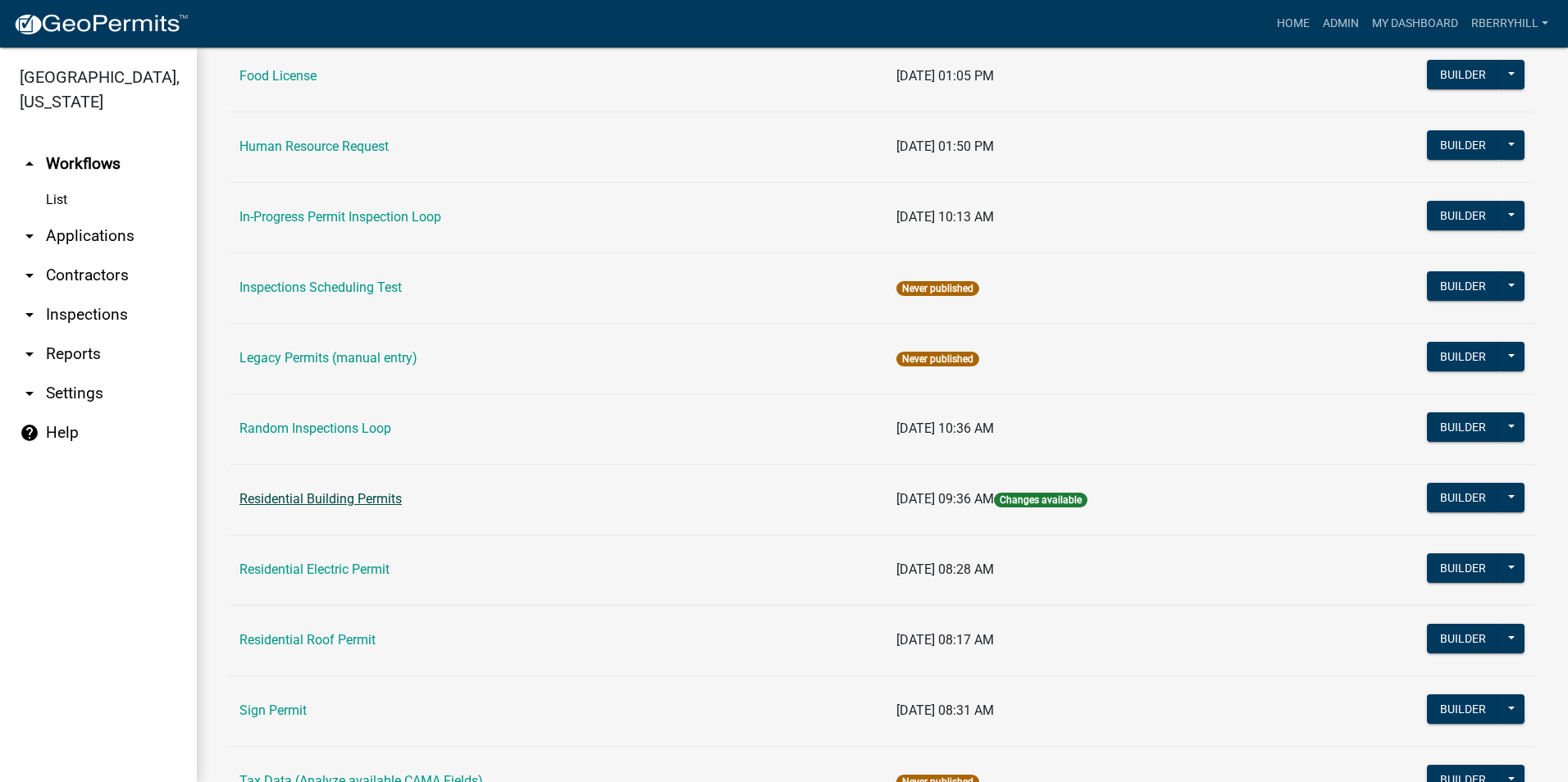
click at [317, 498] on link "Residential Building Permits" at bounding box center [321, 499] width 163 height 15
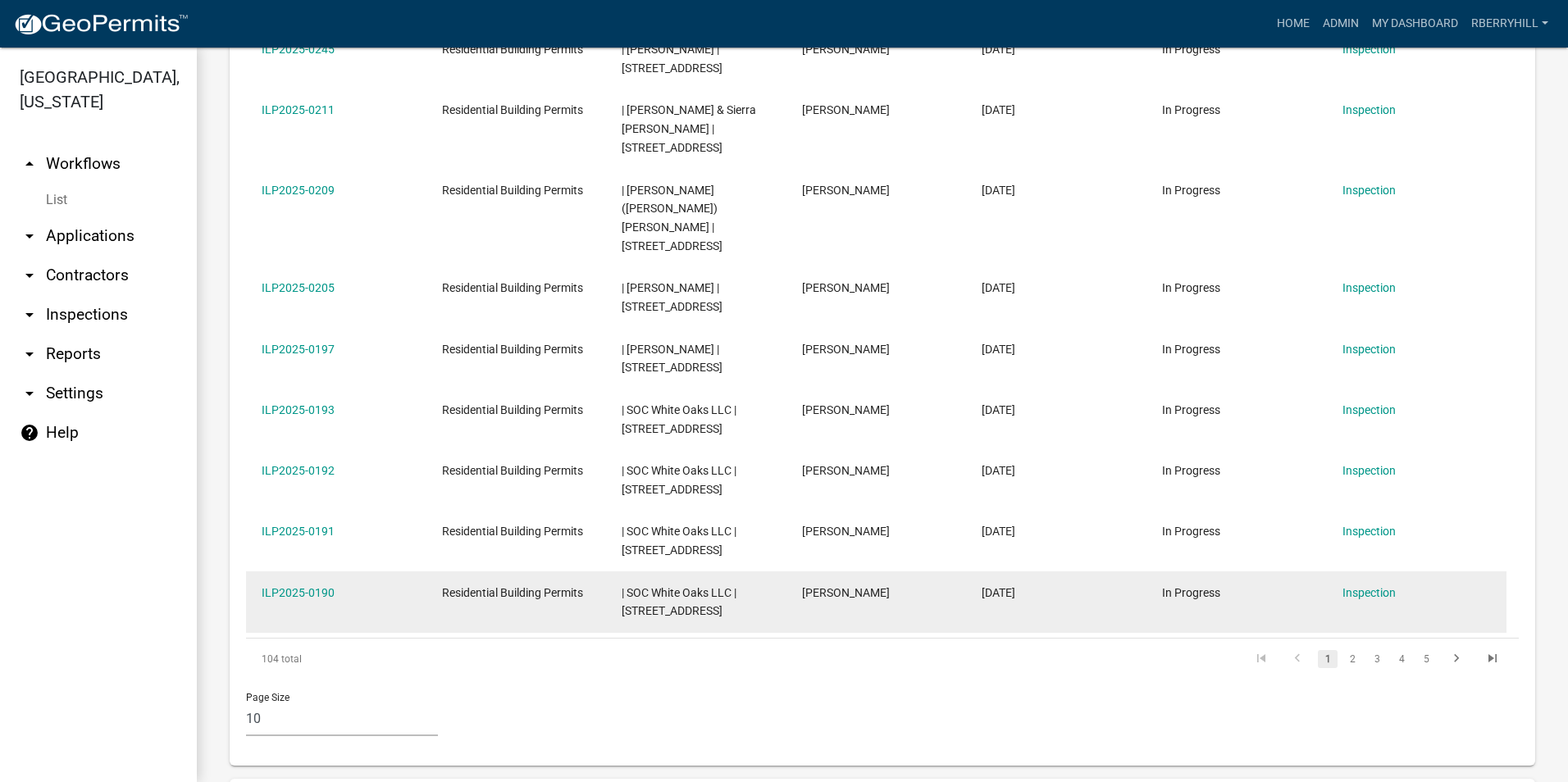
scroll to position [820, 0]
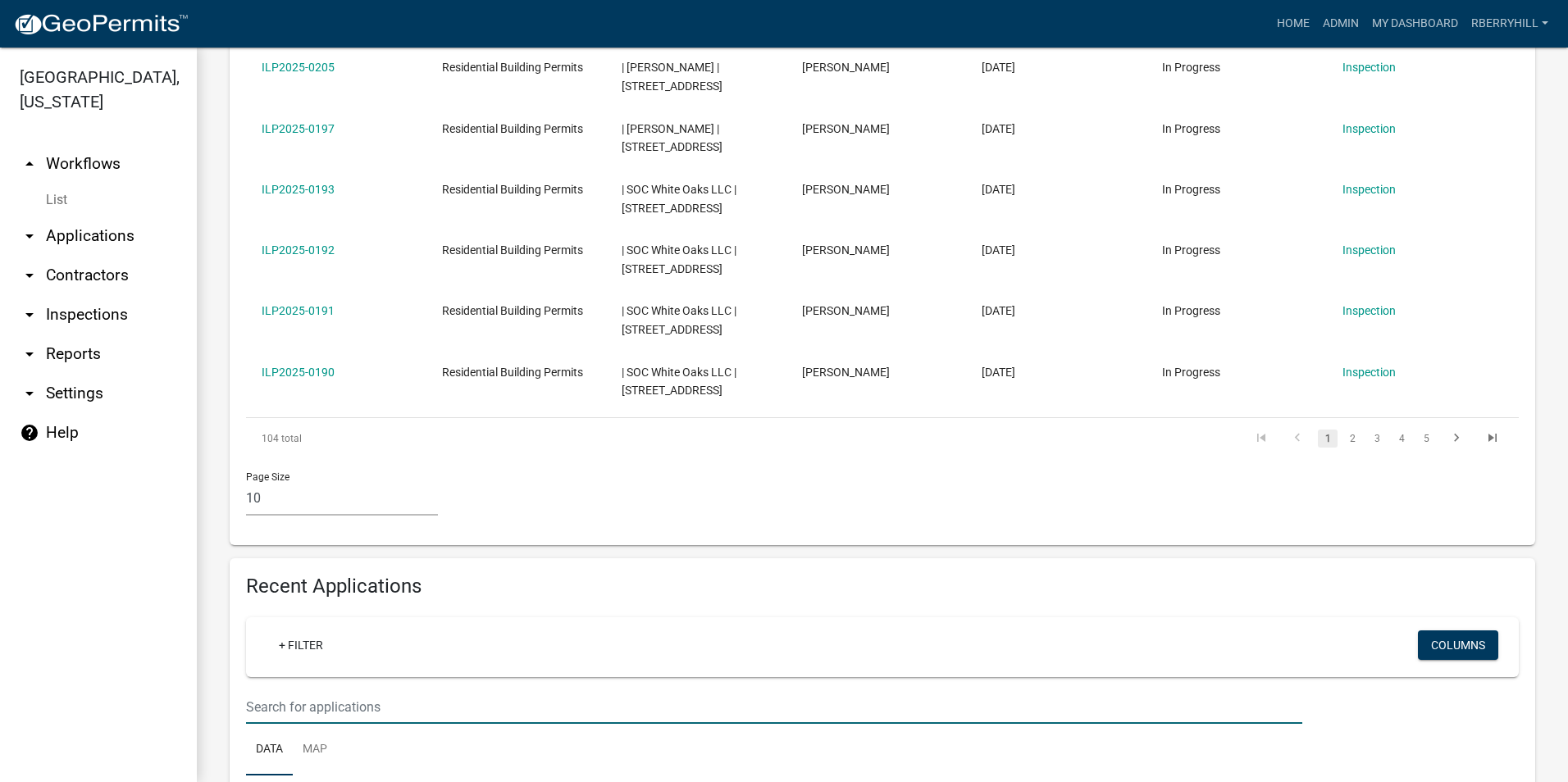
click at [254, 690] on input "text" at bounding box center [774, 707] width 1056 height 33
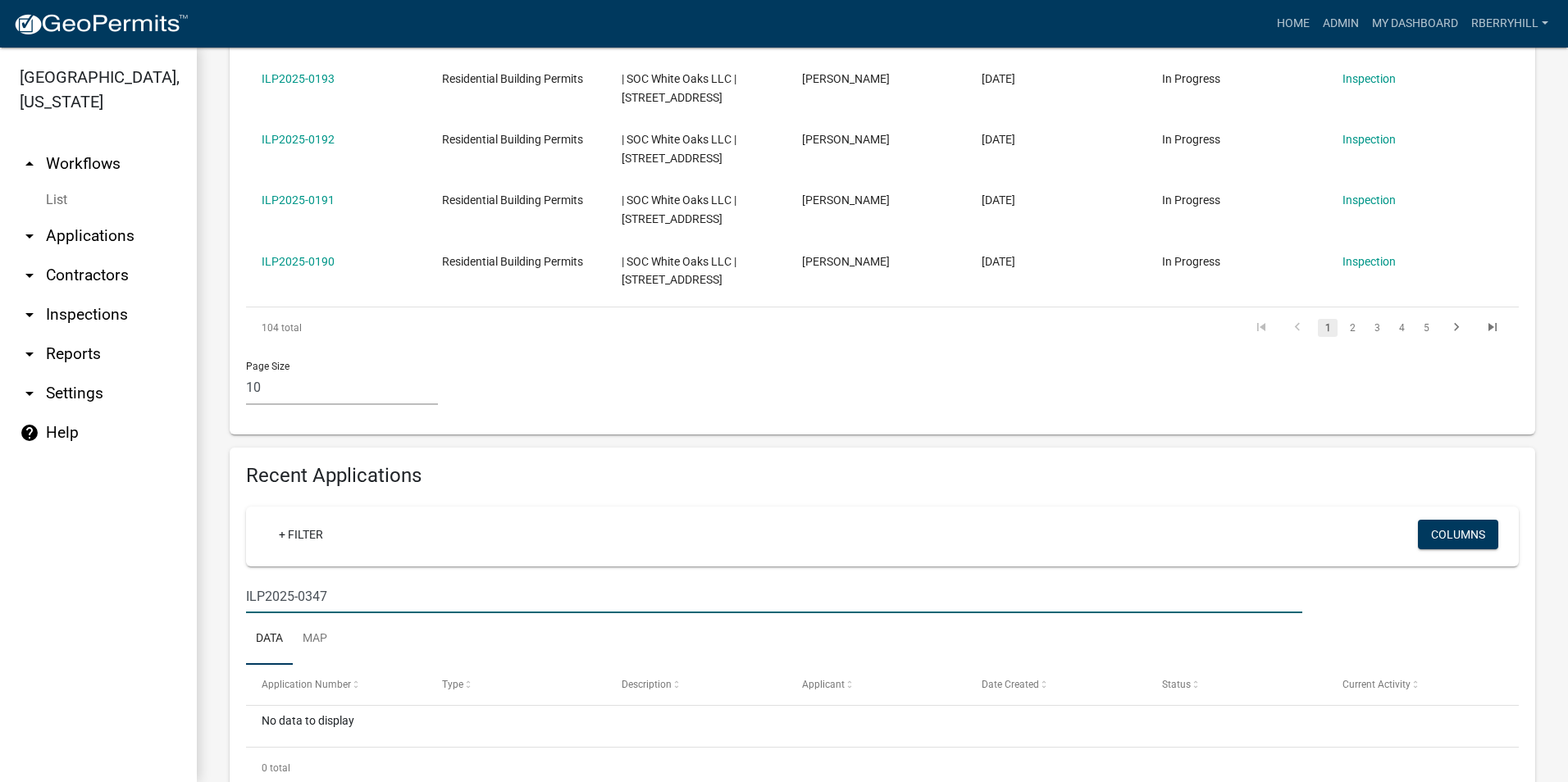
scroll to position [849, 0]
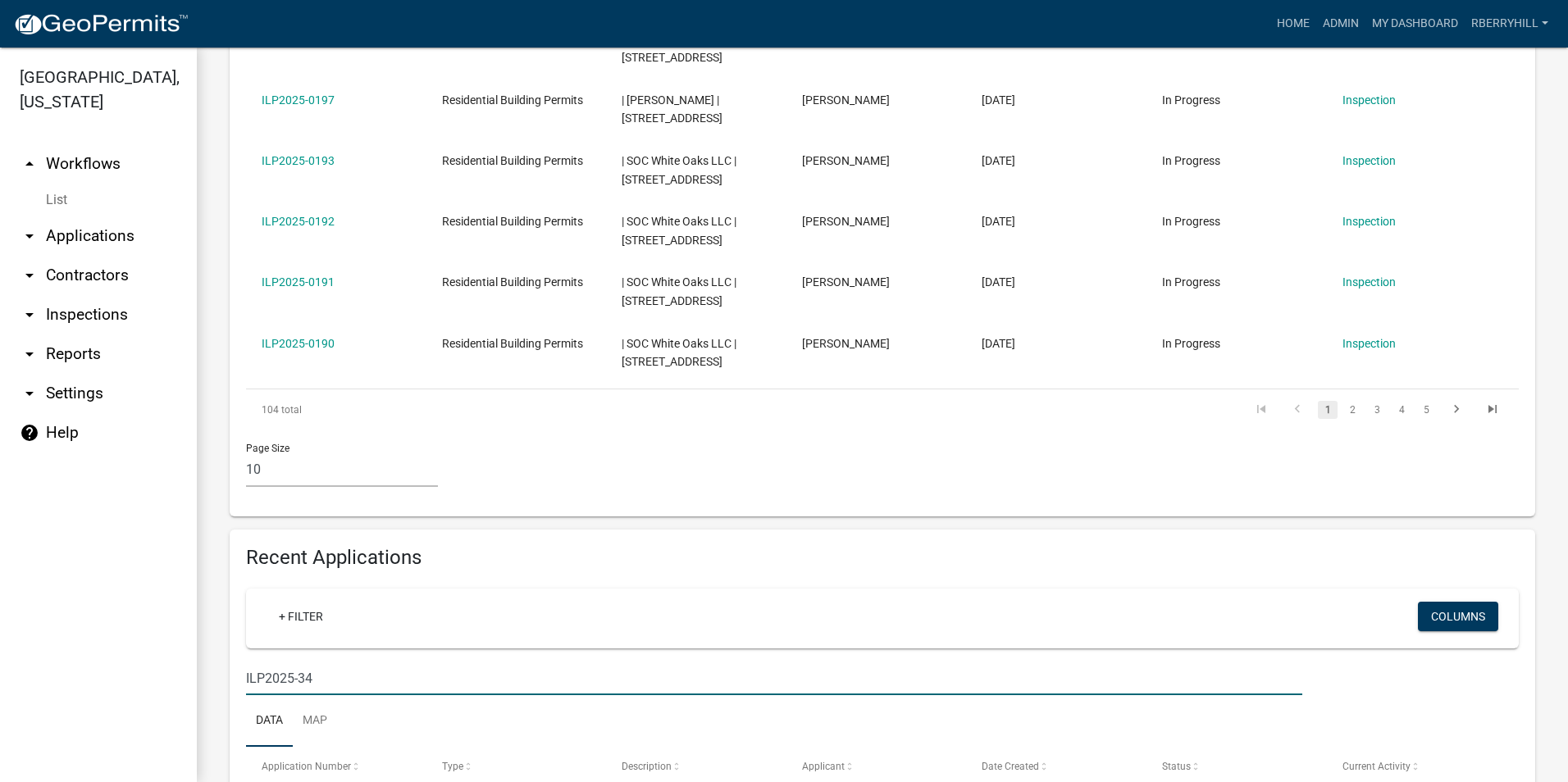
type input "ILP2025-347"
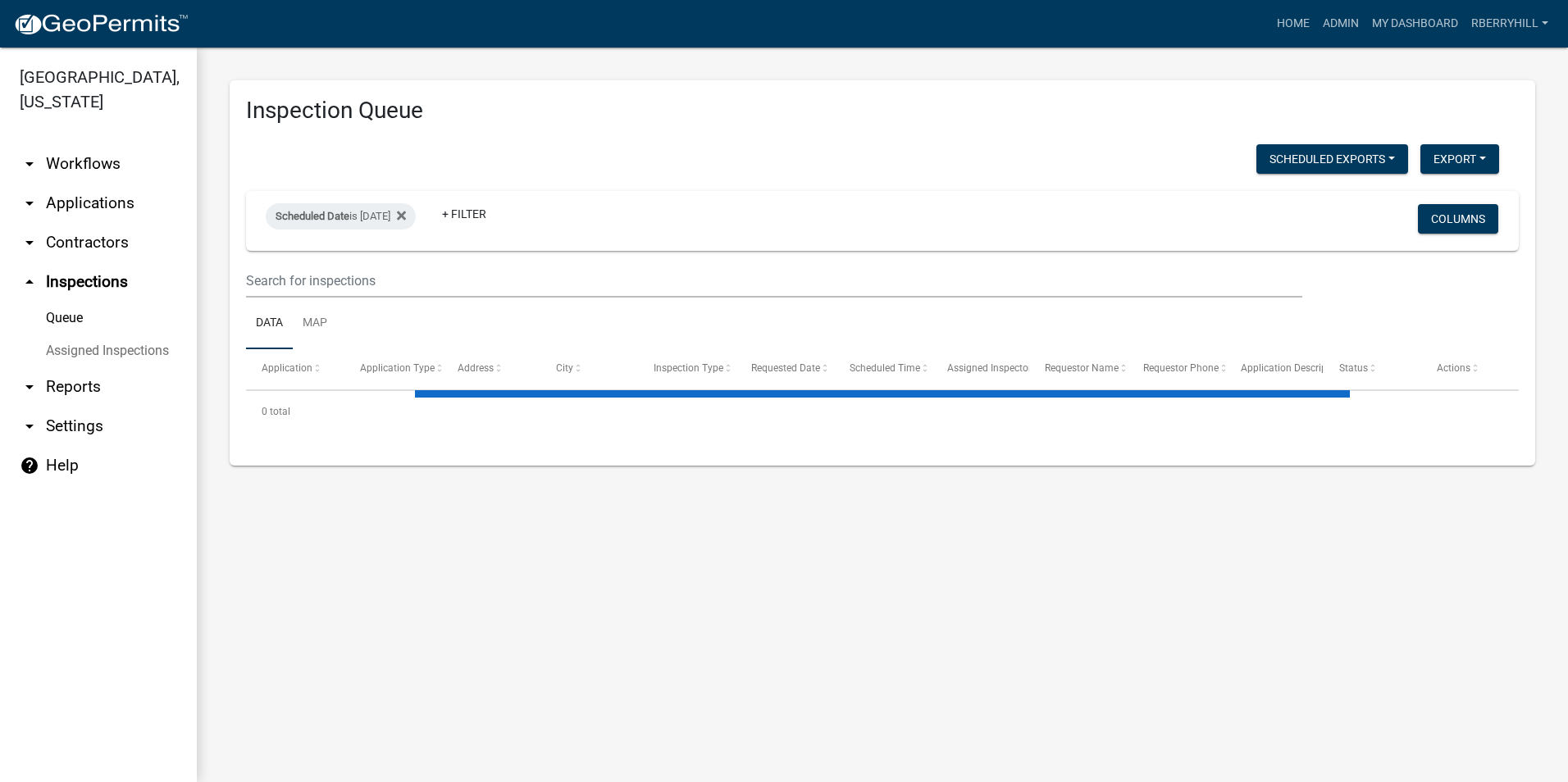
select select "1: 25"
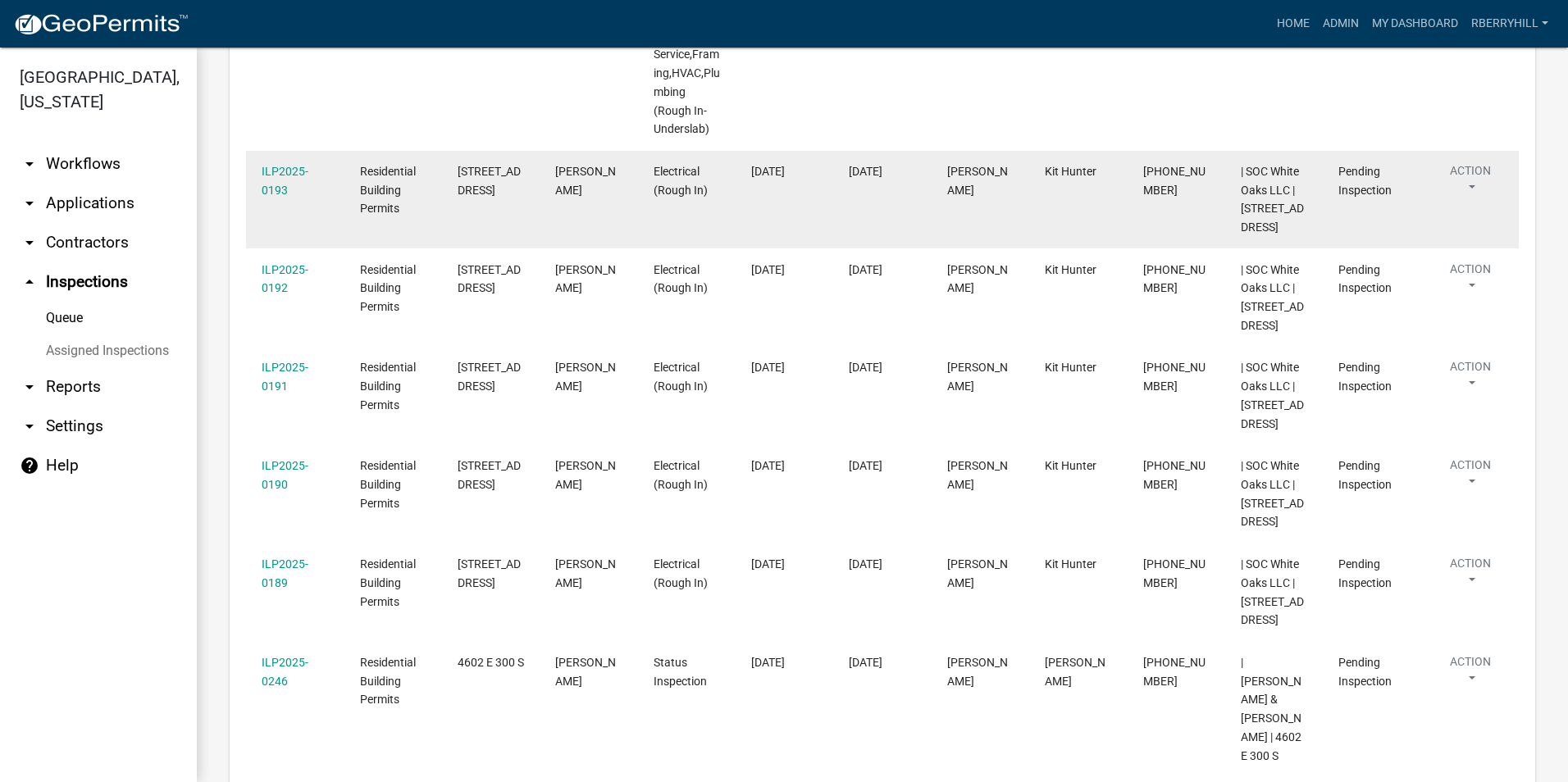
scroll to position [186, 0]
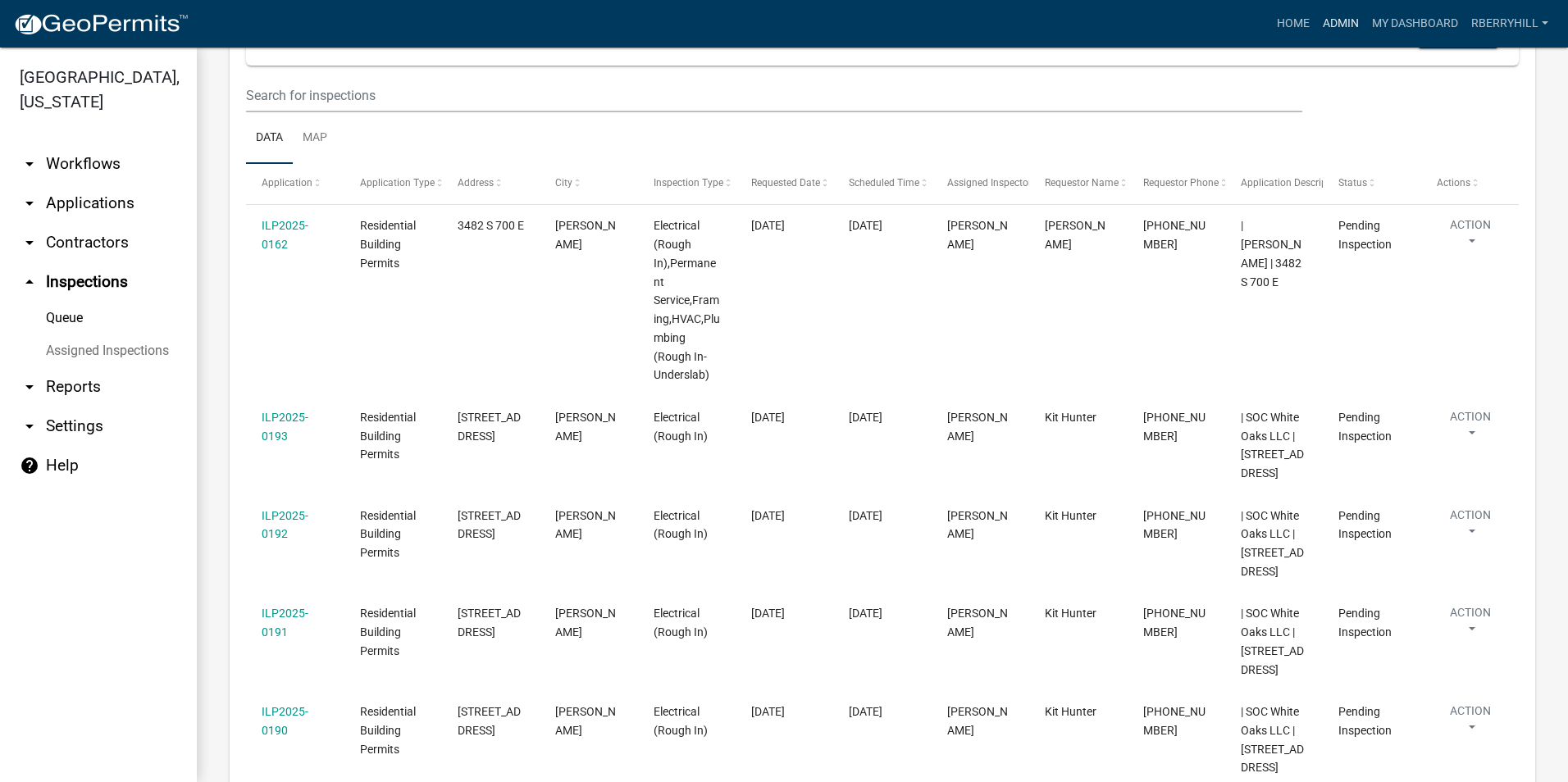
click at [1345, 17] on link "Admin" at bounding box center [1340, 24] width 49 height 31
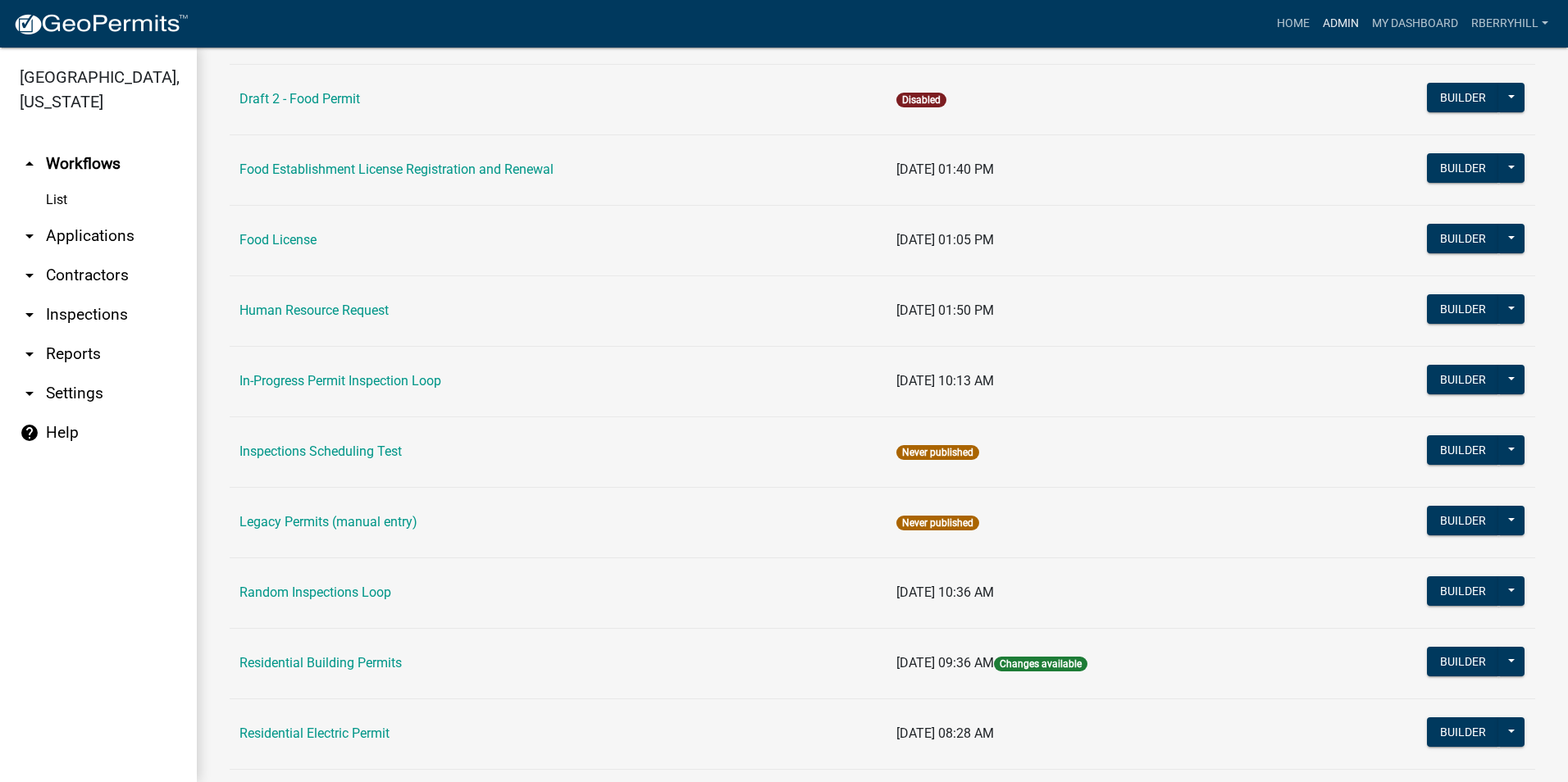
scroll to position [1229, 0]
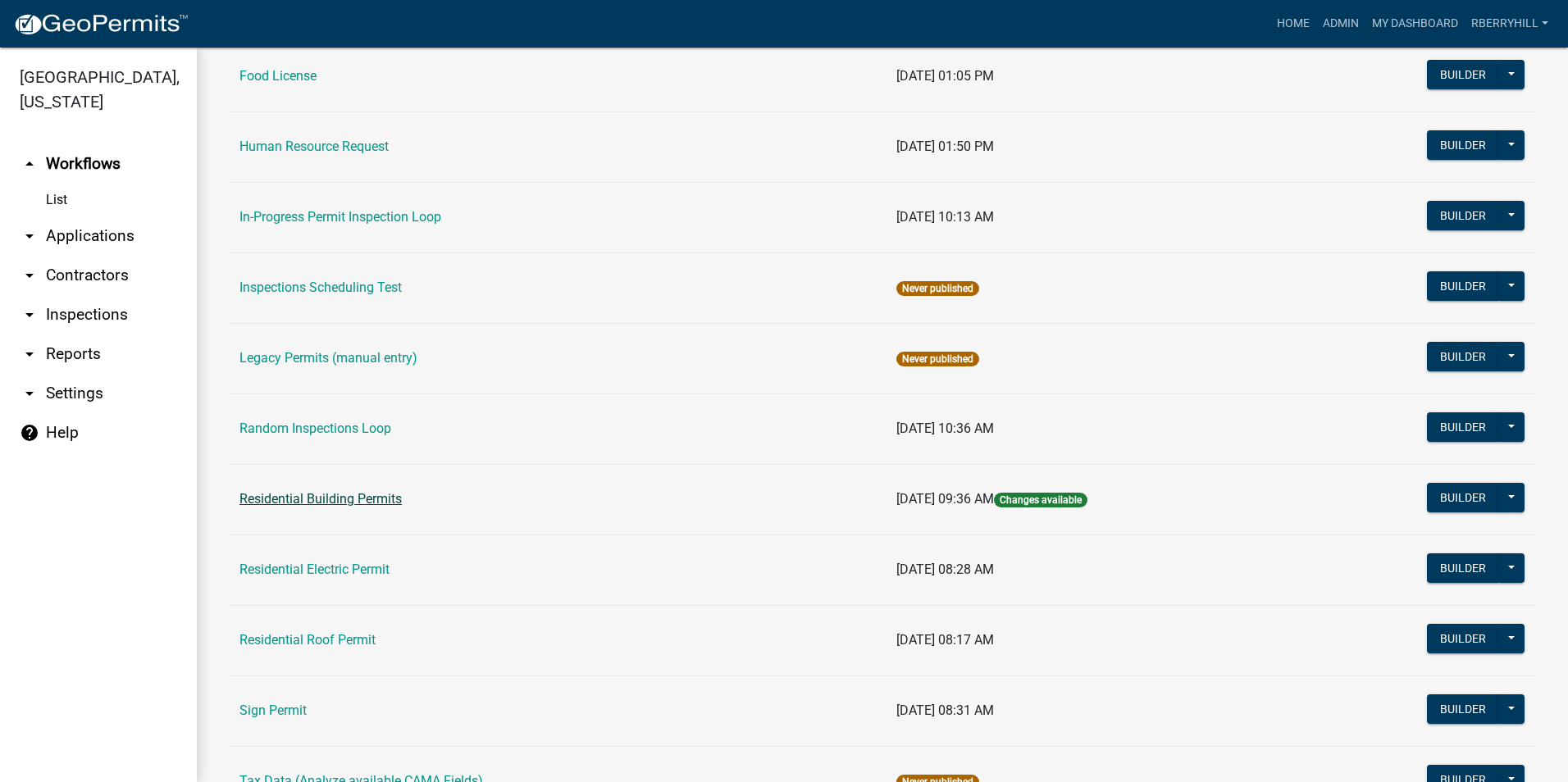
click at [328, 498] on link "Residential Building Permits" at bounding box center [321, 499] width 163 height 15
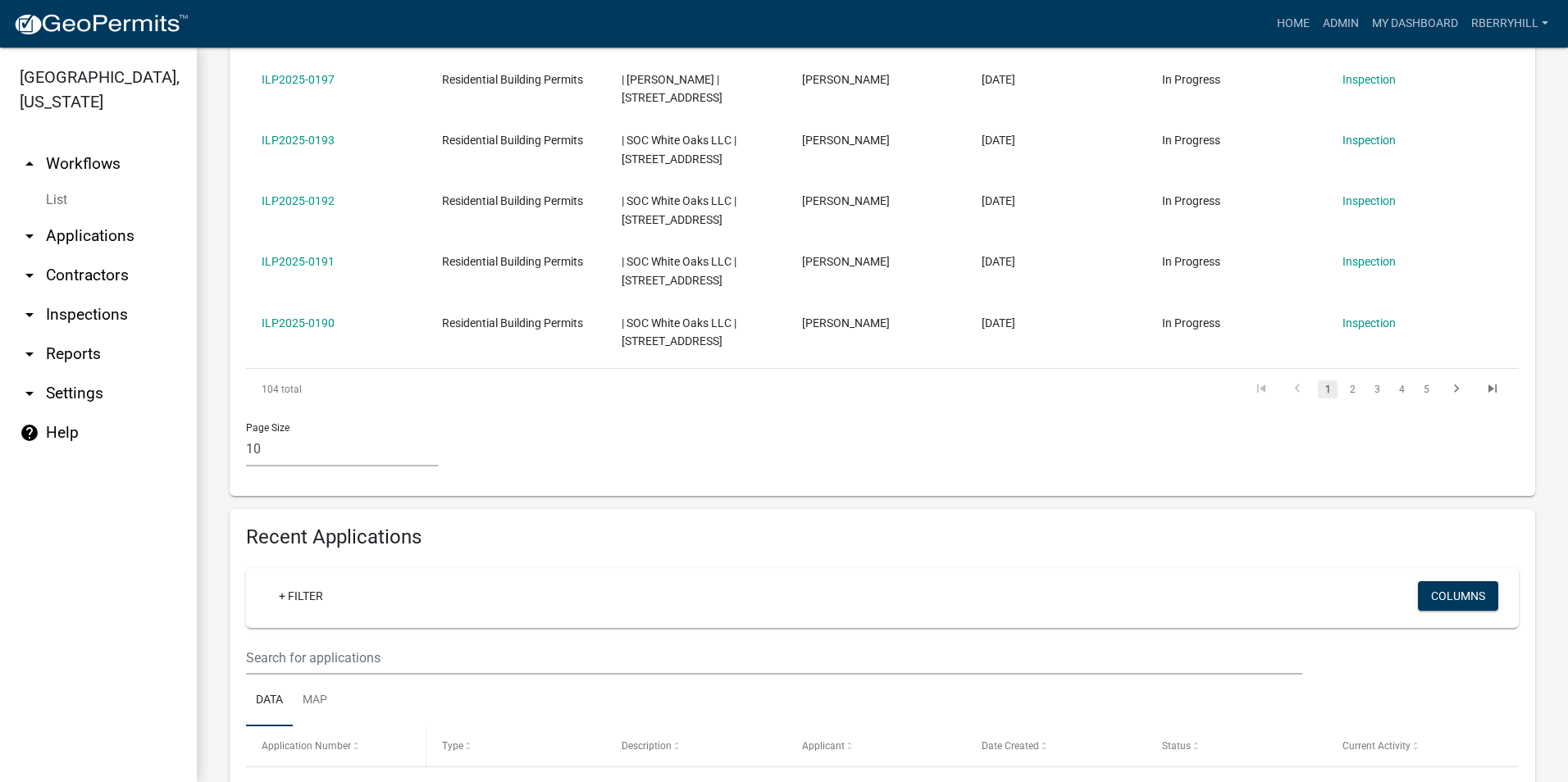
scroll to position [926, 0]
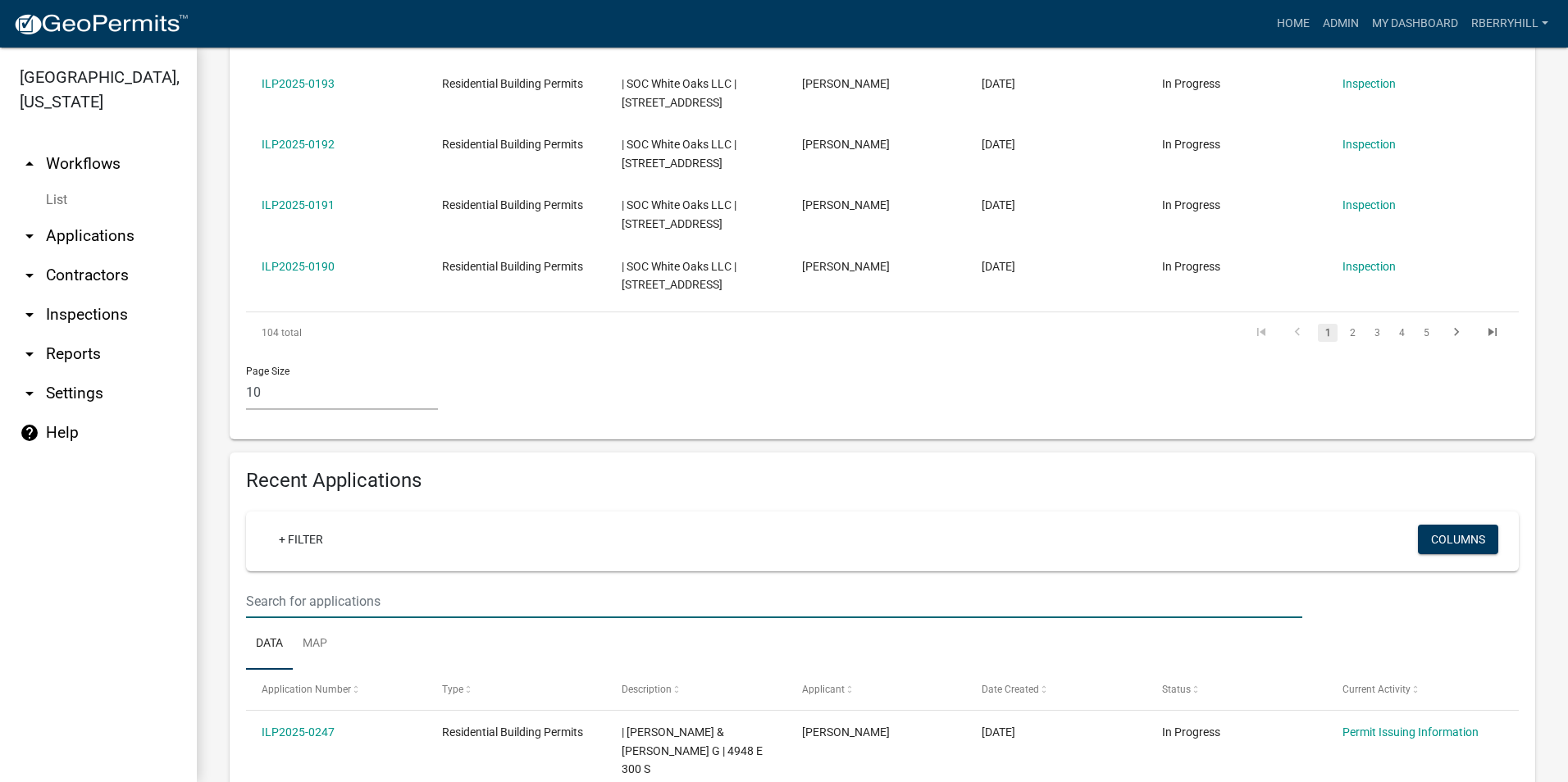
click at [269, 584] on input "text" at bounding box center [774, 601] width 1056 height 33
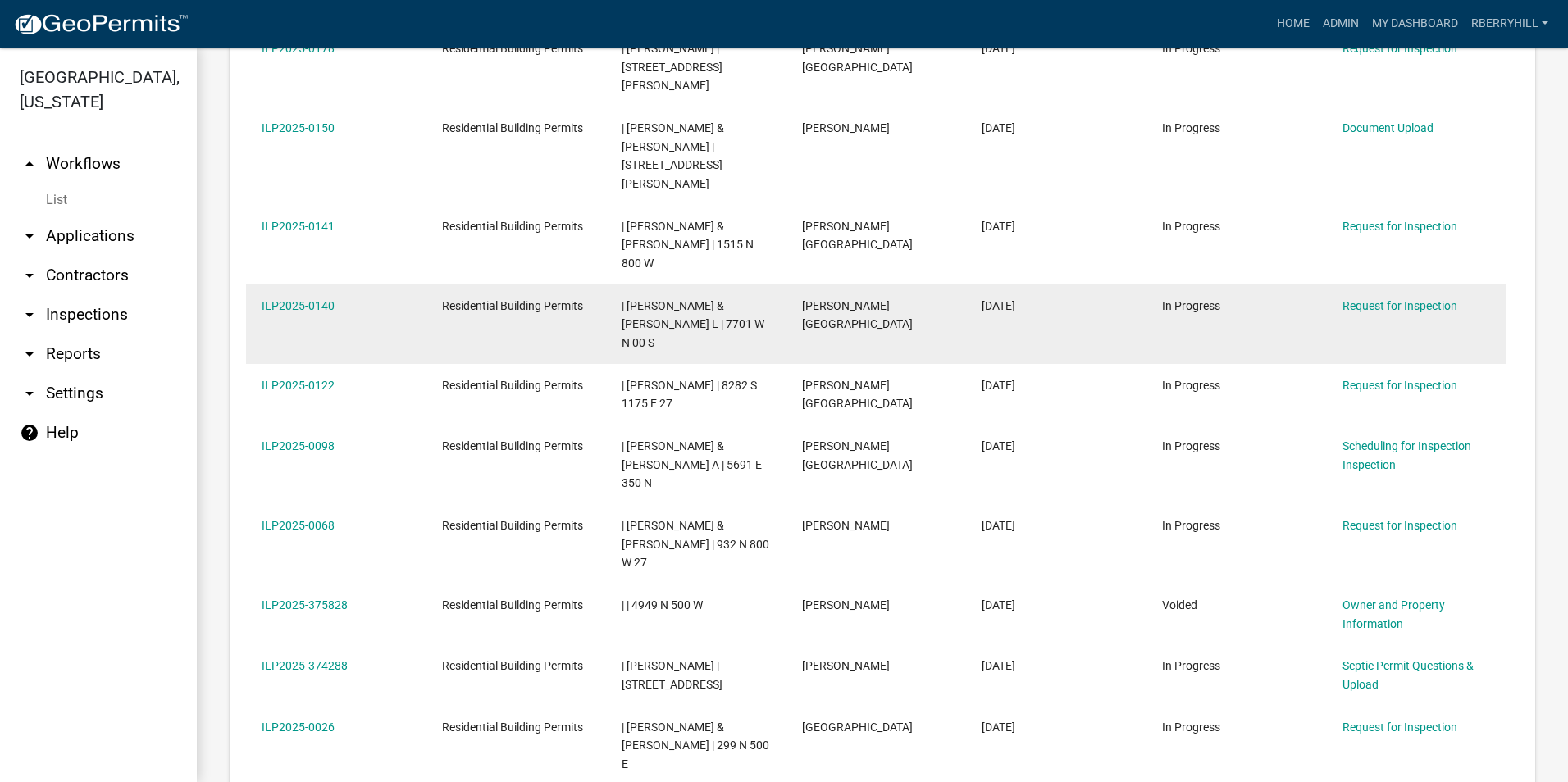
scroll to position [1610, 0]
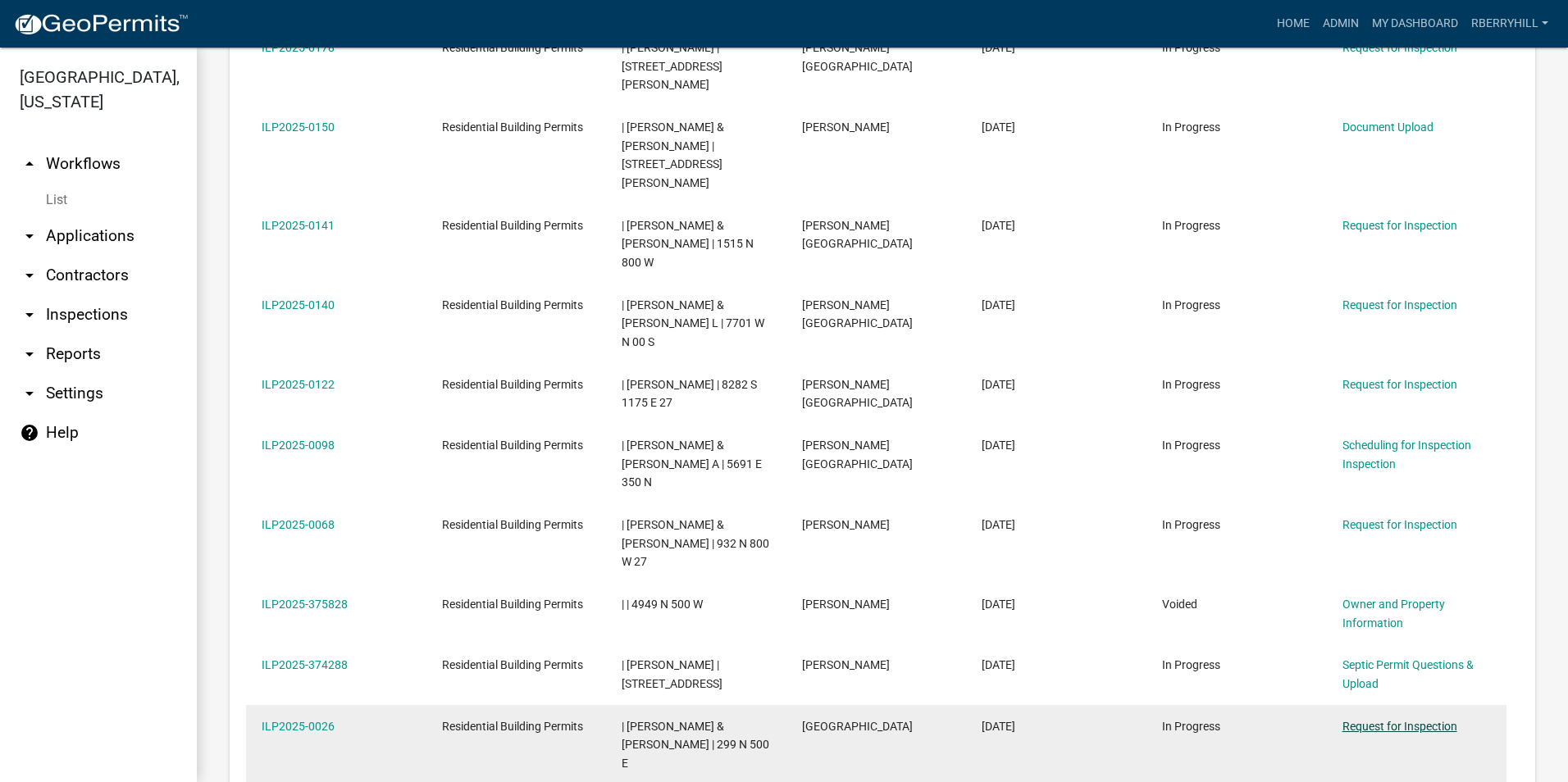
type input "Miller"
click at [1399, 720] on link "Request for Inspection" at bounding box center [1399, 726] width 115 height 13
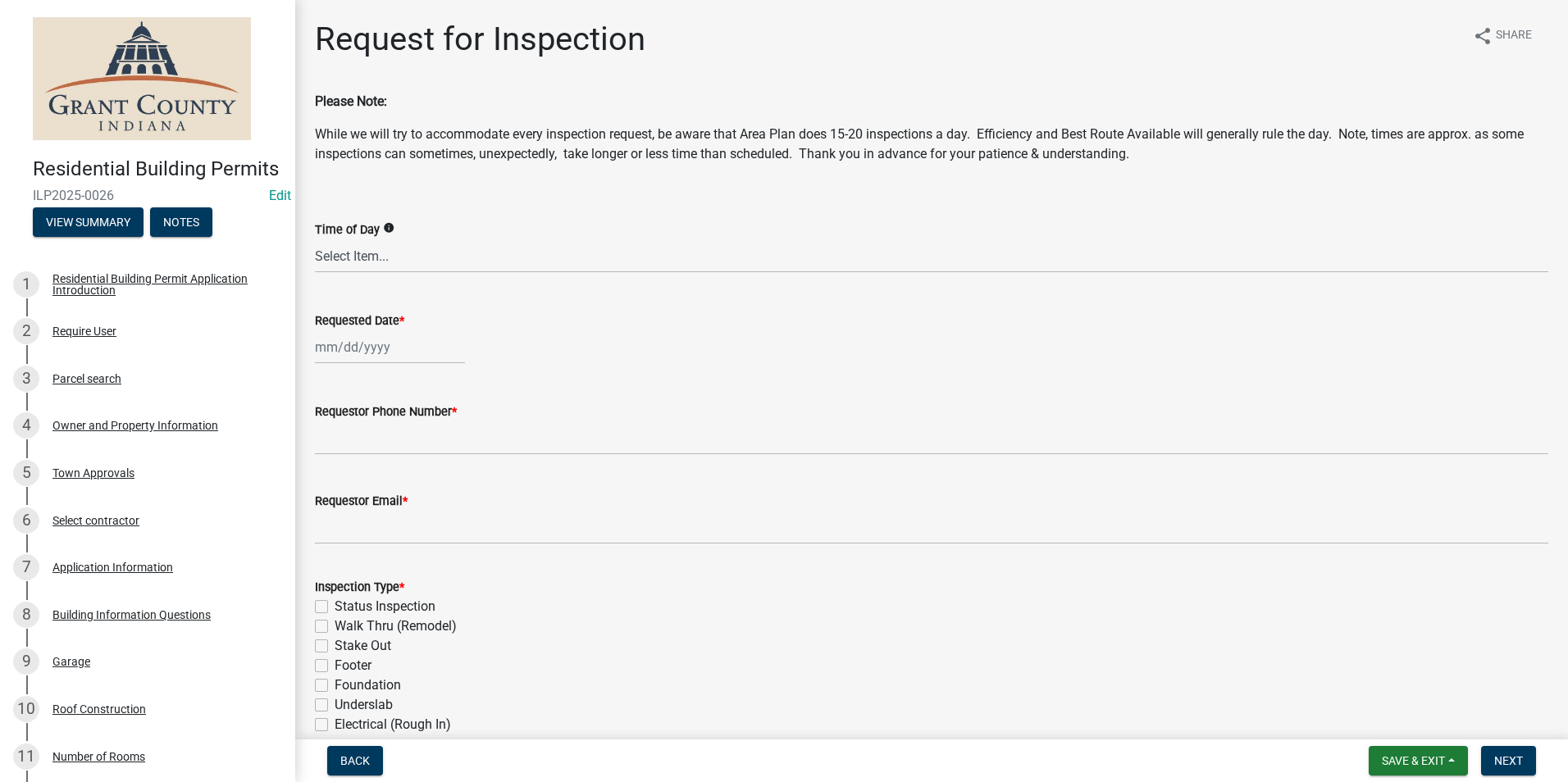
select select "9"
select select "2025"
click at [352, 347] on div "[PERSON_NAME] Feb Mar Apr [PERSON_NAME][DATE] Oct Nov [DATE] 1526 1527 1528 152…" at bounding box center [389, 347] width 150 height 33
click at [433, 438] on div "5" at bounding box center [436, 434] width 27 height 27
type input "[DATE]"
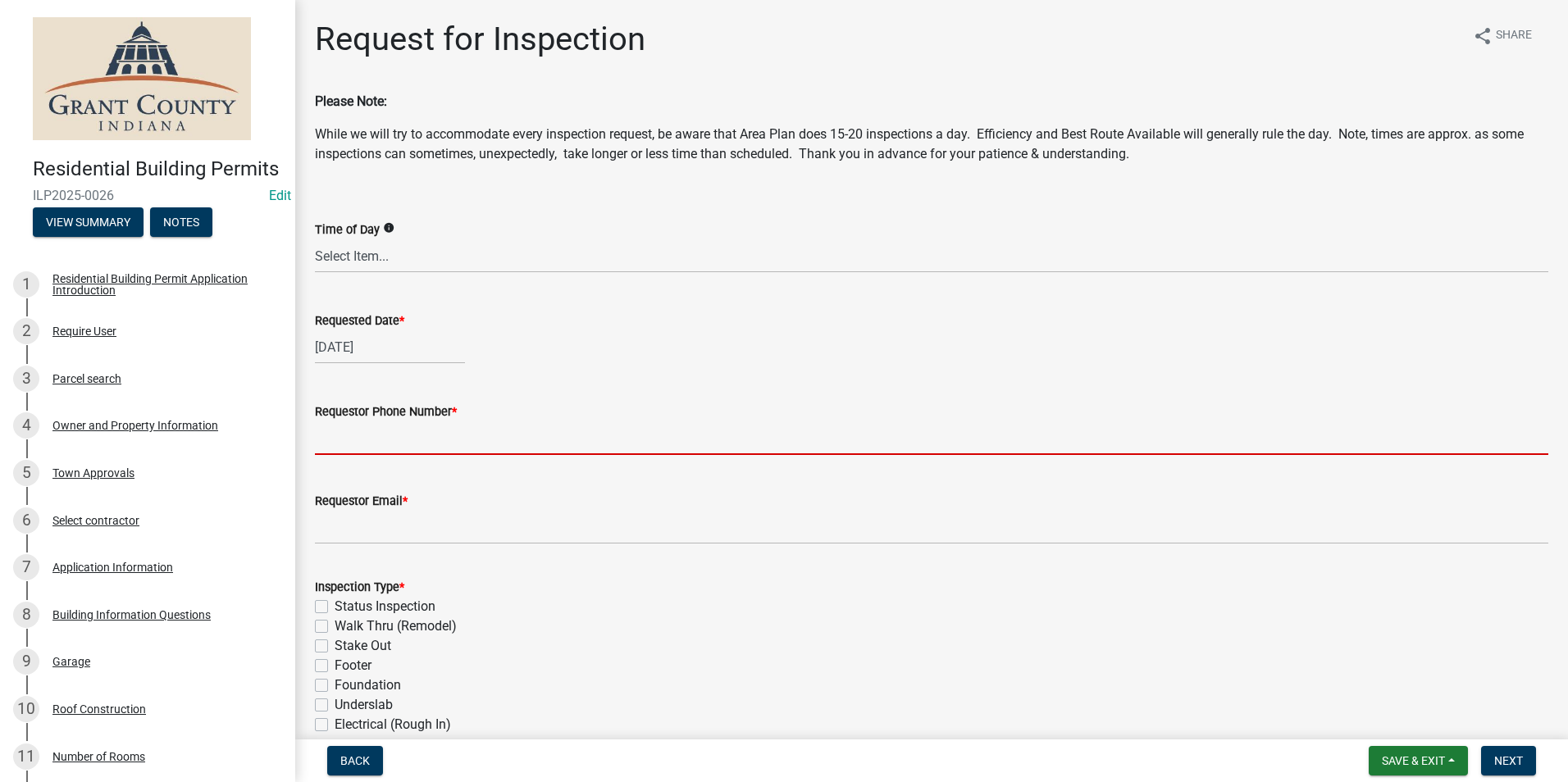
drag, startPoint x: 357, startPoint y: 433, endPoint x: 359, endPoint y: 445, distance: 12.2
click at [357, 433] on input "Requestor Phone Number *" at bounding box center [931, 437] width 1233 height 33
type input "7656684765"
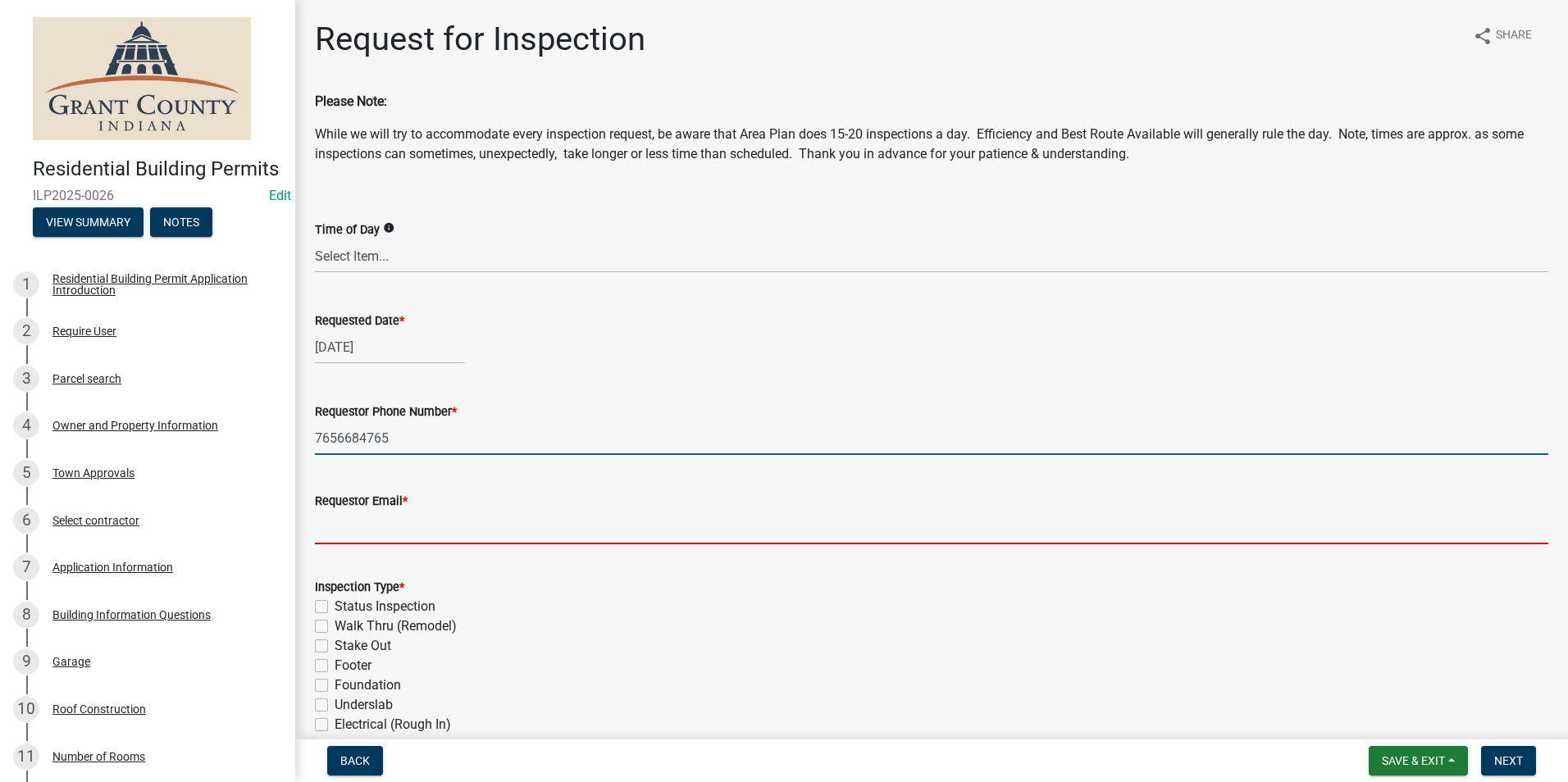
type input "[EMAIL_ADDRESS][DOMAIN_NAME]"
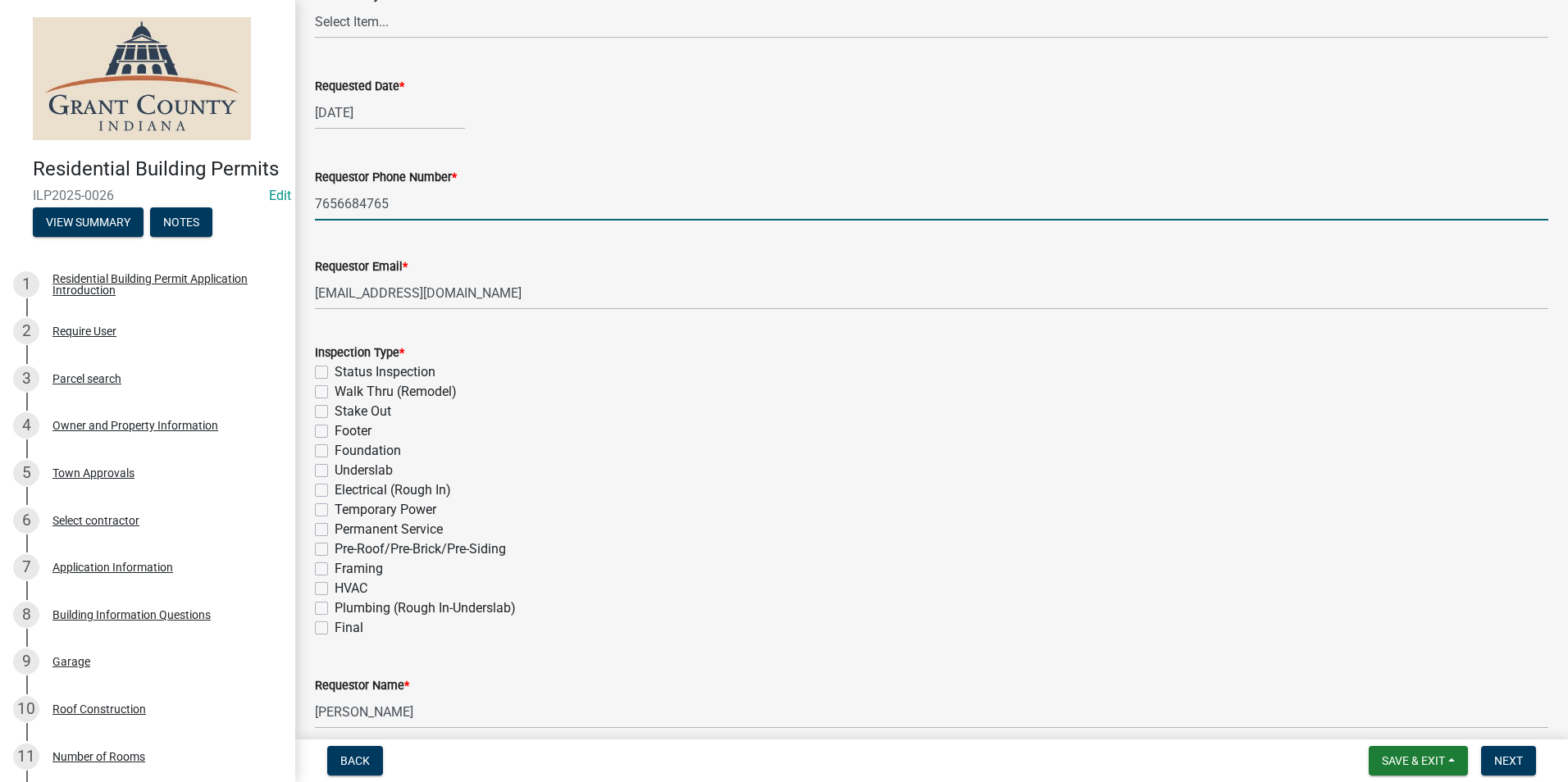
scroll to position [459, 0]
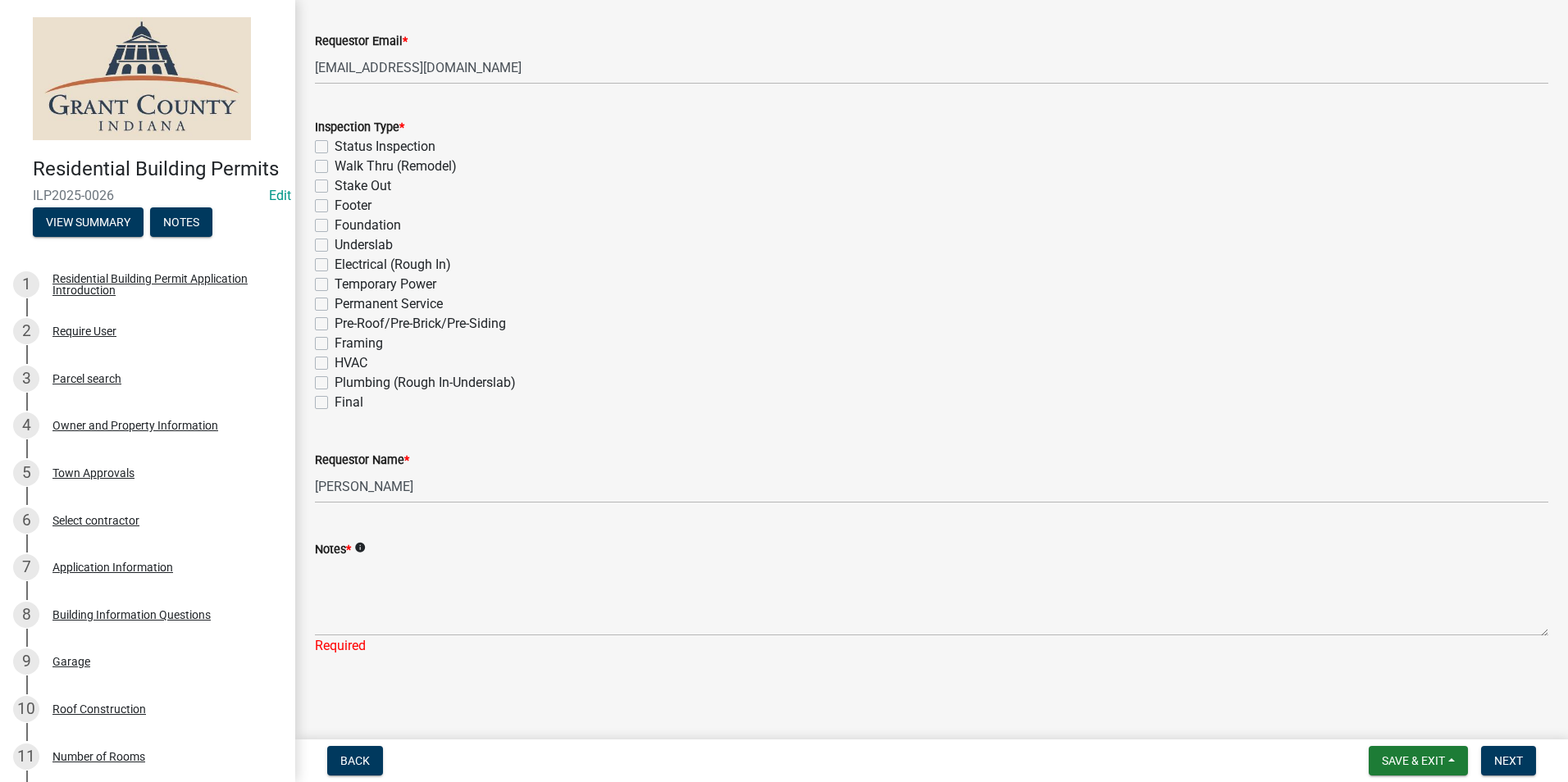
click at [335, 404] on label "Final" at bounding box center [349, 402] width 29 height 20
click at [335, 403] on input "Final" at bounding box center [340, 398] width 10 height 10
checkbox input "true"
checkbox input "false"
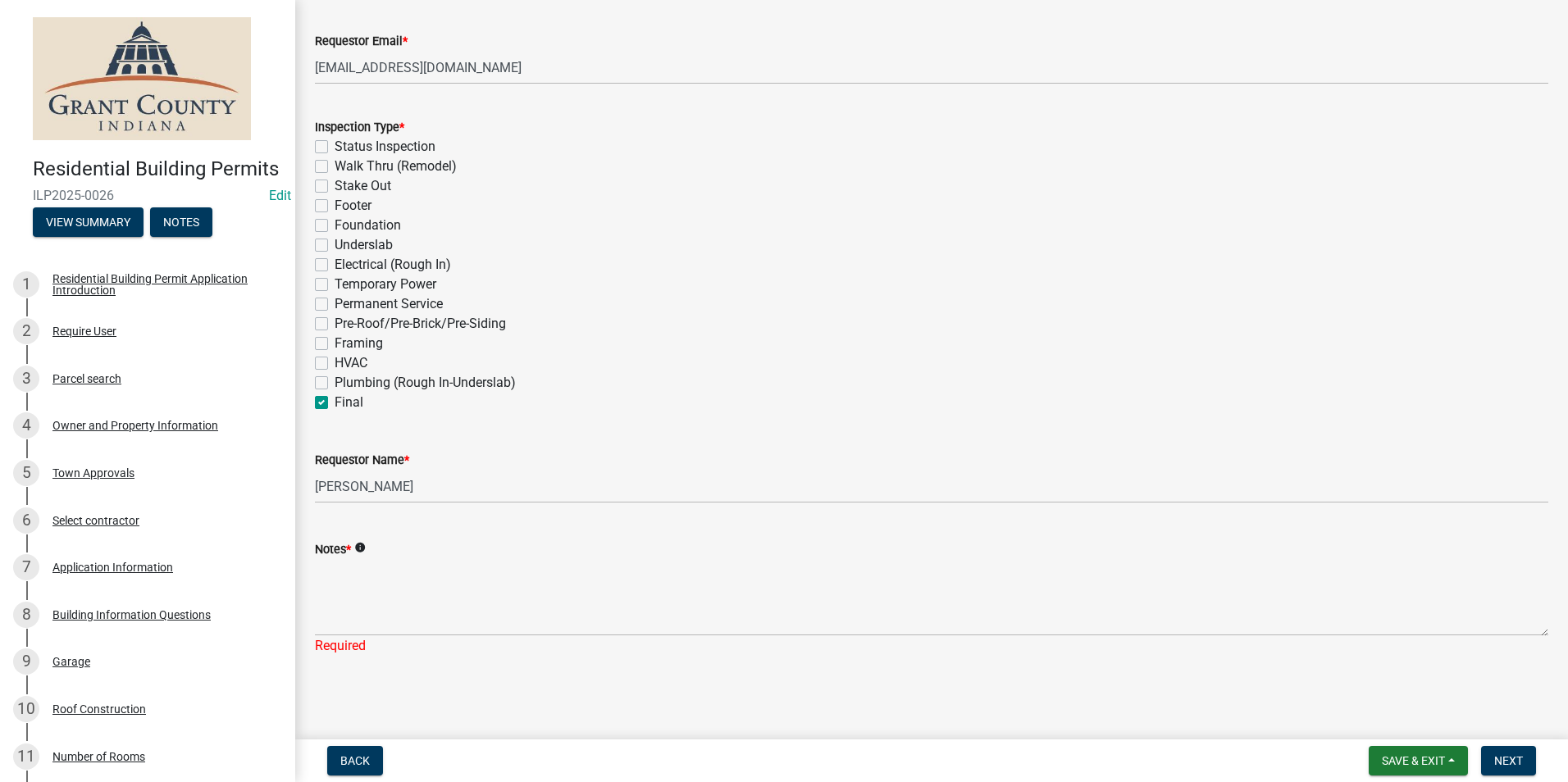
checkbox input "false"
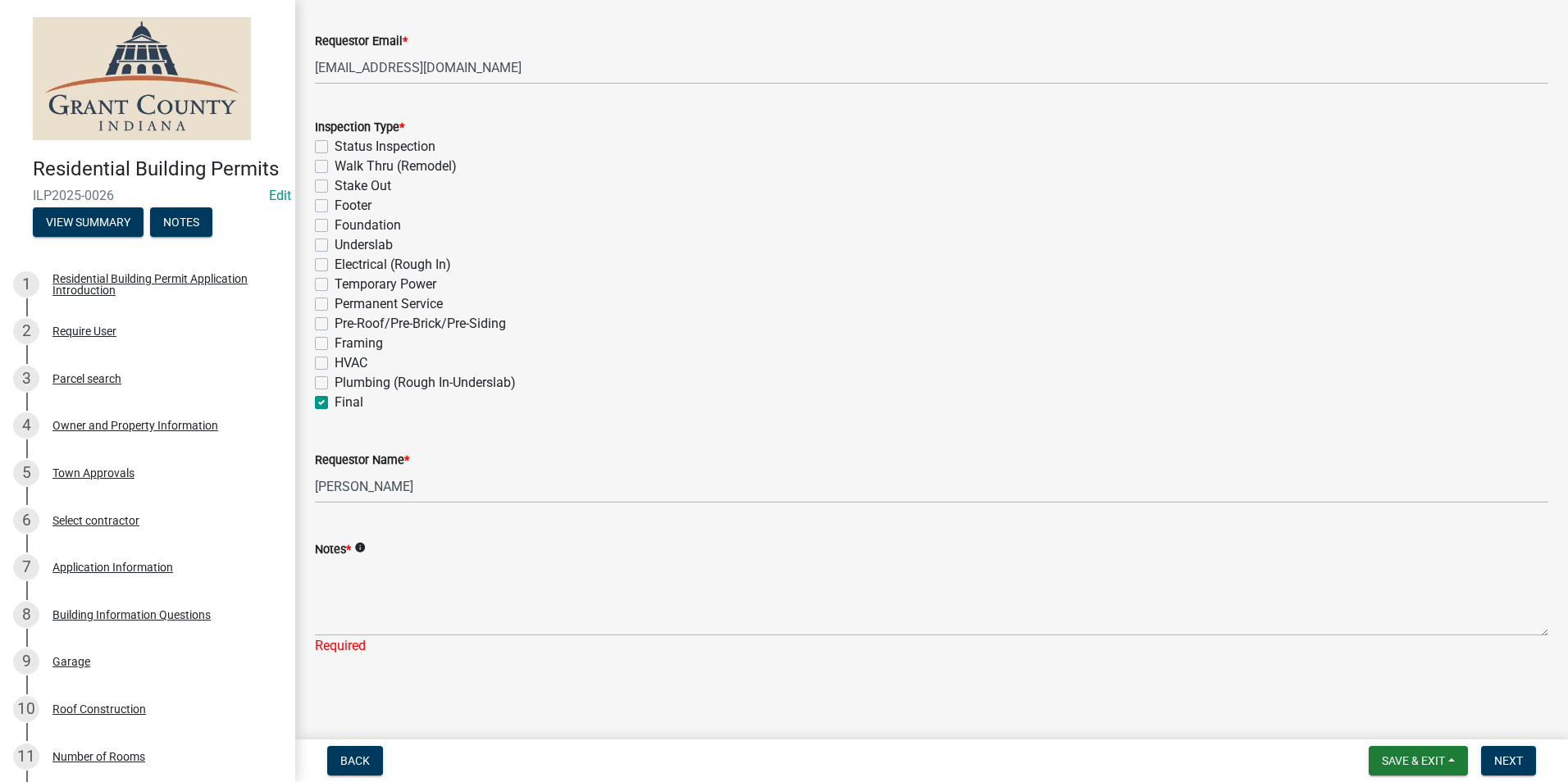
checkbox input "false"
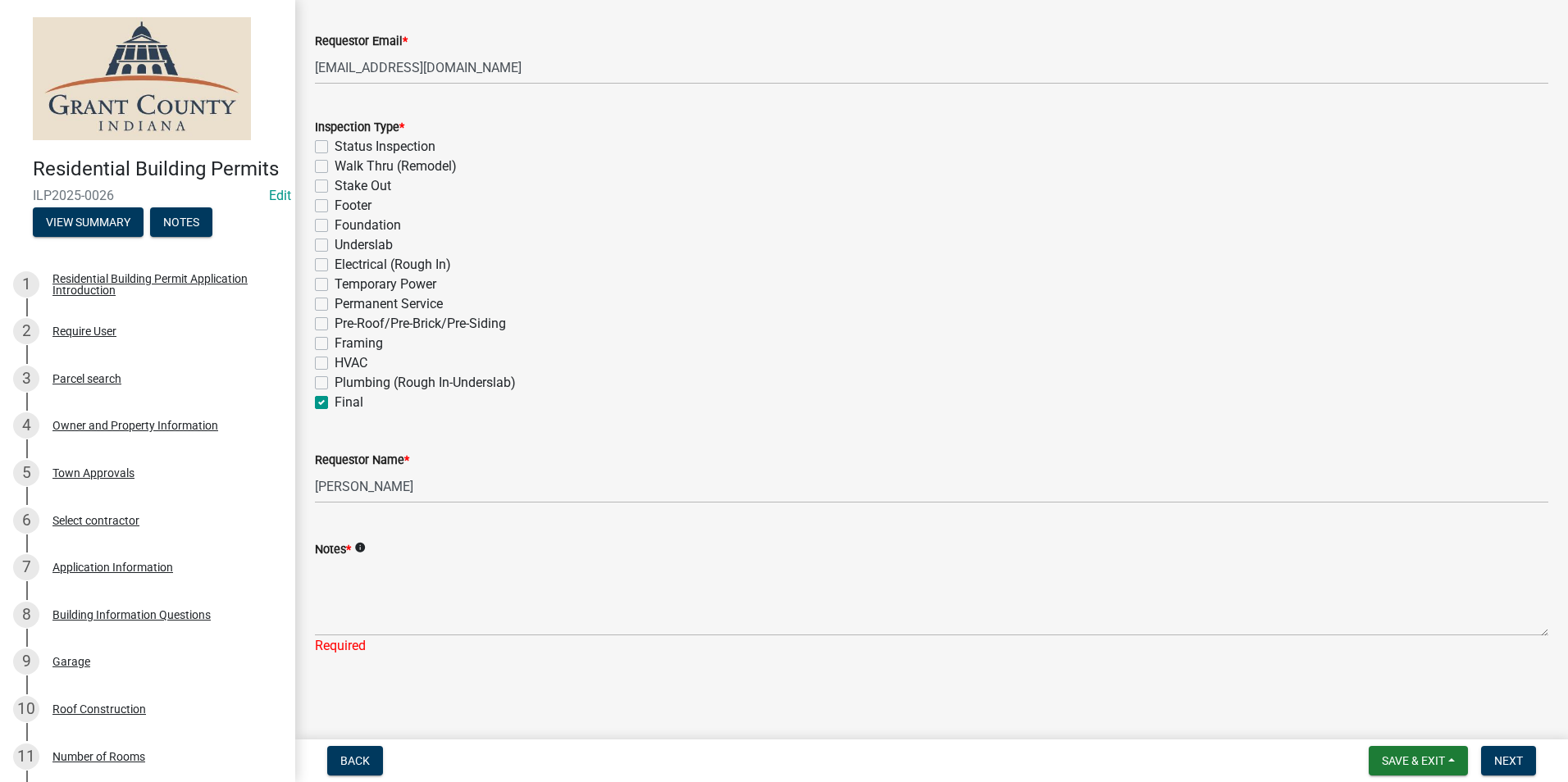
checkbox input "false"
checkbox input "true"
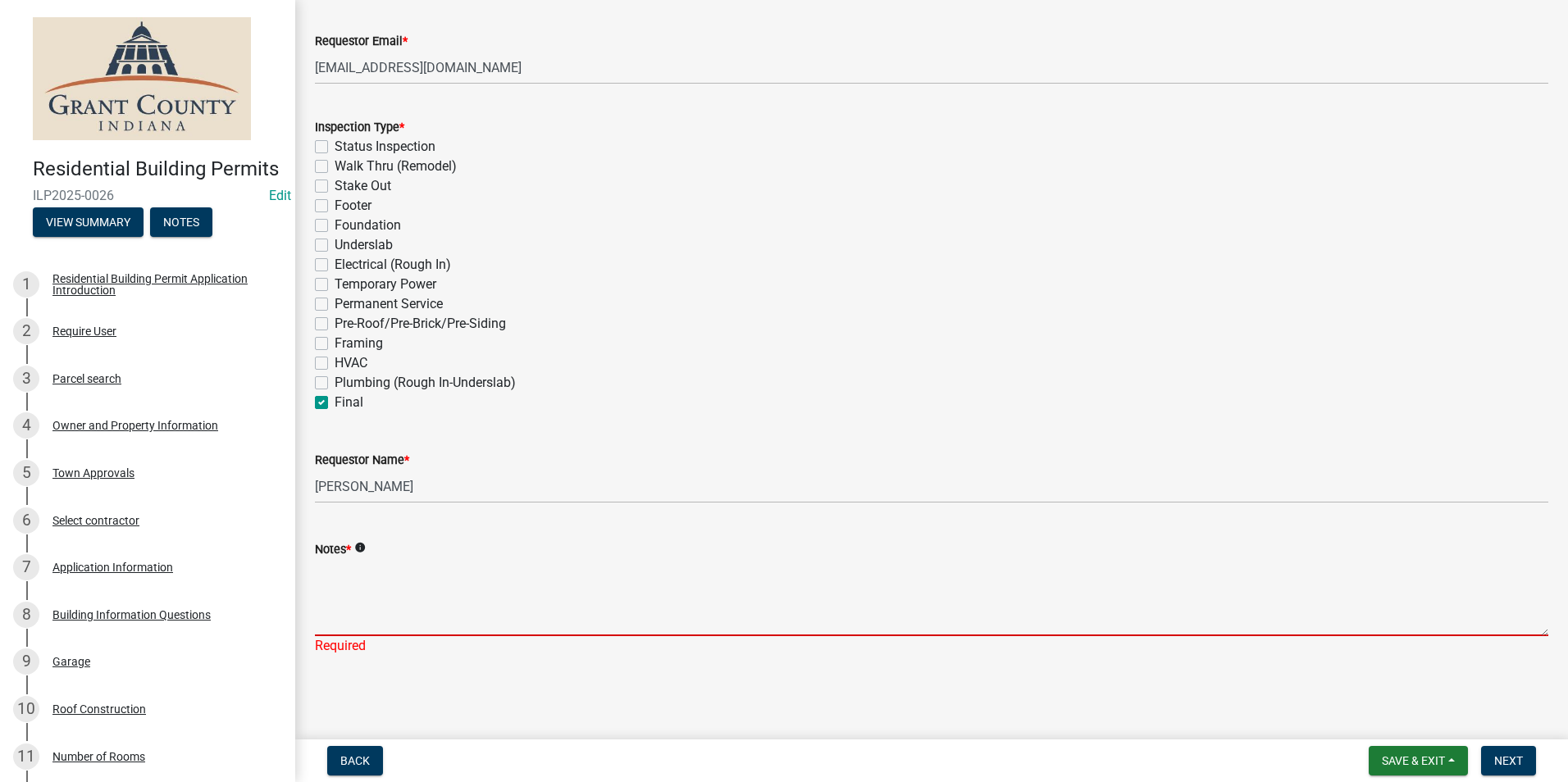
click at [341, 595] on textarea "Notes *" at bounding box center [931, 597] width 1233 height 77
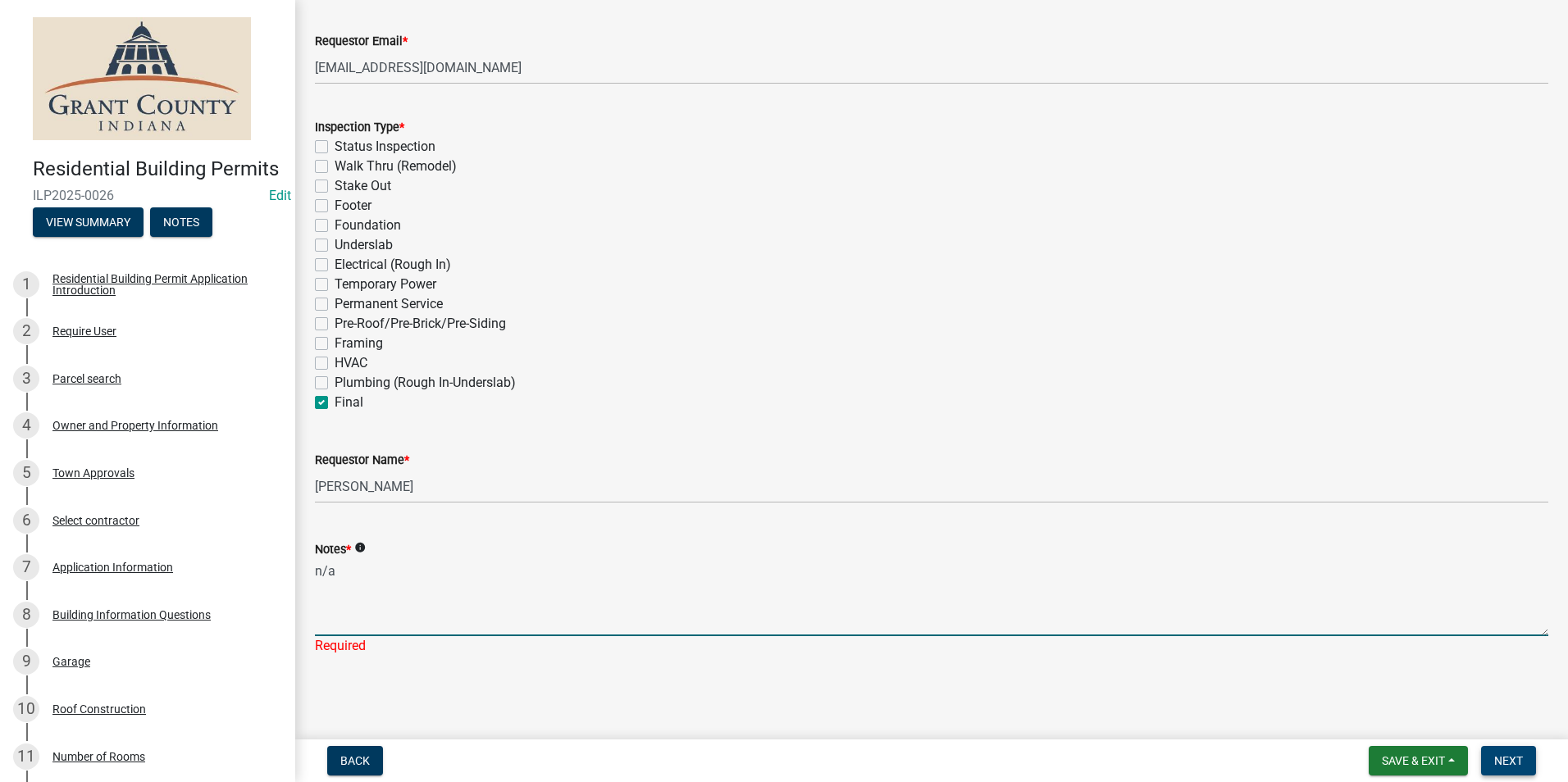
type textarea "n/a"
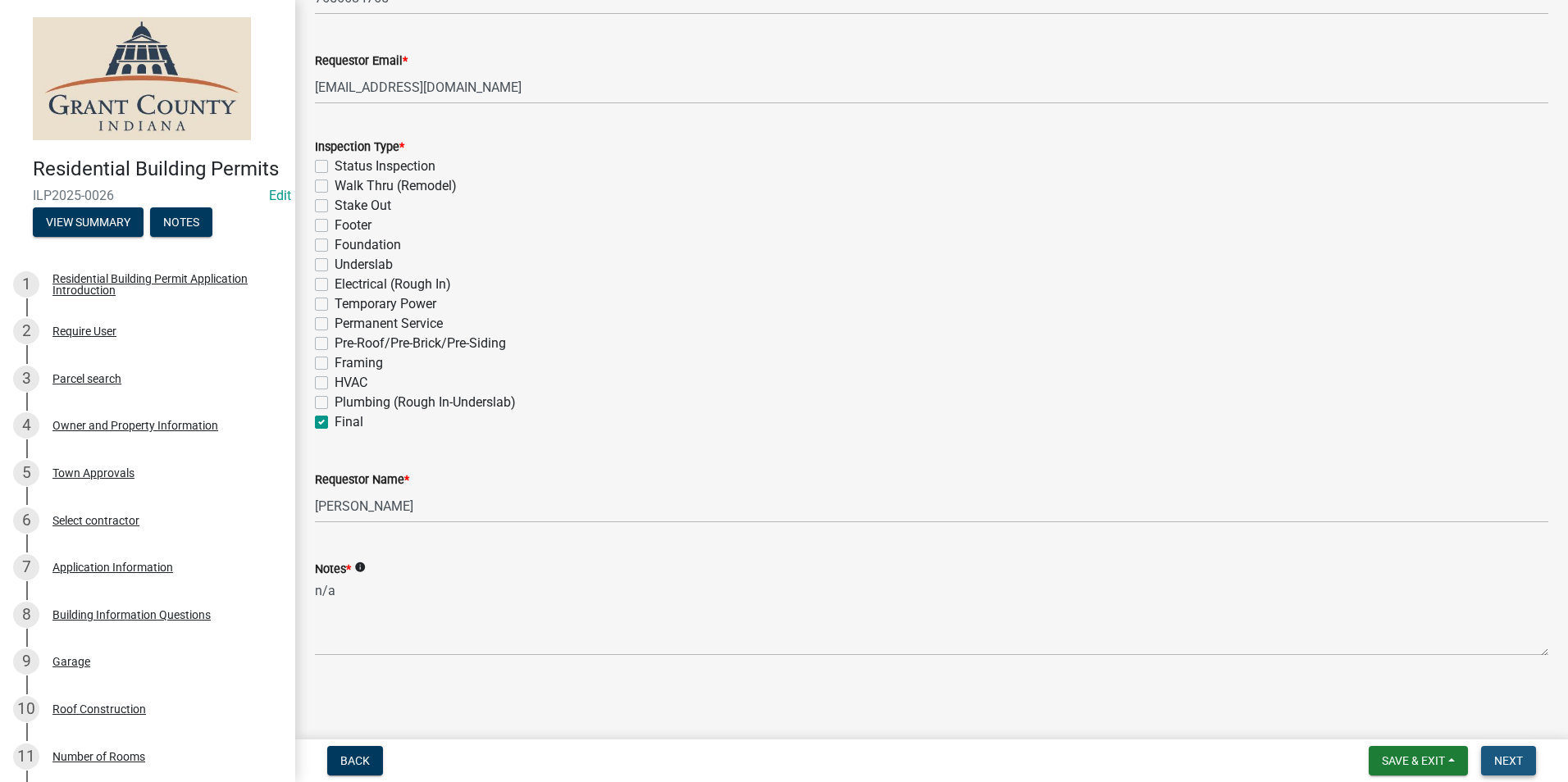
click at [1512, 768] on button "Next" at bounding box center [1508, 761] width 55 height 29
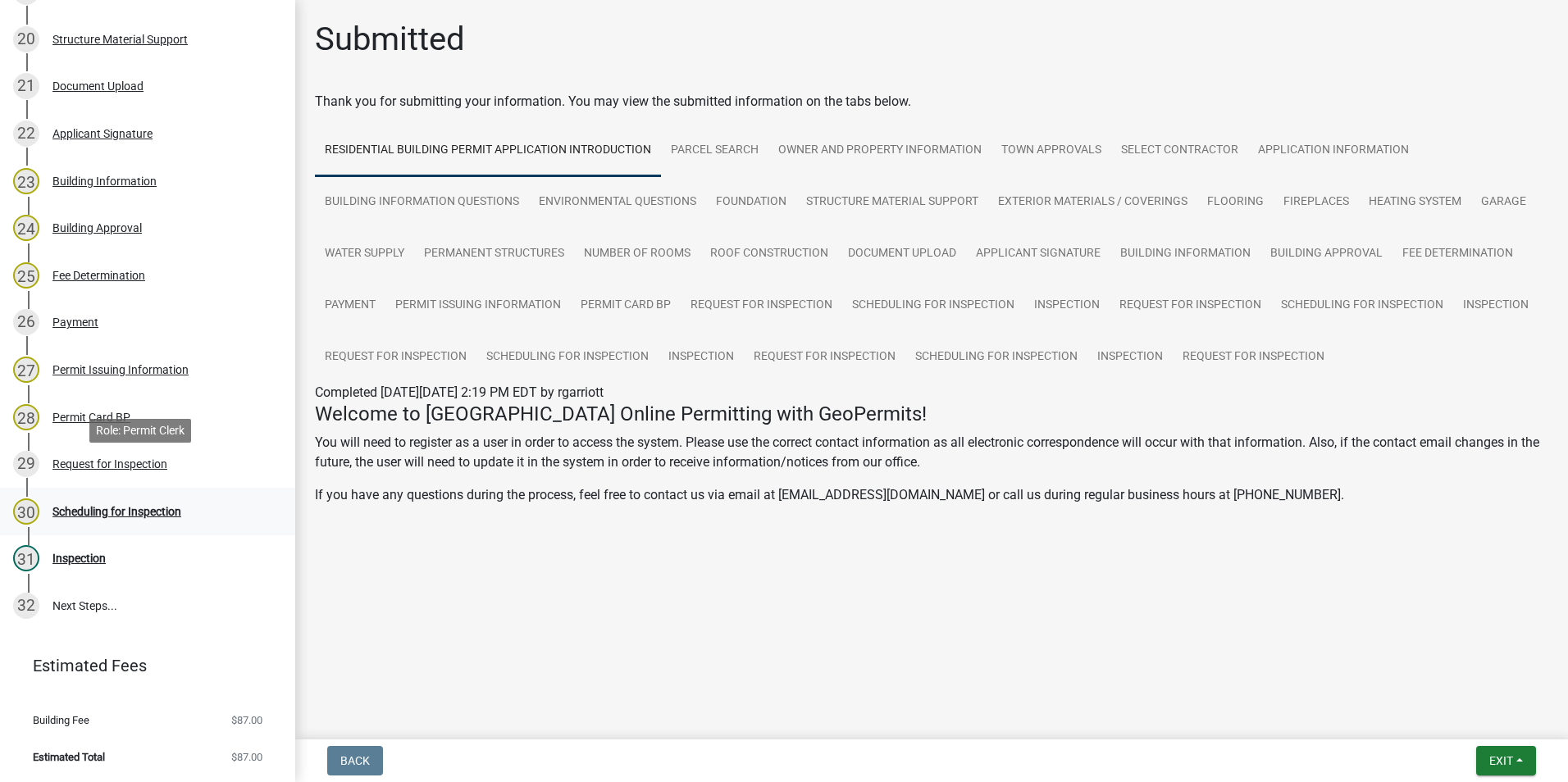
scroll to position [1165, 0]
click at [167, 513] on div "Scheduling for Inspection" at bounding box center [116, 511] width 128 height 11
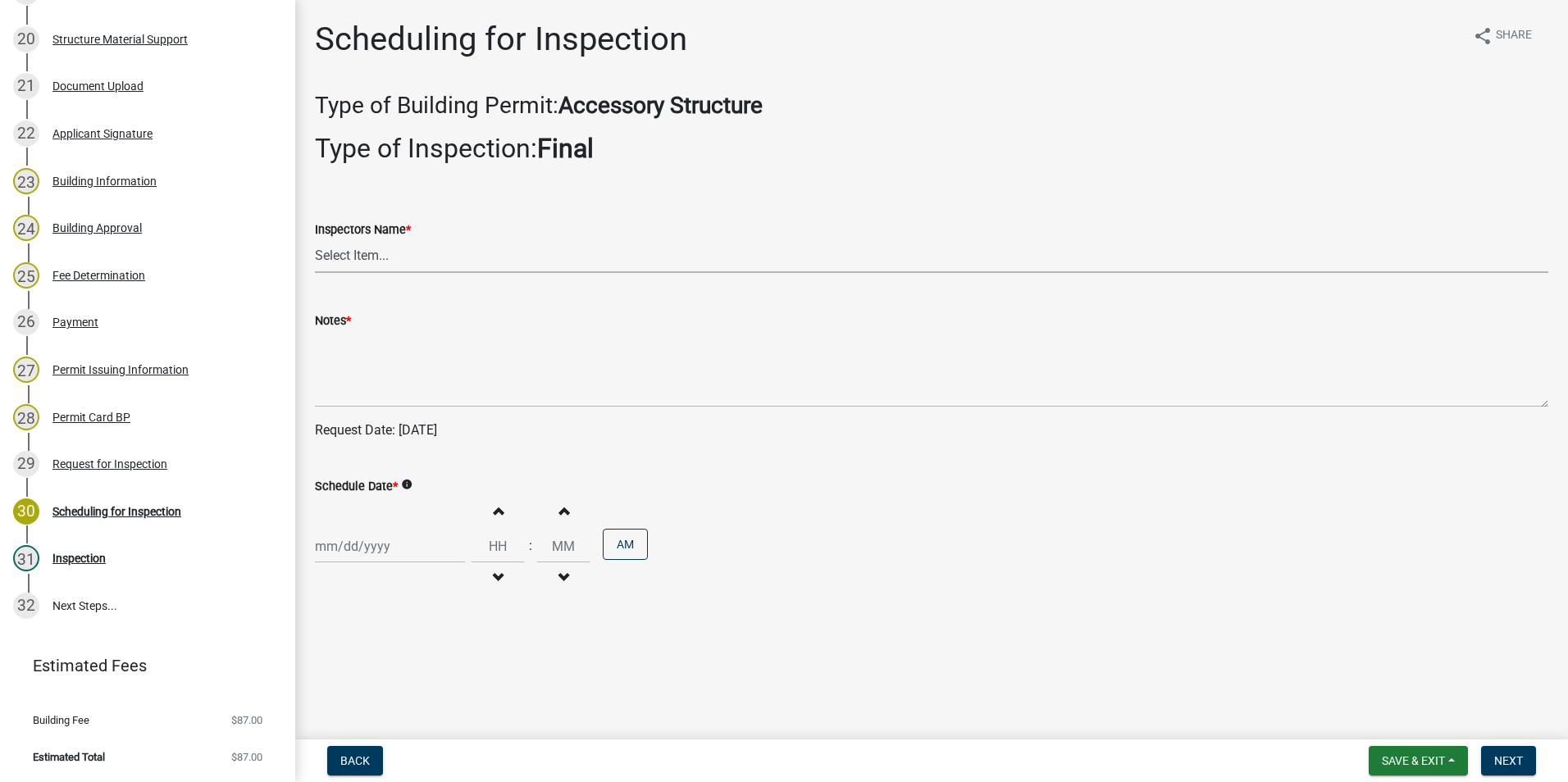
click at [336, 252] on select "Select Item... rberryhill ([PERSON_NAME]) [PERSON_NAME] ([PERSON_NAME]) BBenefi…" at bounding box center [931, 256] width 1233 height 33
select select "d7f9a44a-d2ea-4d3c-83b3-1aa71c950bd5"
click at [315, 240] on select "Select Item... rberryhill ([PERSON_NAME]) [PERSON_NAME] ([PERSON_NAME]) BBenefi…" at bounding box center [931, 256] width 1233 height 33
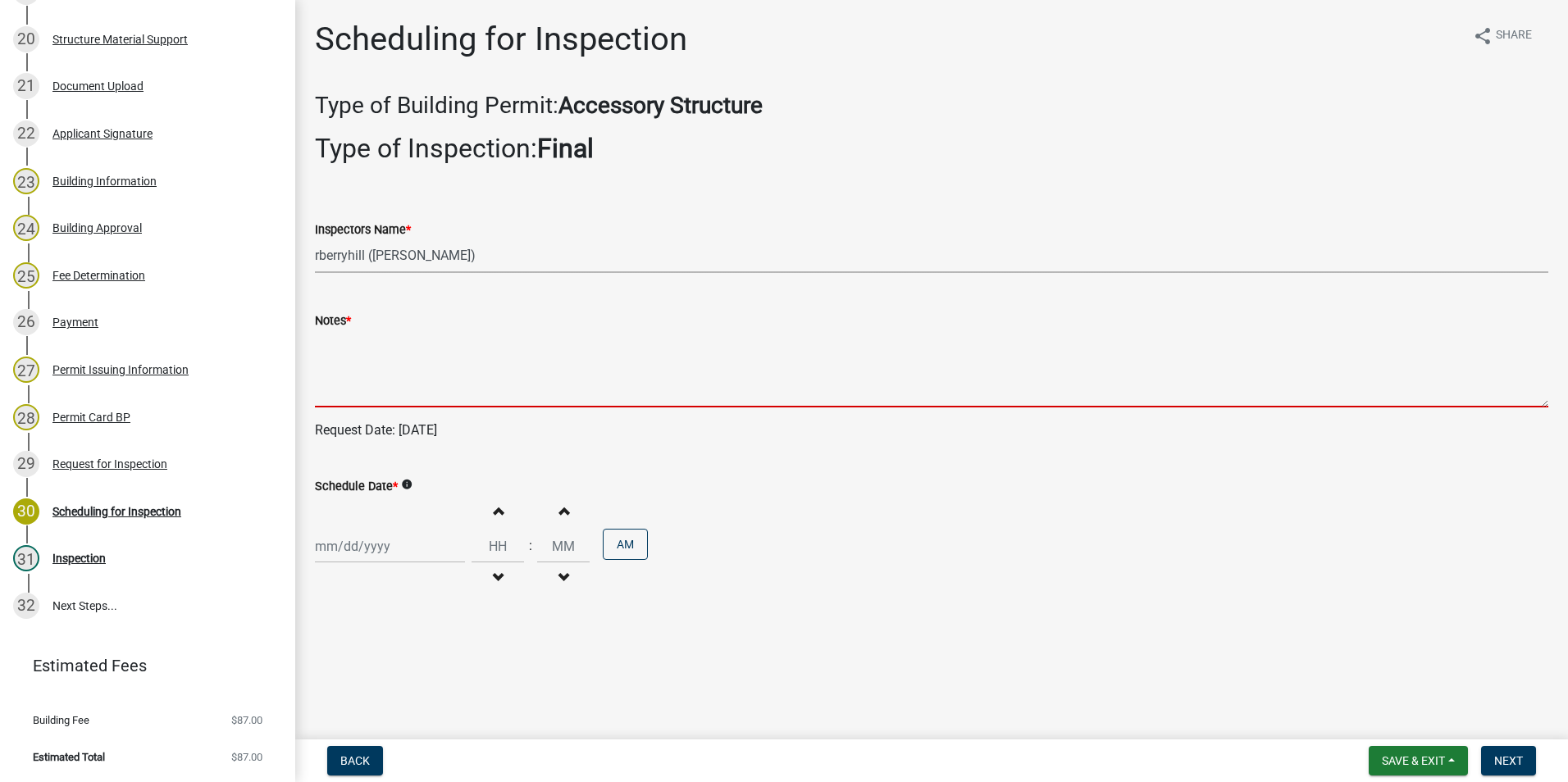
click at [353, 370] on textarea "Notes *" at bounding box center [931, 369] width 1233 height 77
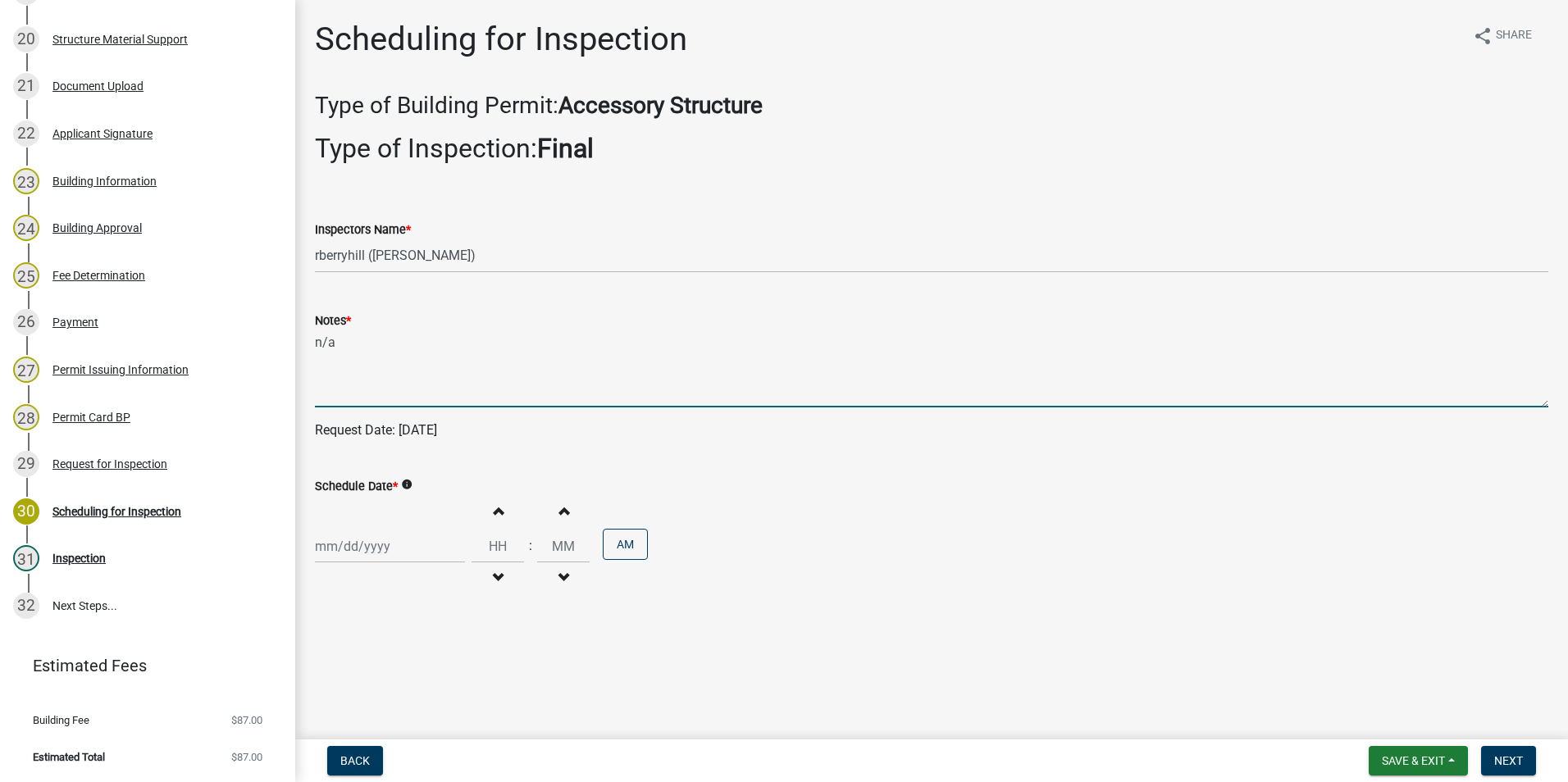
type textarea "n/a"
click at [359, 552] on div at bounding box center [389, 546] width 150 height 33
select select "9"
select select "2025"
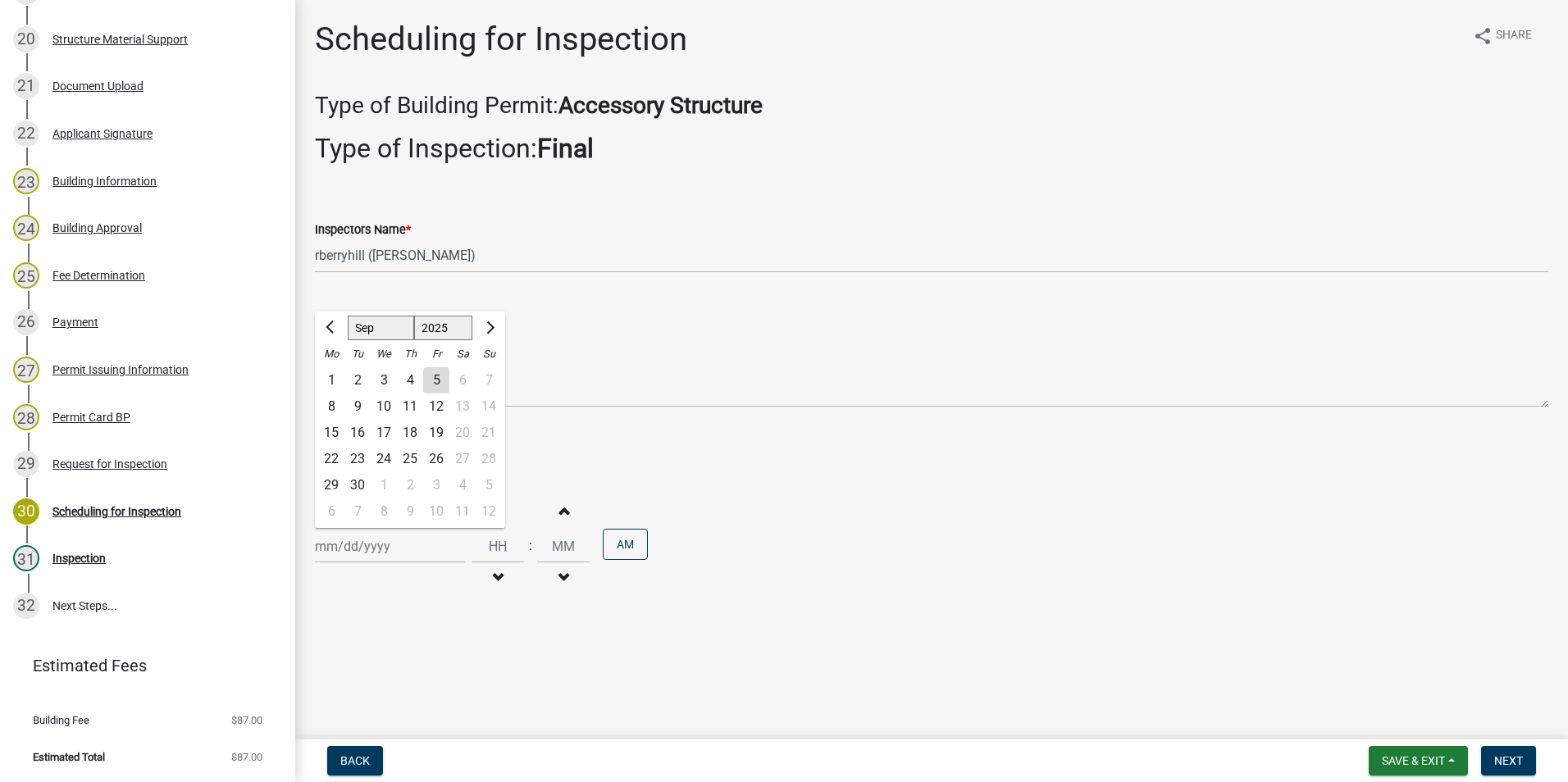
click at [408, 407] on div "11" at bounding box center [410, 406] width 27 height 27
type input "09/11/2025"
click at [1509, 758] on span "Next" at bounding box center [1508, 760] width 29 height 13
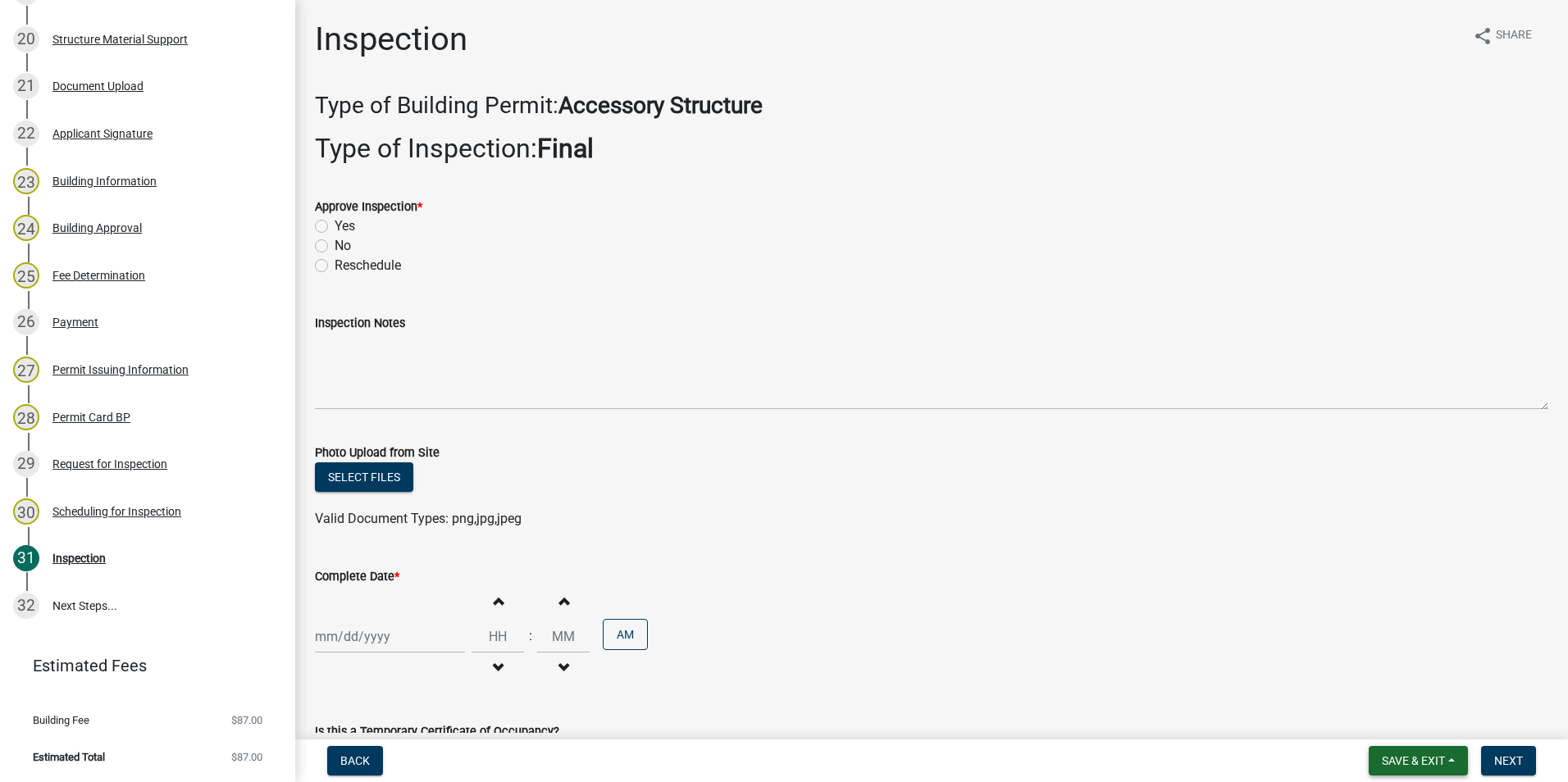
click at [1395, 758] on span "Save & Exit" at bounding box center [1413, 760] width 63 height 13
click at [1381, 721] on button "Save & Exit" at bounding box center [1402, 718] width 131 height 39
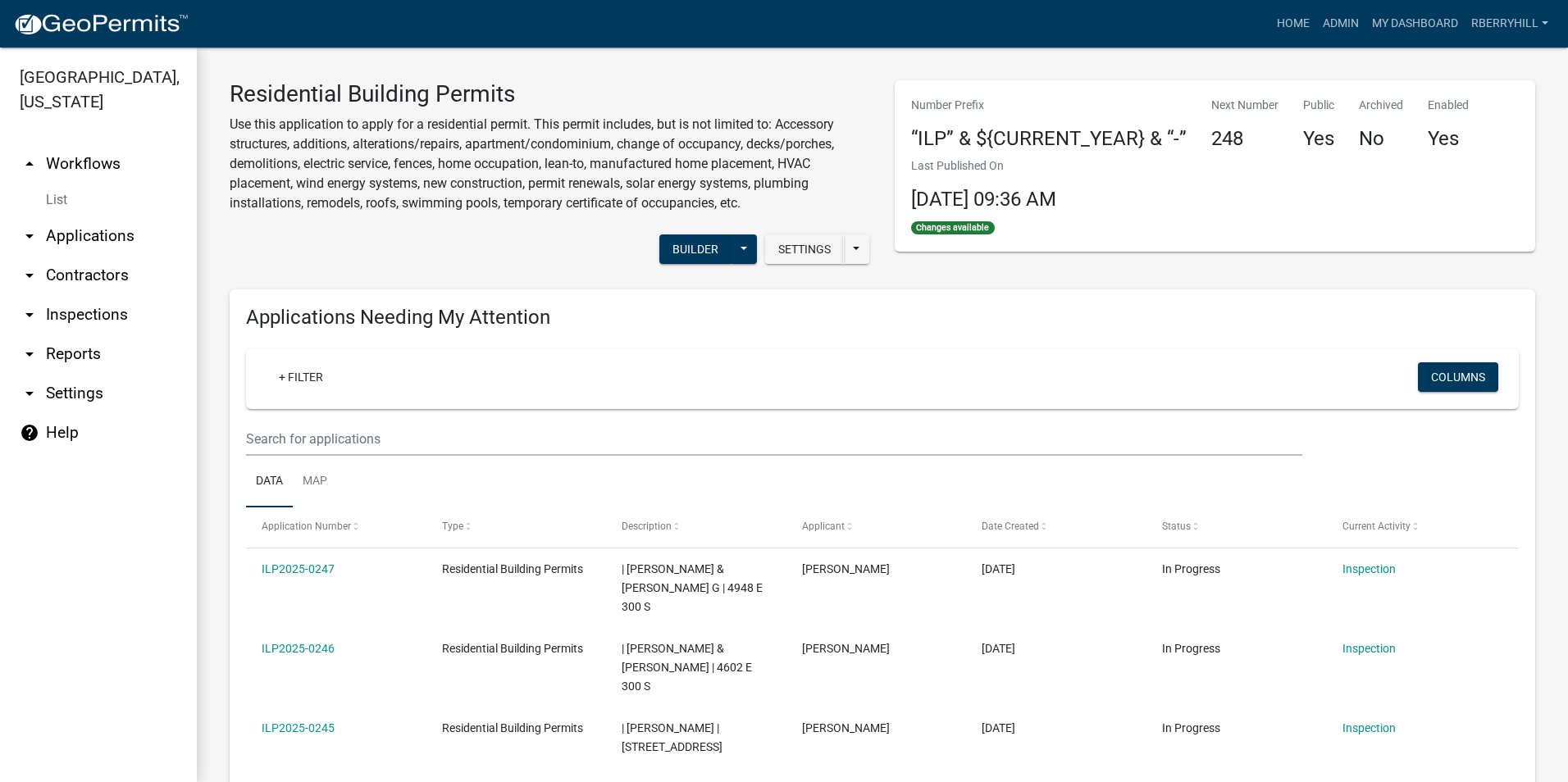
click at [98, 295] on link "arrow_drop_down Inspections" at bounding box center [98, 315] width 197 height 39
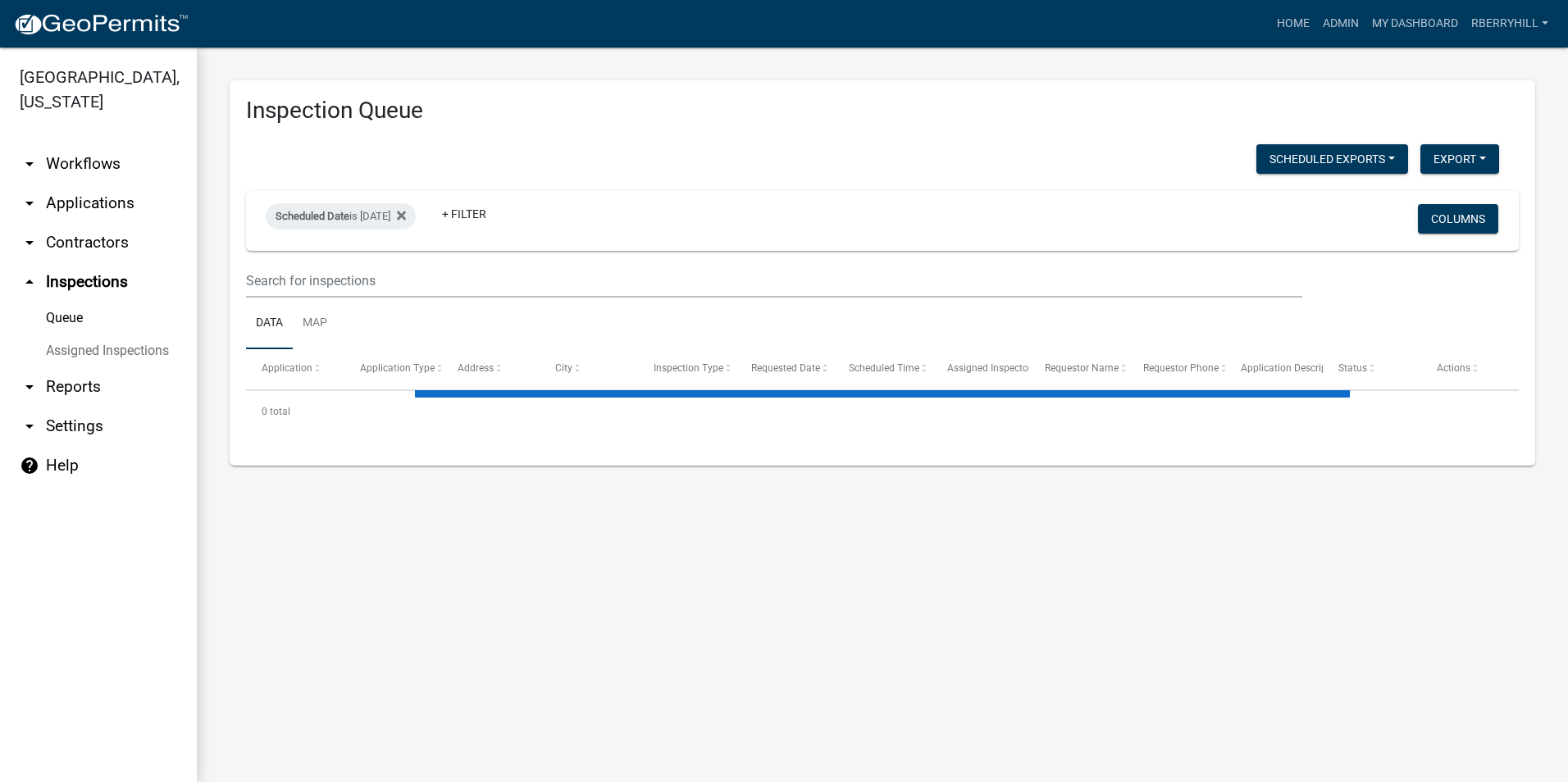
select select "1: 25"
